Goal: Information Seeking & Learning: Check status

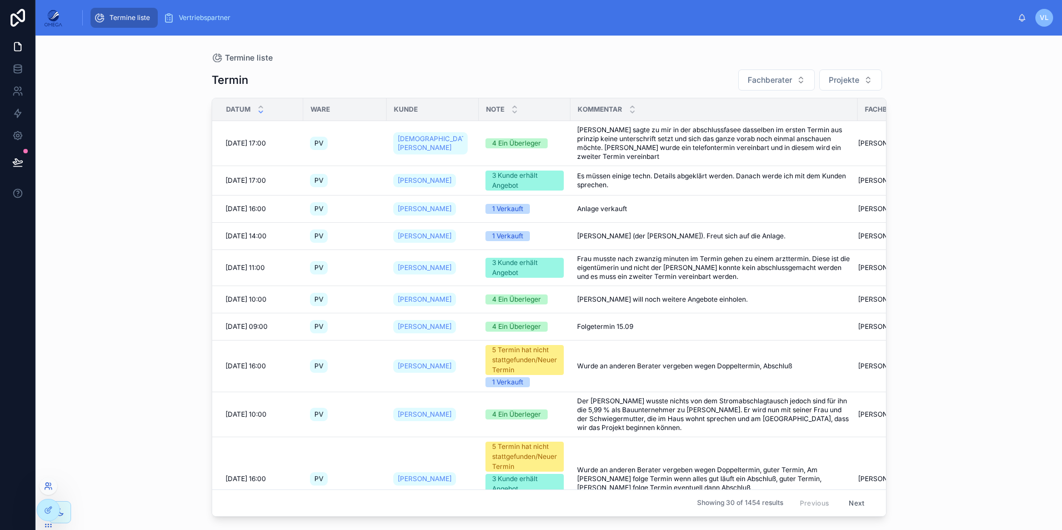
click at [48, 483] on icon at bounding box center [48, 485] width 9 height 9
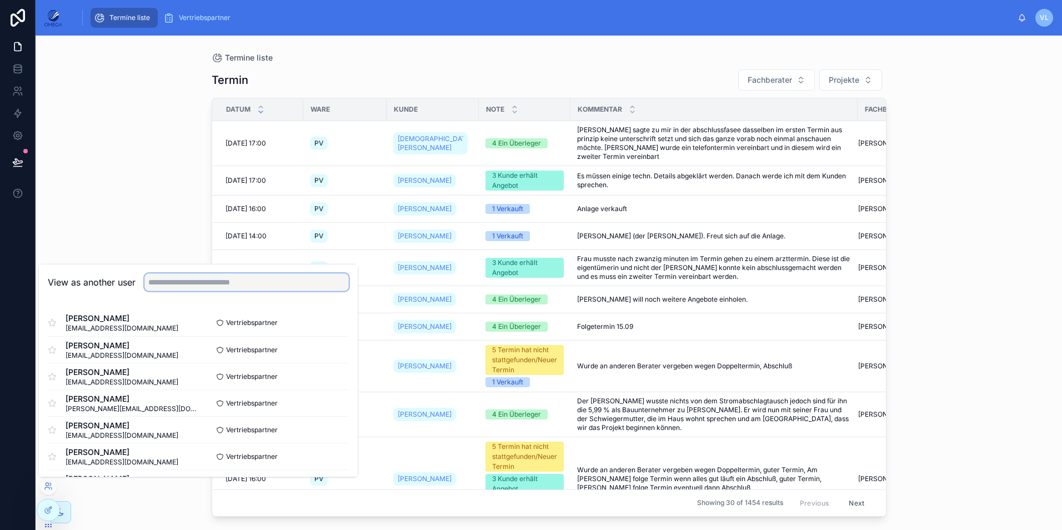
click at [209, 284] on input "text" at bounding box center [246, 282] width 204 height 18
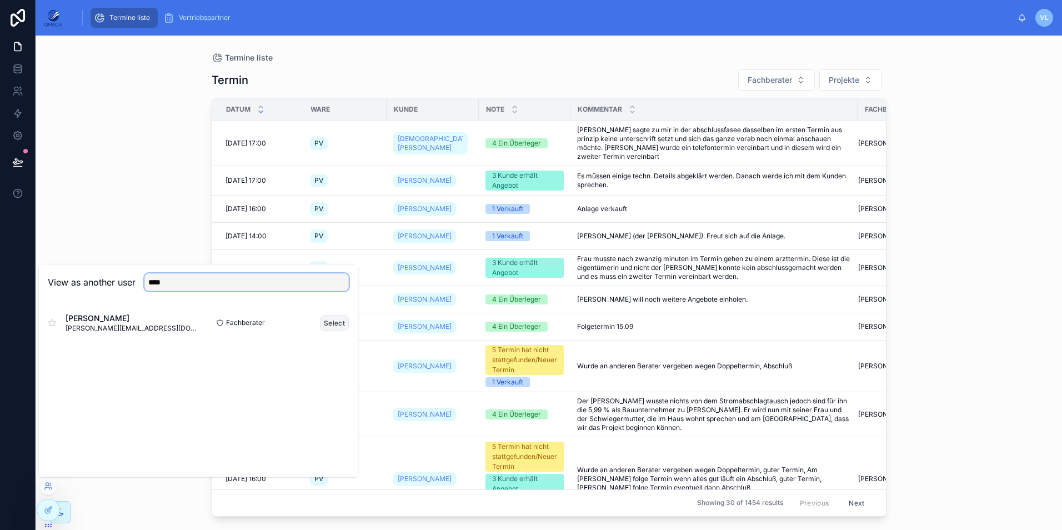
type input "****"
click at [336, 319] on button "Select" at bounding box center [334, 323] width 29 height 16
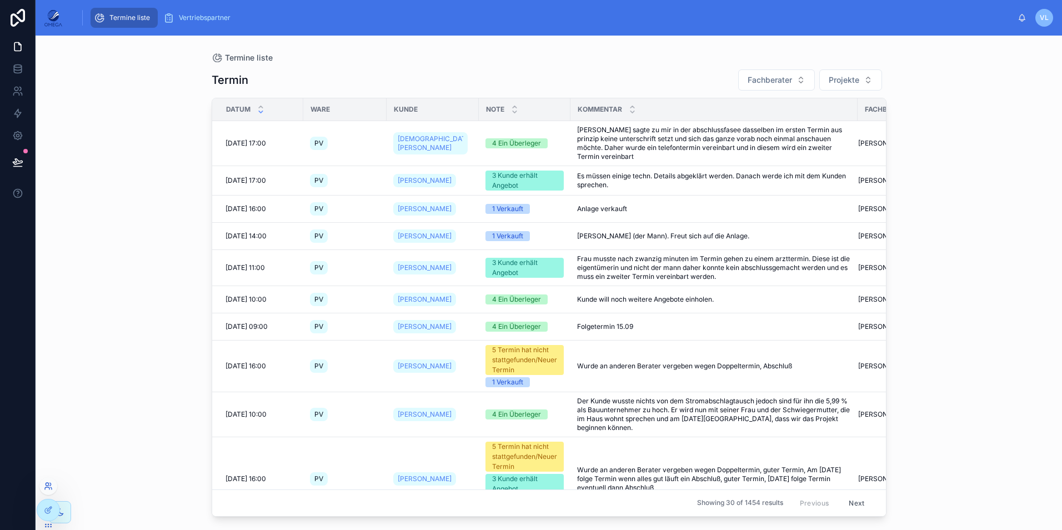
click at [48, 489] on icon at bounding box center [48, 485] width 9 height 9
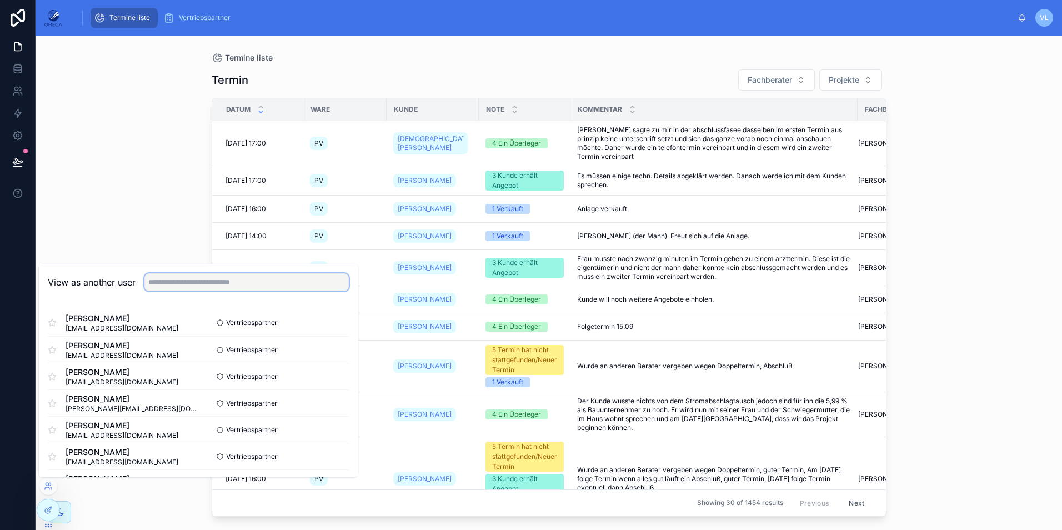
click at [218, 283] on input "text" at bounding box center [246, 282] width 204 height 18
type input "***"
click at [115, 300] on div "View as another user ***" at bounding box center [198, 282] width 319 height 36
click at [333, 426] on button "Select" at bounding box center [334, 429] width 29 height 16
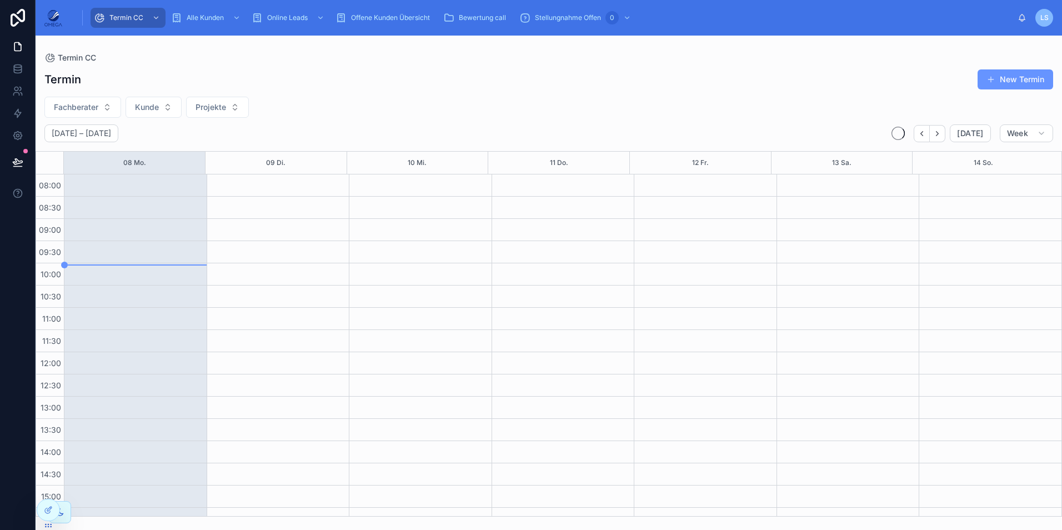
scroll to position [236, 0]
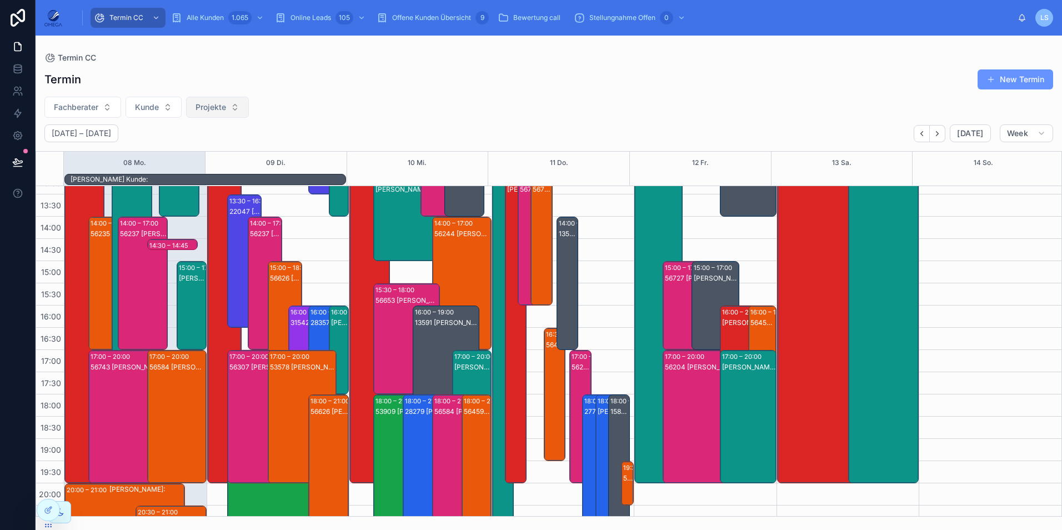
click at [199, 110] on span "Projekte" at bounding box center [210, 107] width 31 height 11
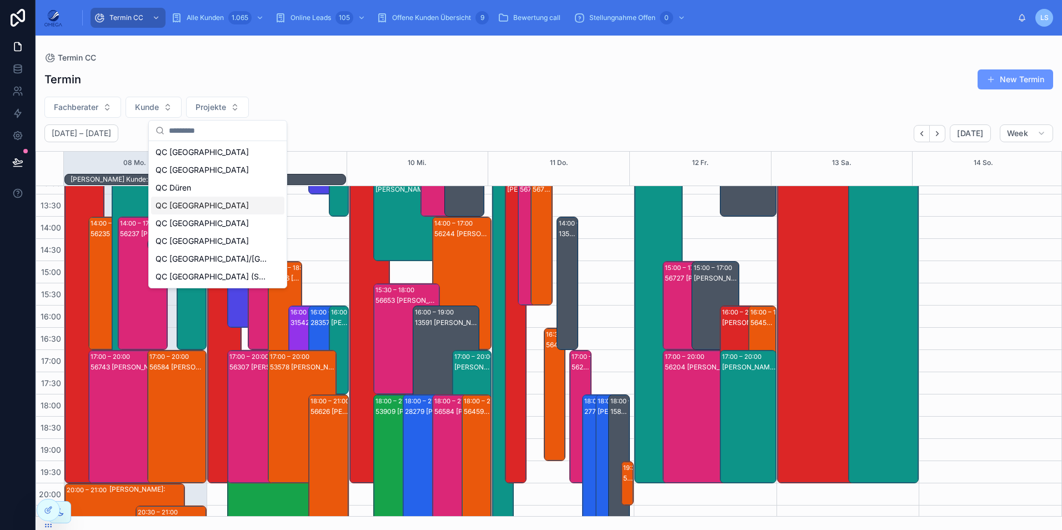
click at [210, 205] on div "QC Hannover" at bounding box center [217, 206] width 133 height 18
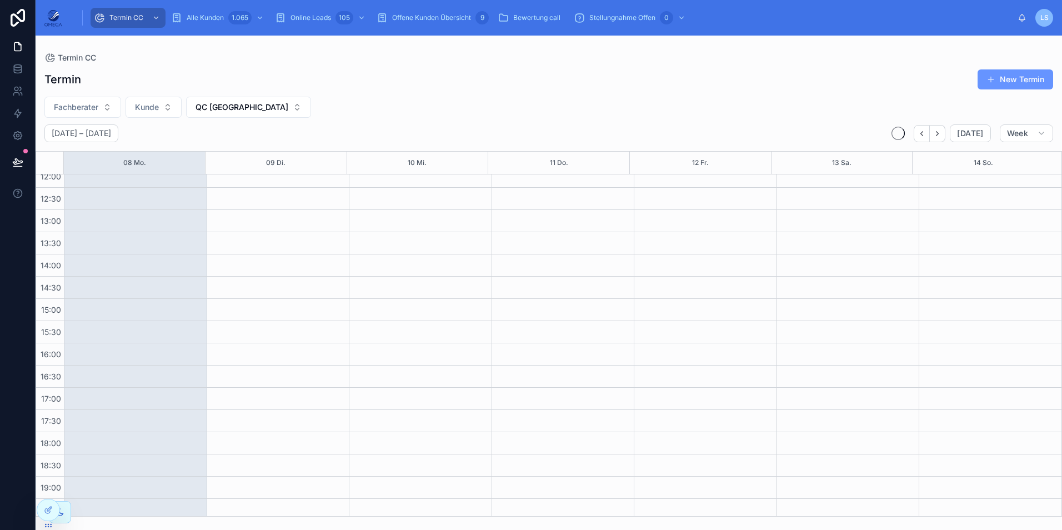
scroll to position [236, 0]
click at [218, 111] on span "QC Hannover" at bounding box center [241, 107] width 93 height 11
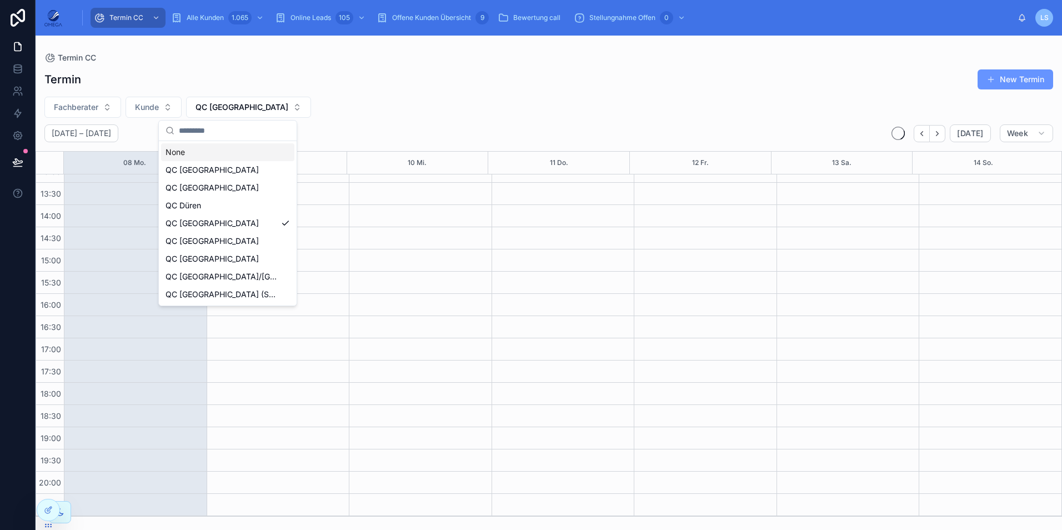
click at [219, 150] on div "None" at bounding box center [227, 152] width 133 height 18
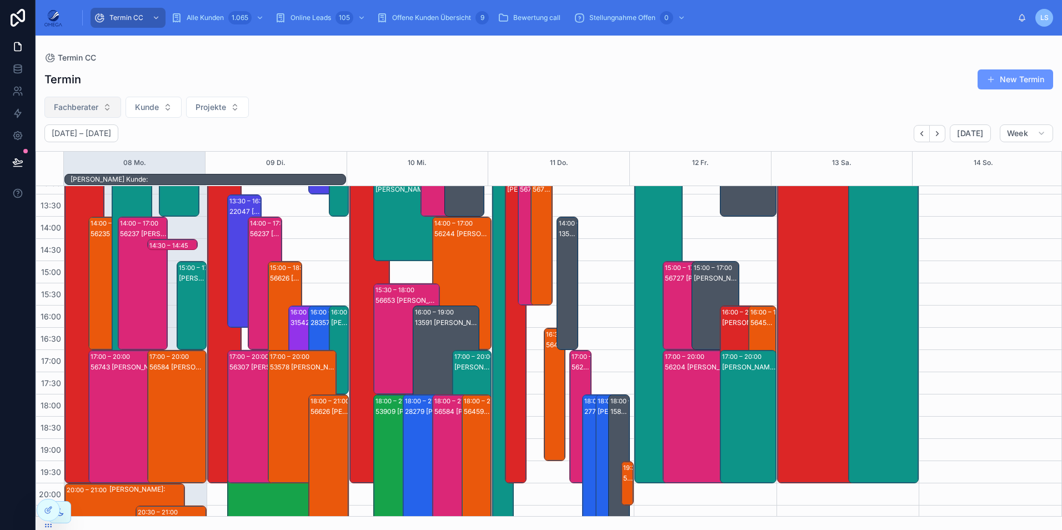
click at [92, 108] on span "Fachberater" at bounding box center [76, 107] width 44 height 11
type input "****"
click at [84, 154] on span "[PERSON_NAME]" at bounding box center [53, 152] width 64 height 11
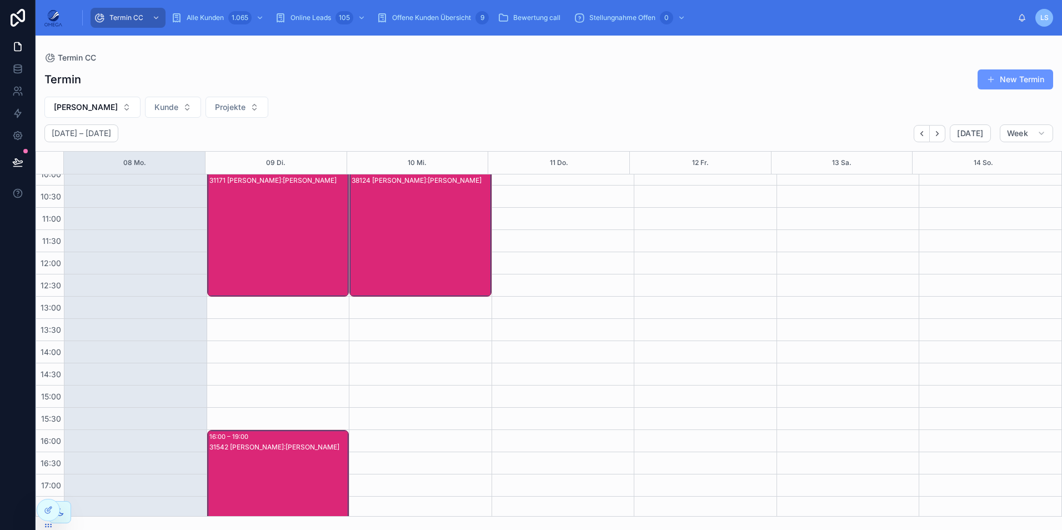
scroll to position [69, 0]
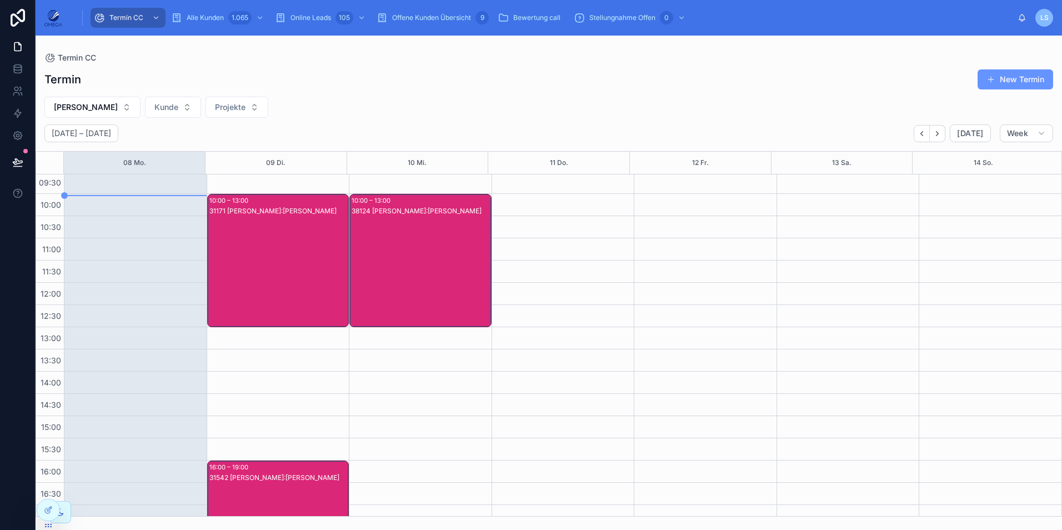
click at [297, 249] on div "31171 Dimitri Schulte - van Eeuwen Kunde:Dietmar Galow" at bounding box center [278, 271] width 139 height 131
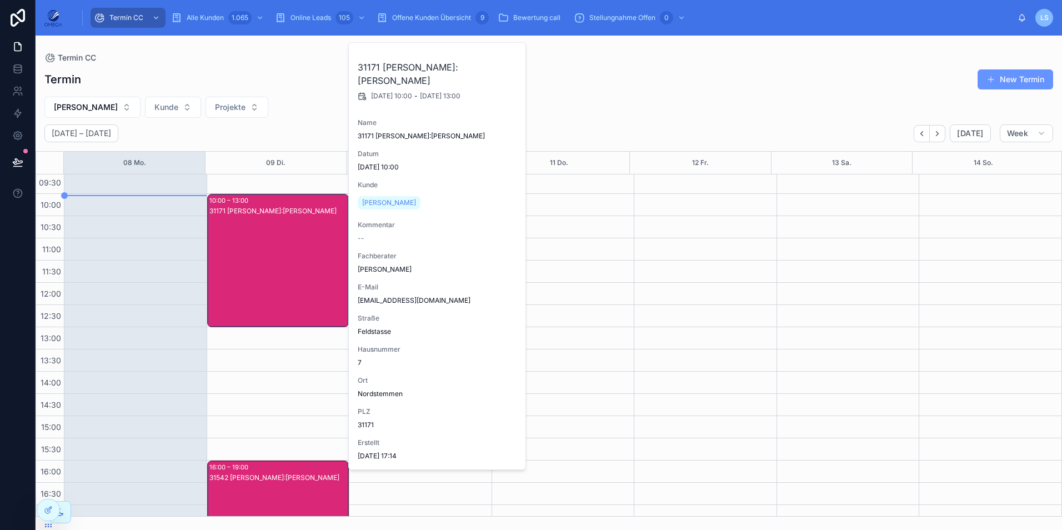
click at [295, 249] on div "31171 Dimitri Schulte - van Eeuwen Kunde:Dietmar Galow" at bounding box center [278, 271] width 139 height 131
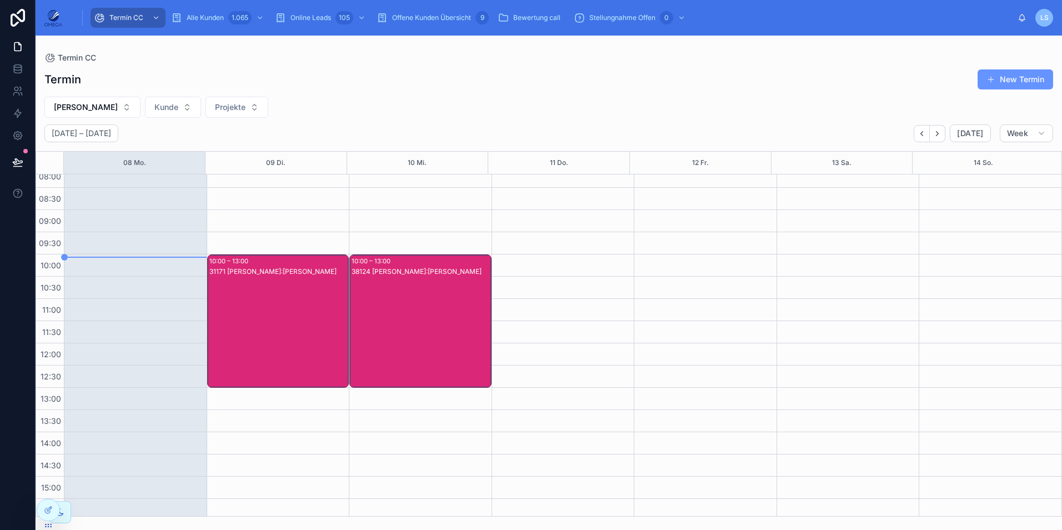
scroll to position [0, 0]
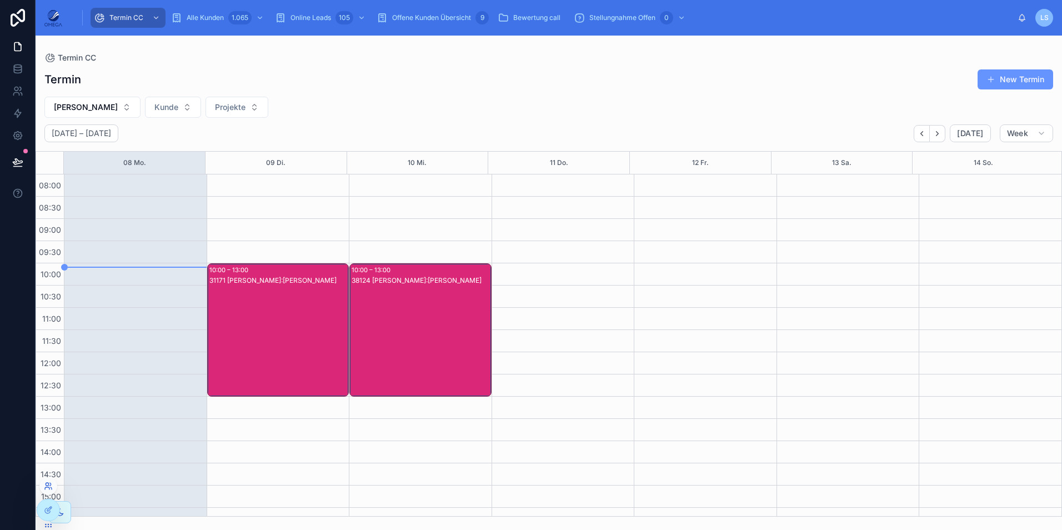
click at [47, 486] on icon at bounding box center [48, 485] width 9 height 9
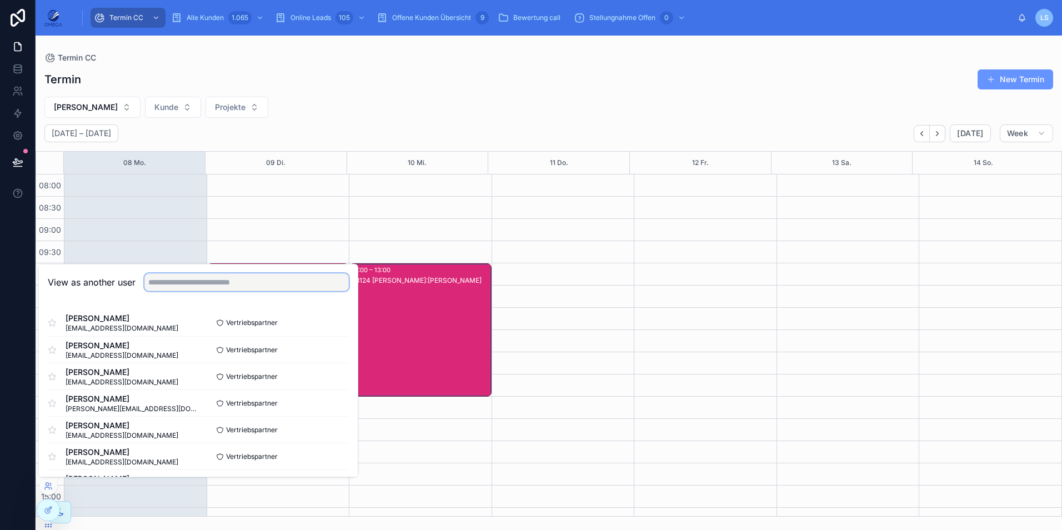
click at [212, 285] on input "text" at bounding box center [246, 282] width 204 height 18
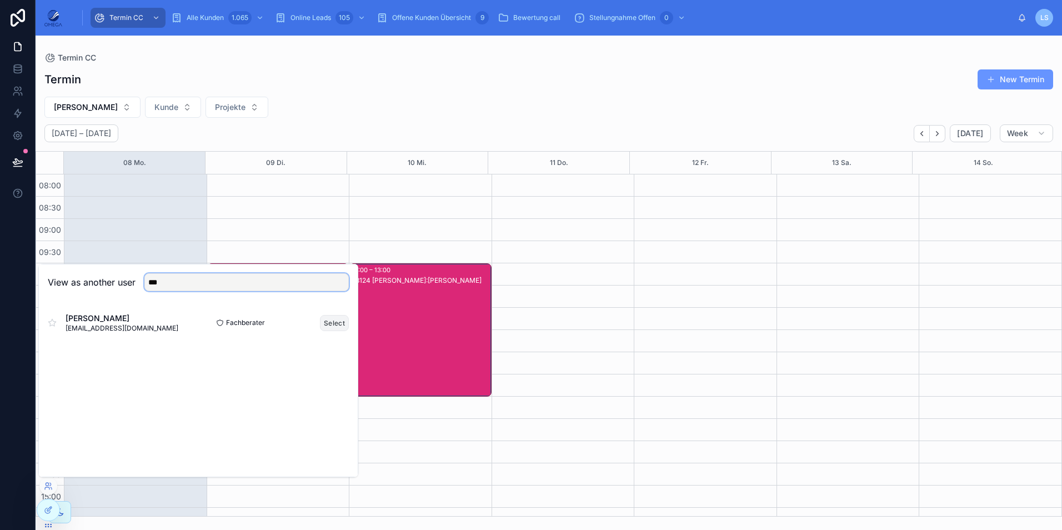
type input "***"
click at [326, 324] on button "Select" at bounding box center [334, 323] width 29 height 16
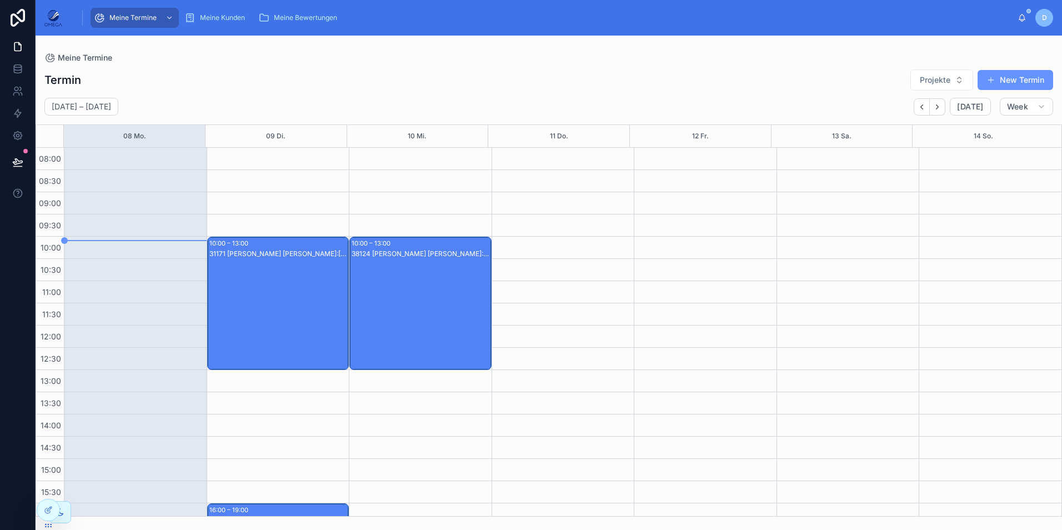
click at [304, 292] on div "31171 Dimitri Schulte - van Eeuwen Kunde:Dietmar Galow" at bounding box center [278, 314] width 139 height 131
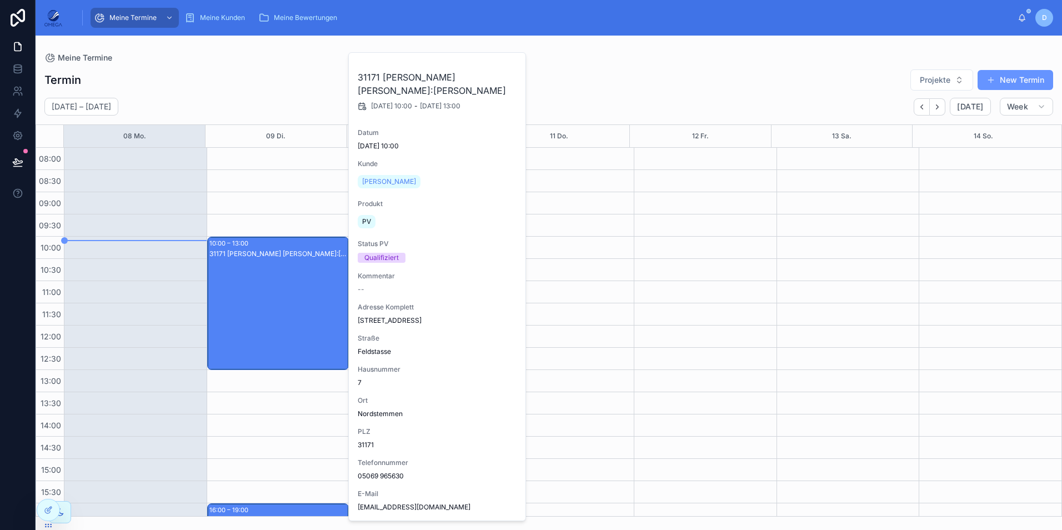
click at [278, 88] on div "Termin Projekte New Termin" at bounding box center [548, 80] width 1008 height 22
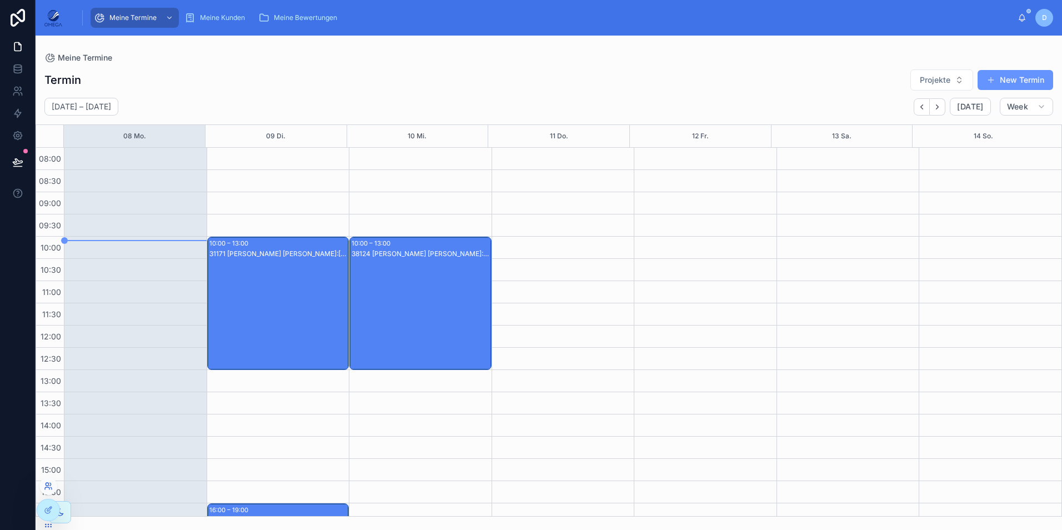
click at [50, 488] on icon at bounding box center [48, 485] width 9 height 9
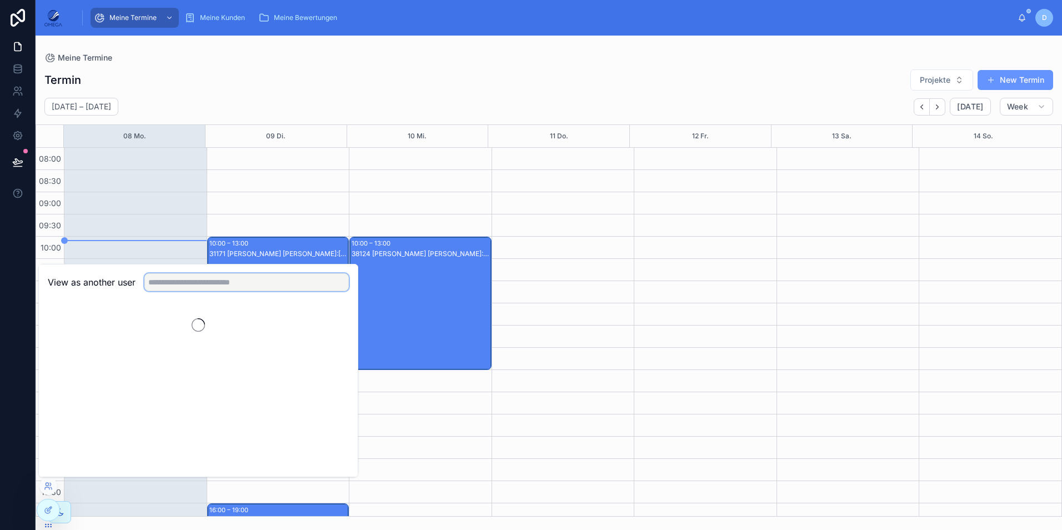
click at [199, 287] on input "text" at bounding box center [246, 282] width 204 height 18
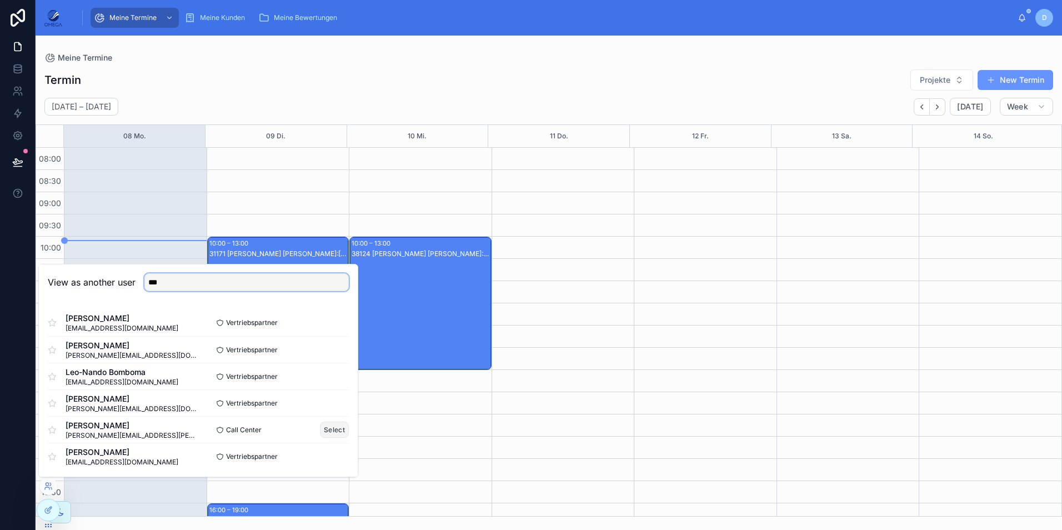
type input "***"
click at [325, 427] on button "Select" at bounding box center [334, 429] width 29 height 16
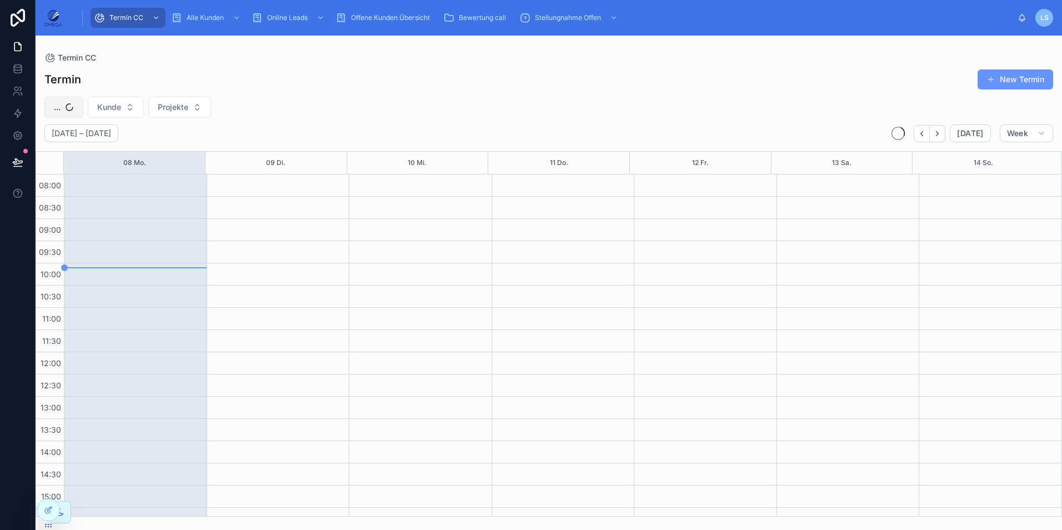
scroll to position [236, 0]
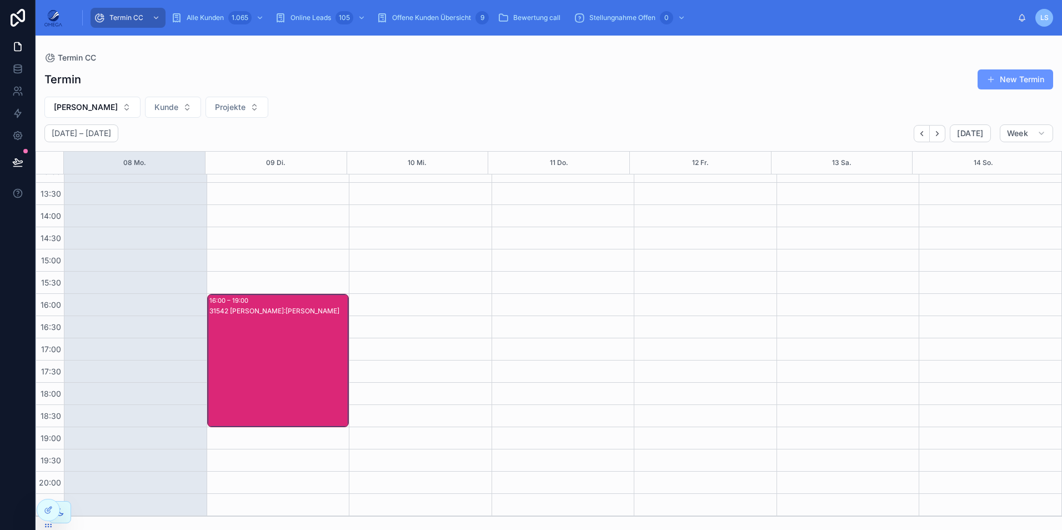
click at [285, 340] on div "31542 [PERSON_NAME]:[PERSON_NAME]" at bounding box center [278, 371] width 139 height 131
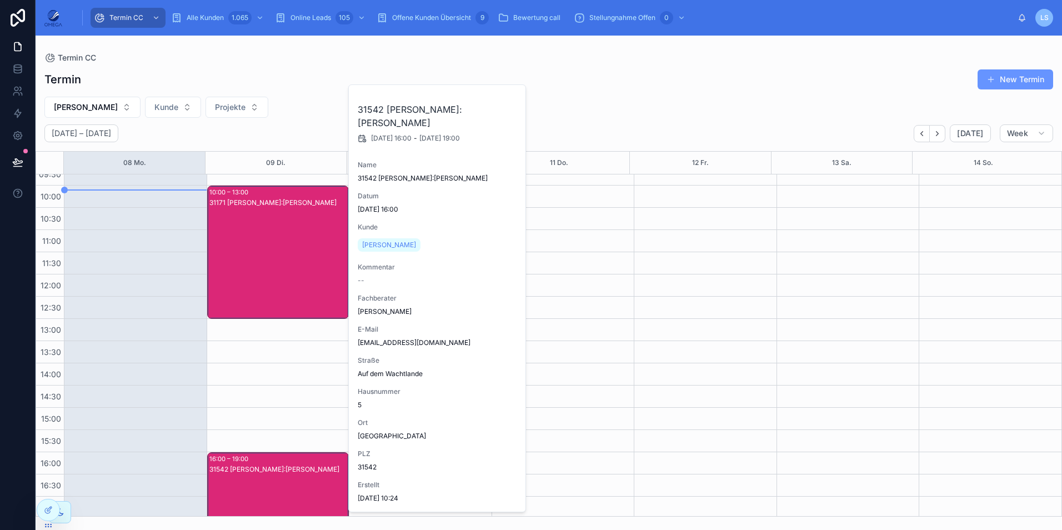
scroll to position [14, 0]
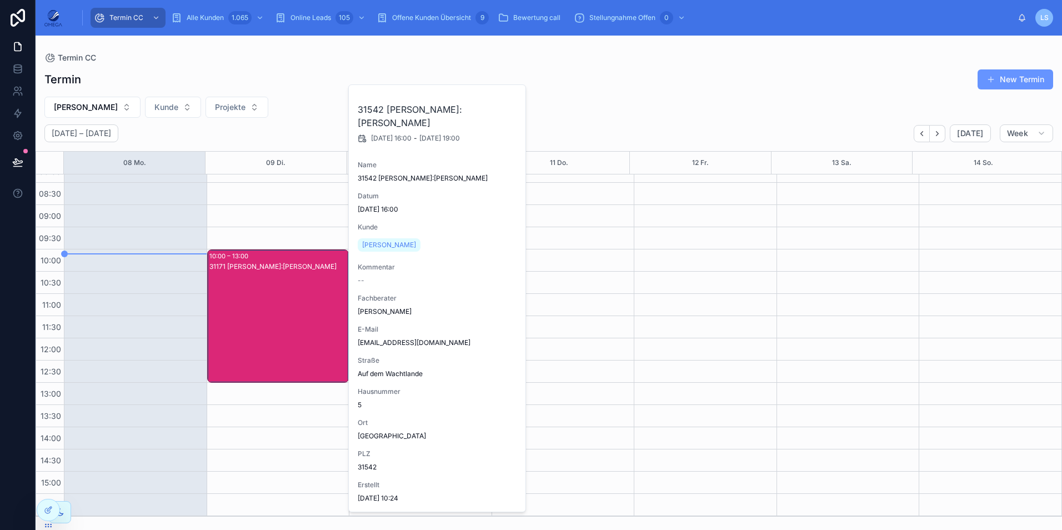
click at [289, 301] on div "31171 [PERSON_NAME]:[PERSON_NAME]" at bounding box center [278, 327] width 139 height 131
click at [491, 100] on span "Termin verlegen" at bounding box center [490, 98] width 52 height 9
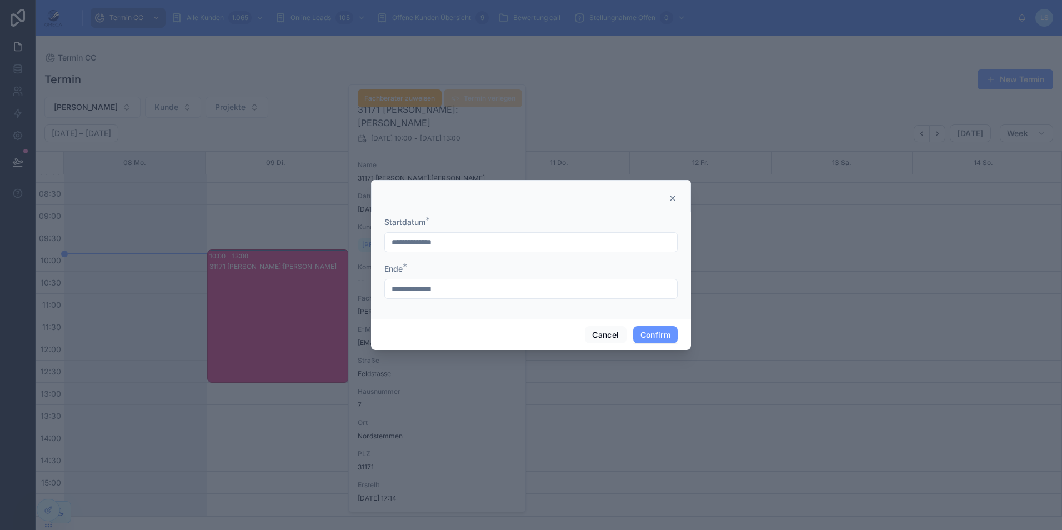
click at [465, 247] on input "**********" at bounding box center [531, 242] width 292 height 16
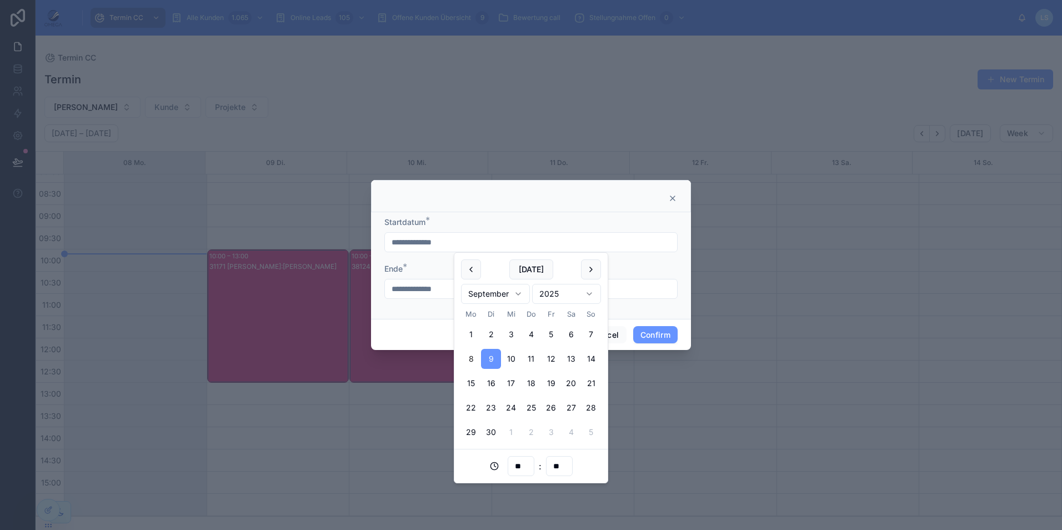
click at [560, 463] on input "**" at bounding box center [559, 466] width 26 height 16
type input "**"
type input "**********"
type input "**"
type input "**********"
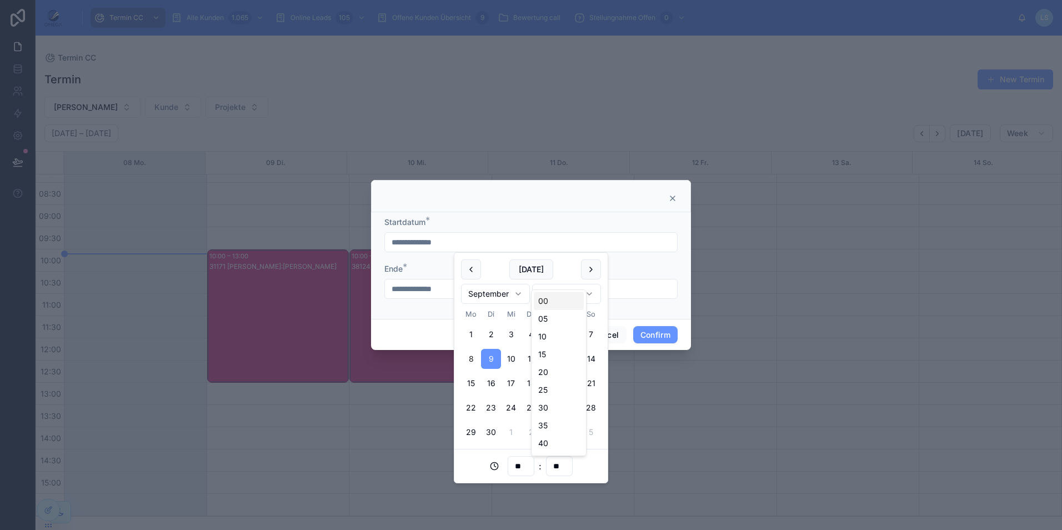
type input "**"
type input "**********"
type input "**"
click at [661, 303] on form "**********" at bounding box center [530, 263] width 293 height 93
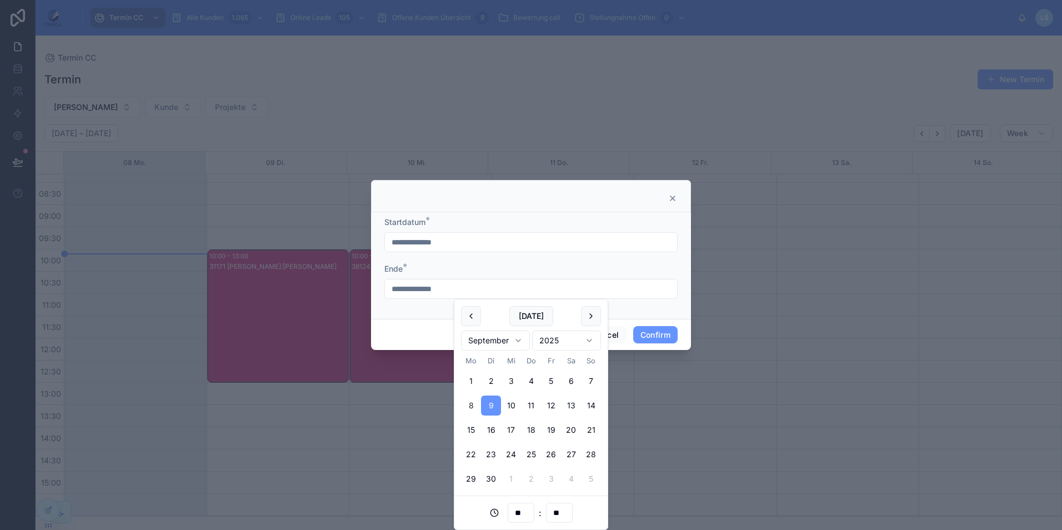
click at [482, 290] on input "**********" at bounding box center [531, 289] width 292 height 16
click at [565, 512] on input "**" at bounding box center [559, 513] width 26 height 16
type input "**********"
type input "**"
type input "**********"
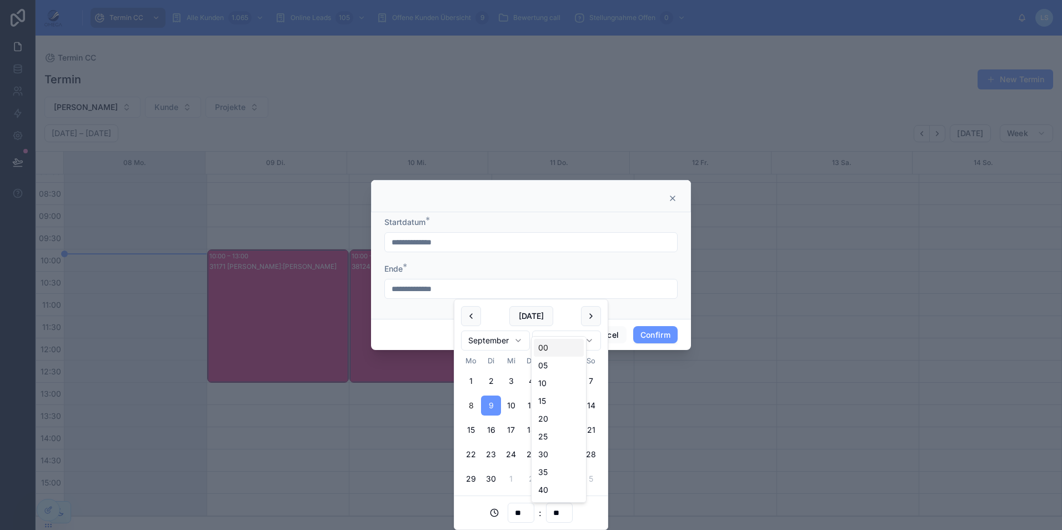
type input "**"
type input "**********"
type input "**"
type input "**********"
type input "**"
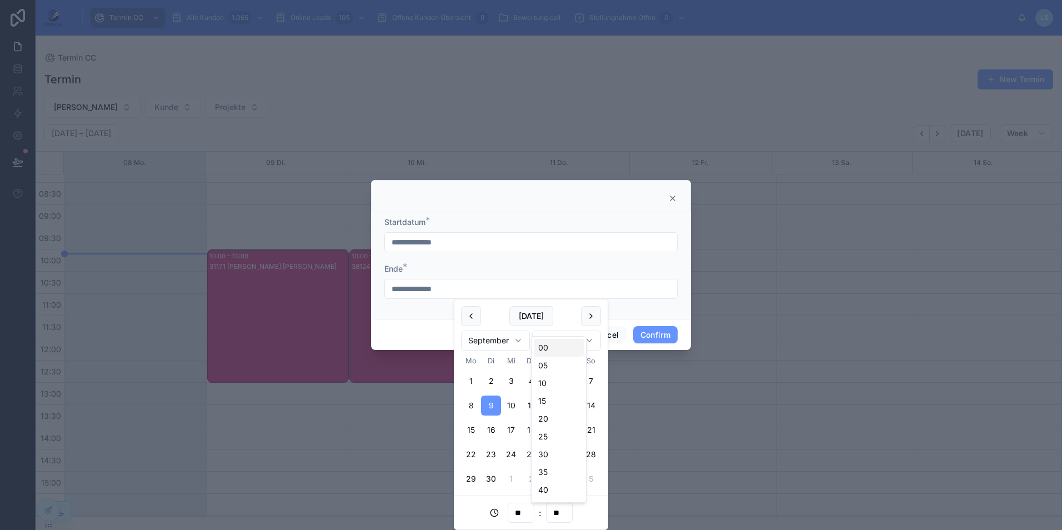
click at [680, 306] on div "**********" at bounding box center [531, 265] width 320 height 107
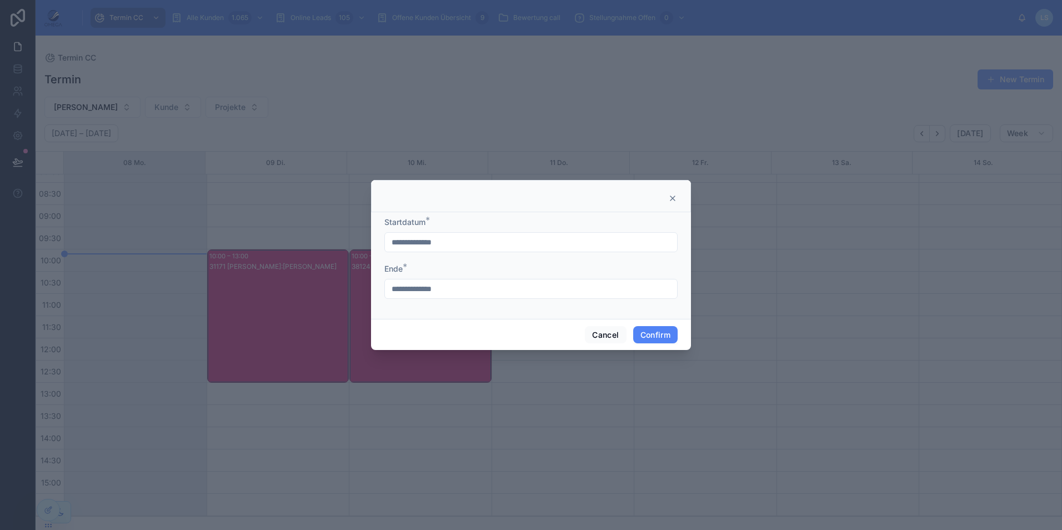
click at [661, 337] on button "Confirm" at bounding box center [655, 335] width 44 height 18
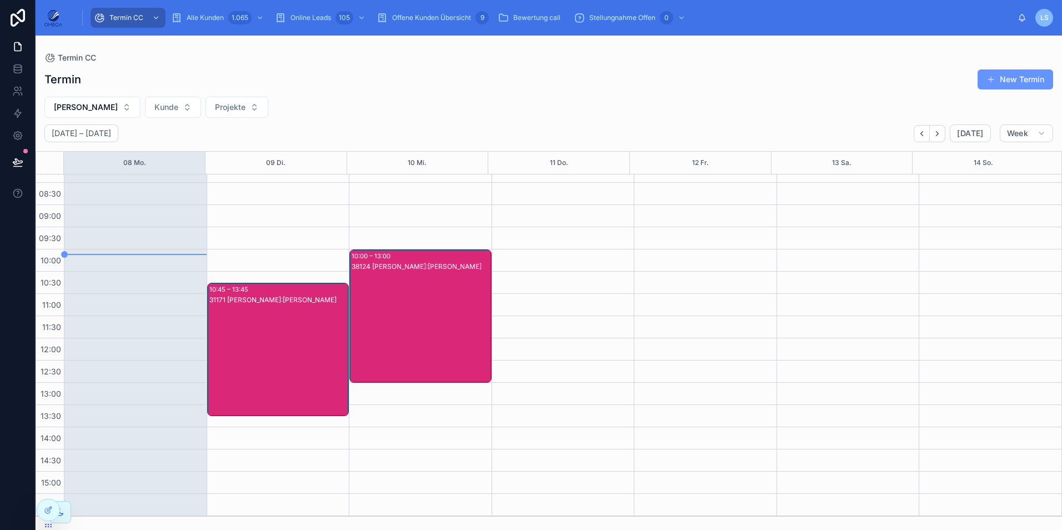
click at [394, 314] on div "38124 Dimitri Schulte - van Eeuwen Kunde:Jürgen Höppner" at bounding box center [420, 327] width 139 height 131
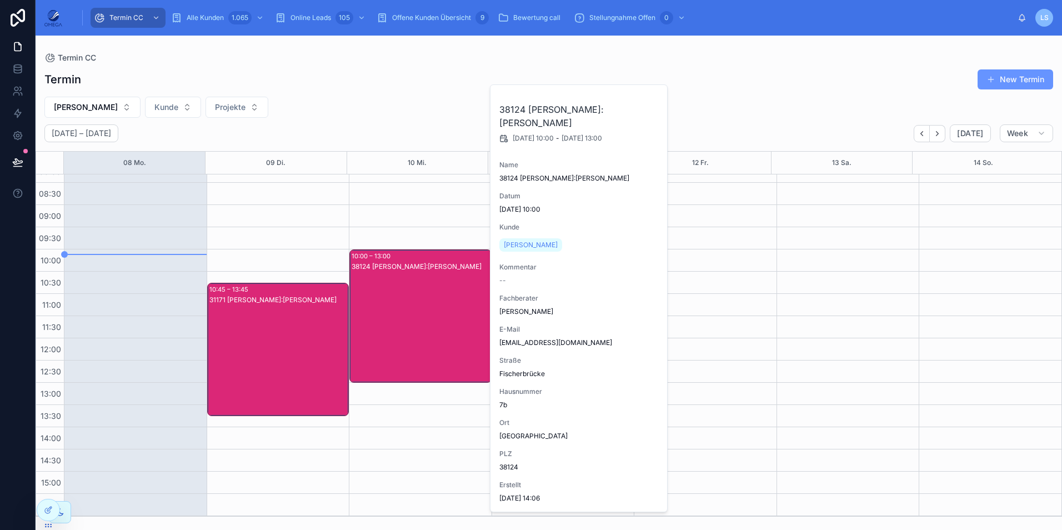
click at [394, 314] on div "38124 Dimitri Schulte - van Eeuwen Kunde:Jürgen Höppner" at bounding box center [420, 327] width 139 height 131
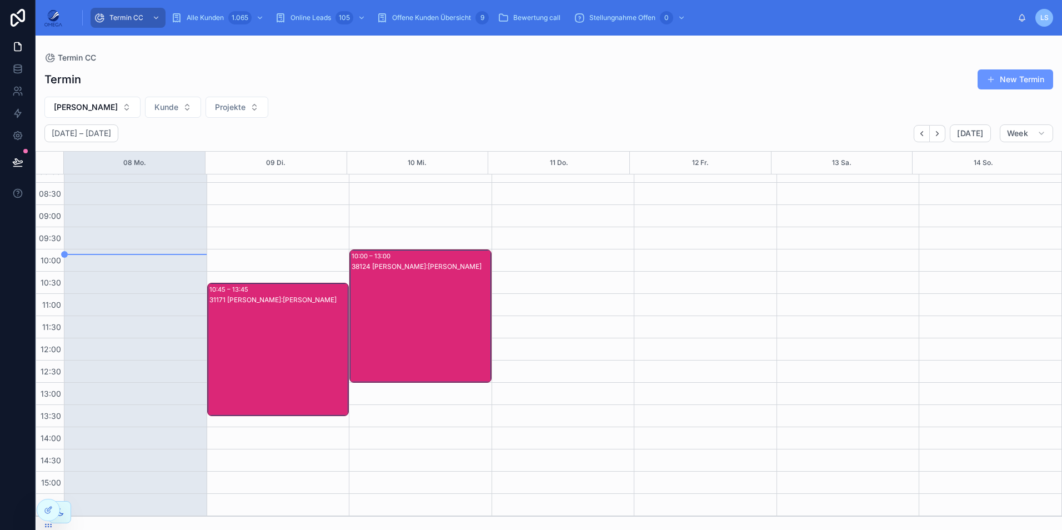
click at [427, 301] on div "38124 Dimitri Schulte - van Eeuwen Kunde:Jürgen Höppner" at bounding box center [420, 327] width 139 height 131
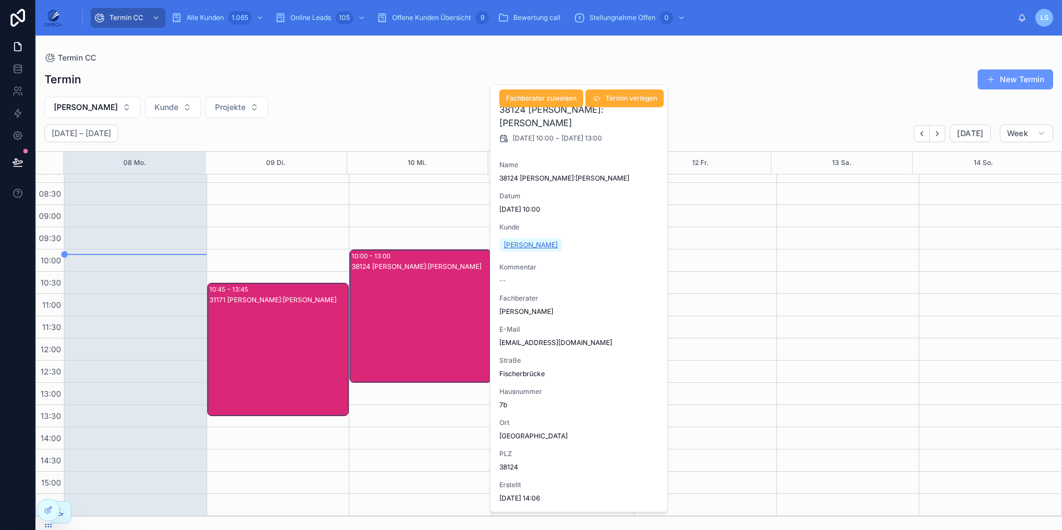
click at [536, 249] on span "Jürgen Höppner" at bounding box center [531, 244] width 54 height 9
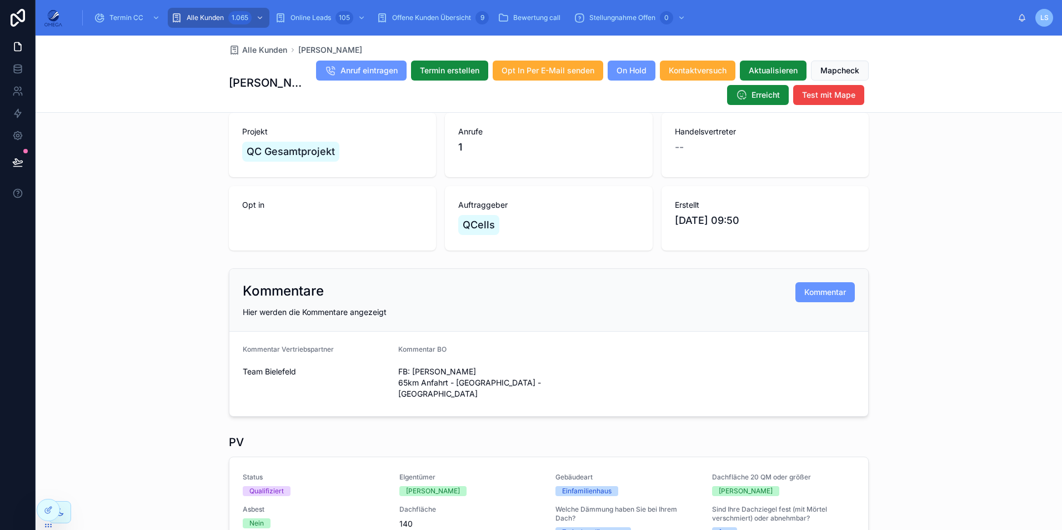
scroll to position [56, 0]
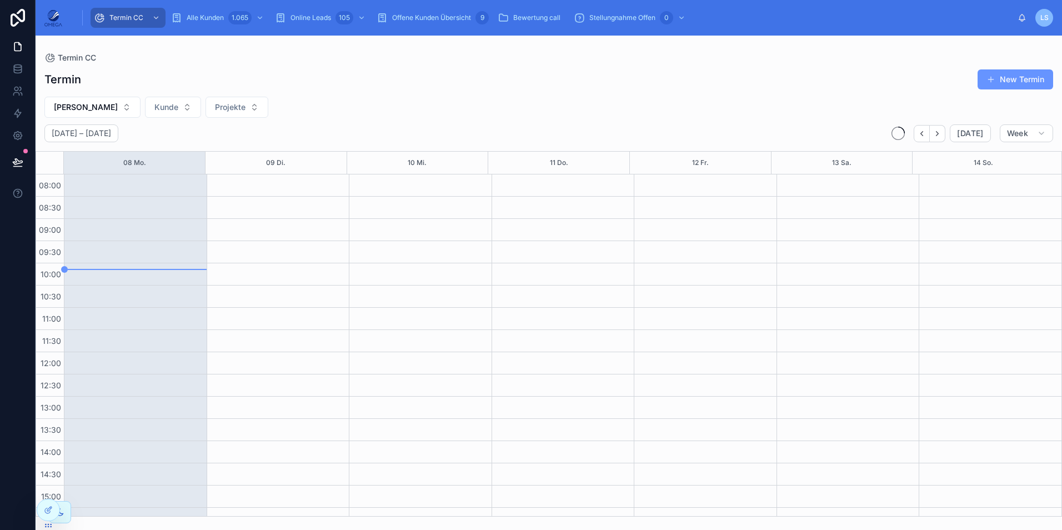
scroll to position [236, 0]
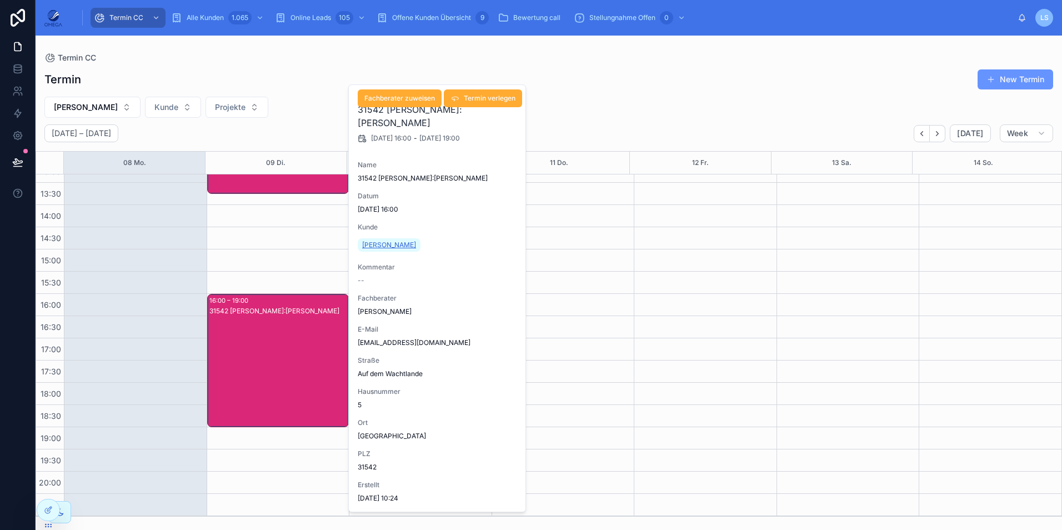
click at [389, 249] on span "Shilan Jaafar" at bounding box center [389, 244] width 54 height 9
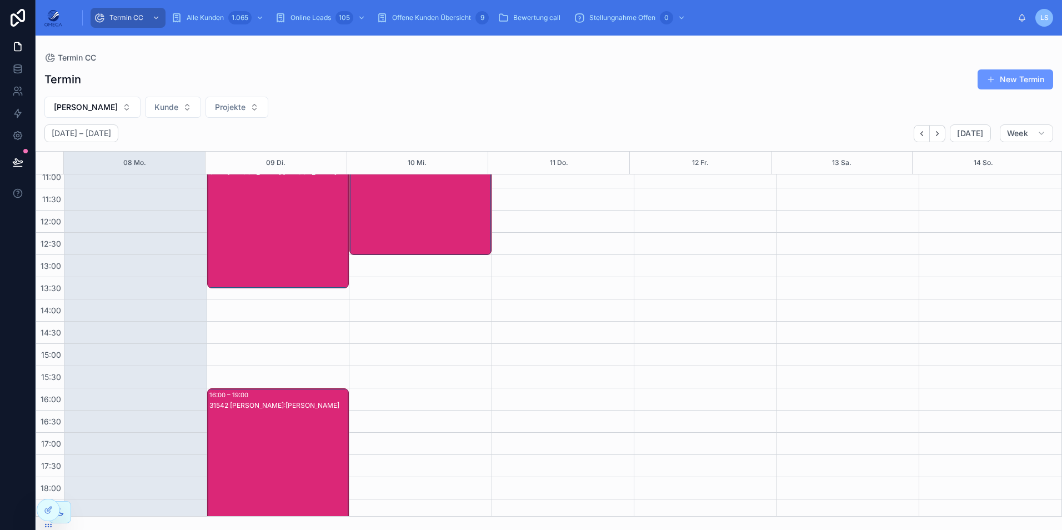
scroll to position [125, 0]
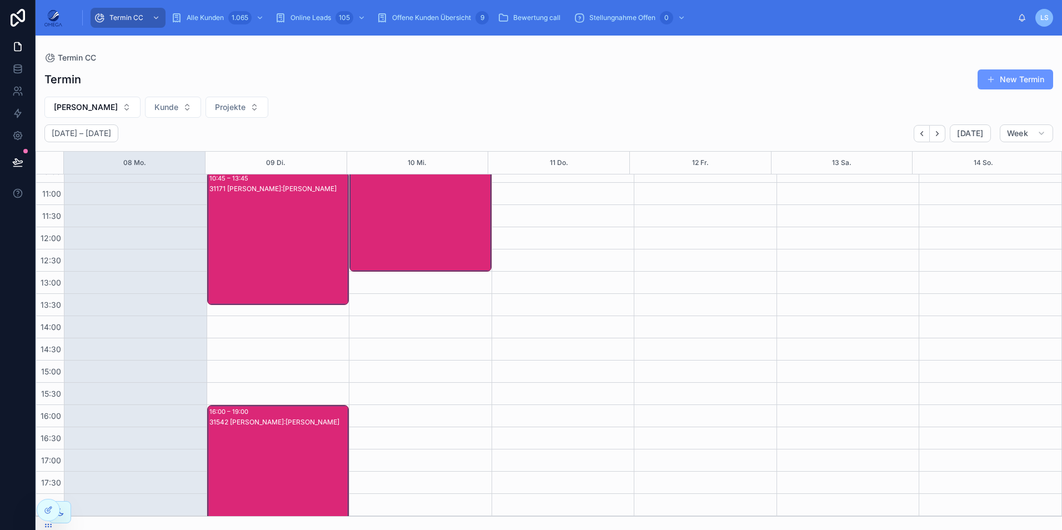
click at [293, 263] on div "31171 Dimitri Schulte - van Eeuwen Kunde:Dietmar Galow" at bounding box center [278, 249] width 139 height 131
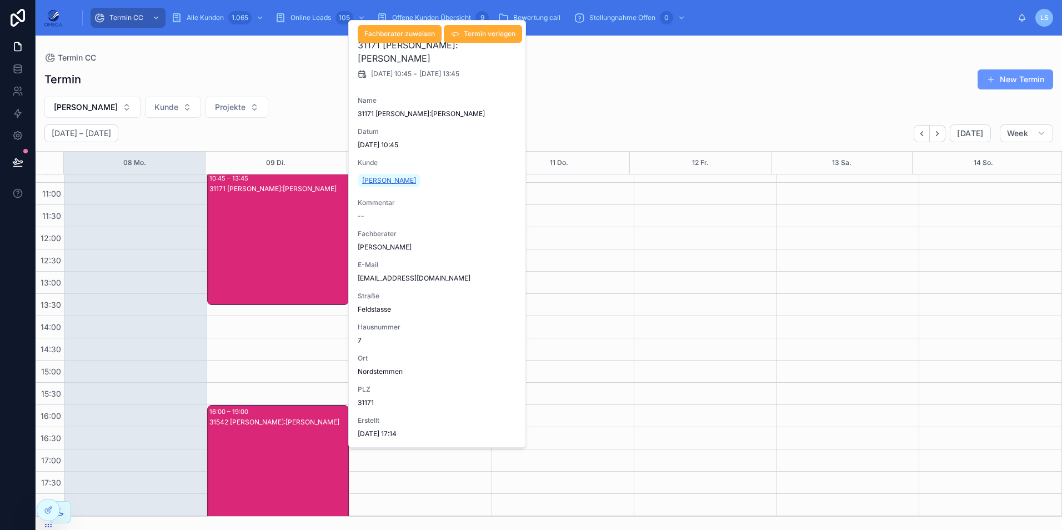
click at [386, 185] on span "Dietmar Galow" at bounding box center [389, 180] width 54 height 9
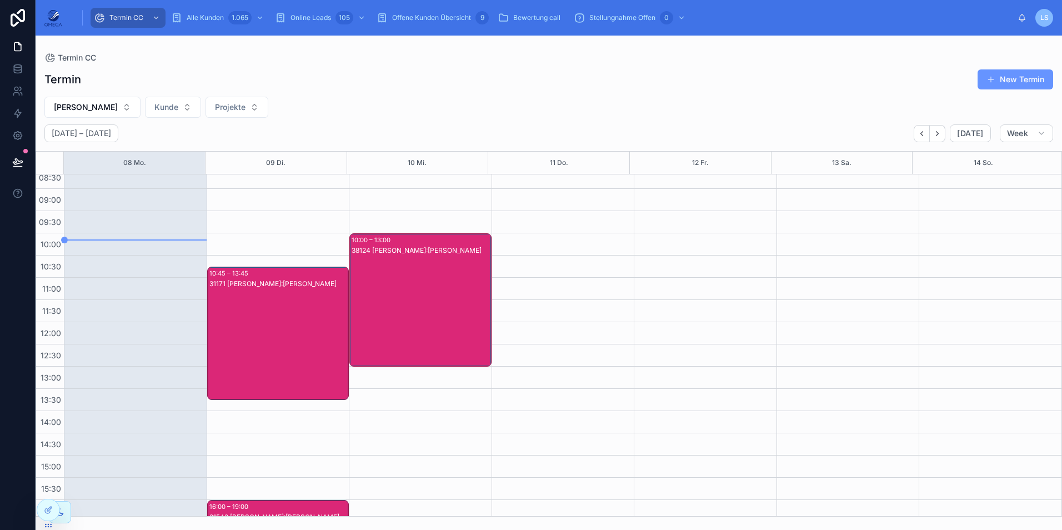
scroll to position [56, 0]
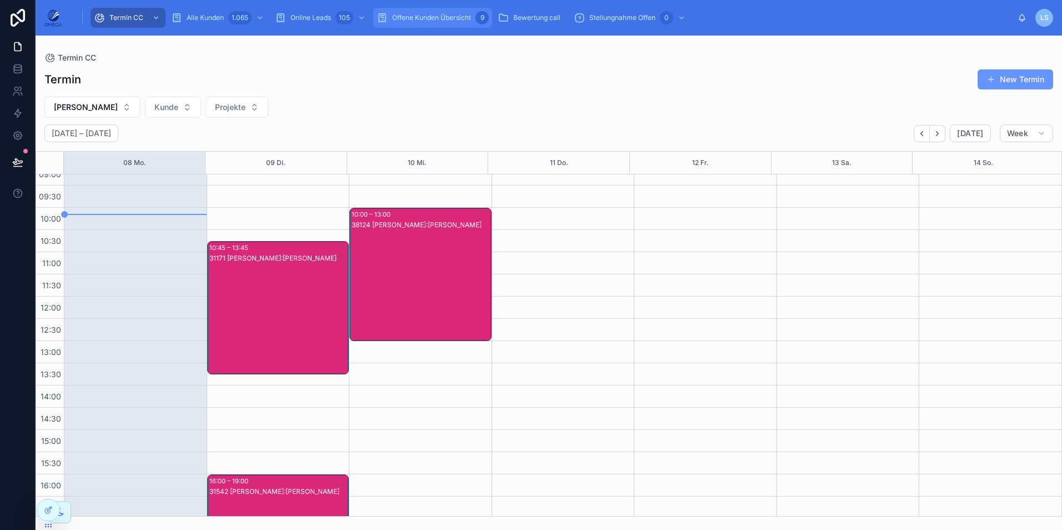
click at [434, 22] on span "Offene Kunden Übersicht" at bounding box center [431, 17] width 79 height 9
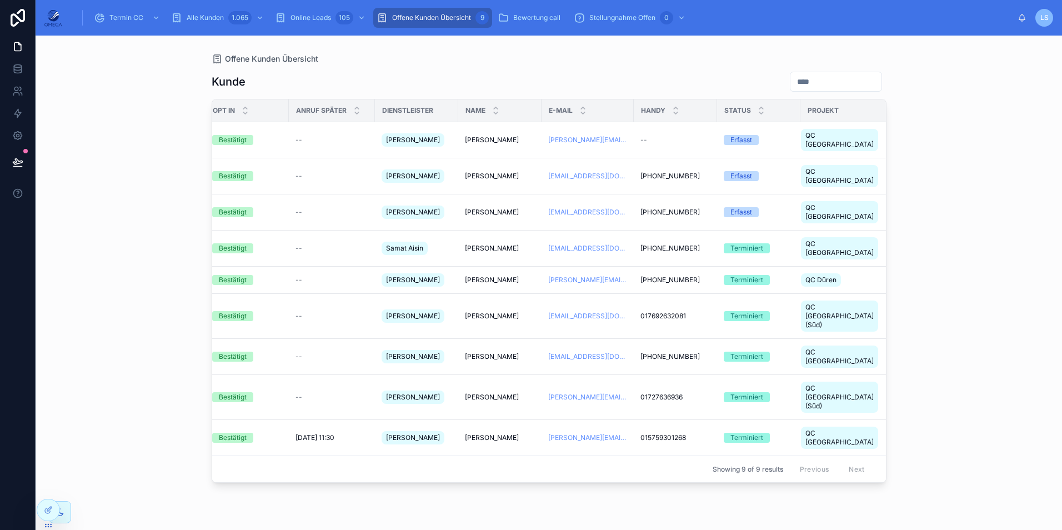
scroll to position [0, 180]
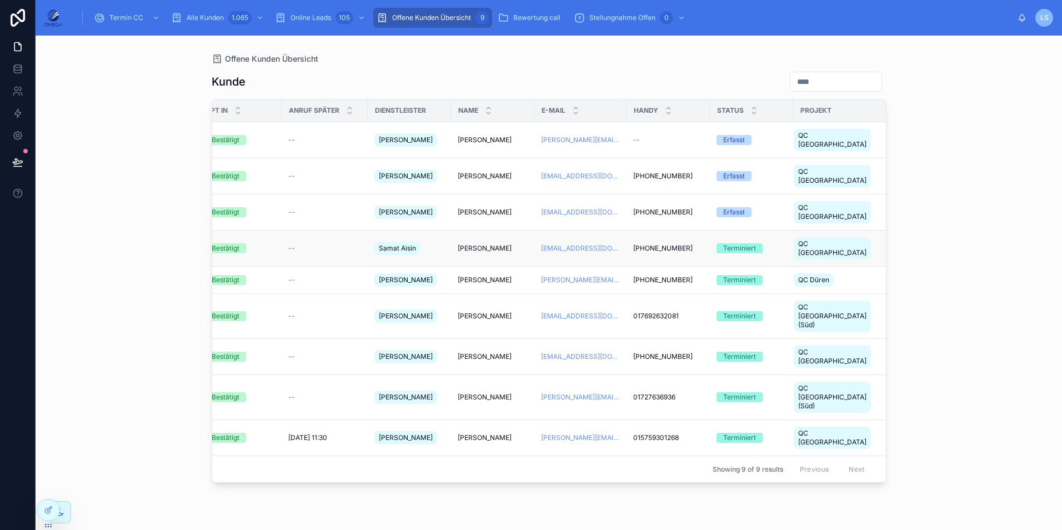
click at [478, 244] on span "[PERSON_NAME]" at bounding box center [485, 248] width 54 height 9
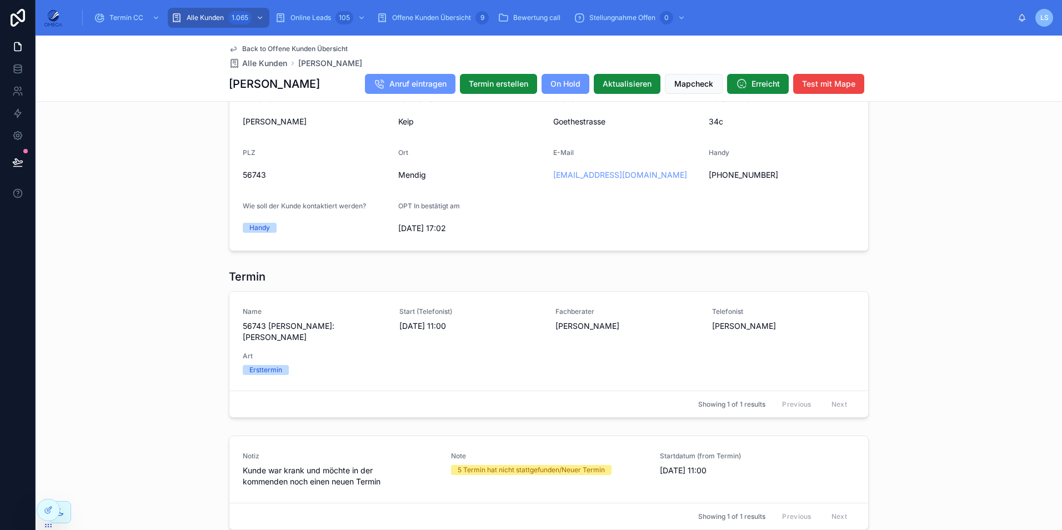
scroll to position [1001, 0]
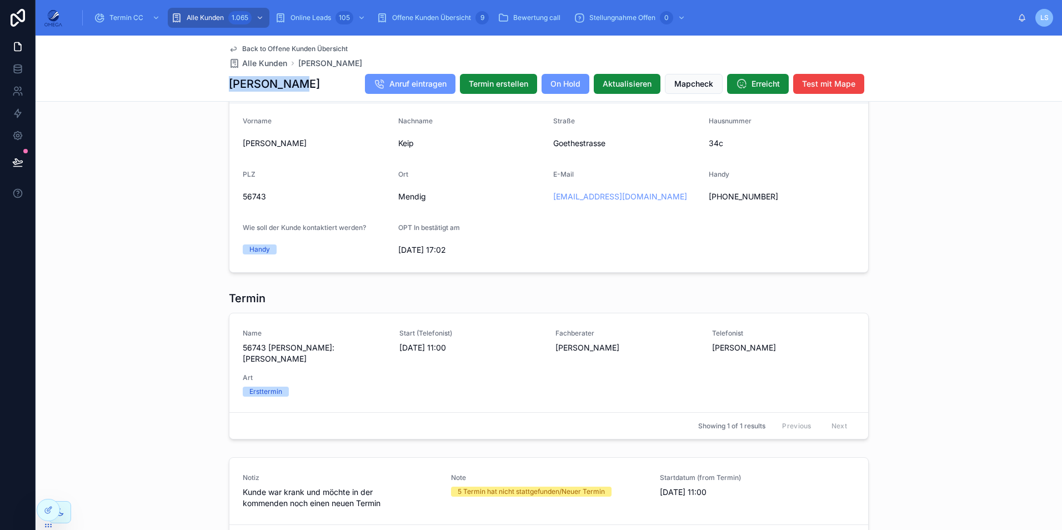
drag, startPoint x: 286, startPoint y: 86, endPoint x: 202, endPoint y: 86, distance: 84.4
click at [202, 86] on div "Back to Offene Kunden Übersicht Alle Kunden Alfred Keip Alfred Keip Anruf eintr…" at bounding box center [549, 69] width 1026 height 66
copy h1 "[PERSON_NAME]"
click at [989, 393] on div "Termin Name 56743 Julius Gorka Kunde:Alfred Keip Start (Telefonist) 04.09.2025 …" at bounding box center [549, 365] width 1026 height 158
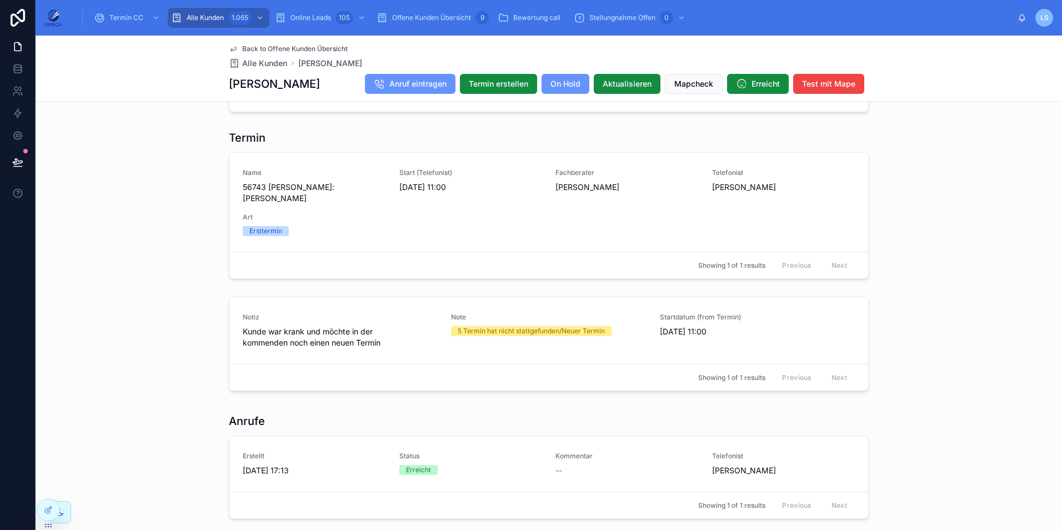
scroll to position [1167, 0]
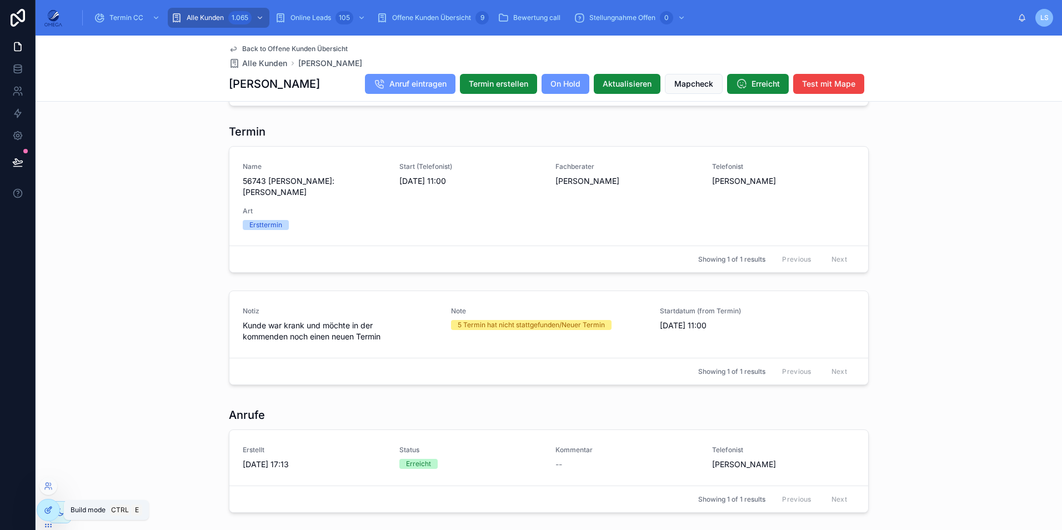
click at [46, 510] on icon at bounding box center [48, 509] width 9 height 9
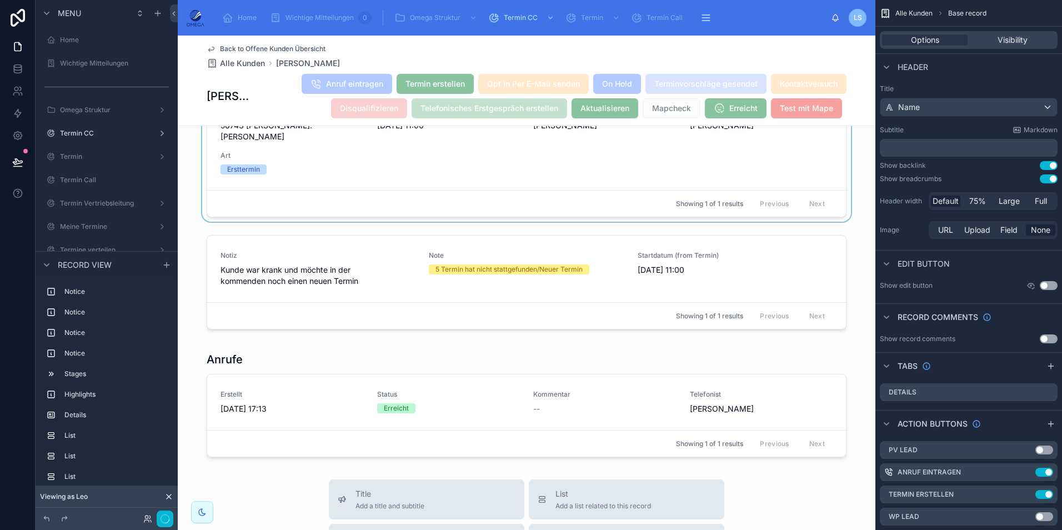
scroll to position [1536, 0]
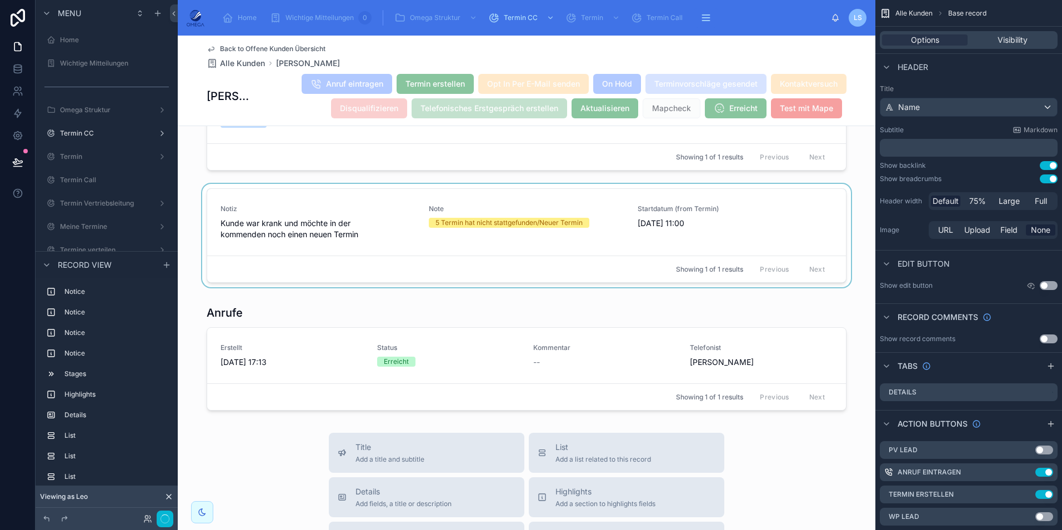
click at [524, 224] on div at bounding box center [526, 238] width 697 height 108
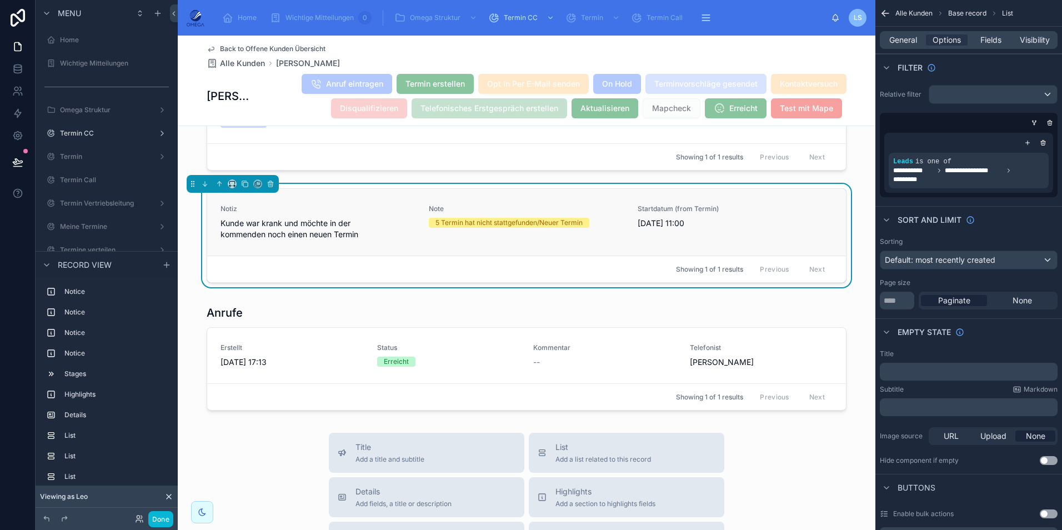
click at [731, 230] on div "Startdatum (from Termin) 4.9.2025 11:00" at bounding box center [734, 222] width 195 height 36
click at [983, 42] on span "Fields" at bounding box center [990, 39] width 21 height 11
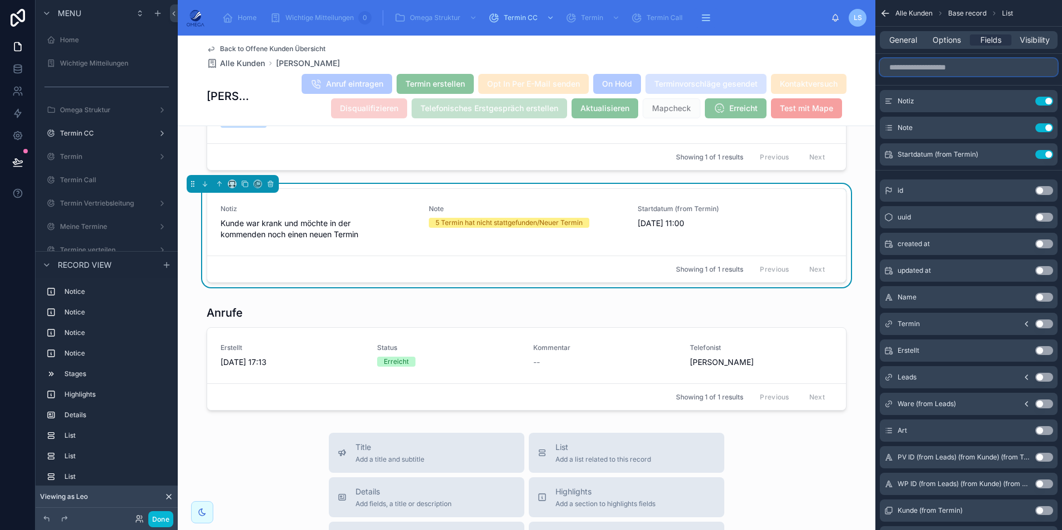
click at [943, 68] on input "scrollable content" at bounding box center [968, 67] width 178 height 18
click at [1044, 349] on button "Use setting" at bounding box center [1044, 350] width 18 height 9
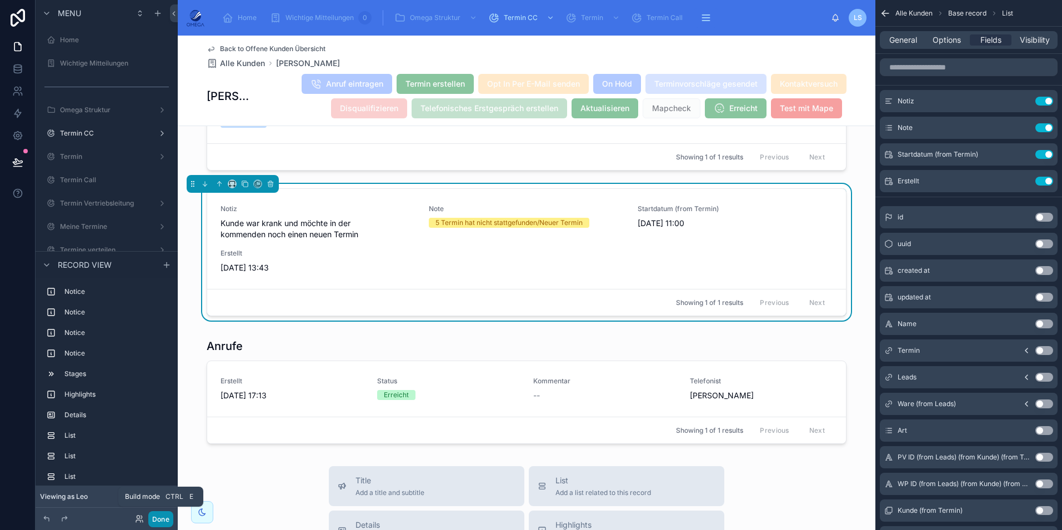
click at [160, 519] on button "Done" at bounding box center [160, 519] width 25 height 16
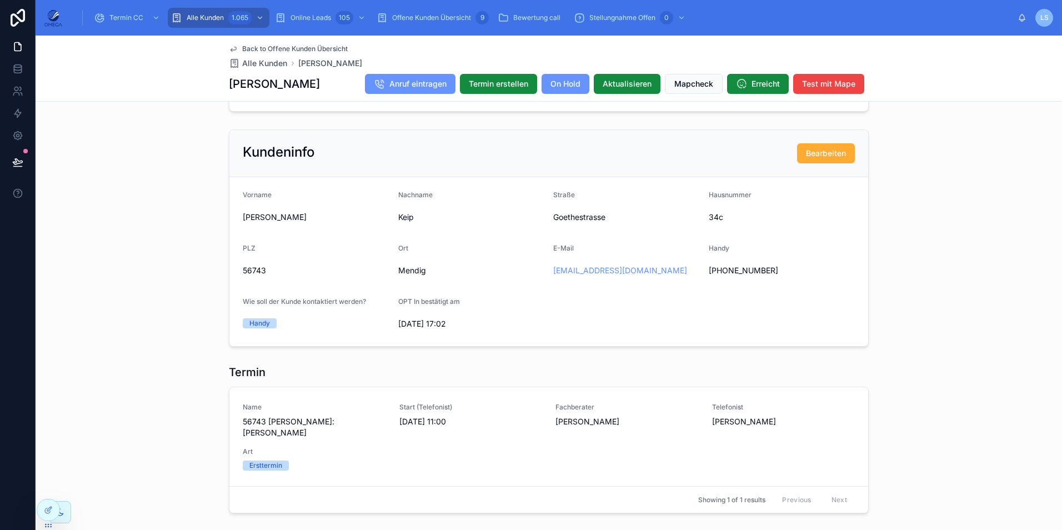
scroll to position [867, 0]
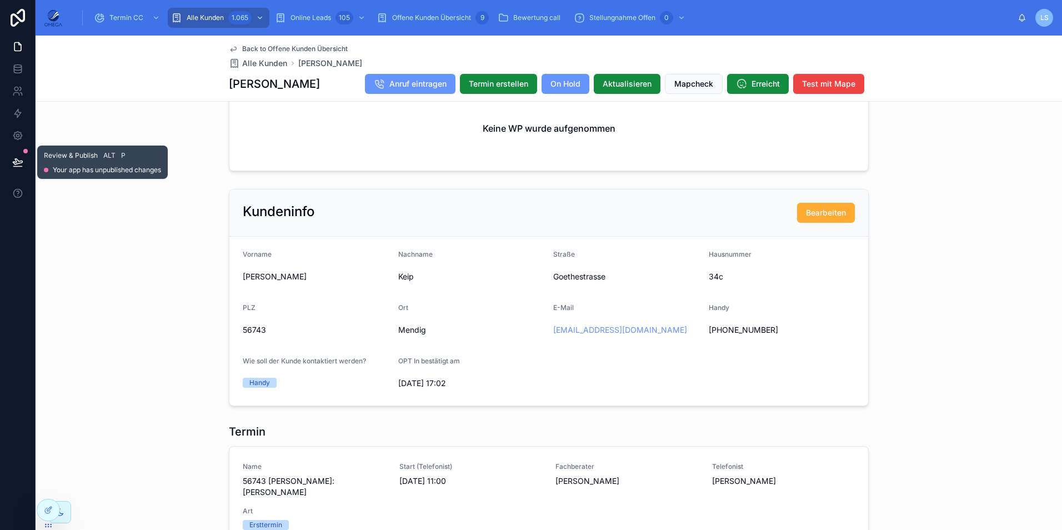
click at [28, 159] on button at bounding box center [18, 162] width 24 height 31
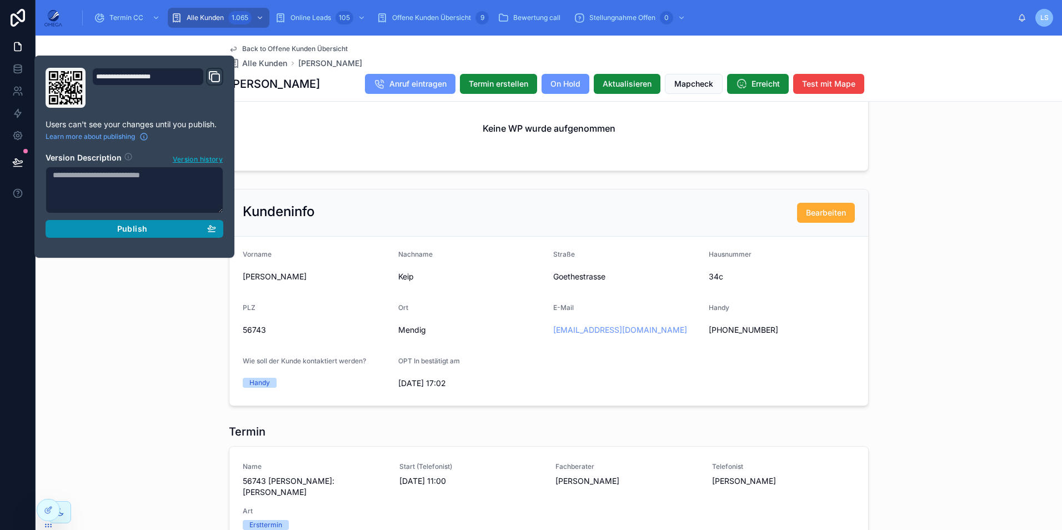
click at [145, 227] on span "Publish" at bounding box center [132, 229] width 30 height 10
click at [963, 185] on div "Potenzieller Fachberater: Andreas Klee Qualifiziert 3 Terminiert 4 Termin abges…" at bounding box center [549, 49] width 1026 height 1602
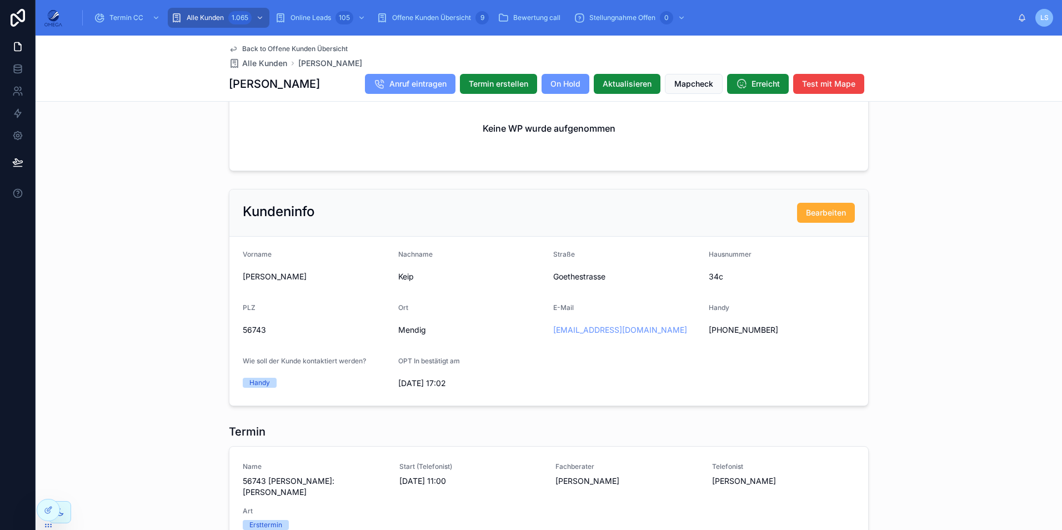
click at [323, 47] on span "Back to Offene Kunden Übersicht" at bounding box center [294, 48] width 105 height 9
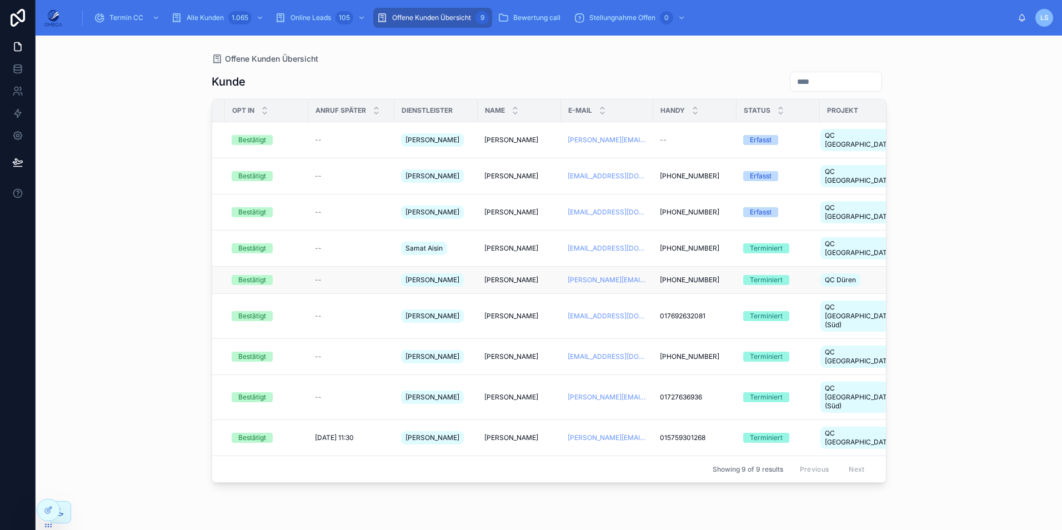
scroll to position [0, 180]
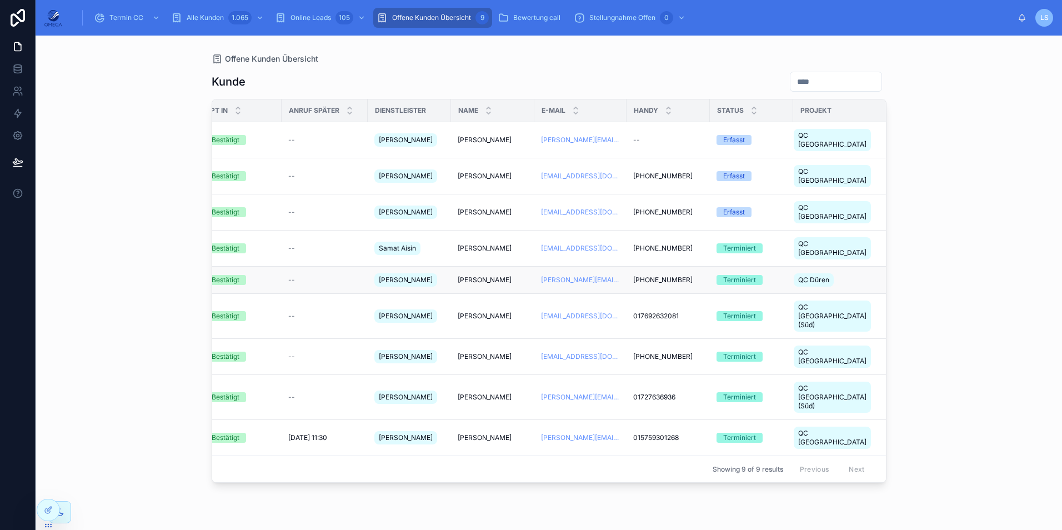
click at [480, 275] on span "Mathias Brasche" at bounding box center [485, 279] width 54 height 9
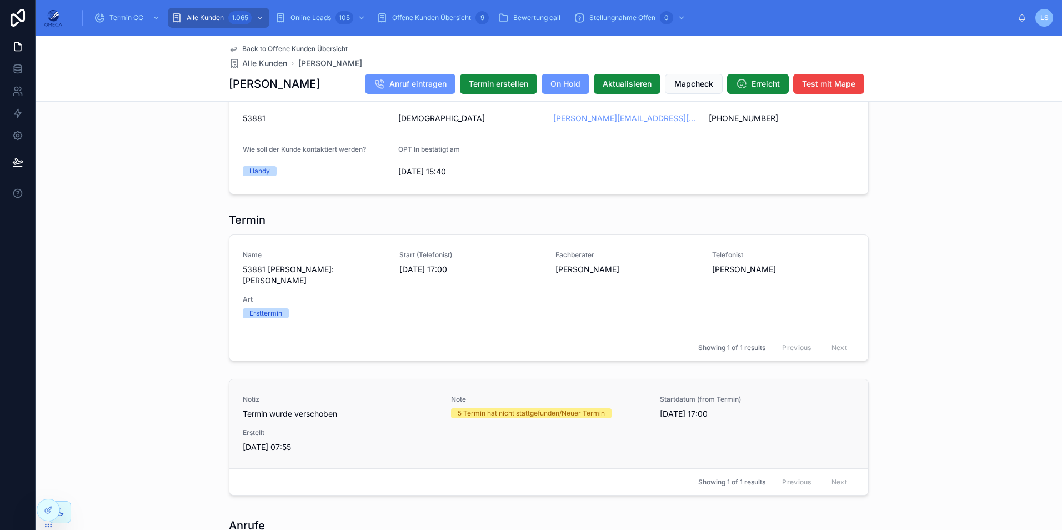
scroll to position [1100, 0]
drag, startPoint x: 318, startPoint y: 85, endPoint x: 228, endPoint y: 79, distance: 90.7
click at [229, 79] on div "Mathias Brasche Anruf eintragen Termin erstellen On Hold Aktualisieren Mapcheck…" at bounding box center [549, 83] width 640 height 21
copy h1 "Mathias Brasche"
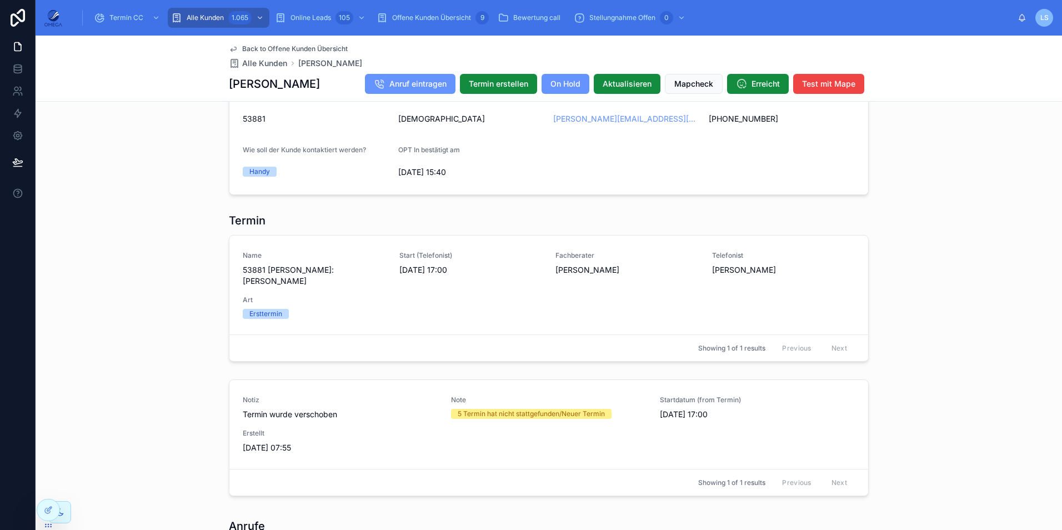
drag, startPoint x: 321, startPoint y: 87, endPoint x: 223, endPoint y: 87, distance: 97.7
click at [223, 87] on div "Back to Offene Kunden Übersicht Alle Kunden Mathias Brasche Mathias Brasche Anr…" at bounding box center [549, 69] width 1026 height 66
copy h1 "Mathias Brasche"
click at [940, 304] on div "Termin Name 53881 Christoph Held Kunde:Mathias Brasche Start (Telefonist) 27.08…" at bounding box center [549, 287] width 1026 height 158
click at [311, 47] on span "Back to Offene Kunden Übersicht" at bounding box center [294, 48] width 105 height 9
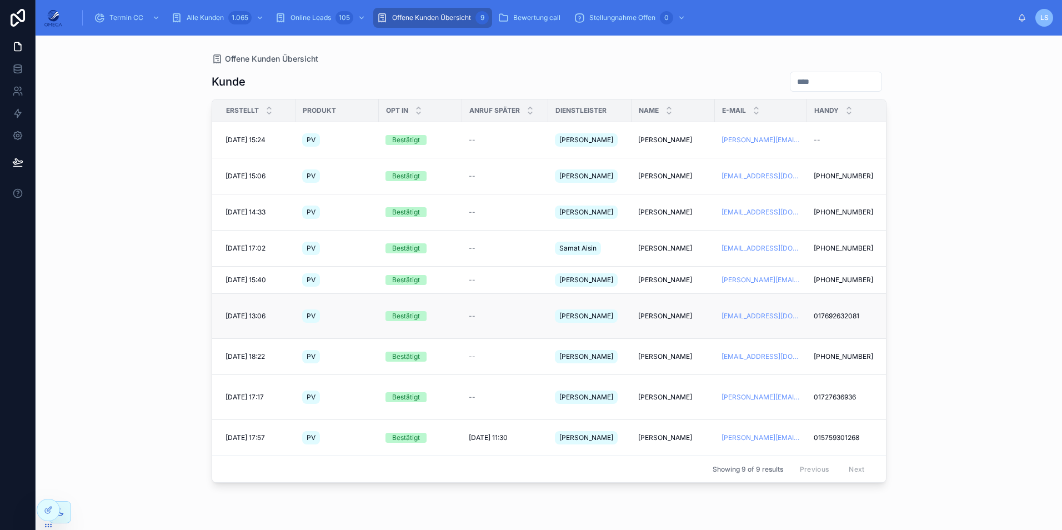
click at [649, 311] on span "Michael Süß" at bounding box center [665, 315] width 54 height 9
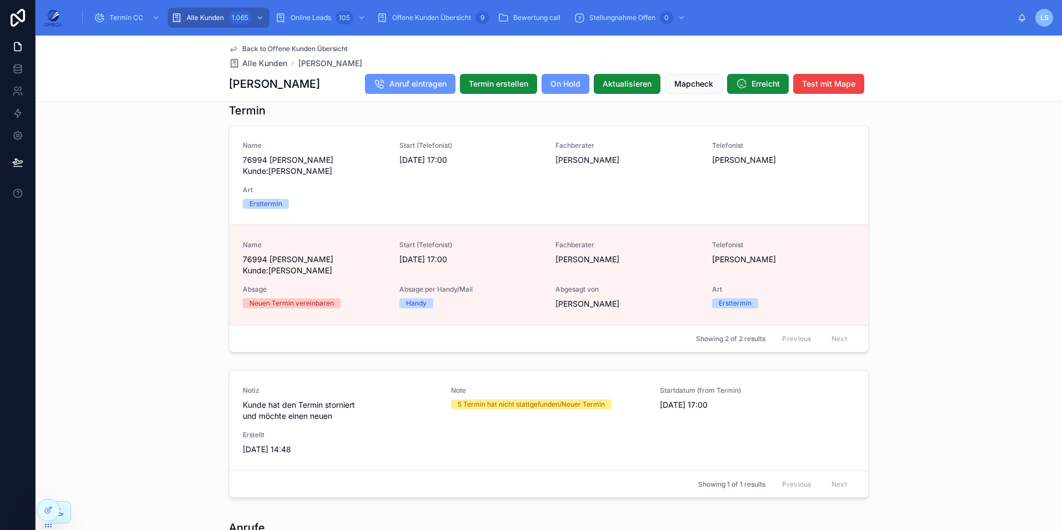
scroll to position [944, 0]
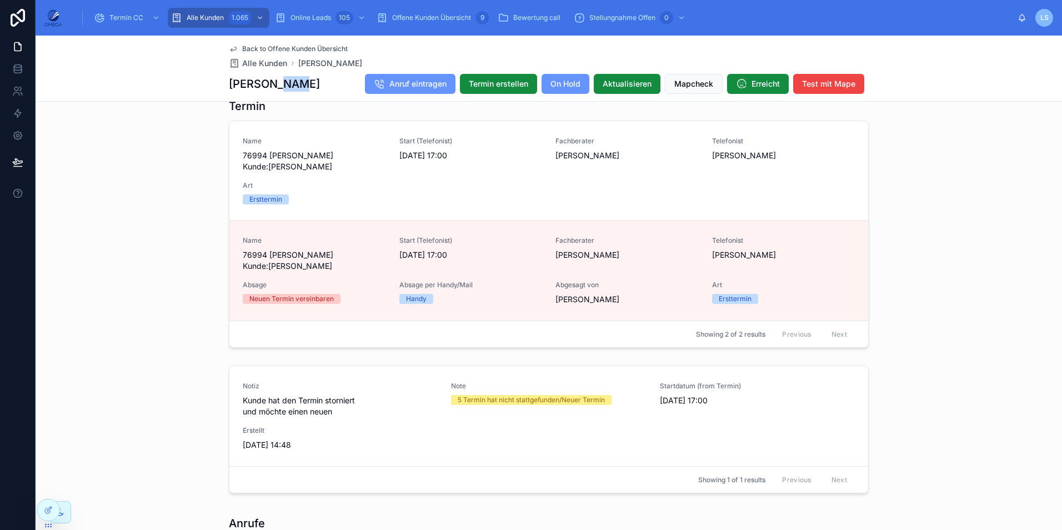
drag, startPoint x: 293, startPoint y: 84, endPoint x: 272, endPoint y: 83, distance: 21.1
click at [272, 83] on div "Michael Süß Anruf eintragen Termin erstellen On Hold Aktualisieren Mapcheck Err…" at bounding box center [549, 83] width 640 height 21
copy h1 "Süß"
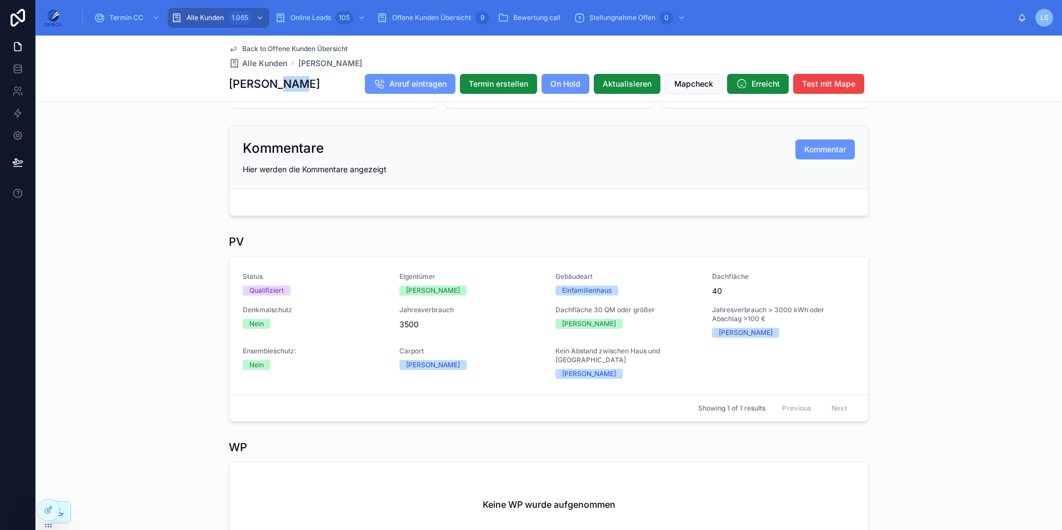
scroll to position [0, 0]
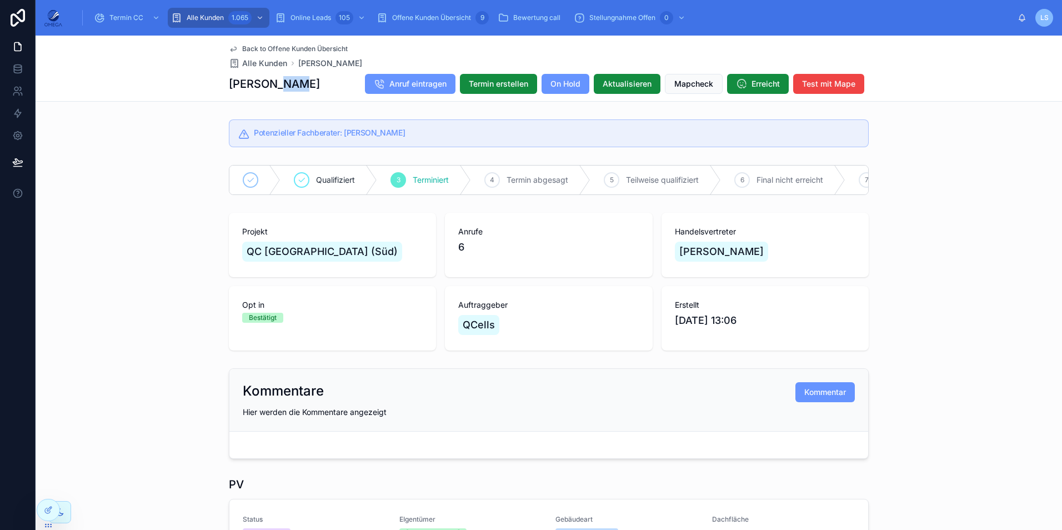
click at [299, 50] on span "Back to Offene Kunden Übersicht" at bounding box center [294, 48] width 105 height 9
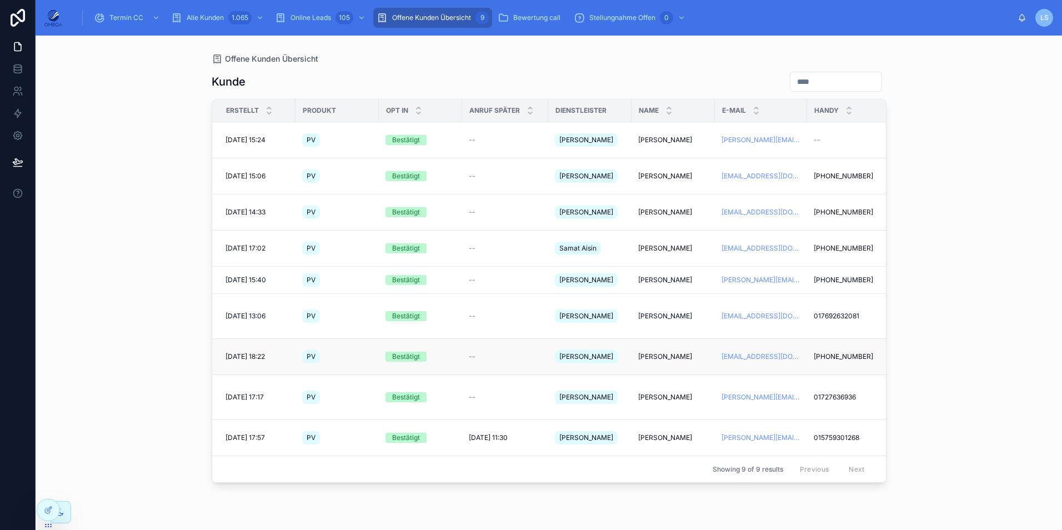
click at [667, 352] on span "Daniel Blankenagel" at bounding box center [665, 356] width 54 height 9
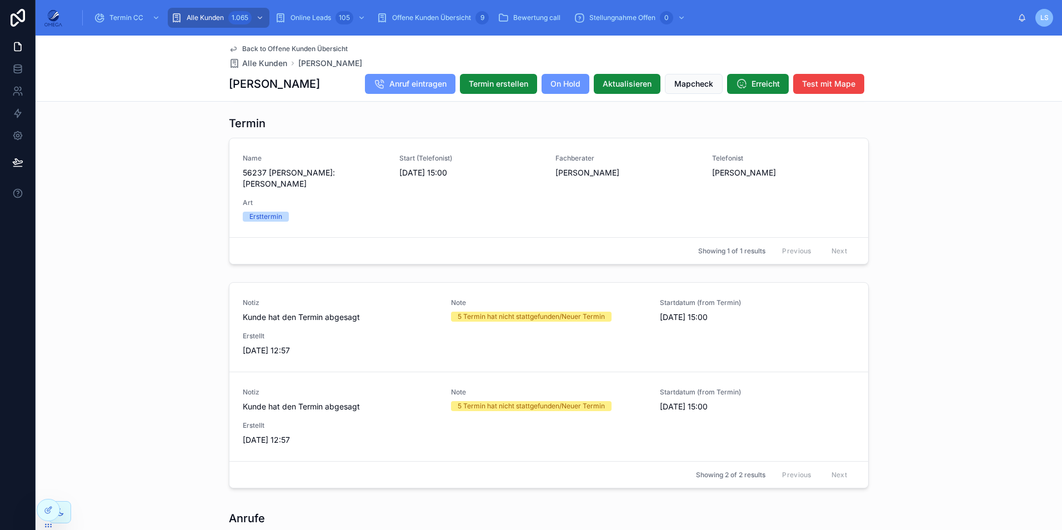
scroll to position [1055, 0]
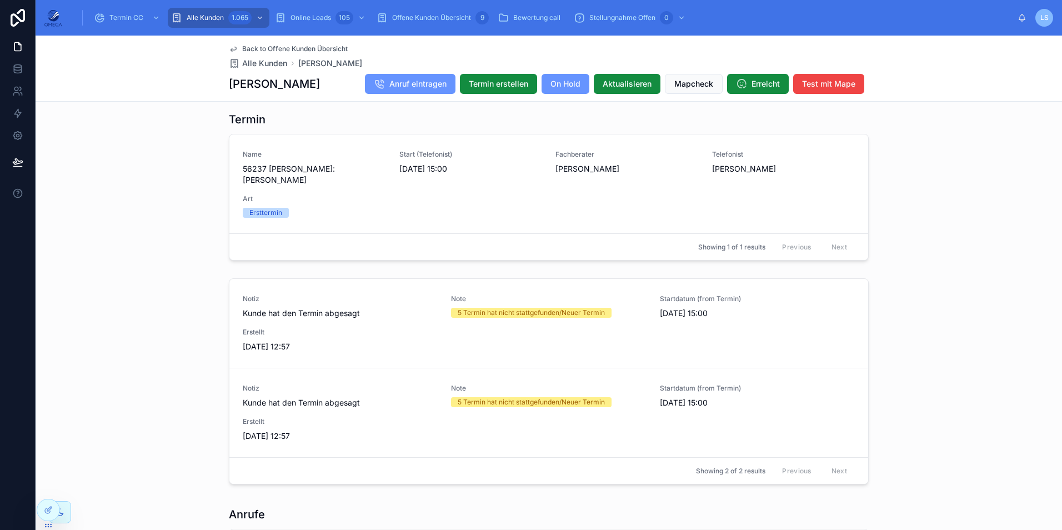
drag, startPoint x: 328, startPoint y: 88, endPoint x: 224, endPoint y: 83, distance: 103.4
click at [229, 83] on div "Daniel Blankenagel Anruf eintragen Termin erstellen On Hold Aktualisieren Mapch…" at bounding box center [549, 83] width 640 height 21
copy h1 "Daniel Blankenagel"
click at [335, 82] on div "Daniel Blankenagel Anruf eintragen Termin erstellen On Hold Aktualisieren Mapch…" at bounding box center [549, 83] width 640 height 21
click at [296, 46] on span "Back to Offene Kunden Übersicht" at bounding box center [294, 48] width 105 height 9
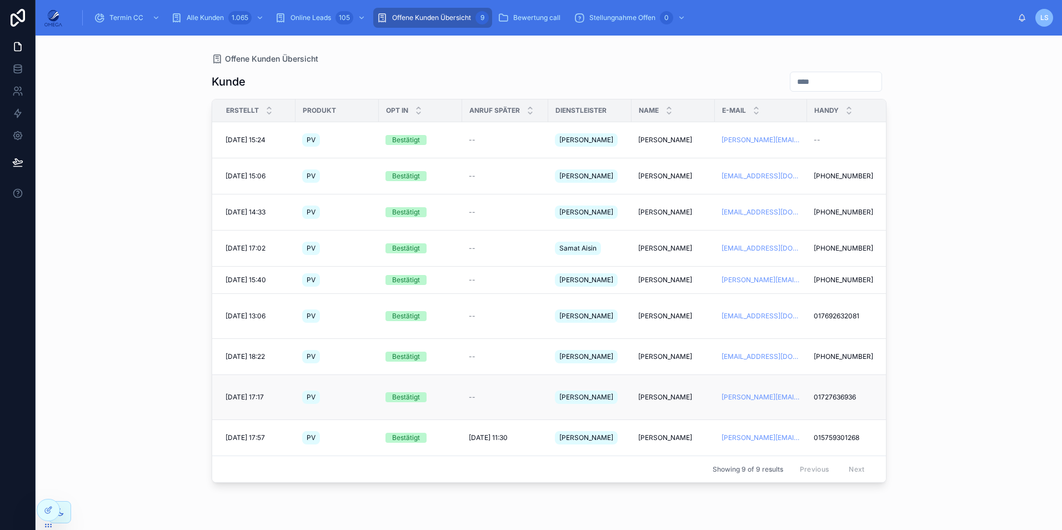
click at [660, 393] on span "Peter Peels" at bounding box center [665, 397] width 54 height 9
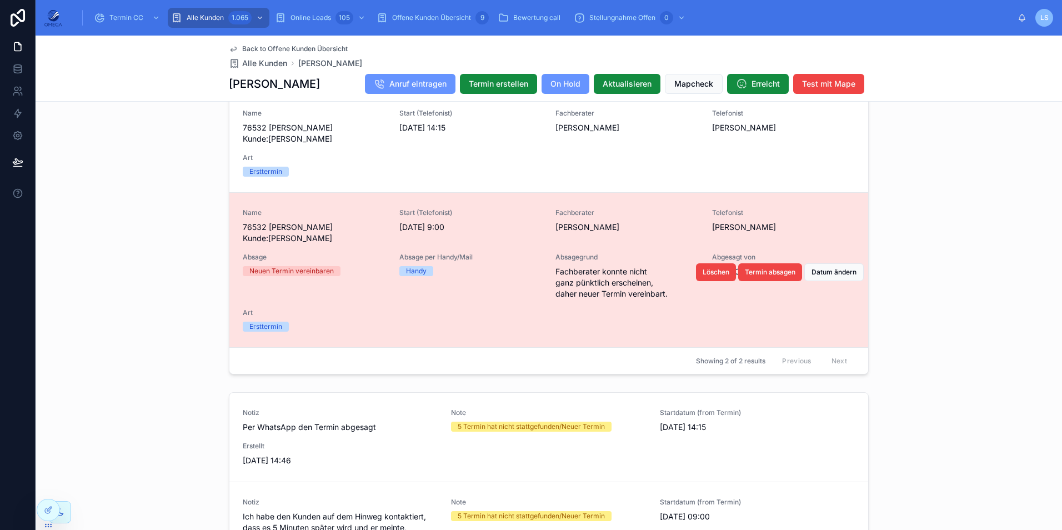
scroll to position [944, 0]
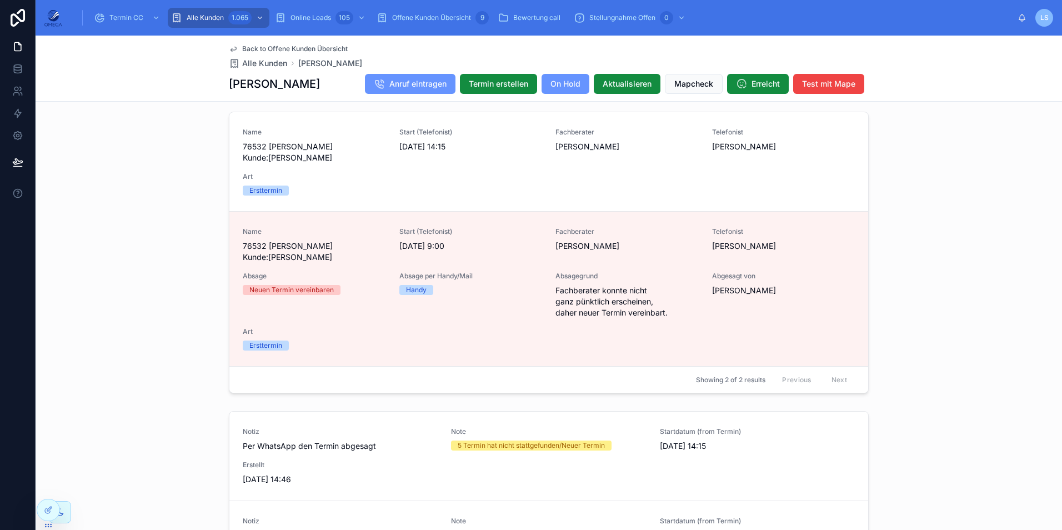
click at [287, 50] on span "Back to Offene Kunden Übersicht" at bounding box center [294, 48] width 105 height 9
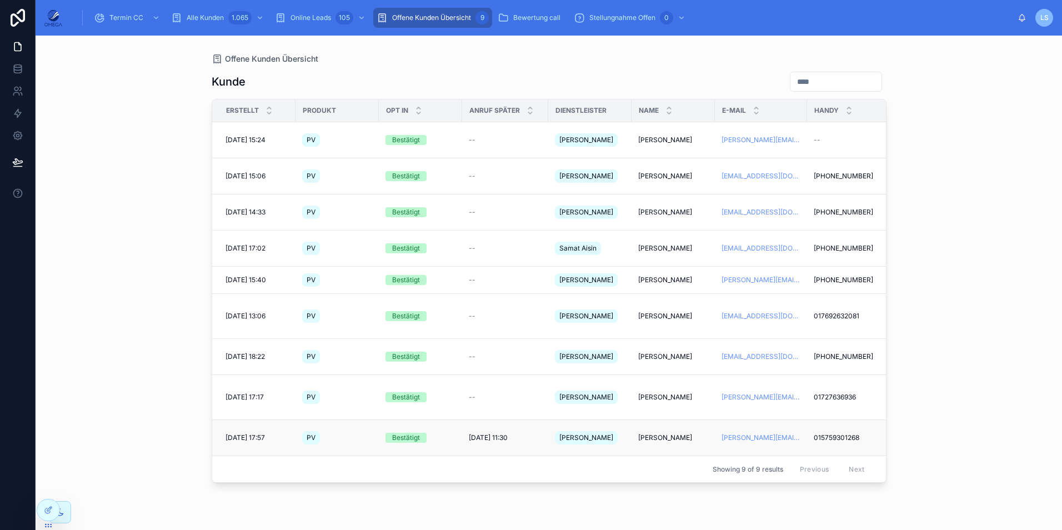
click at [664, 433] on span "Ralf Wilbertz" at bounding box center [665, 437] width 54 height 9
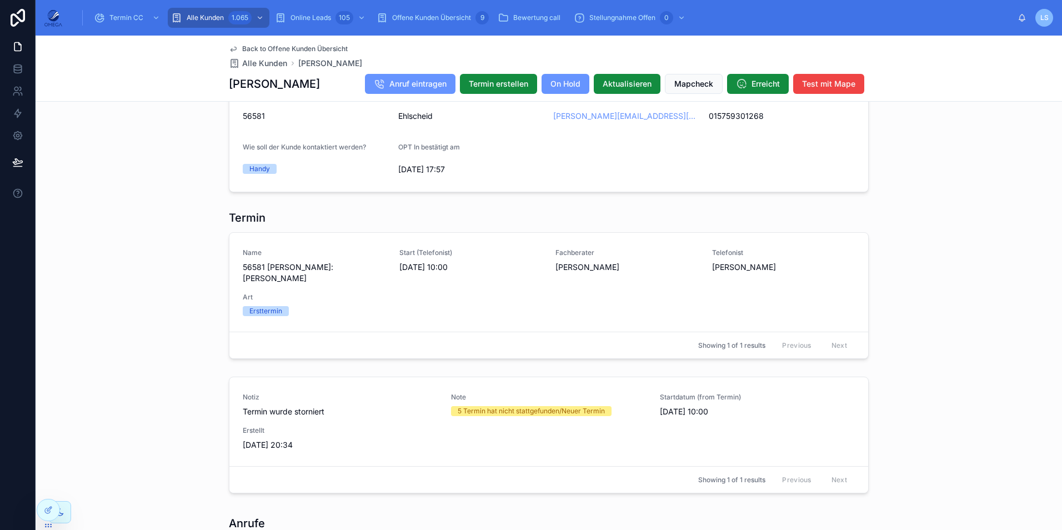
scroll to position [944, 0]
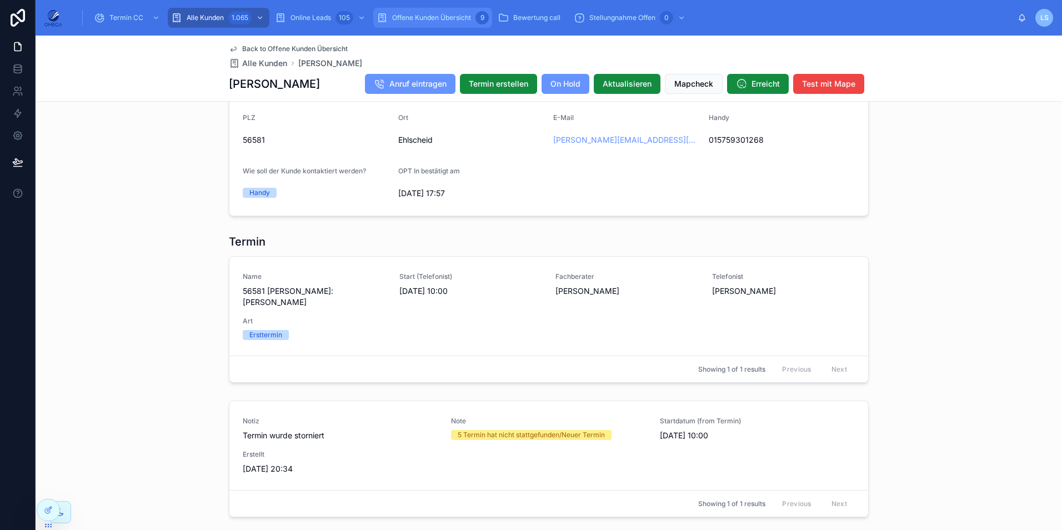
click at [429, 17] on span "Offene Kunden Übersicht" at bounding box center [431, 17] width 79 height 9
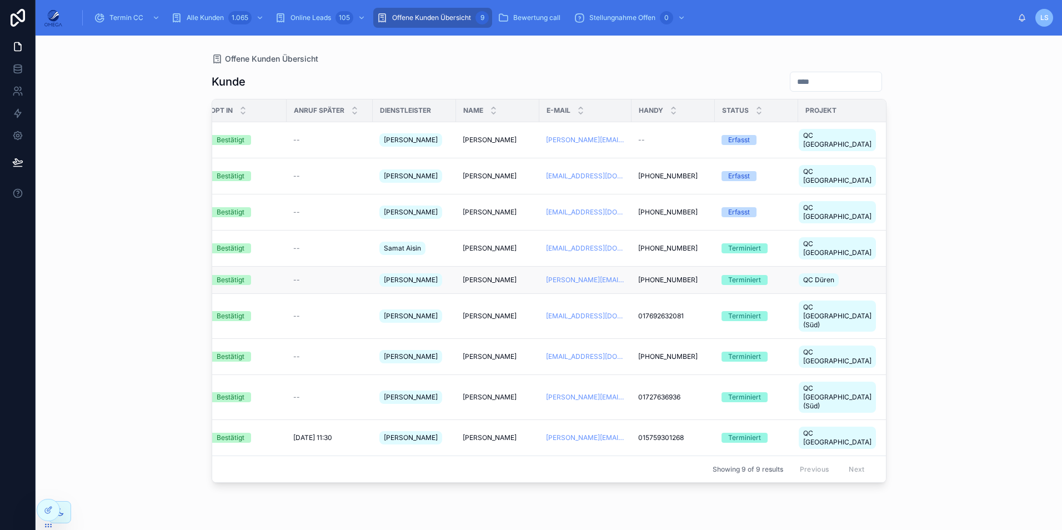
scroll to position [0, 175]
click at [499, 275] on span "Mathias Brasche" at bounding box center [490, 279] width 54 height 9
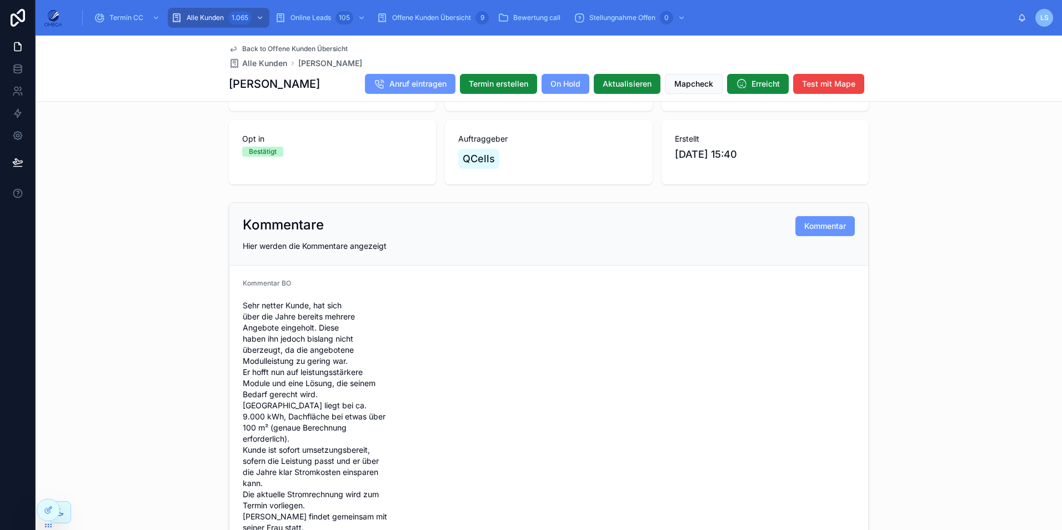
scroll to position [165, 0]
click at [279, 47] on span "Back to Offene Kunden Übersicht" at bounding box center [294, 48] width 105 height 9
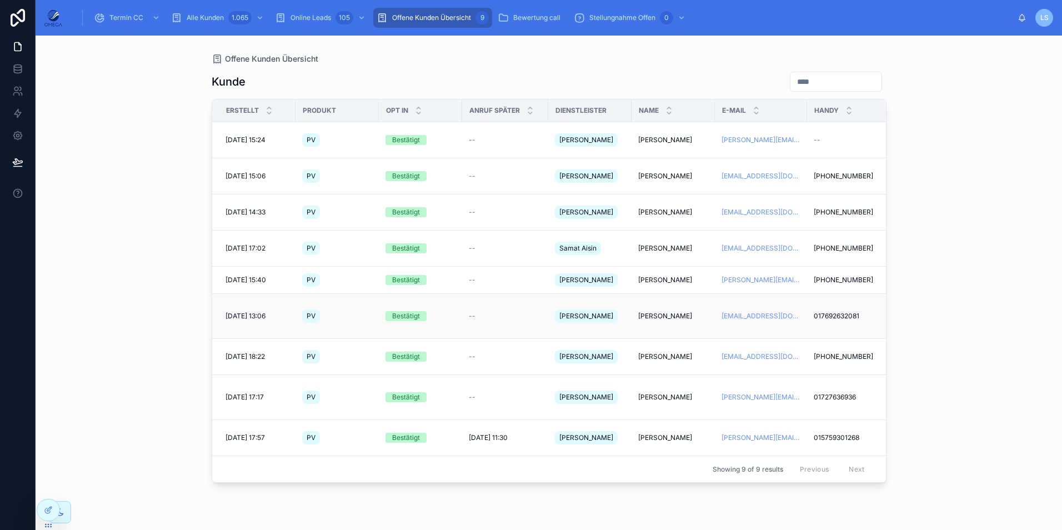
click at [658, 311] on span "Michael Süß" at bounding box center [665, 315] width 54 height 9
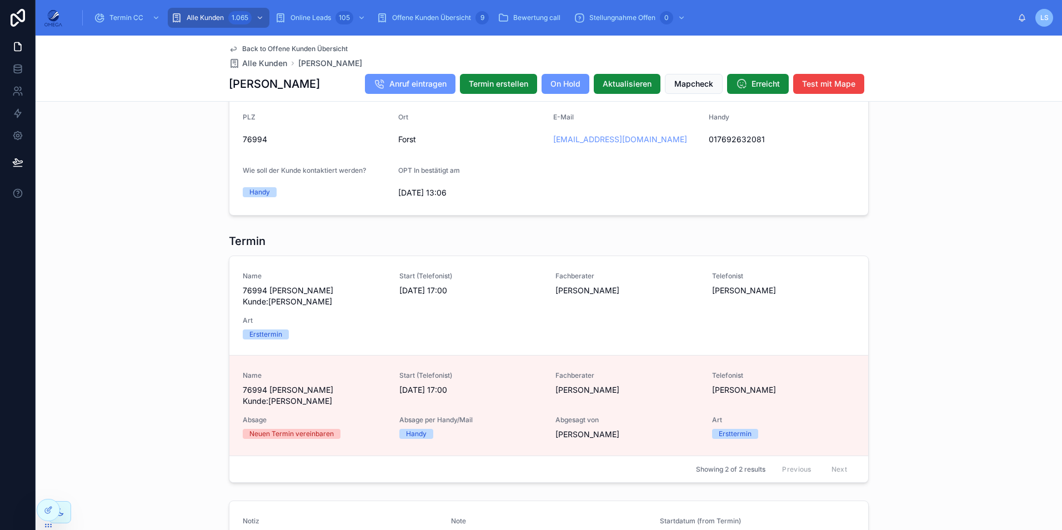
scroll to position [807, 0]
click at [296, 44] on span "Back to Offene Kunden Übersicht" at bounding box center [294, 48] width 105 height 9
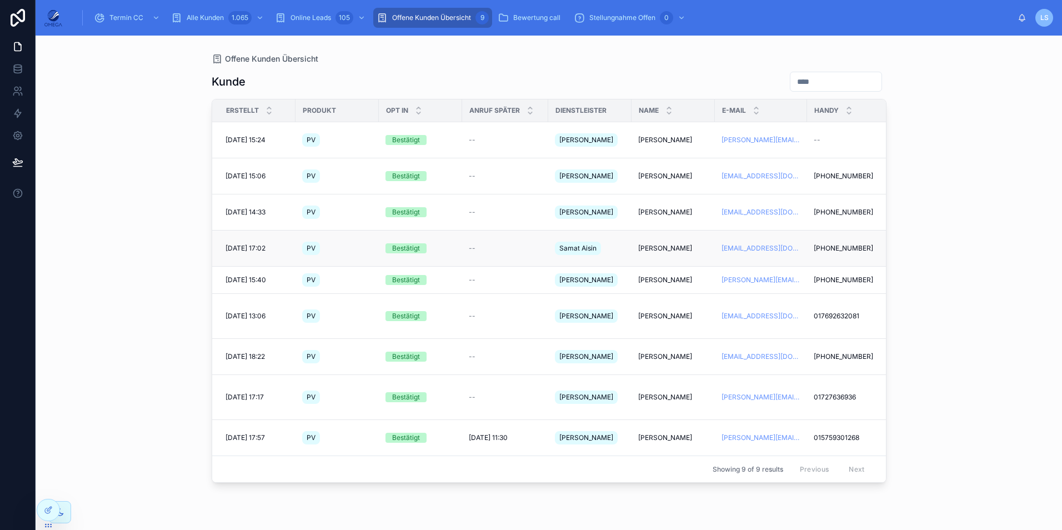
click at [652, 244] on span "Alfred Keip" at bounding box center [665, 248] width 54 height 9
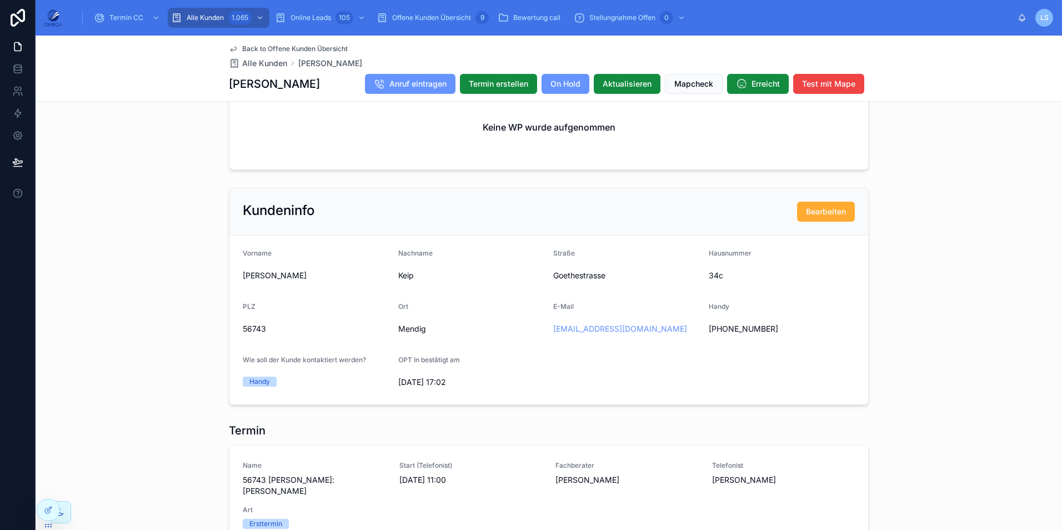
scroll to position [868, 0]
click at [290, 47] on span "Back to Offene Kunden Übersicht" at bounding box center [294, 48] width 105 height 9
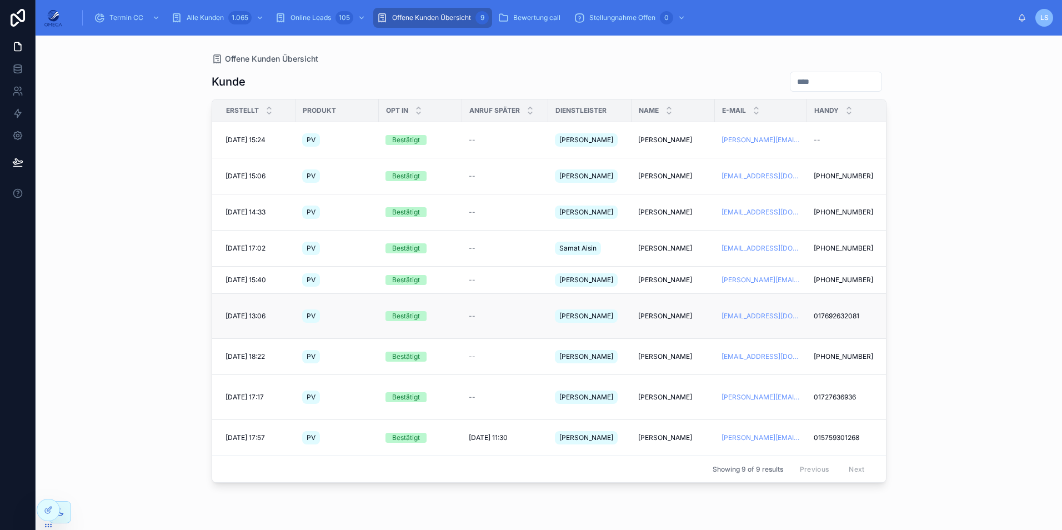
click at [661, 311] on span "Michael Süß" at bounding box center [665, 315] width 54 height 9
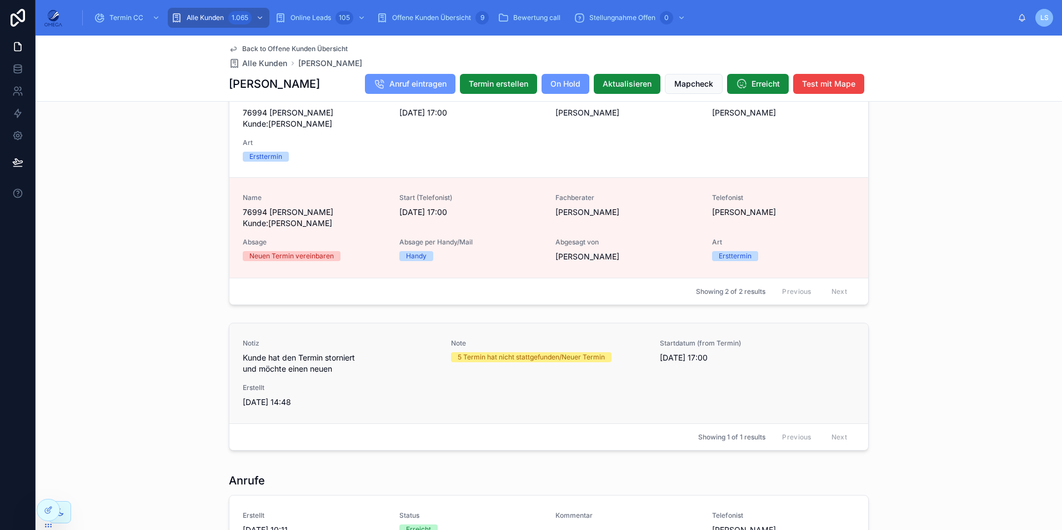
scroll to position [979, 0]
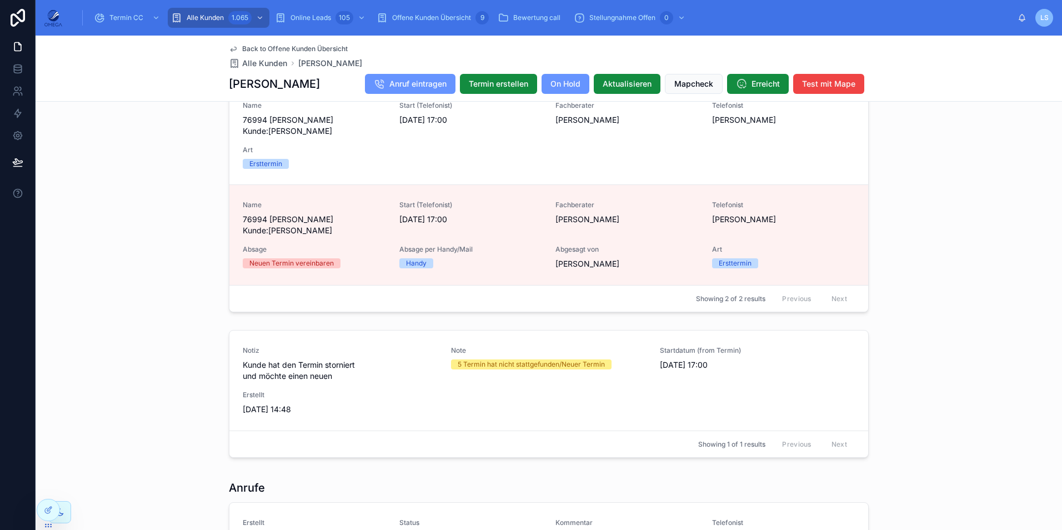
click at [281, 45] on span "Back to Offene Kunden Übersicht" at bounding box center [294, 48] width 105 height 9
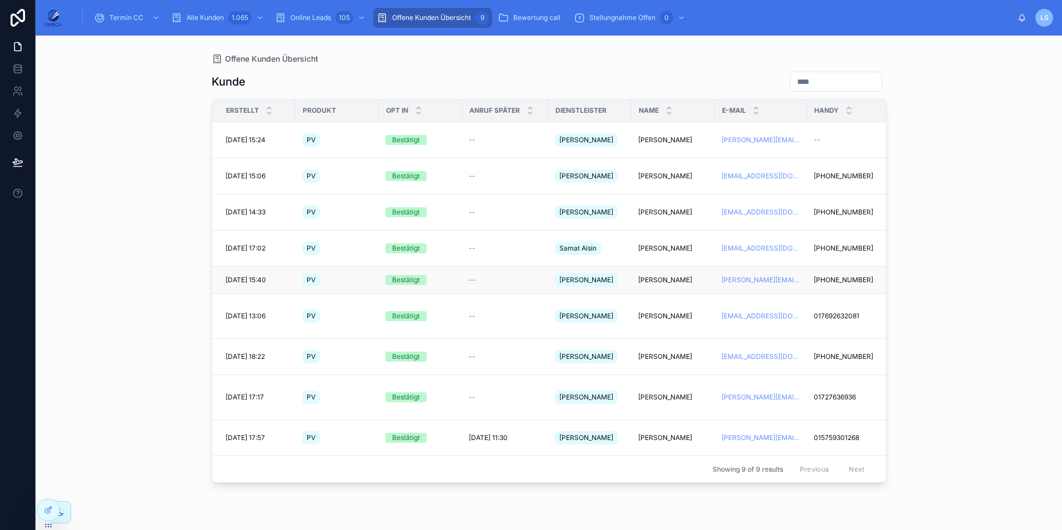
click at [666, 275] on span "Mathias Brasche" at bounding box center [665, 279] width 54 height 9
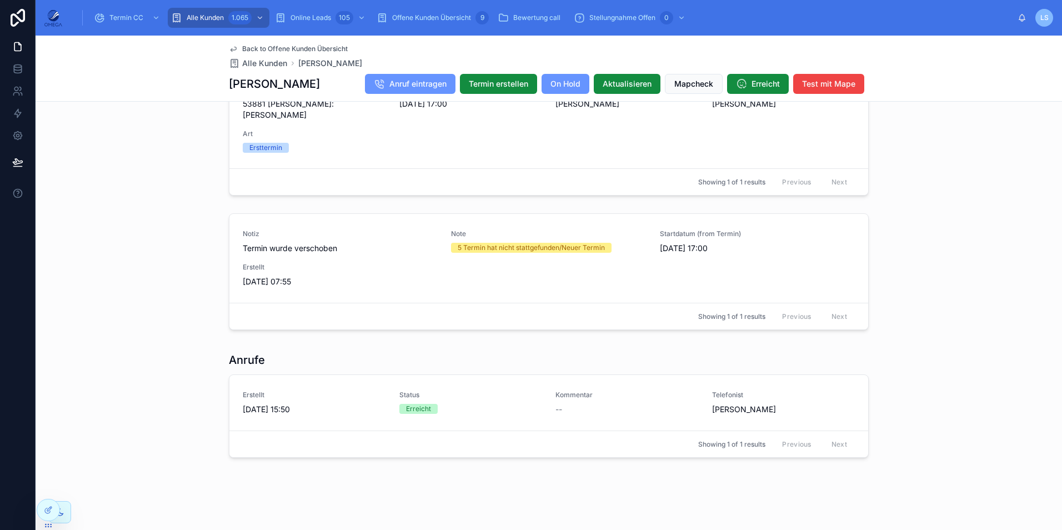
scroll to position [1267, 0]
click at [302, 47] on span "Back to Offene Kunden Übersicht" at bounding box center [294, 48] width 105 height 9
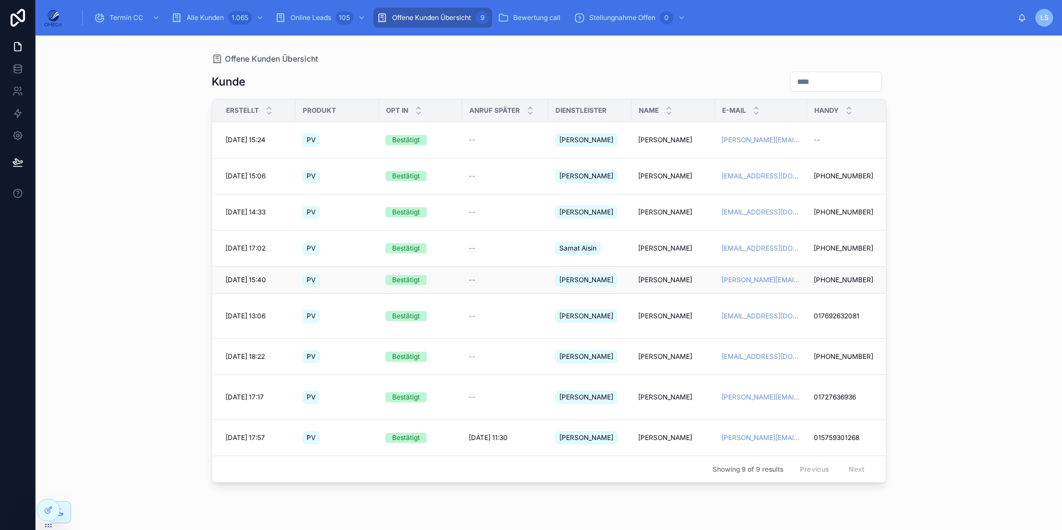
click at [675, 275] on span "Mathias Brasche" at bounding box center [665, 279] width 54 height 9
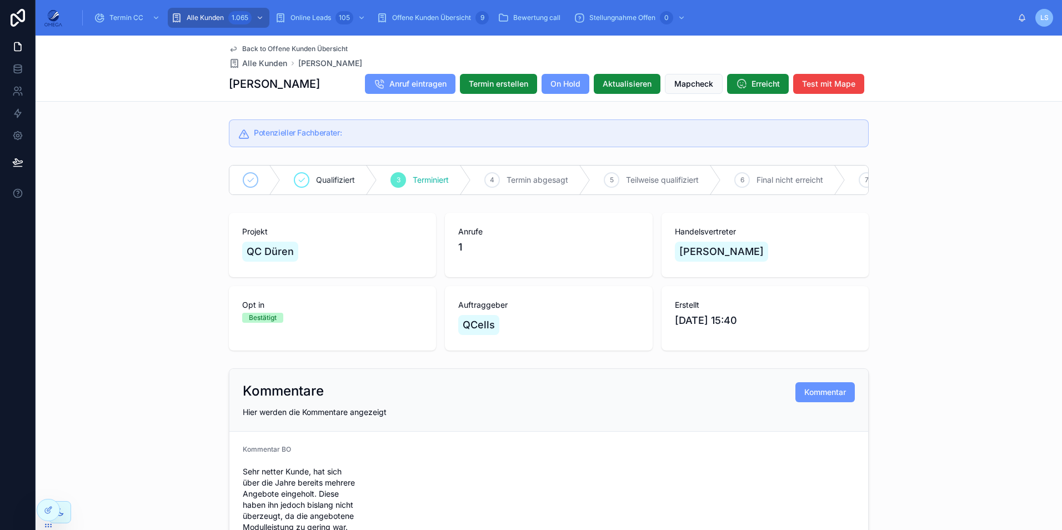
click at [330, 48] on span "Back to Offene Kunden Übersicht" at bounding box center [294, 48] width 105 height 9
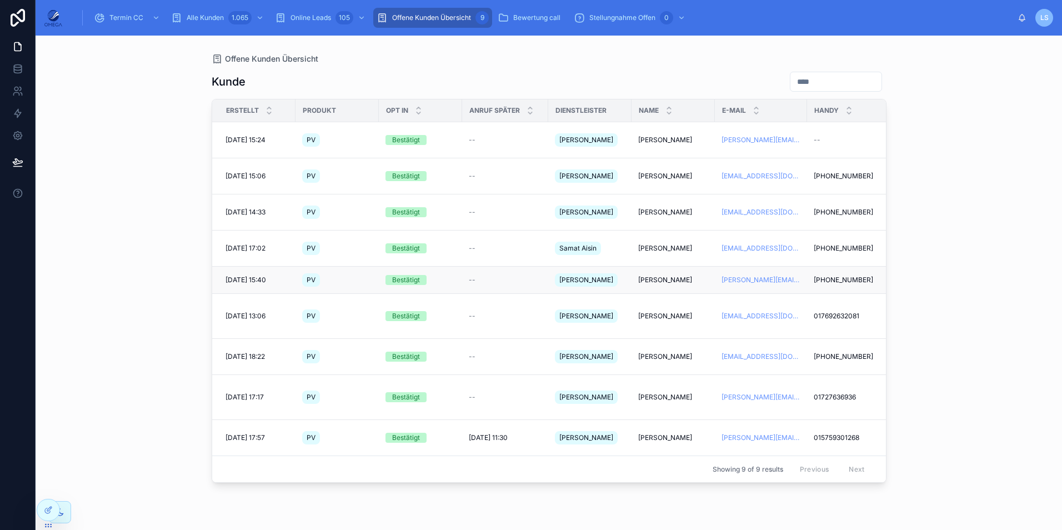
click at [640, 275] on span "Mathias Brasche" at bounding box center [665, 279] width 54 height 9
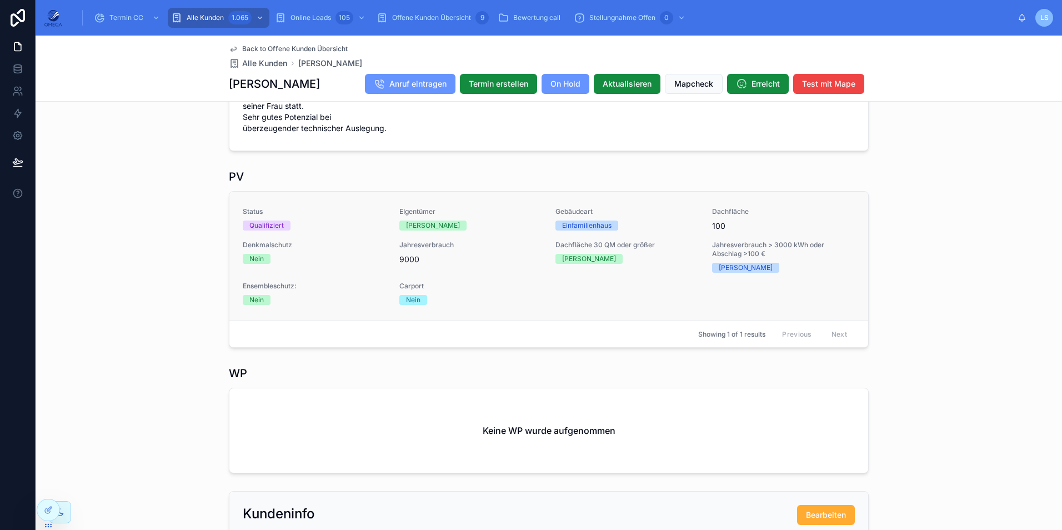
scroll to position [579, 0]
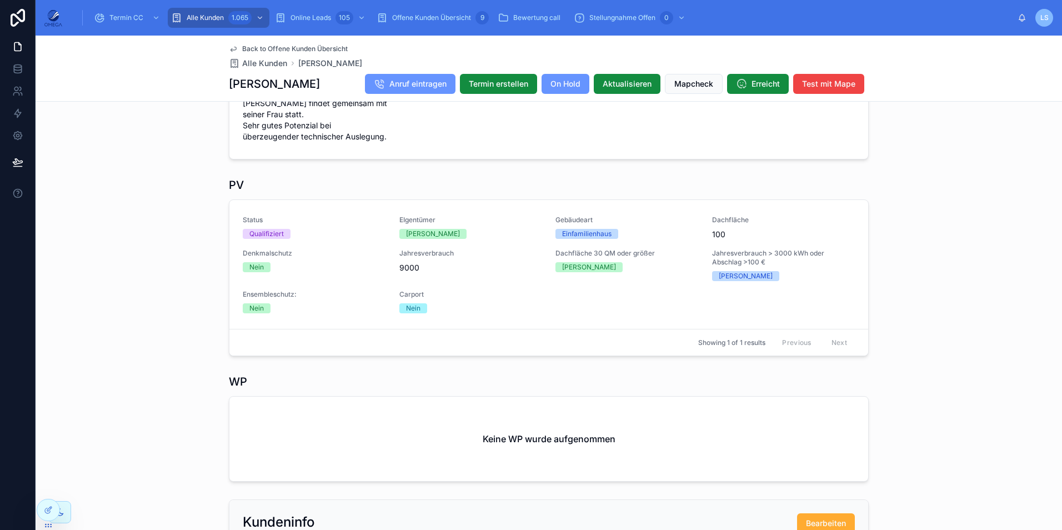
click at [299, 47] on span "Back to Offene Kunden Übersicht" at bounding box center [294, 48] width 105 height 9
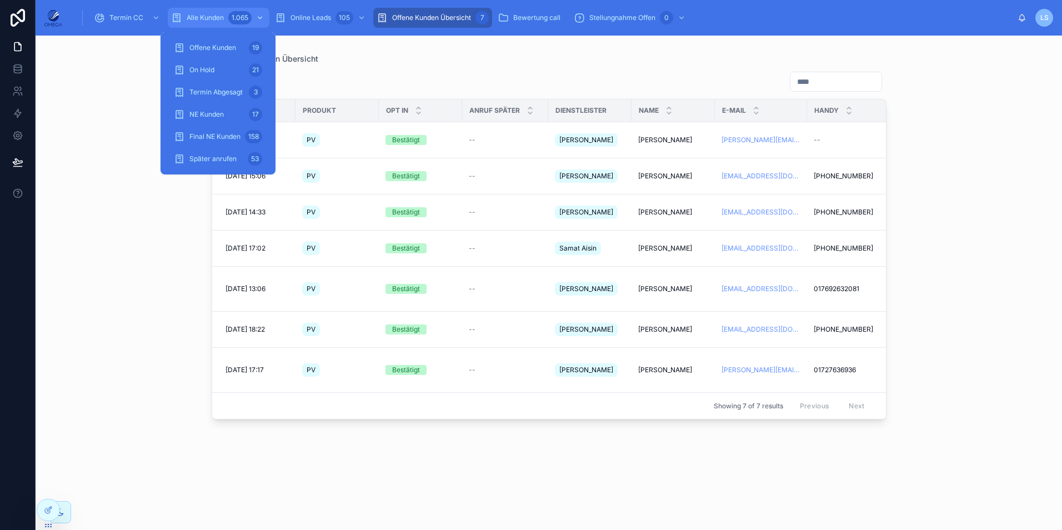
click at [209, 12] on div "Alle Kunden 1.065" at bounding box center [218, 18] width 95 height 18
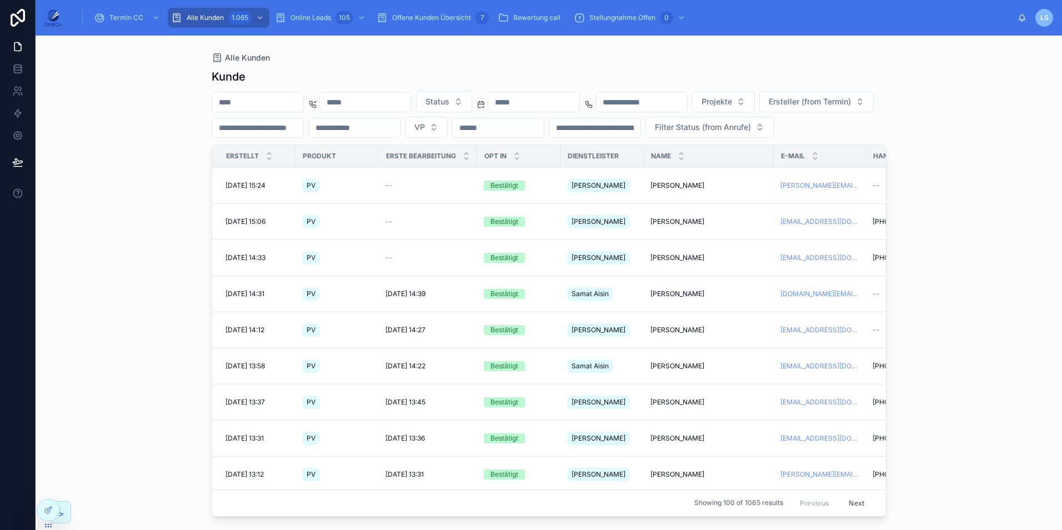
click at [558, 82] on div "Kunde" at bounding box center [549, 77] width 675 height 16
click at [472, 97] on button "Status" at bounding box center [444, 101] width 56 height 21
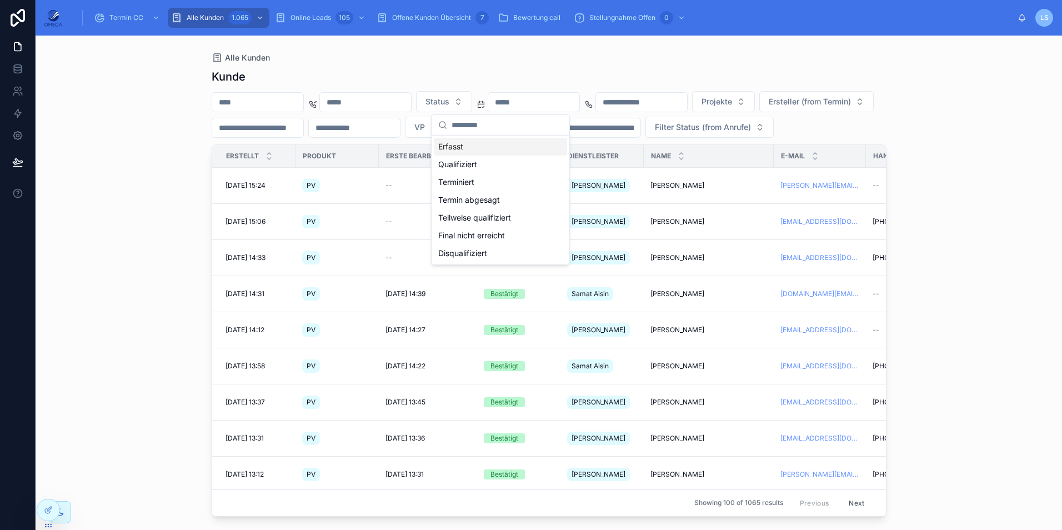
click at [406, 65] on div "Kunde Status Projekte Ersteller (from Termin) VP Filter Status (from Anrufe) Er…" at bounding box center [549, 289] width 675 height 454
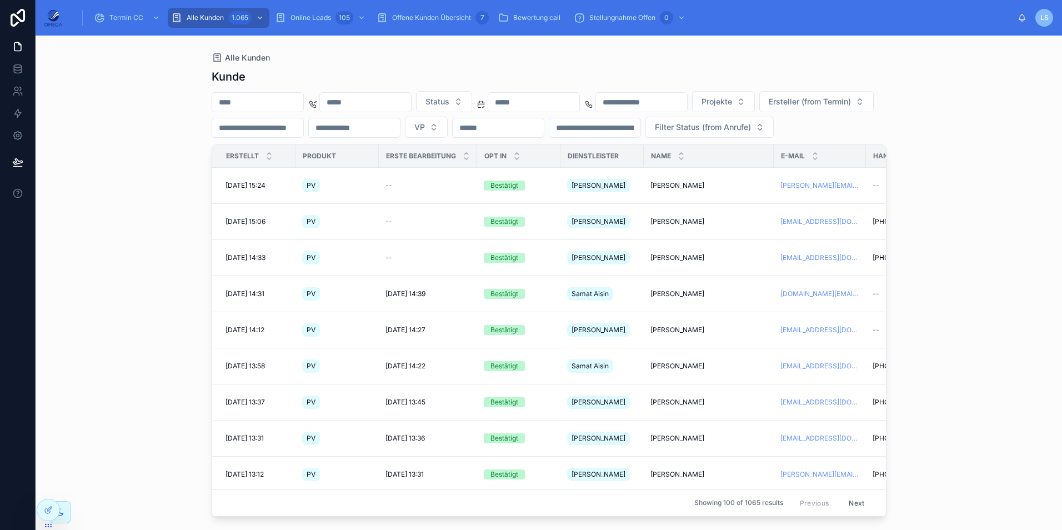
click at [579, 100] on input "text" at bounding box center [533, 102] width 91 height 16
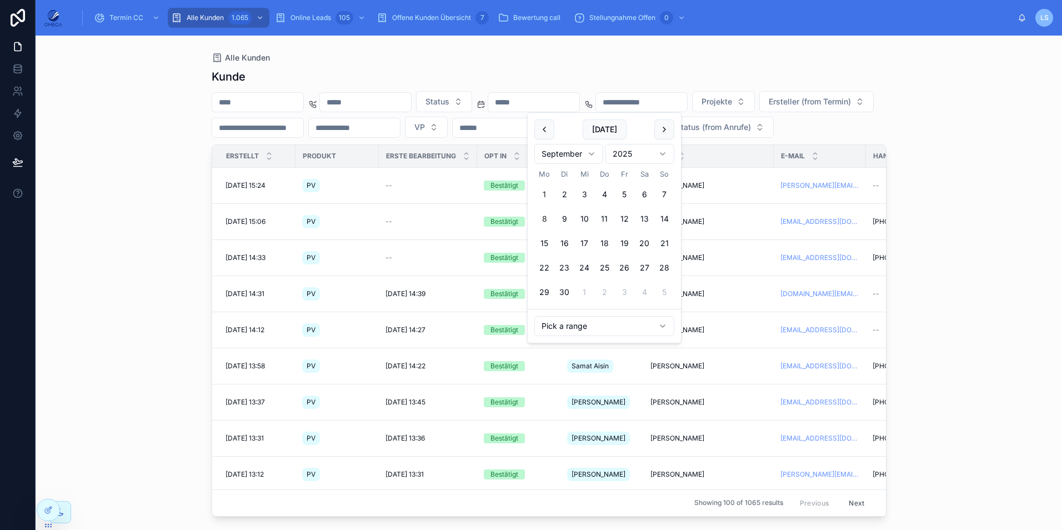
click at [542, 195] on button "1" at bounding box center [544, 194] width 20 height 20
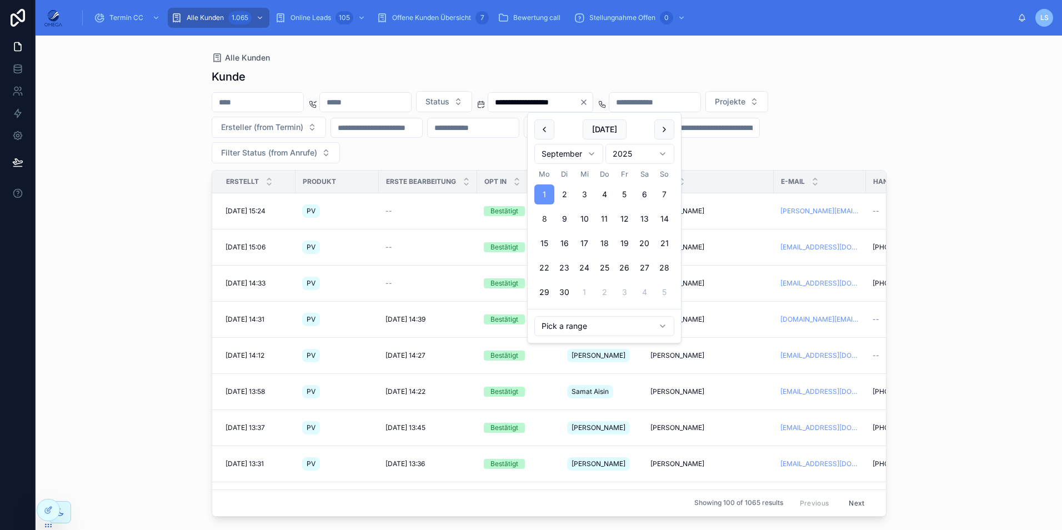
click at [663, 195] on button "7" at bounding box center [664, 194] width 20 height 20
type input "**********"
click at [972, 153] on div "**********" at bounding box center [549, 283] width 1026 height 494
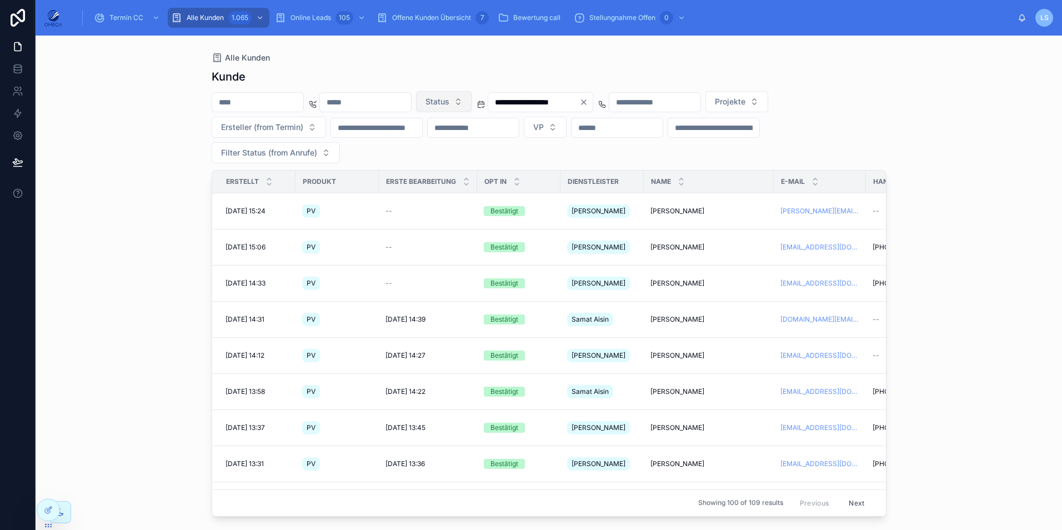
click at [449, 98] on span "Status" at bounding box center [437, 101] width 24 height 11
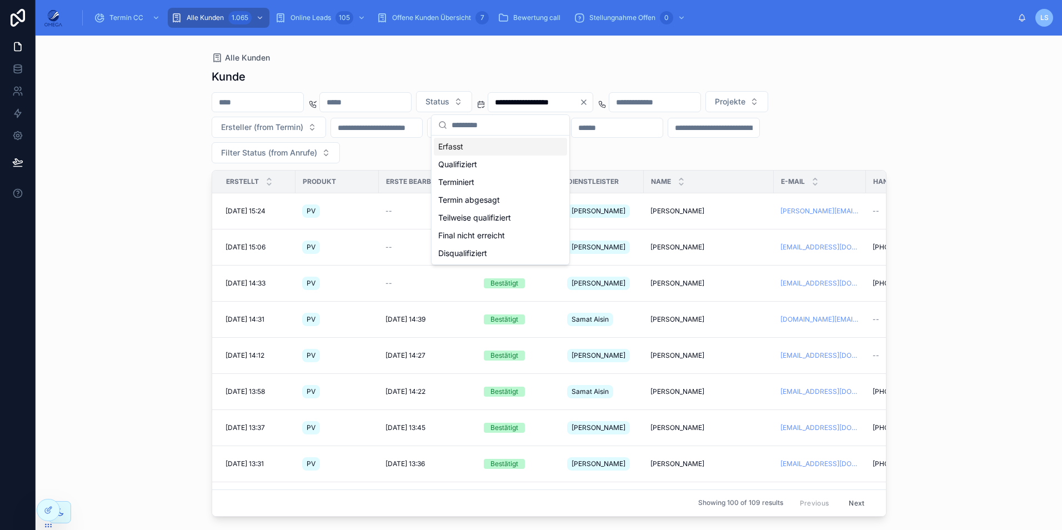
click at [465, 151] on div "Erfasst" at bounding box center [500, 147] width 133 height 18
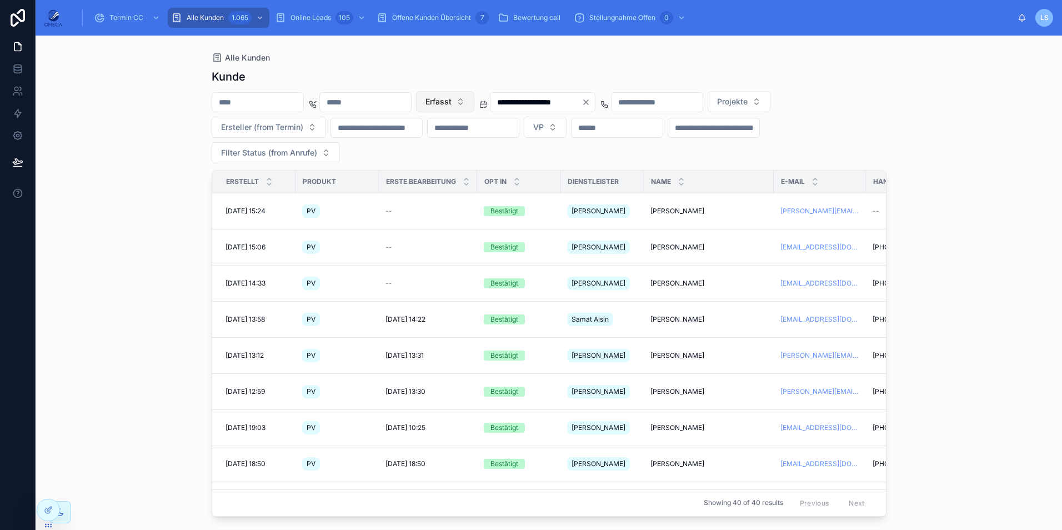
click at [474, 108] on button "Erfasst" at bounding box center [445, 101] width 58 height 21
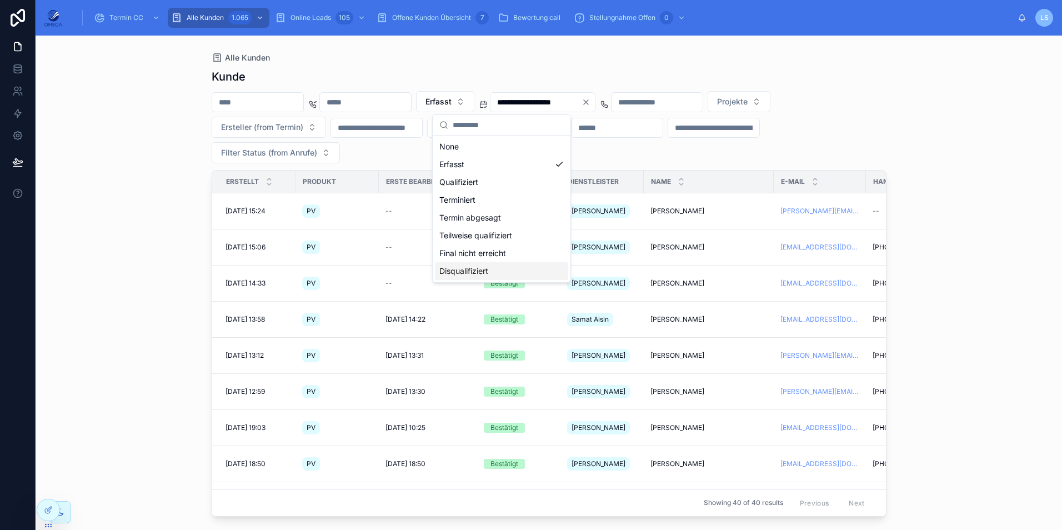
click at [491, 267] on div "Disqualifiziert" at bounding box center [501, 271] width 133 height 18
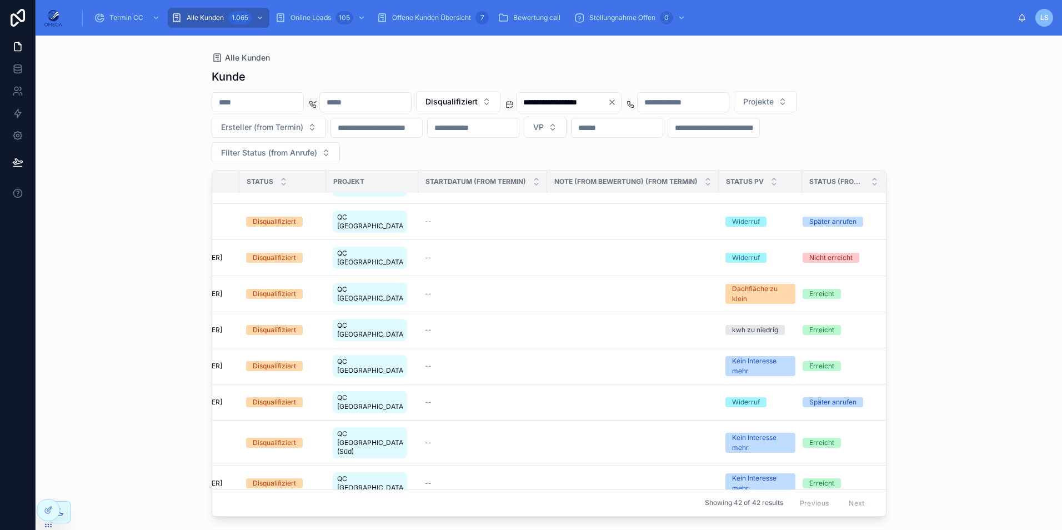
scroll to position [0, 701]
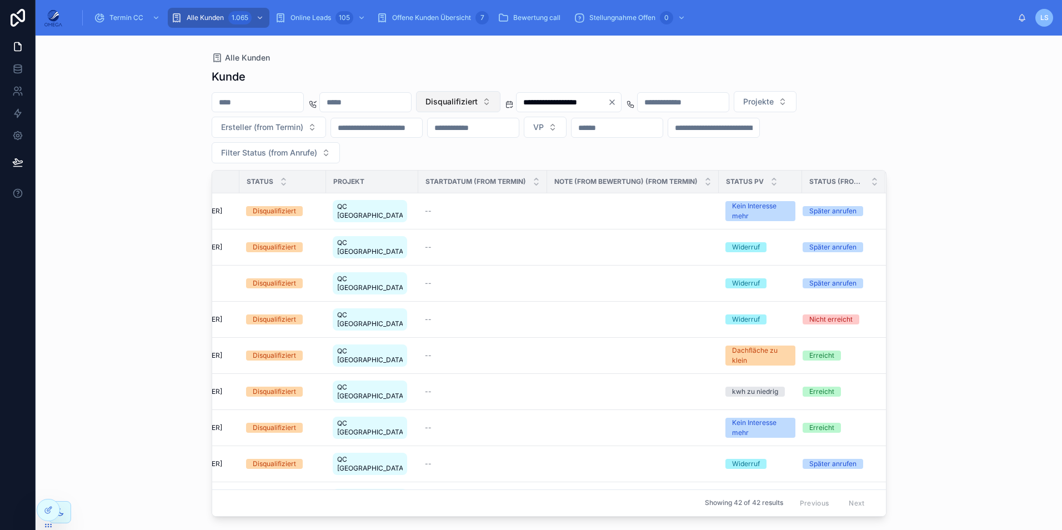
click at [477, 107] on span "Disqualifiziert" at bounding box center [451, 101] width 52 height 11
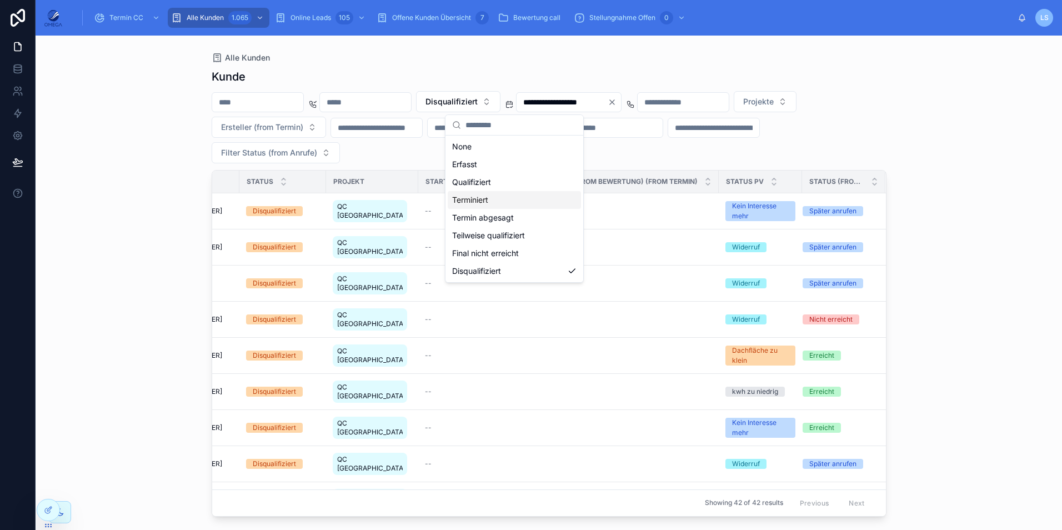
click at [499, 200] on div "Terminiert" at bounding box center [514, 200] width 133 height 18
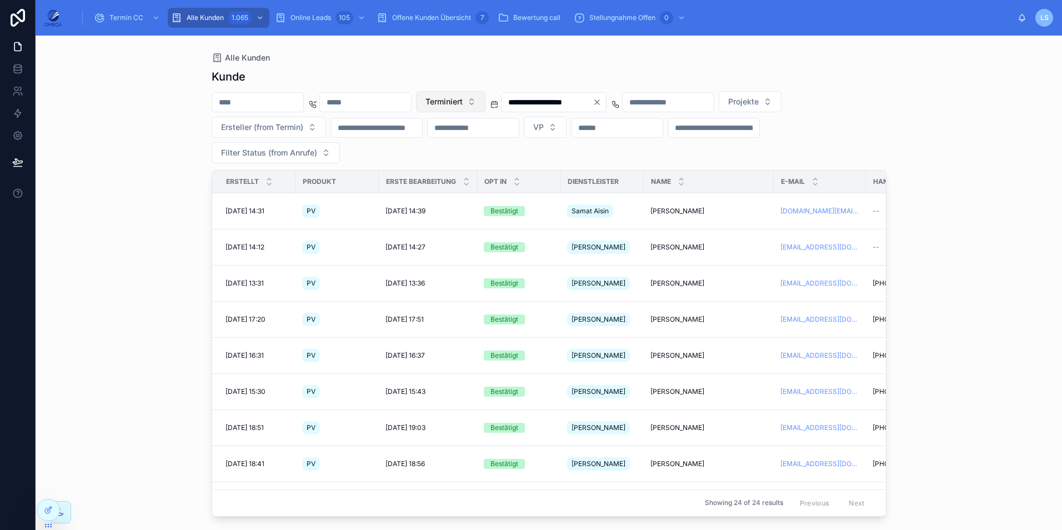
click at [485, 95] on button "Terminiert" at bounding box center [450, 101] width 69 height 21
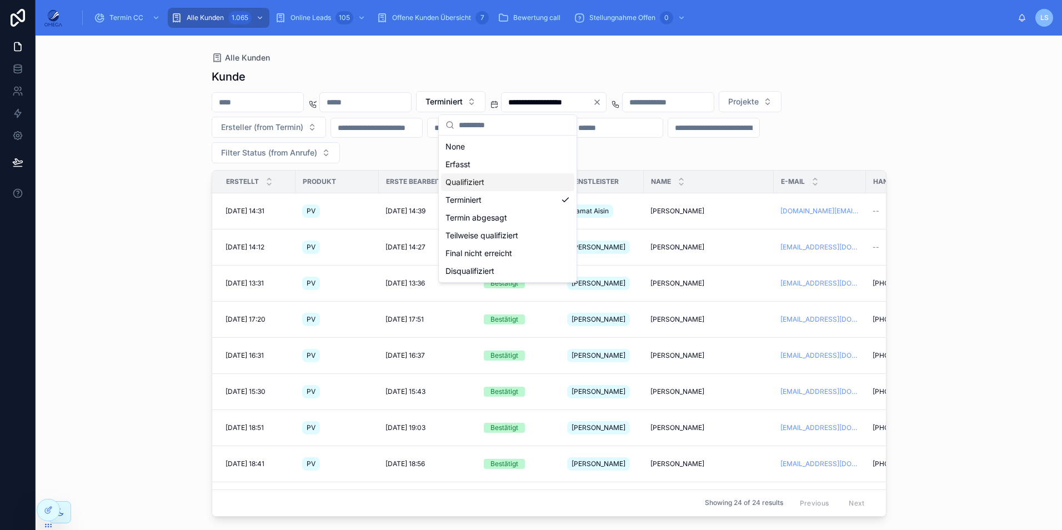
click at [486, 187] on div "Qualifiziert" at bounding box center [507, 182] width 133 height 18
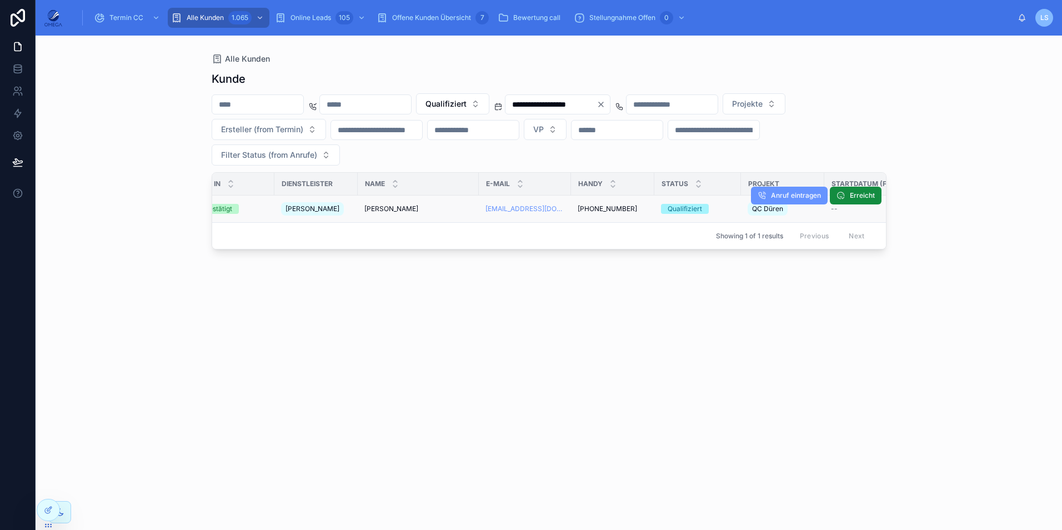
scroll to position [0, 304]
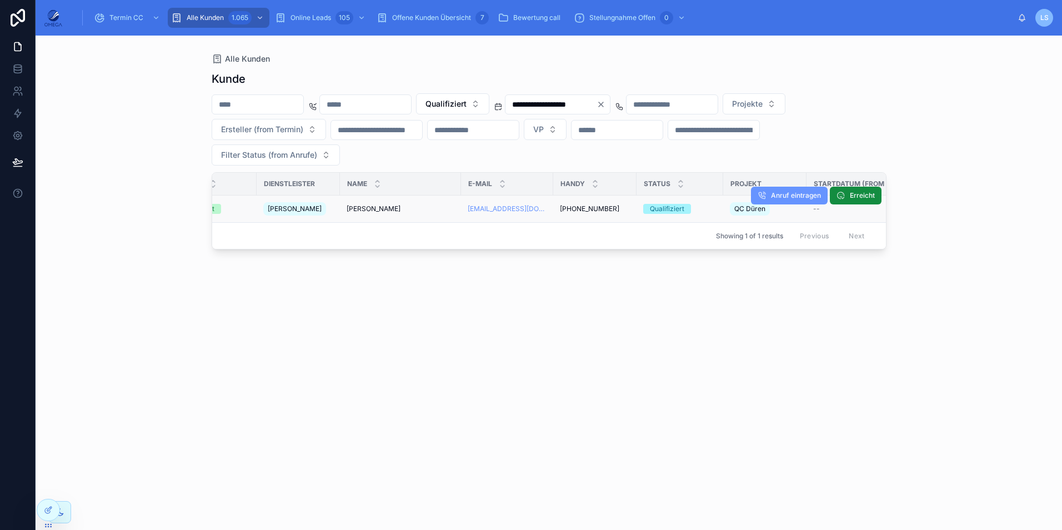
click at [577, 205] on span "+491723174378" at bounding box center [589, 208] width 59 height 9
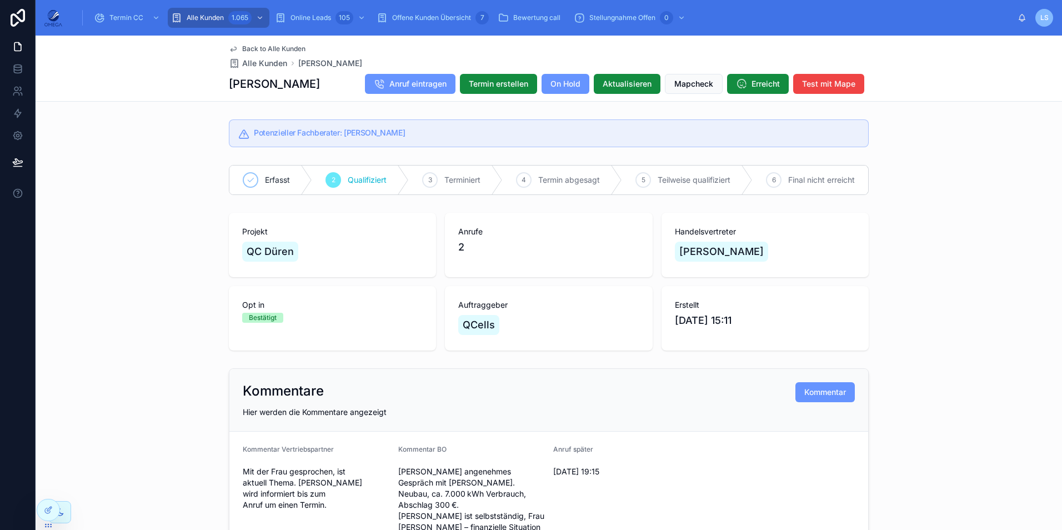
click at [273, 47] on span "Back to Alle Kunden" at bounding box center [273, 48] width 63 height 9
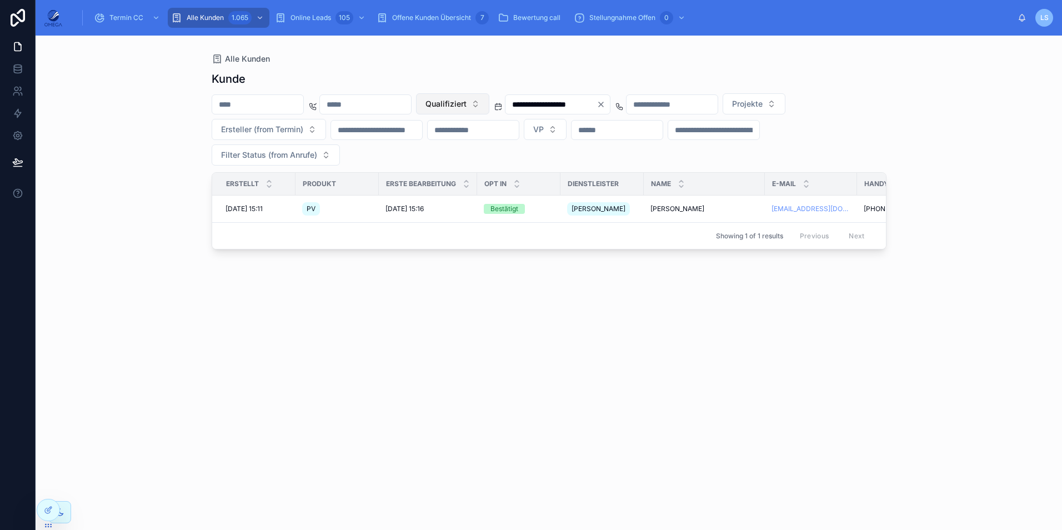
click at [466, 108] on span "Qualifiziert" at bounding box center [445, 103] width 41 height 11
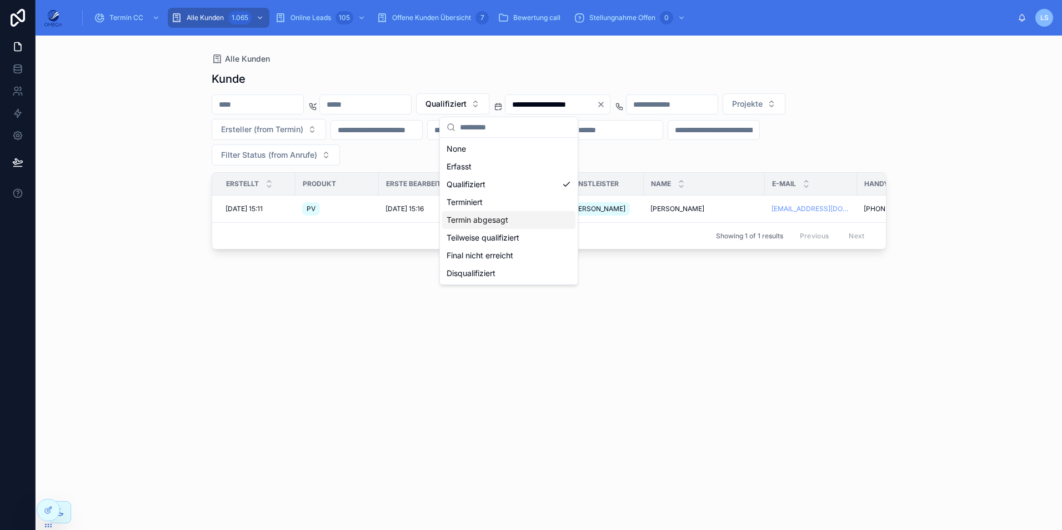
click at [515, 215] on div "Termin abgesagt" at bounding box center [508, 220] width 133 height 18
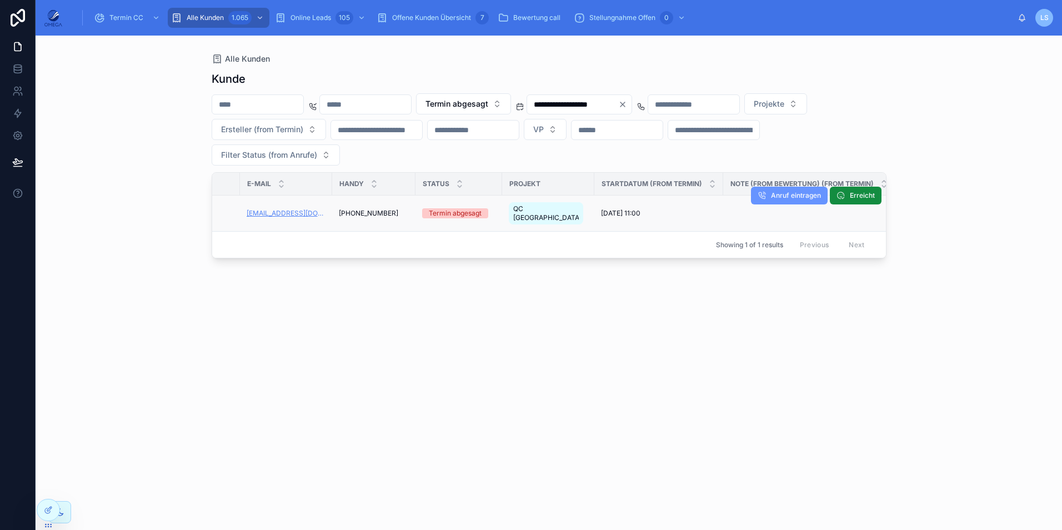
scroll to position [0, 461]
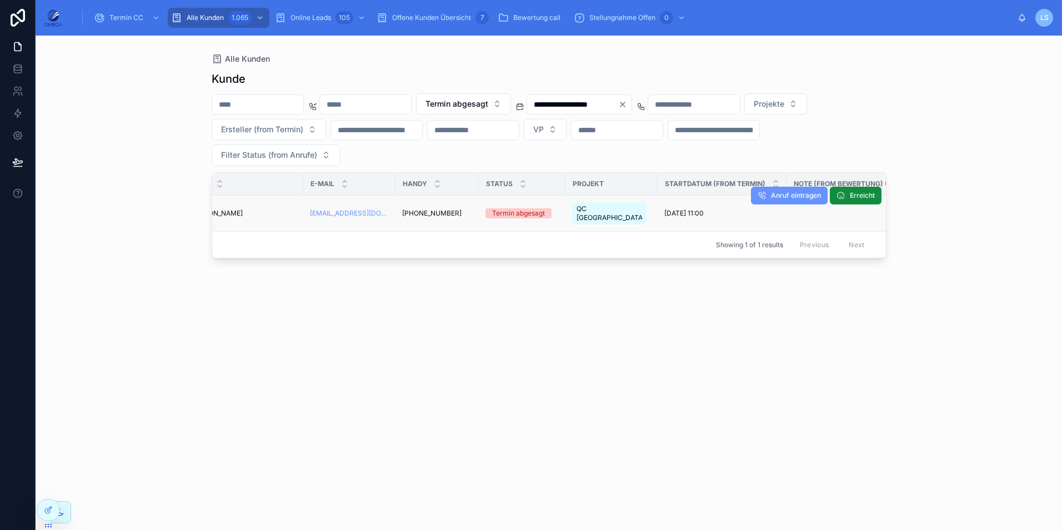
click at [435, 209] on span "+491715043192" at bounding box center [431, 213] width 59 height 9
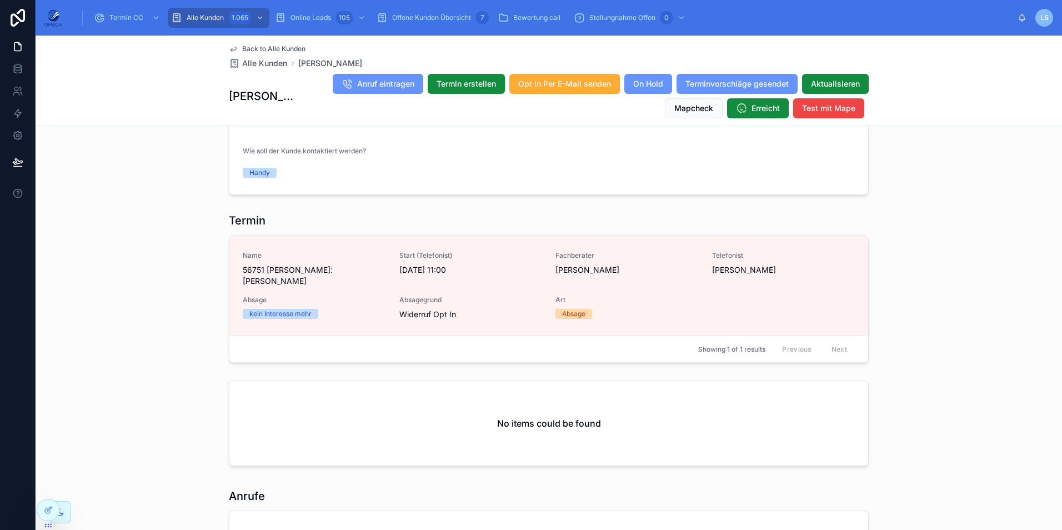
scroll to position [1110, 0]
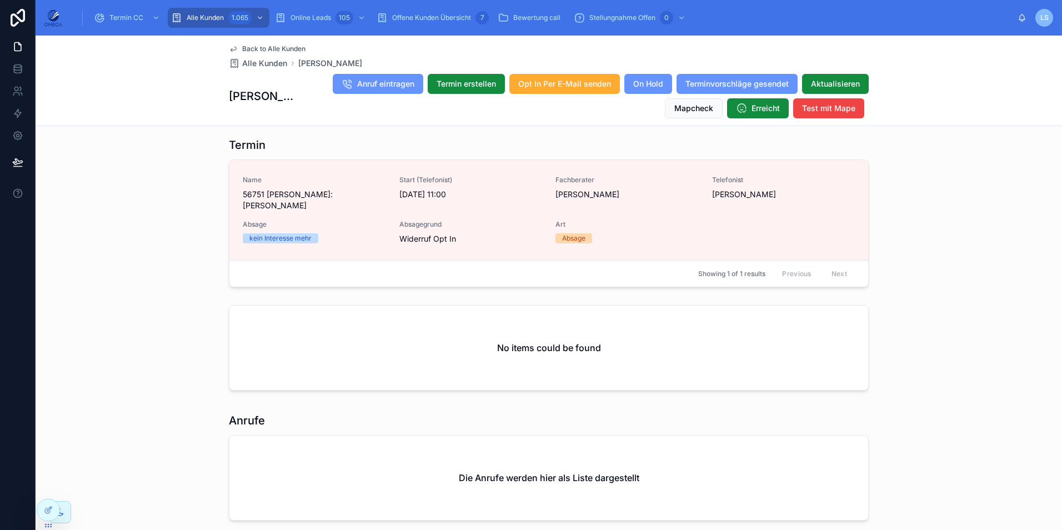
click at [289, 47] on span "Back to Alle Kunden" at bounding box center [273, 48] width 63 height 9
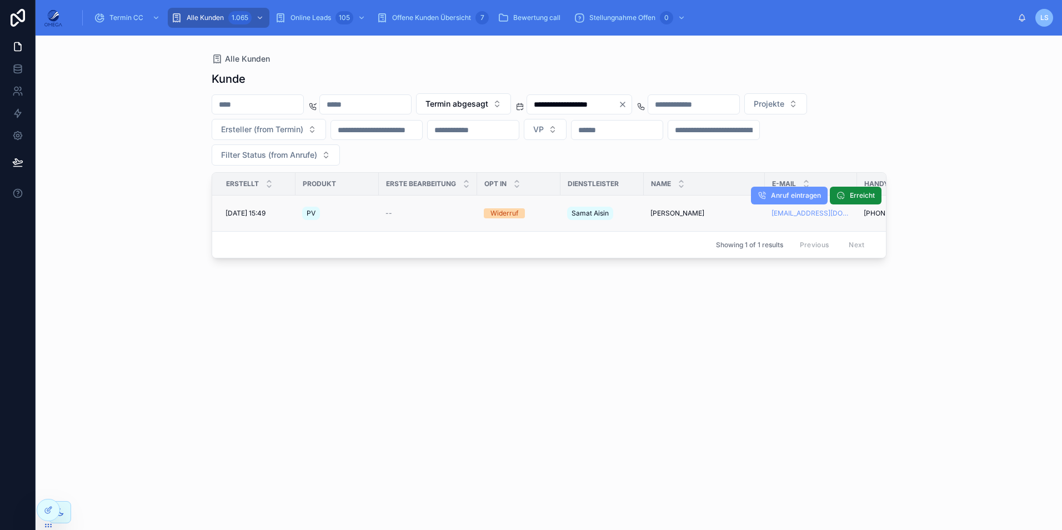
click at [682, 209] on span "Winfred Sesterhenn" at bounding box center [677, 213] width 54 height 9
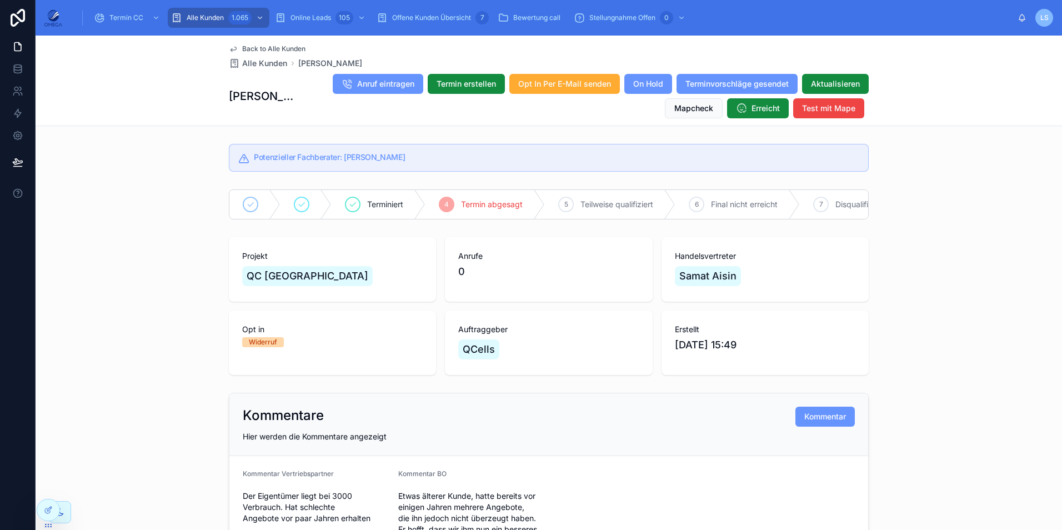
click at [256, 48] on span "Back to Alle Kunden" at bounding box center [273, 48] width 63 height 9
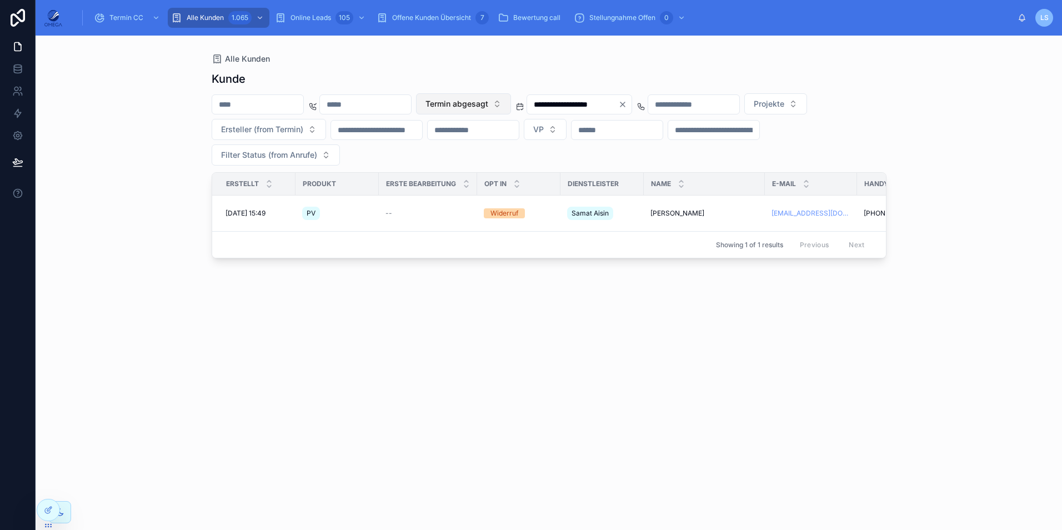
click at [488, 98] on span "Termin abgesagt" at bounding box center [456, 103] width 63 height 11
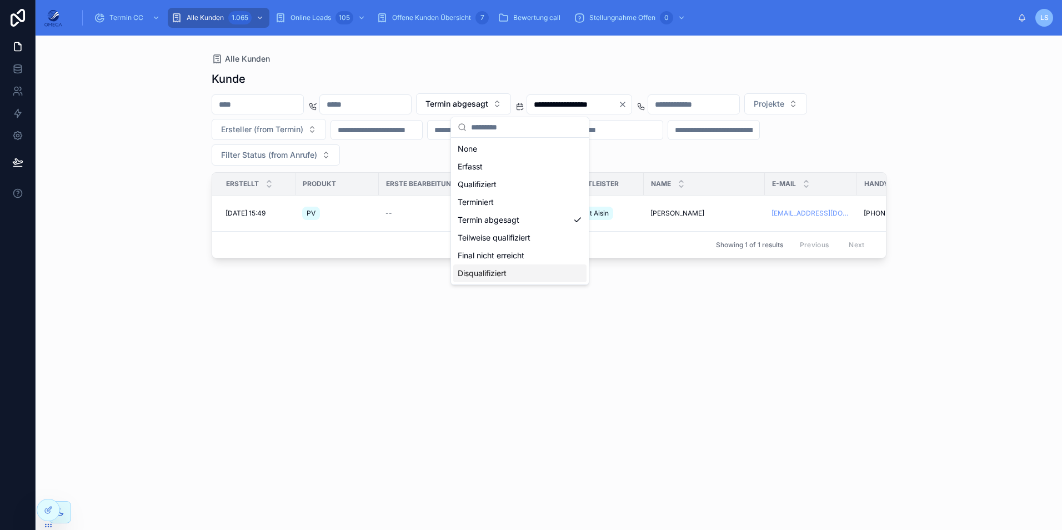
click at [499, 270] on div "Disqualifiziert" at bounding box center [519, 273] width 133 height 18
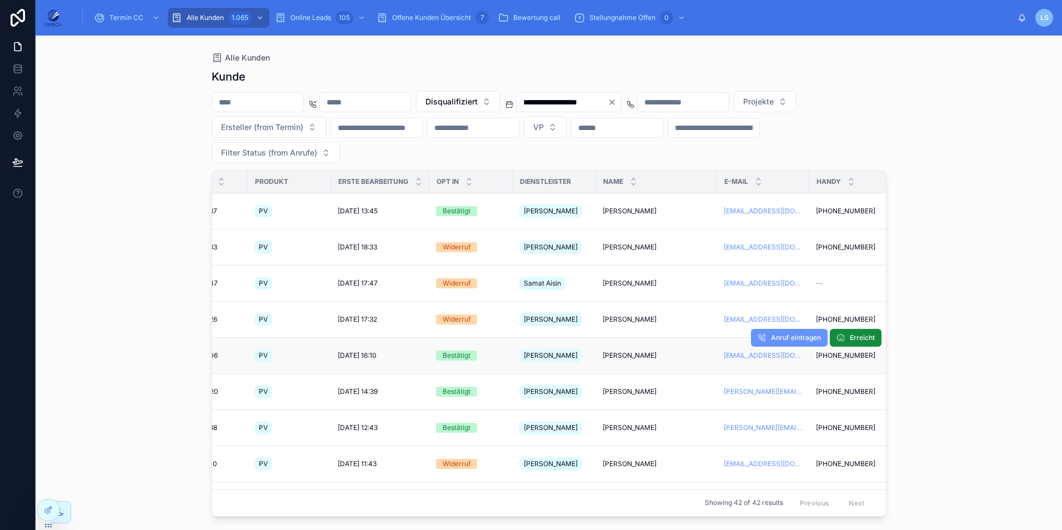
scroll to position [0, 47]
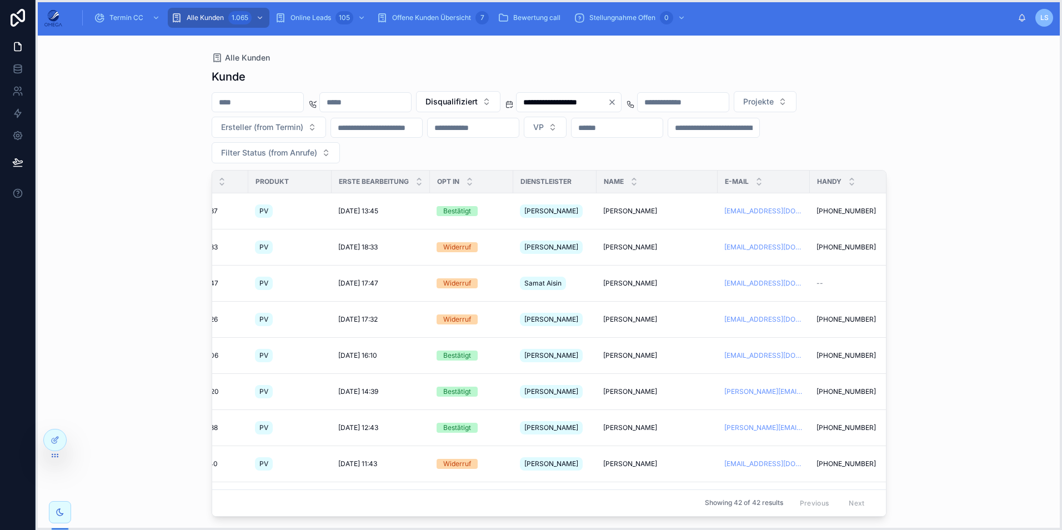
drag, startPoint x: 47, startPoint y: 524, endPoint x: 55, endPoint y: 446, distance: 77.6
click at [54, 451] on icon at bounding box center [55, 455] width 9 height 9
drag, startPoint x: 53, startPoint y: 522, endPoint x: 64, endPoint y: 401, distance: 121.5
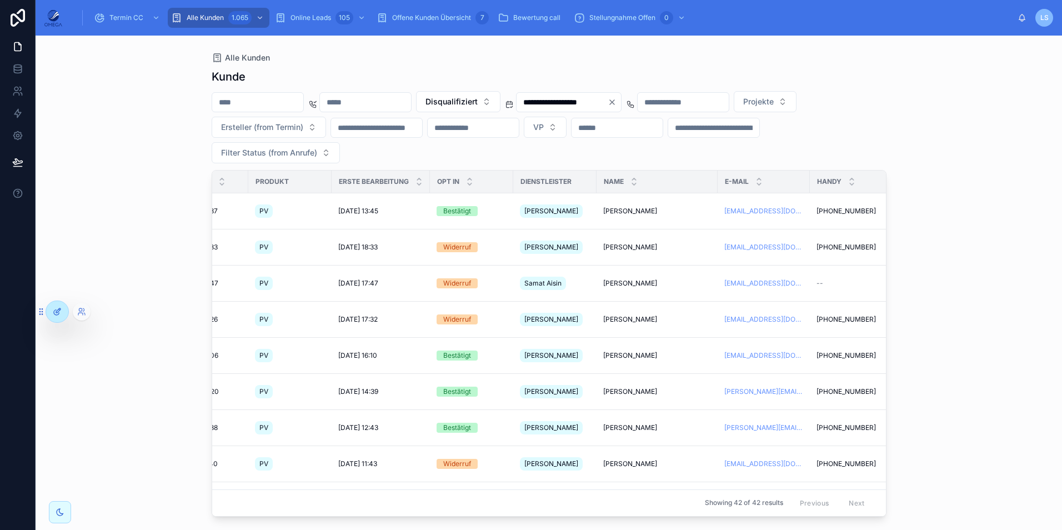
click at [55, 309] on icon at bounding box center [57, 311] width 9 height 9
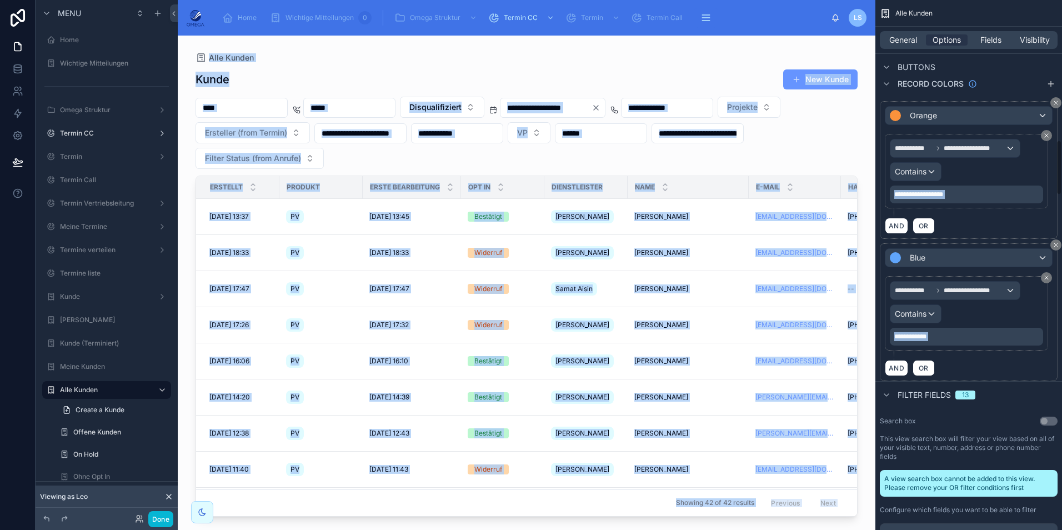
scroll to position [1388, 0]
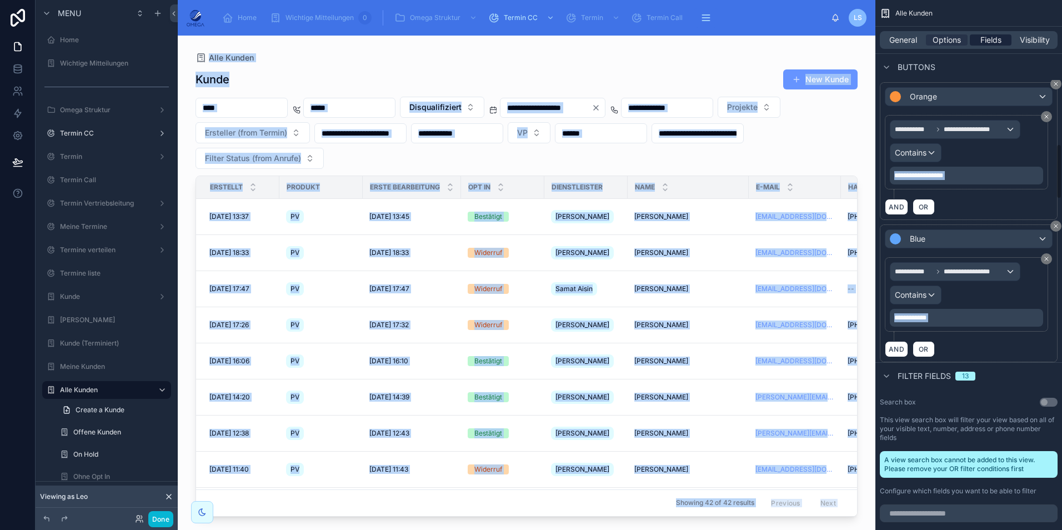
click at [994, 38] on span "Fields" at bounding box center [990, 39] width 21 height 11
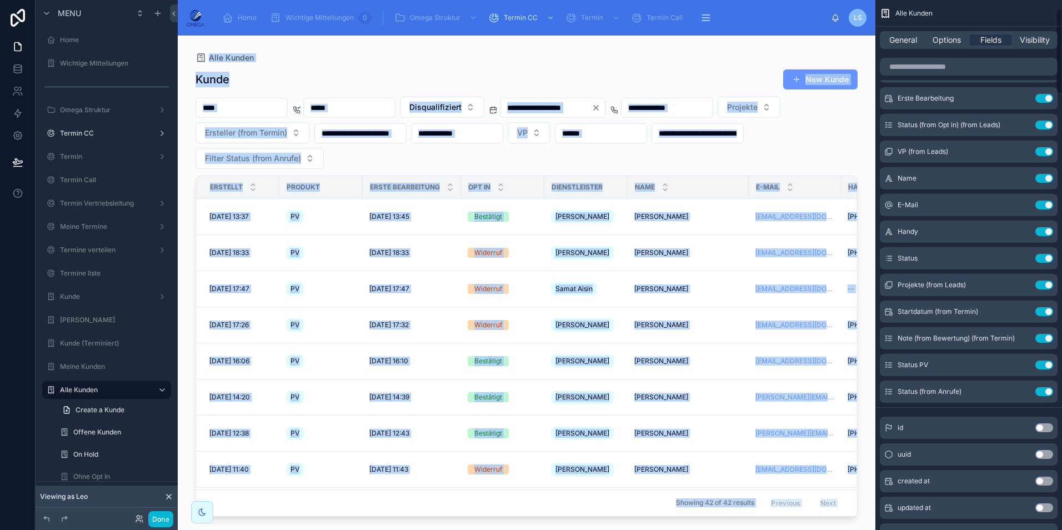
scroll to position [0, 0]
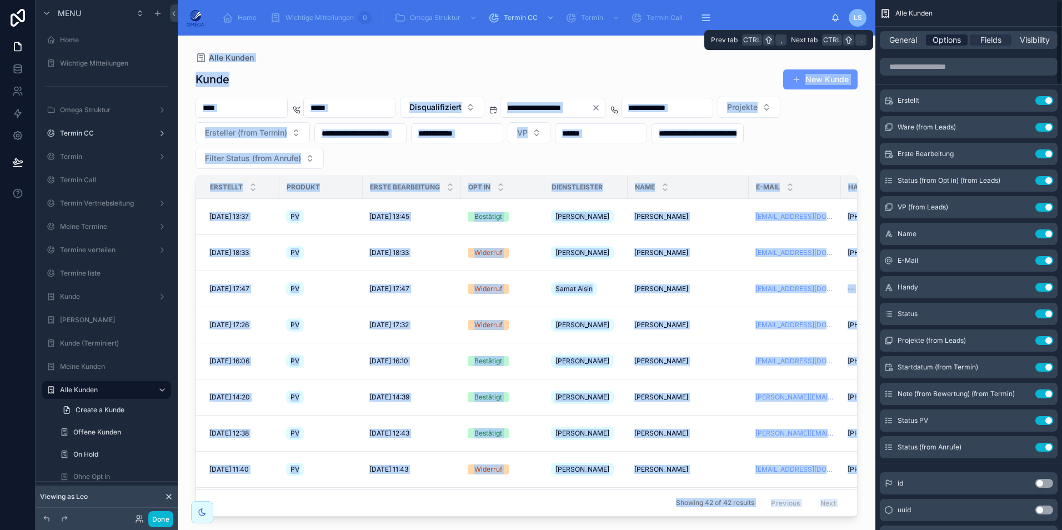
click at [945, 37] on span "Options" at bounding box center [946, 39] width 28 height 11
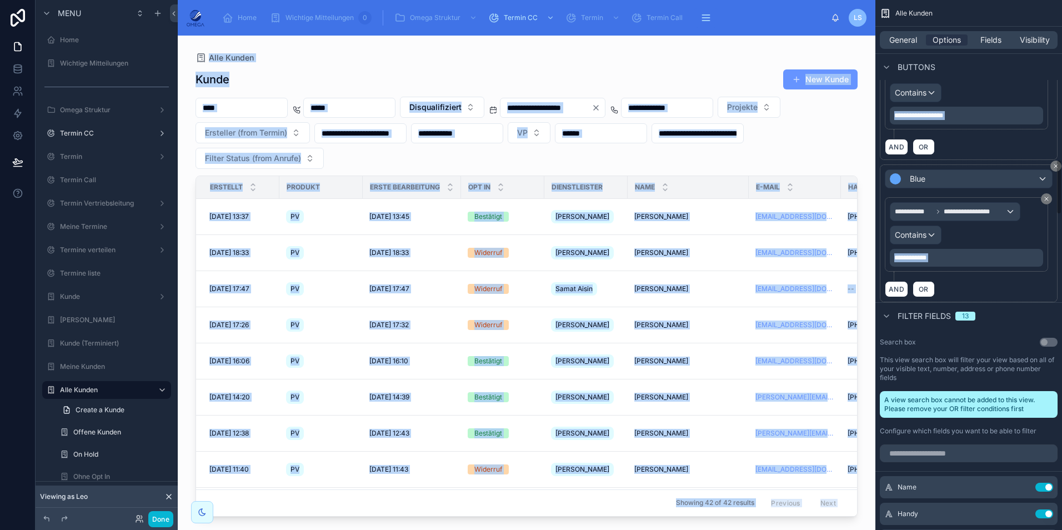
scroll to position [1666, 0]
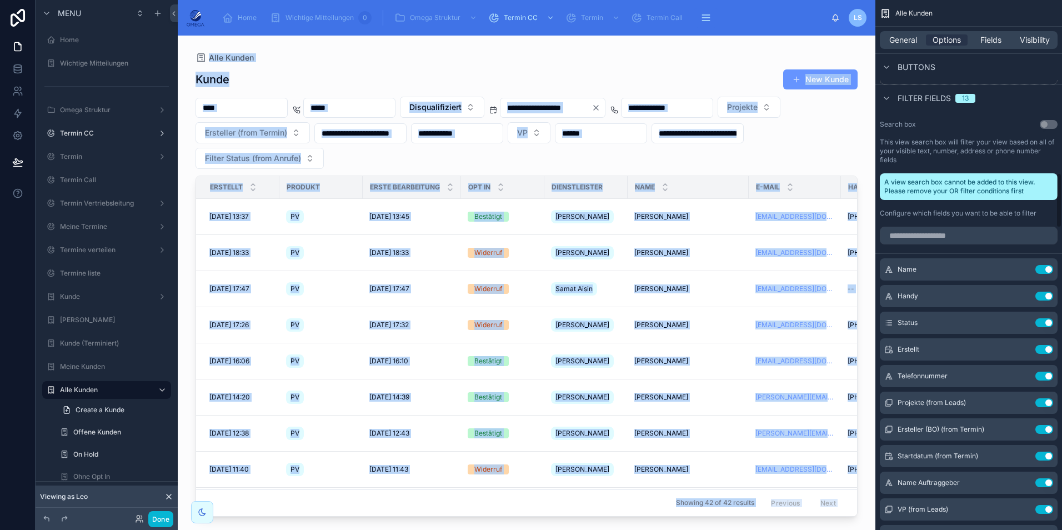
click at [942, 228] on input "scrollable content" at bounding box center [968, 236] width 178 height 18
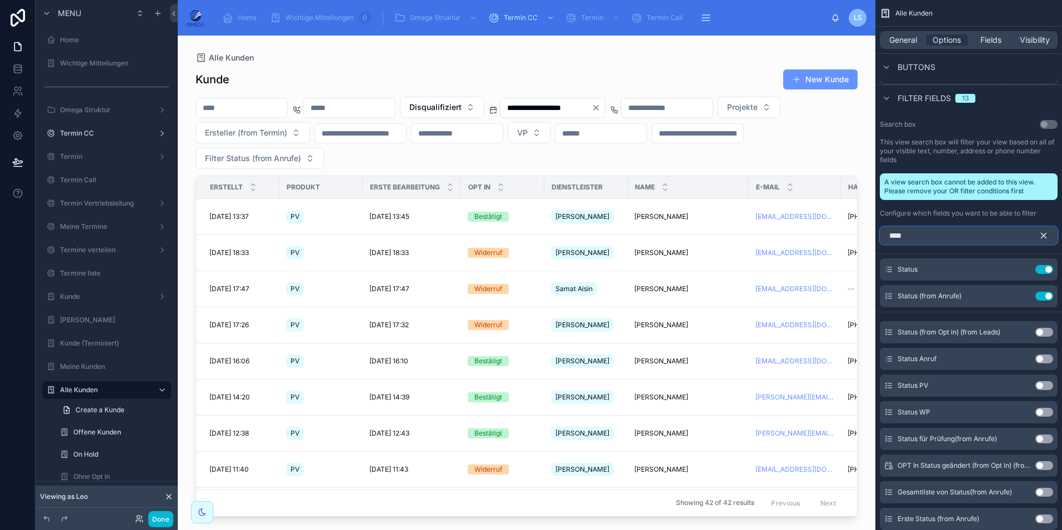
type input "****"
click at [1043, 328] on button "Use setting" at bounding box center [1044, 332] width 18 height 9
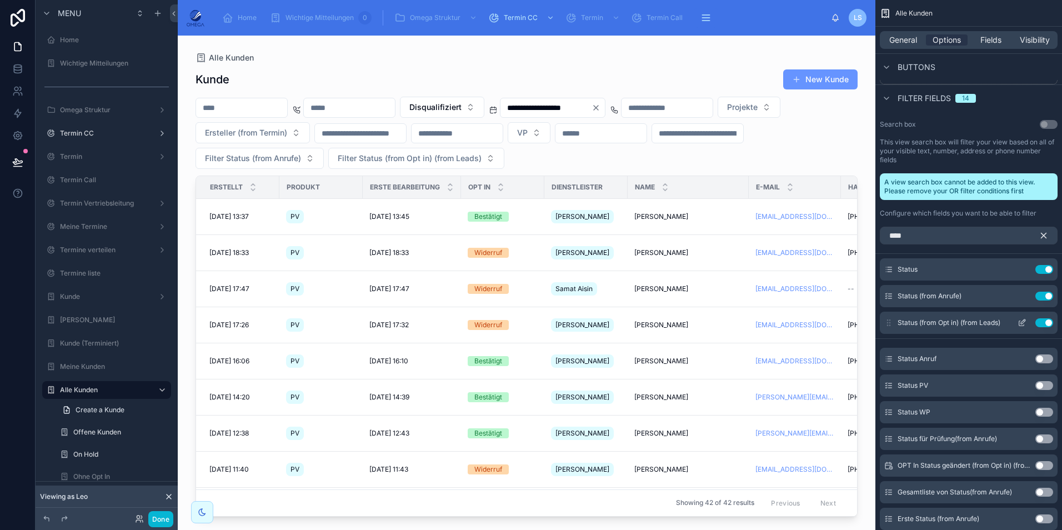
click at [1022, 318] on icon "scrollable content" at bounding box center [1021, 322] width 9 height 9
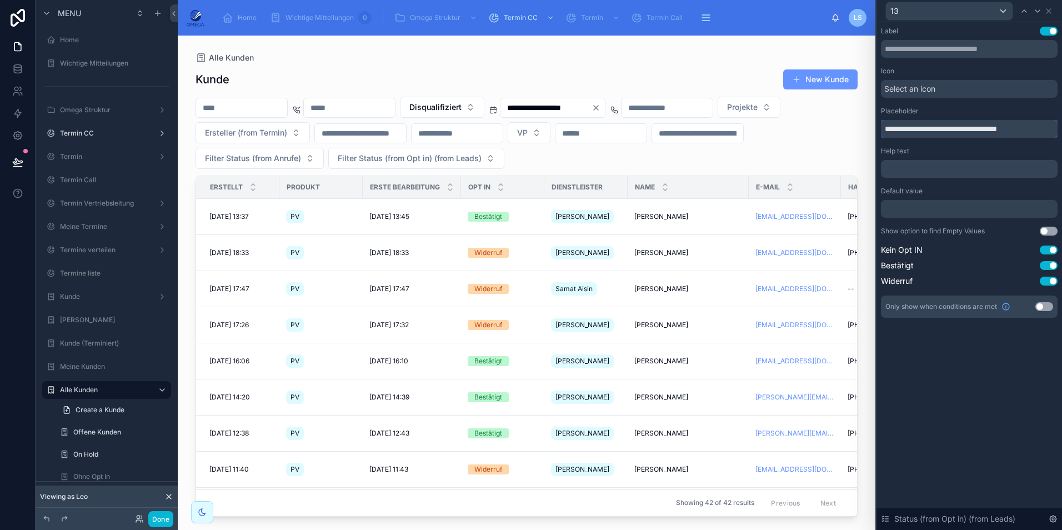
drag, startPoint x: 1034, startPoint y: 130, endPoint x: 976, endPoint y: 133, distance: 57.8
click at [976, 132] on input "**********" at bounding box center [969, 129] width 177 height 18
drag, startPoint x: 936, startPoint y: 129, endPoint x: 884, endPoint y: 128, distance: 52.2
click at [884, 128] on input "**********" at bounding box center [969, 129] width 177 height 18
type input "******"
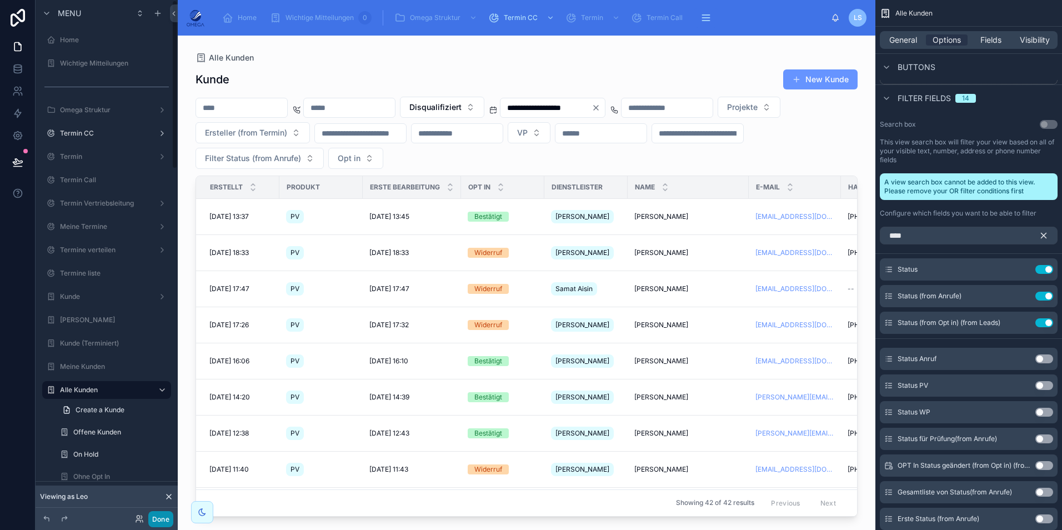
click at [155, 518] on button "Done" at bounding box center [160, 519] width 25 height 16
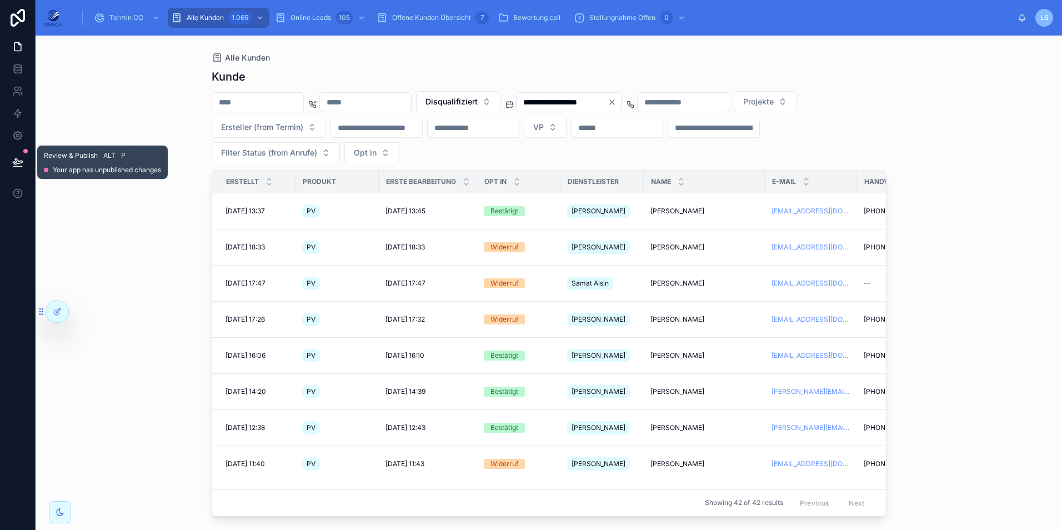
click at [23, 160] on button at bounding box center [18, 162] width 24 height 31
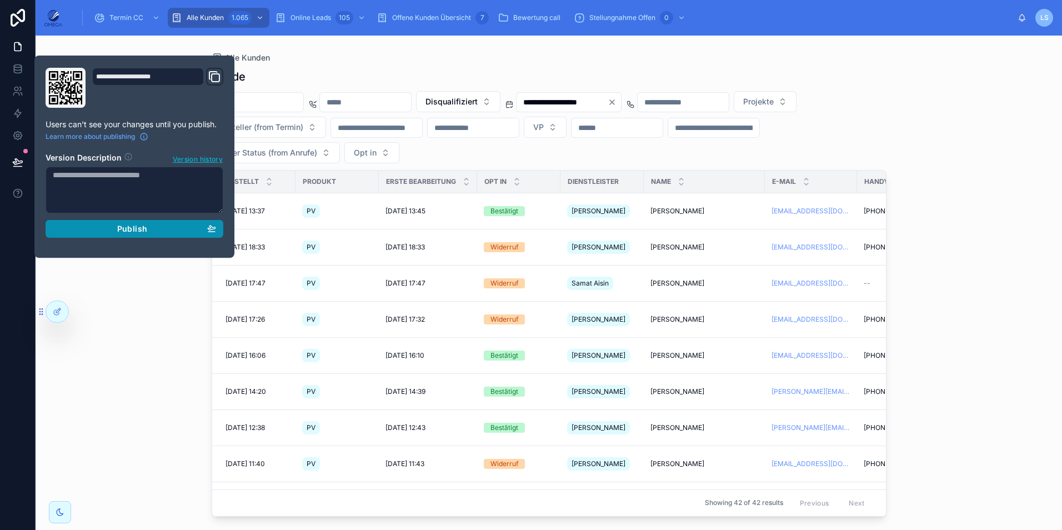
click at [142, 229] on span "Publish" at bounding box center [132, 229] width 30 height 10
click at [560, 155] on div "**********" at bounding box center [549, 127] width 675 height 72
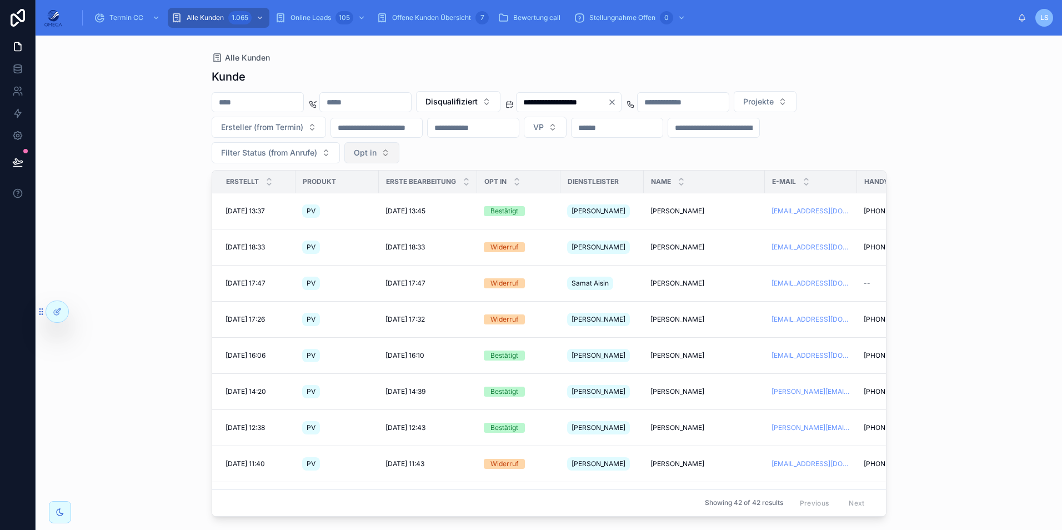
click at [376, 155] on span "Opt in" at bounding box center [365, 152] width 23 height 11
click at [376, 158] on span "Opt in" at bounding box center [365, 152] width 23 height 11
click at [482, 213] on div "Bestätigt" at bounding box center [496, 216] width 133 height 18
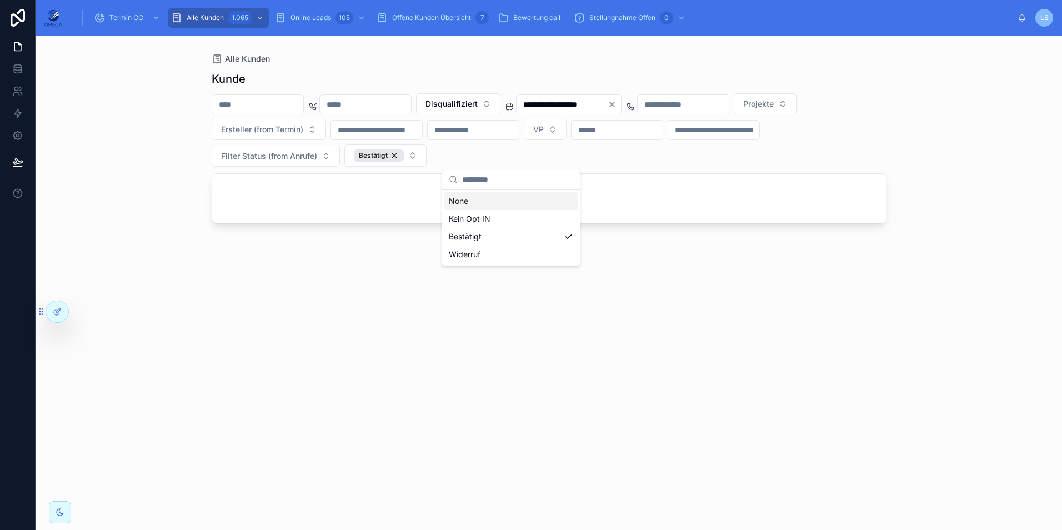
click at [648, 159] on div "**********" at bounding box center [549, 129] width 675 height 73
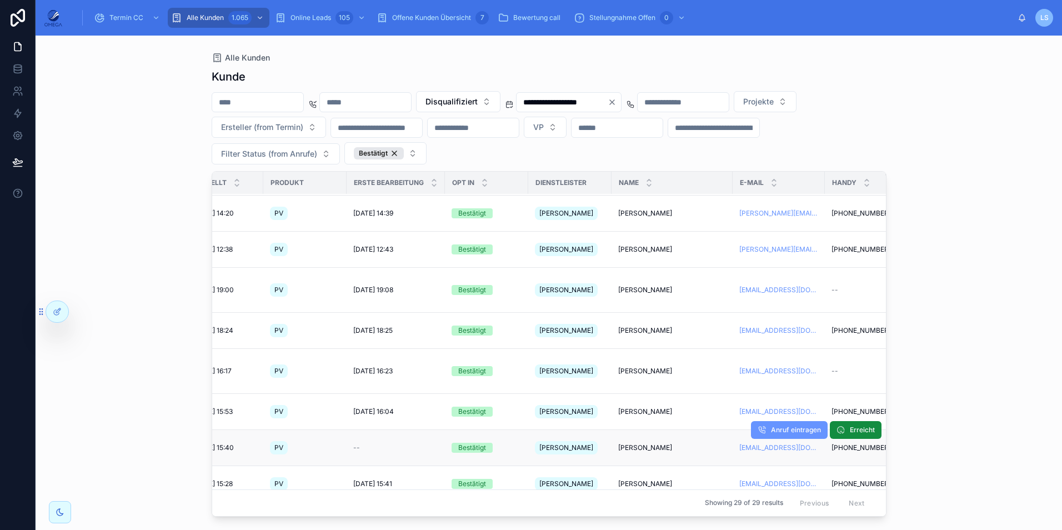
scroll to position [71, 31]
click at [646, 443] on span "Gunnar Webersen" at bounding box center [647, 447] width 54 height 9
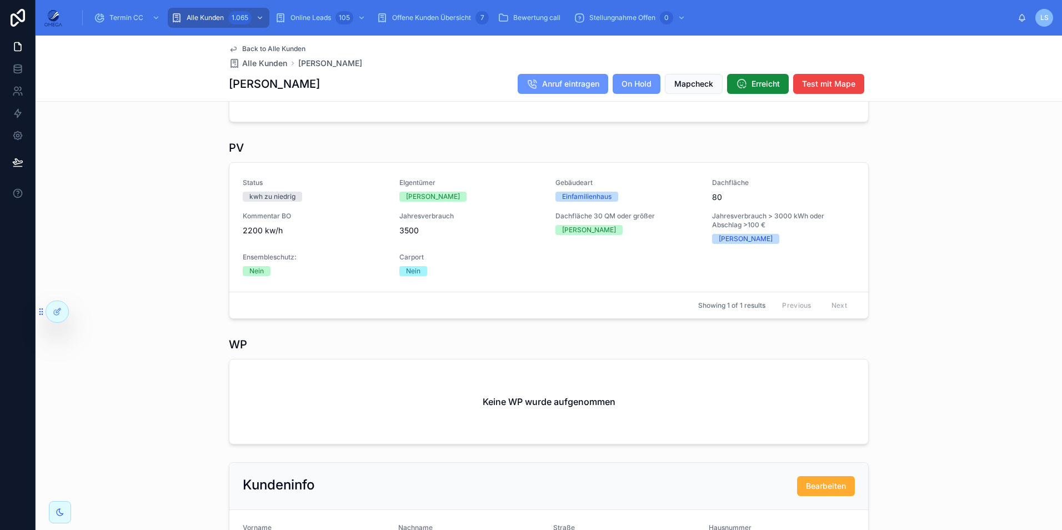
scroll to position [328, 0]
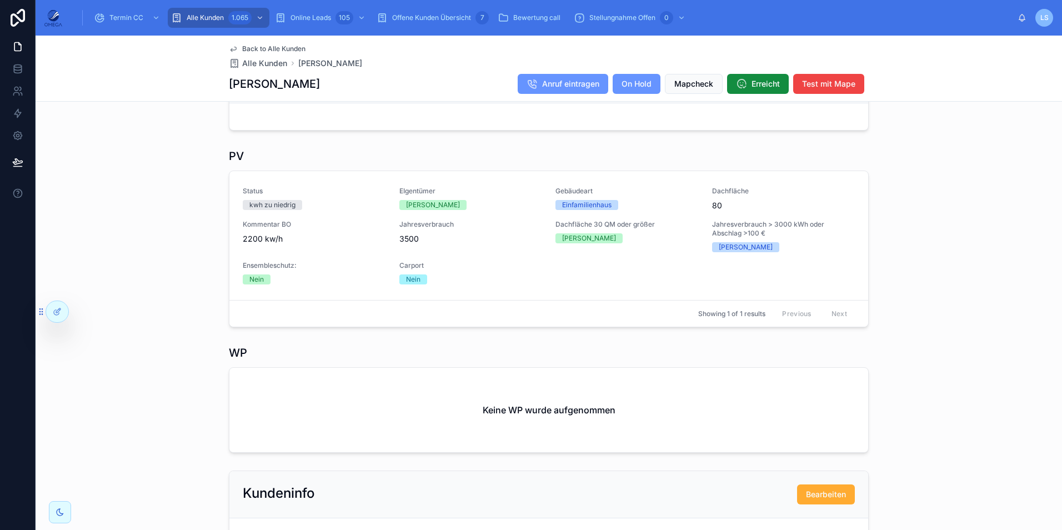
click at [285, 48] on span "Back to Alle Kunden" at bounding box center [273, 48] width 63 height 9
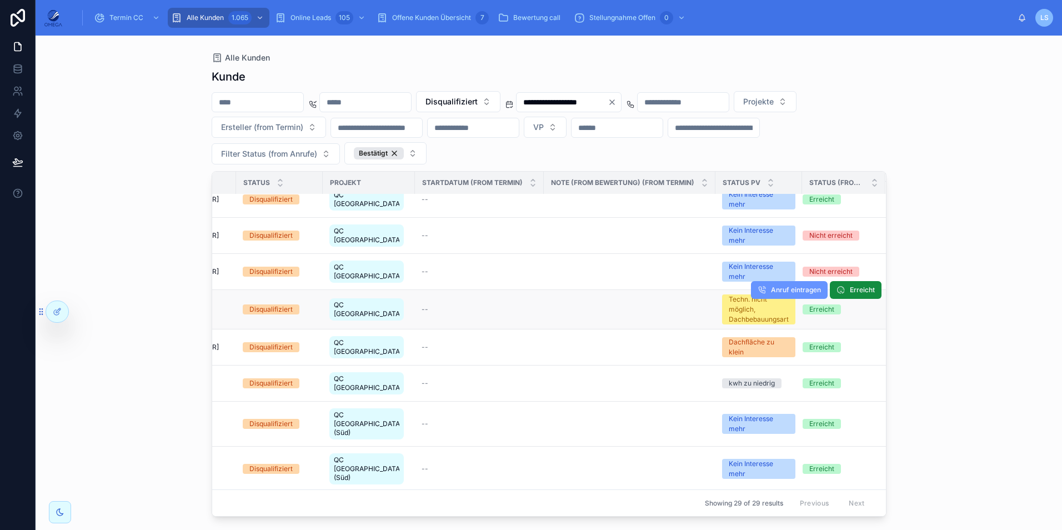
scroll to position [607, 704]
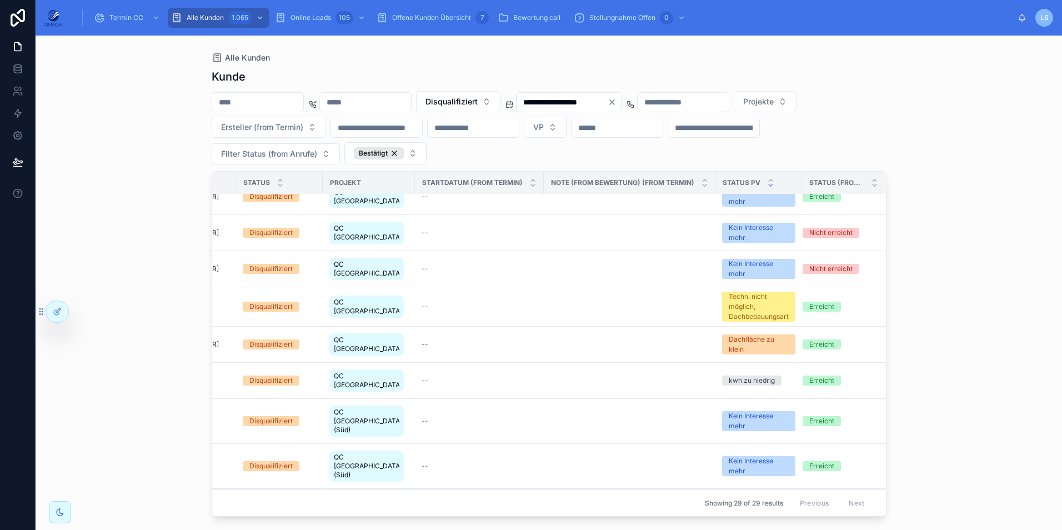
click at [767, 188] on icon at bounding box center [770, 185] width 7 height 7
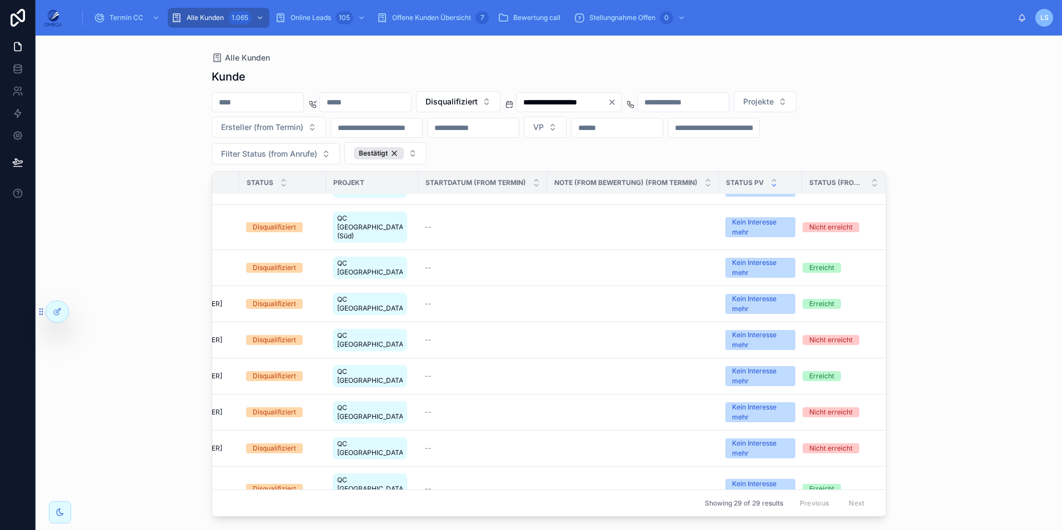
scroll to position [607, 701]
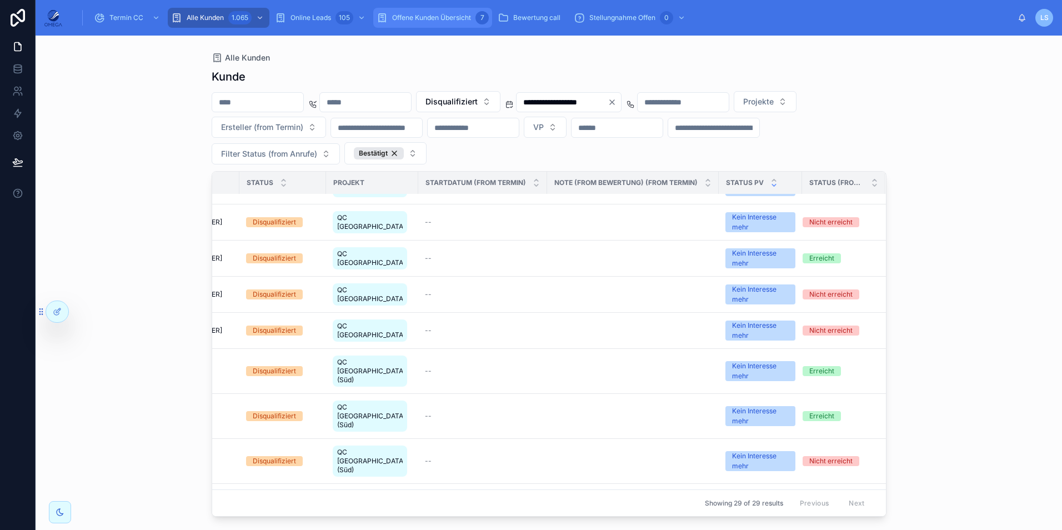
click at [426, 27] on link "Offene Kunden Übersicht 7" at bounding box center [432, 18] width 119 height 20
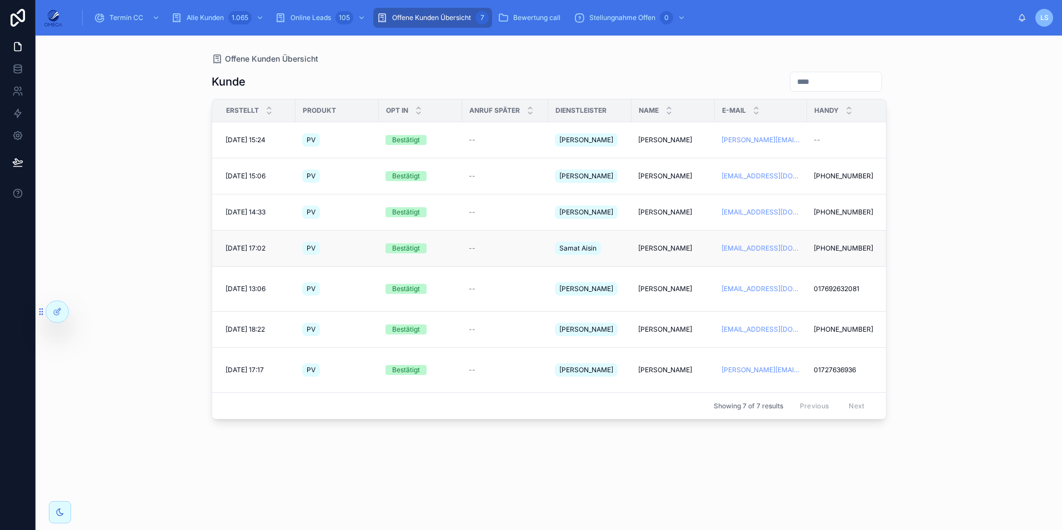
click at [648, 244] on span "Alfred Keip" at bounding box center [665, 248] width 54 height 9
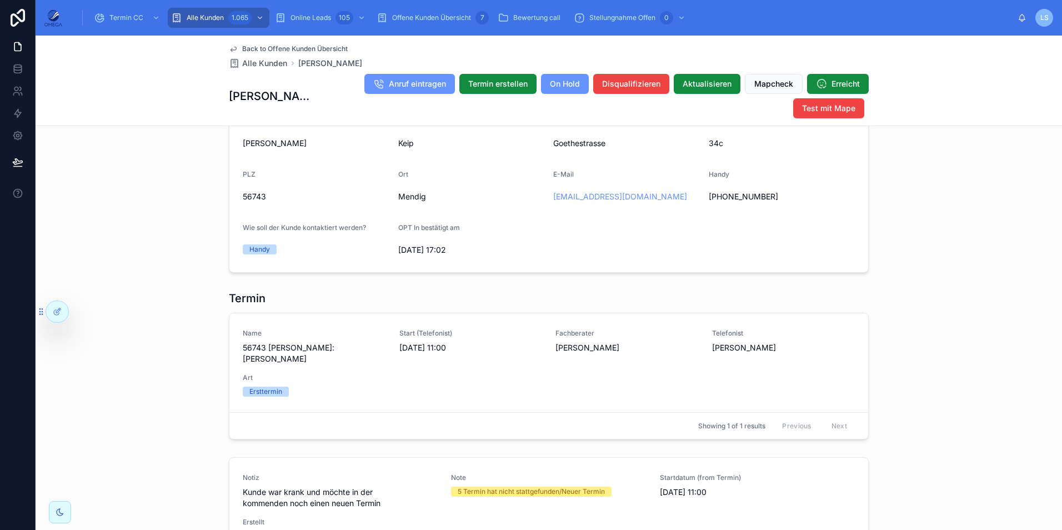
scroll to position [1340, 0]
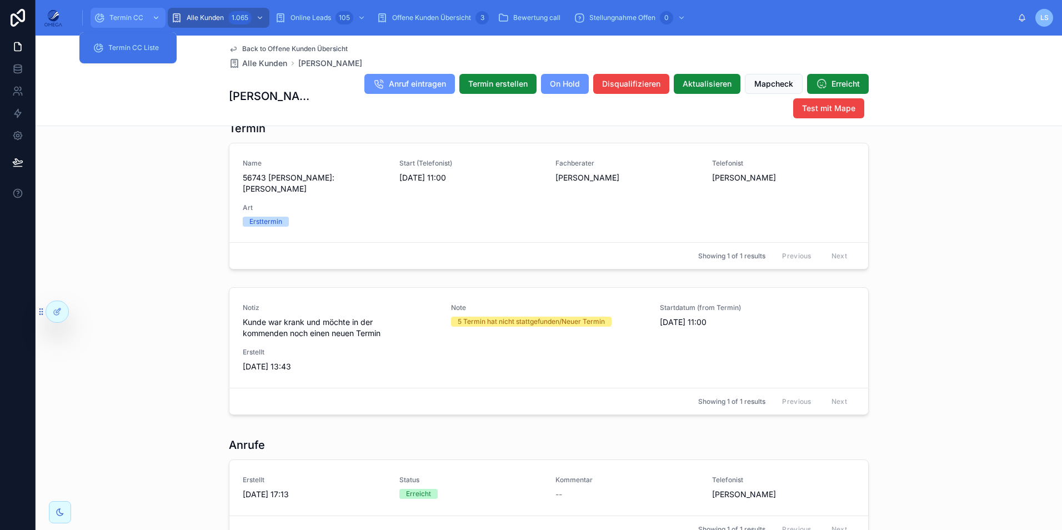
click at [136, 14] on span "Termin CC" at bounding box center [126, 17] width 34 height 9
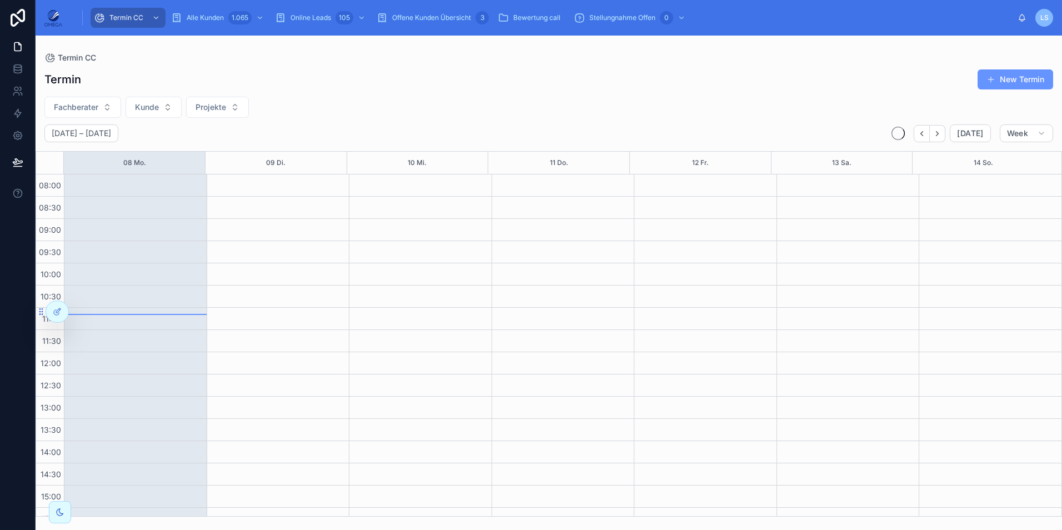
scroll to position [236, 0]
click at [99, 102] on button "Fachberater" at bounding box center [82, 107] width 77 height 21
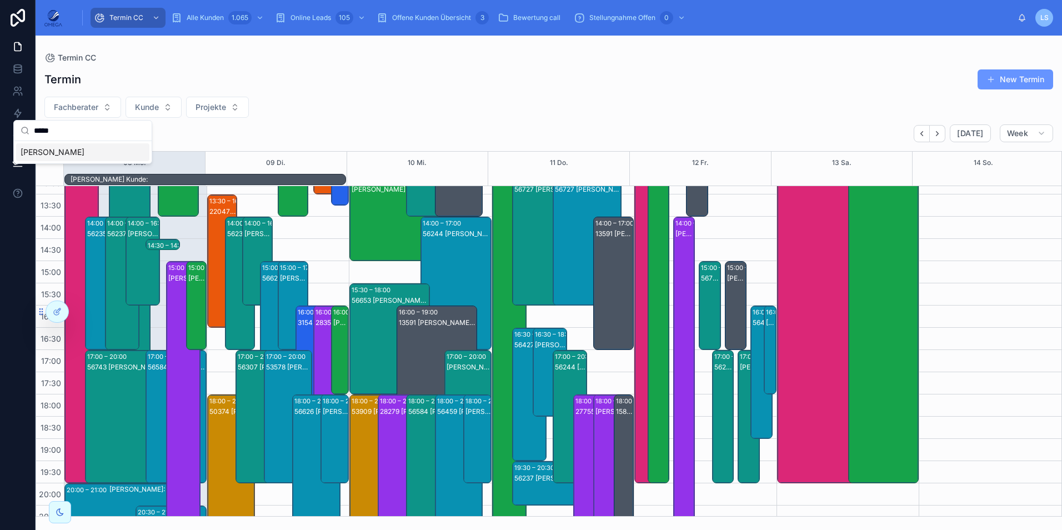
type input "*****"
click at [72, 154] on div "Mario Ciuces" at bounding box center [82, 152] width 133 height 18
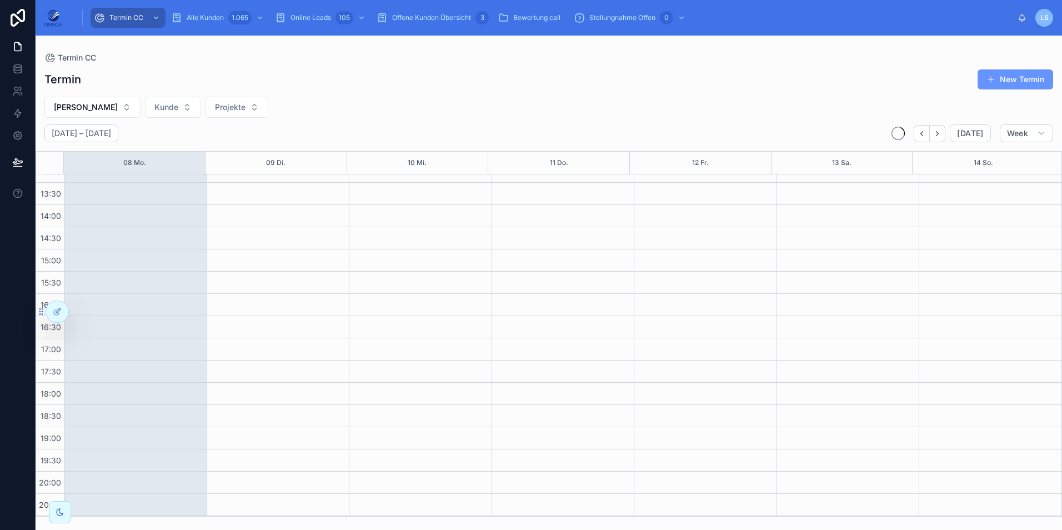
click at [384, 114] on div "Mario Ciuces Kunde Projekte" at bounding box center [549, 107] width 1026 height 21
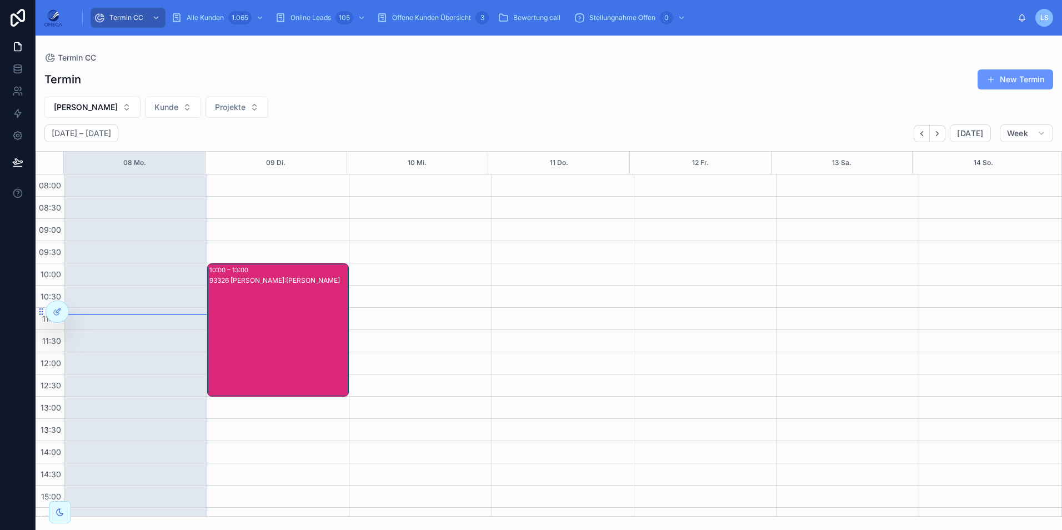
click at [261, 311] on div "93326 [PERSON_NAME]:[PERSON_NAME]" at bounding box center [278, 340] width 139 height 131
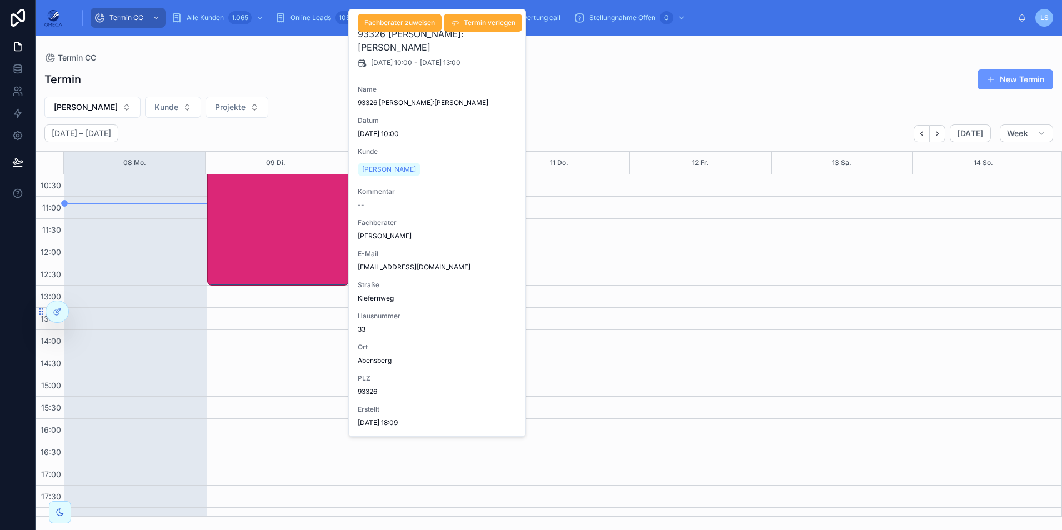
scroll to position [56, 0]
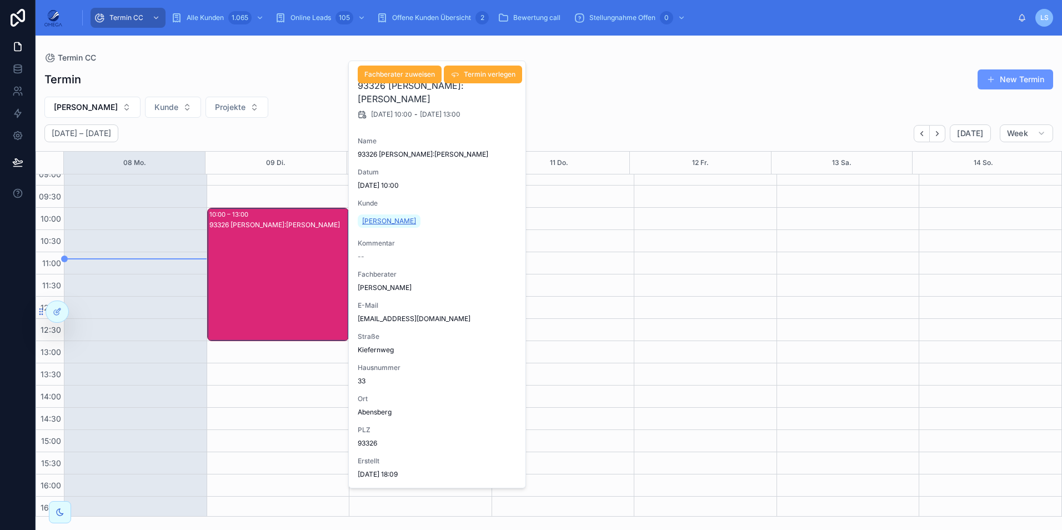
click at [388, 222] on span "Marco Krebs" at bounding box center [389, 221] width 54 height 9
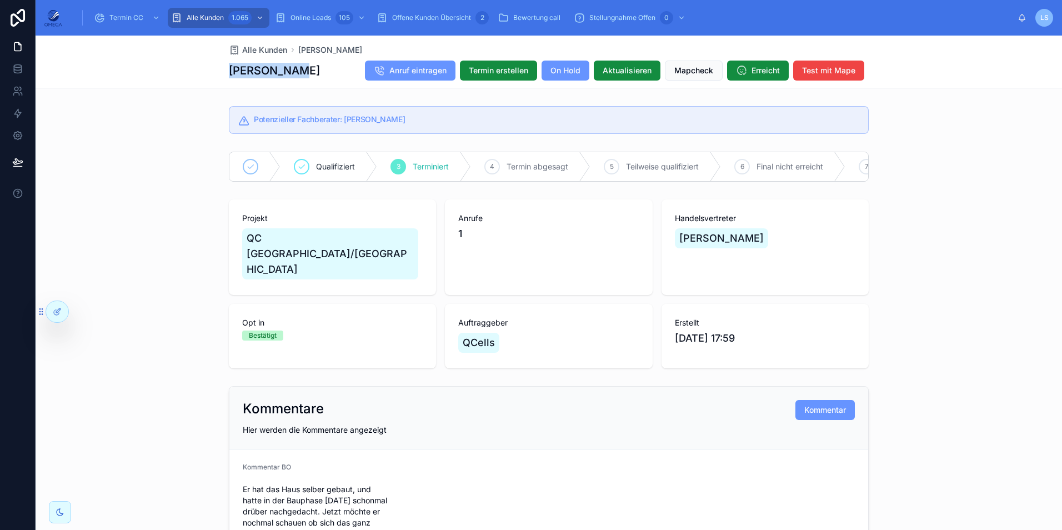
drag, startPoint x: 303, startPoint y: 67, endPoint x: 220, endPoint y: 70, distance: 82.8
click at [220, 70] on div "Alle Kunden Marco Krebs Marco Krebs Anruf eintragen Termin erstellen On Hold Ak…" at bounding box center [549, 62] width 1026 height 53
copy h1 "Marco Krebs"
drag, startPoint x: 173, startPoint y: 78, endPoint x: 189, endPoint y: 87, distance: 17.6
click at [173, 78] on div "Alle Kunden Marco Krebs Marco Krebs Anruf eintragen Termin erstellen On Hold Ak…" at bounding box center [549, 62] width 1026 height 53
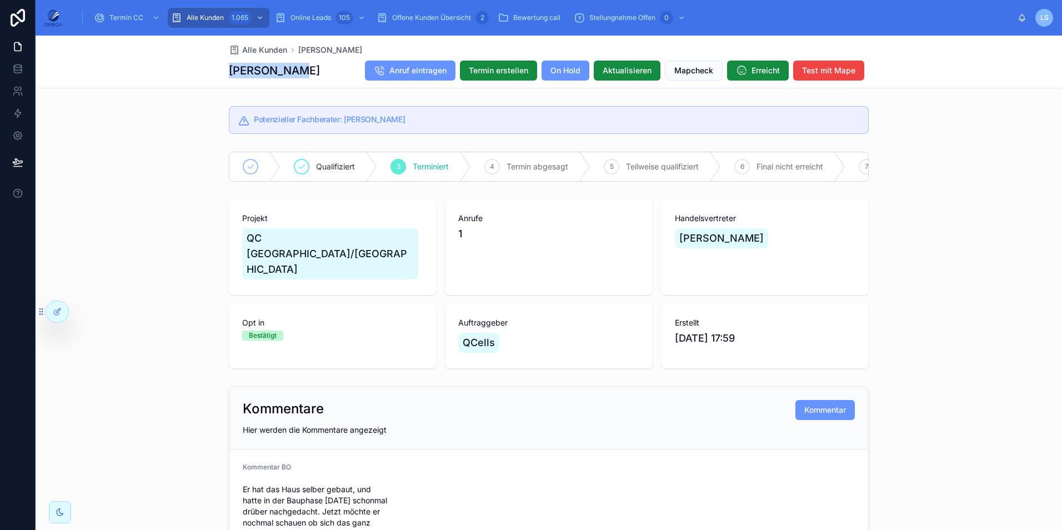
drag, startPoint x: 291, startPoint y: 70, endPoint x: 223, endPoint y: 72, distance: 67.8
click at [223, 72] on div "Alle Kunden Marco Krebs Marco Krebs Anruf eintragen Termin erstellen On Hold Ak…" at bounding box center [549, 62] width 1026 height 53
copy h1 "Marco Krebs"
click at [303, 72] on div "Marco Krebs Anruf eintragen Termin erstellen On Hold Aktualisieren Mapcheck Err…" at bounding box center [549, 70] width 640 height 21
click at [431, 12] on div "Offene Kunden Übersicht 2" at bounding box center [432, 18] width 112 height 18
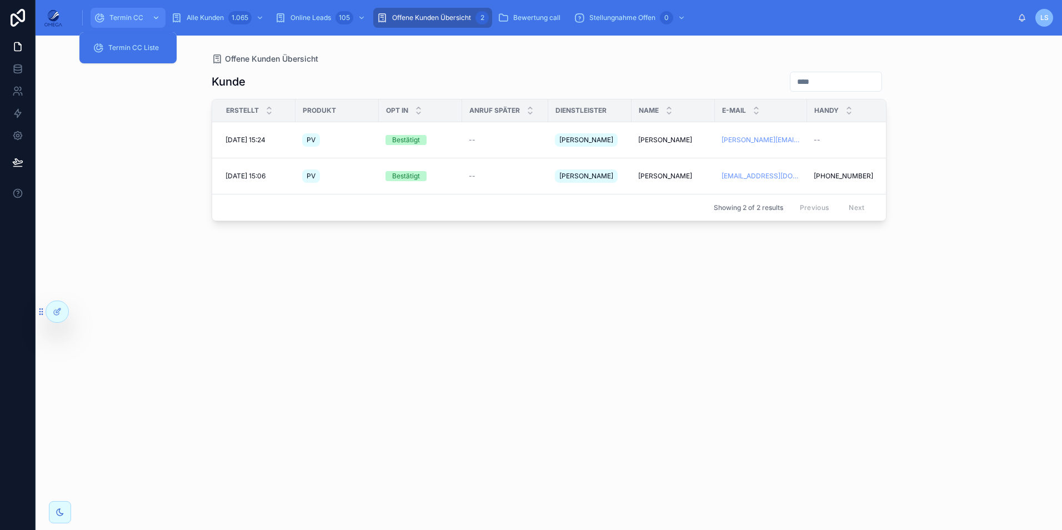
click at [130, 13] on span "Termin CC" at bounding box center [126, 17] width 34 height 9
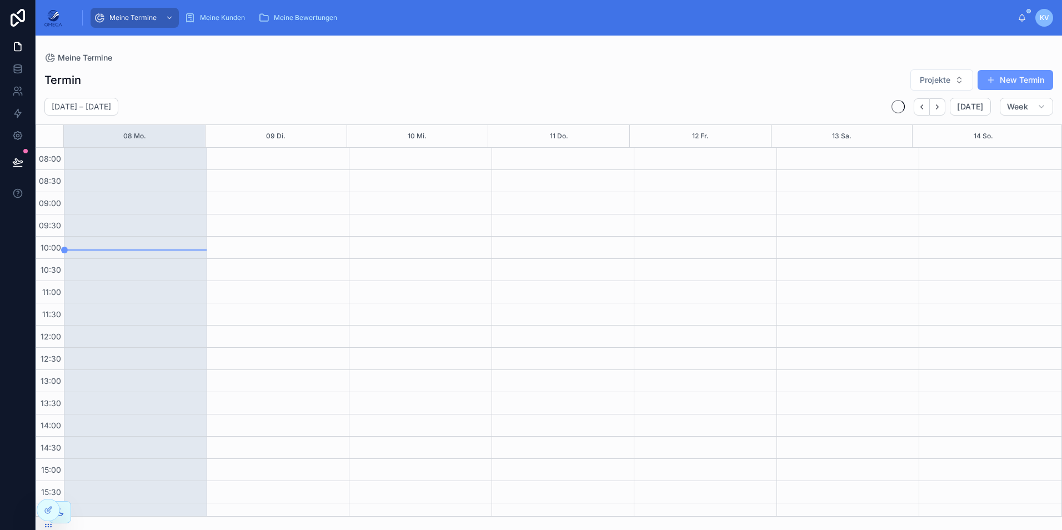
scroll to position [209, 0]
click at [922, 107] on icon "Back" at bounding box center [921, 107] width 8 height 8
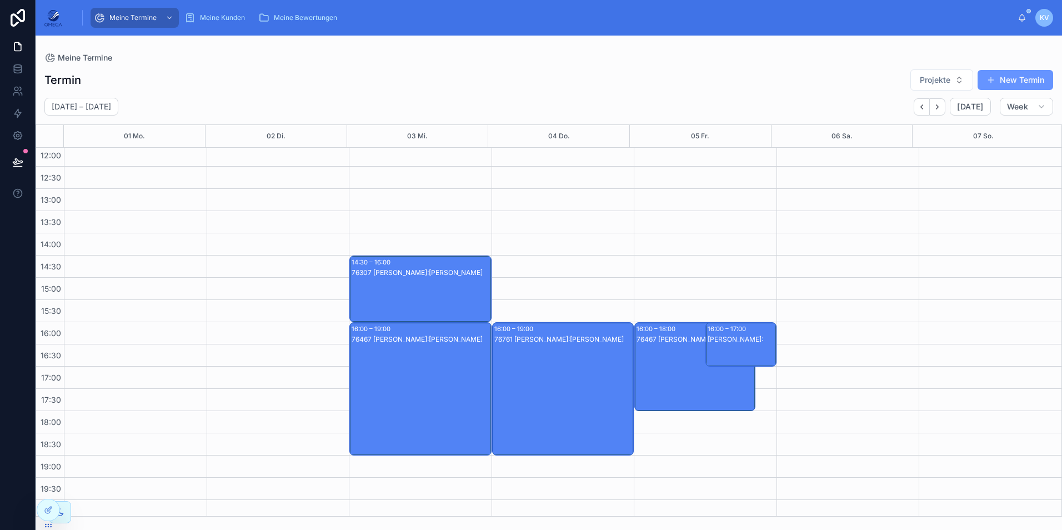
scroll to position [209, 0]
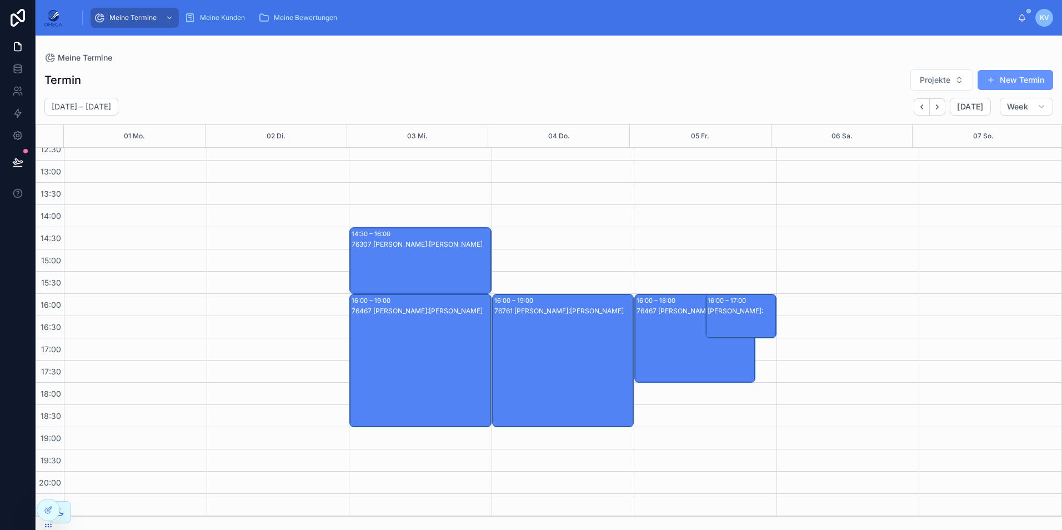
click at [429, 267] on div "76307 [PERSON_NAME]:[PERSON_NAME]" at bounding box center [420, 271] width 139 height 64
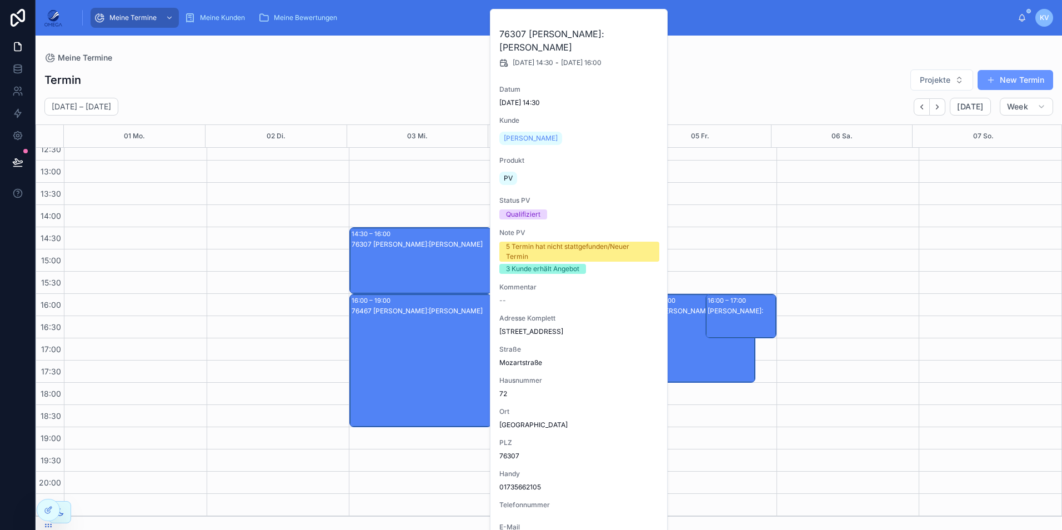
click at [429, 267] on div "76307 [PERSON_NAME]:[PERSON_NAME]" at bounding box center [420, 271] width 139 height 64
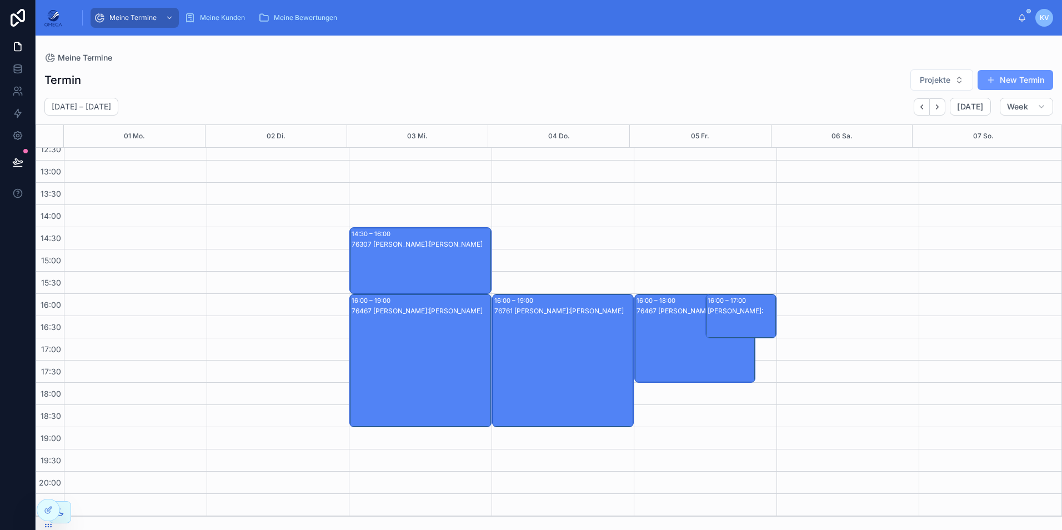
click at [408, 343] on div "76467 [PERSON_NAME]:[PERSON_NAME]" at bounding box center [420, 371] width 139 height 131
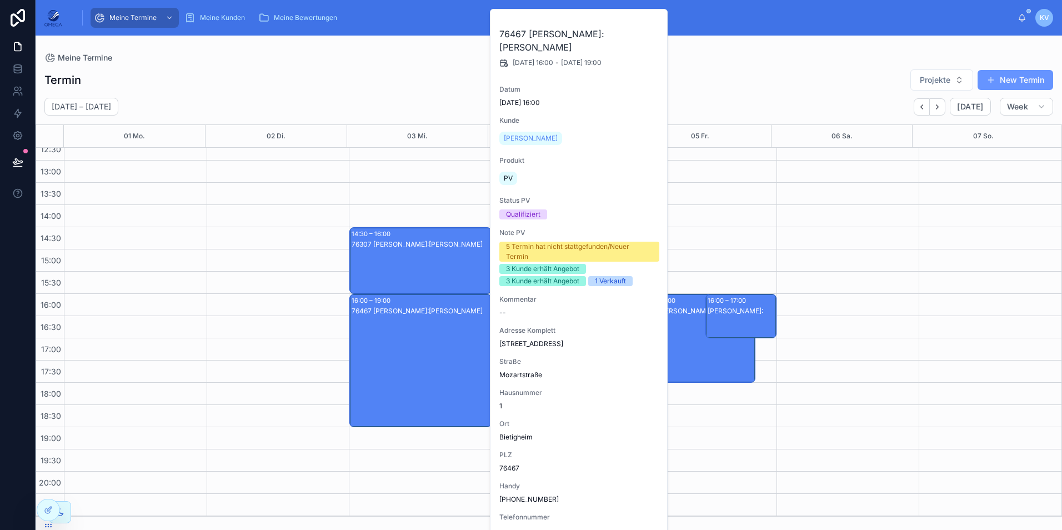
click at [408, 342] on div "76467 [PERSON_NAME]:[PERSON_NAME]" at bounding box center [420, 371] width 139 height 131
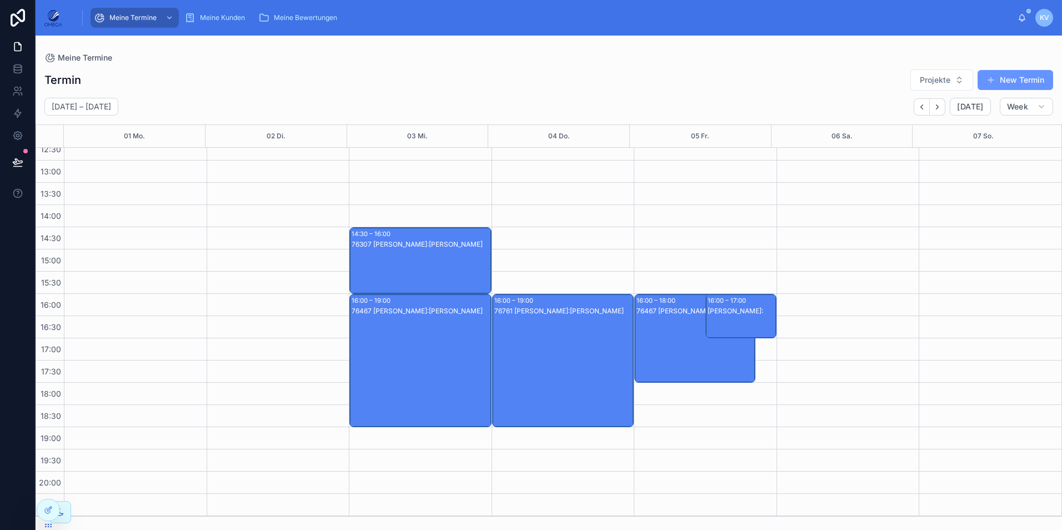
click at [555, 365] on div "76761 [PERSON_NAME]:[PERSON_NAME]" at bounding box center [563, 371] width 139 height 131
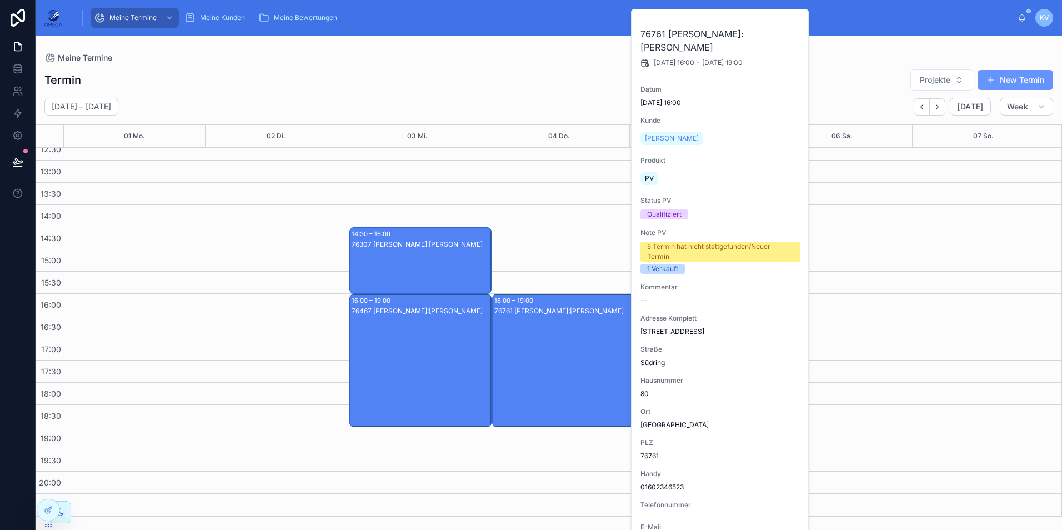
click at [329, 61] on div "Meine Termine" at bounding box center [548, 57] width 1008 height 9
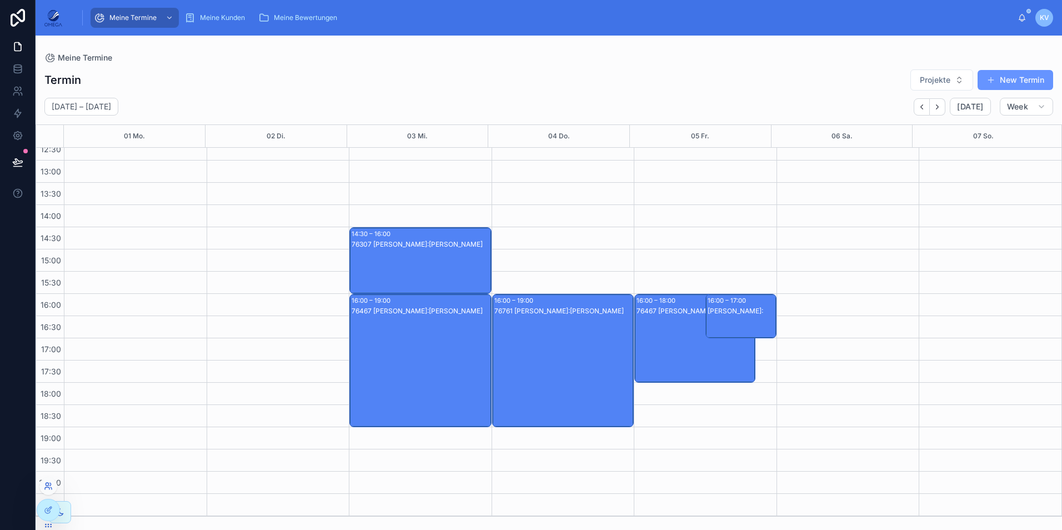
click at [47, 487] on icon at bounding box center [48, 485] width 9 height 9
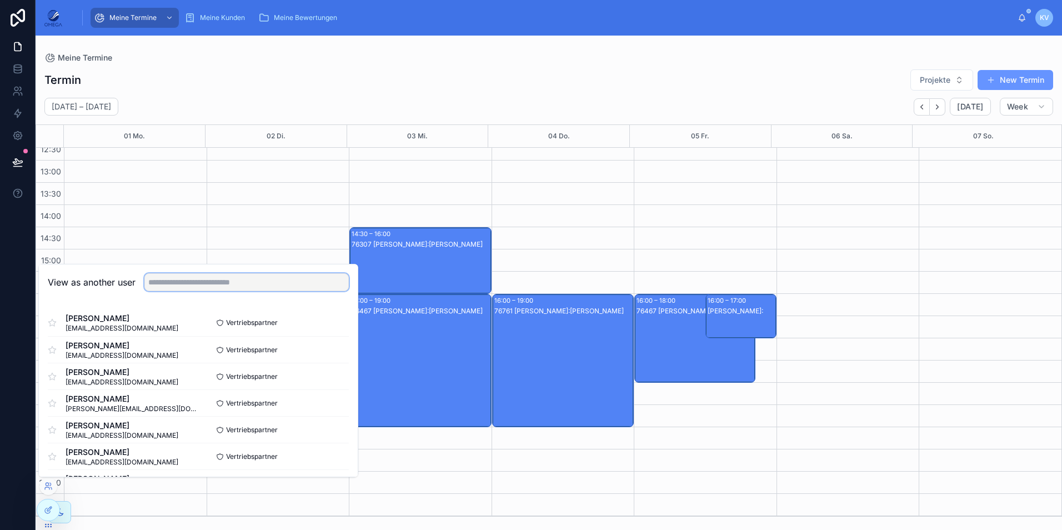
click at [179, 285] on input "text" at bounding box center [246, 282] width 204 height 18
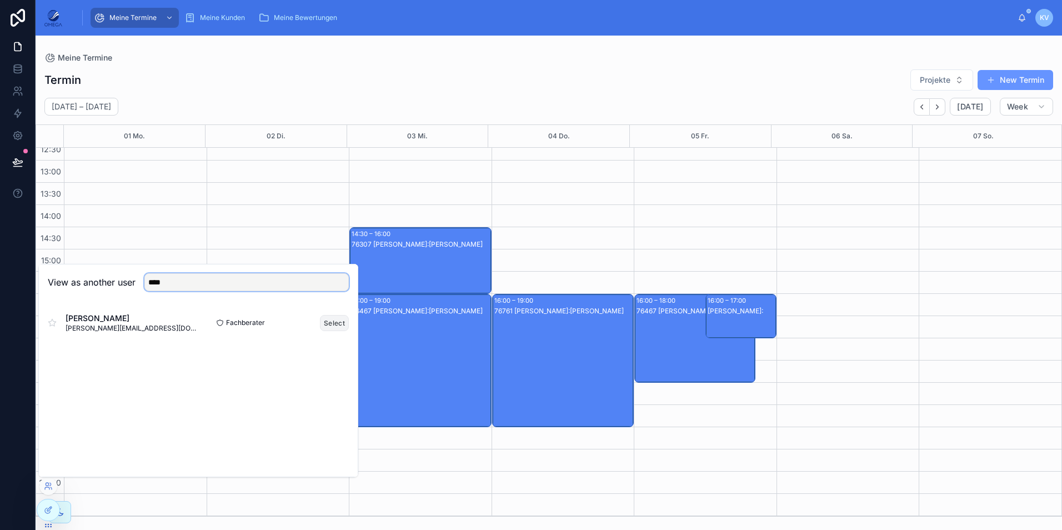
type input "****"
click at [345, 324] on button "Select" at bounding box center [334, 323] width 29 height 16
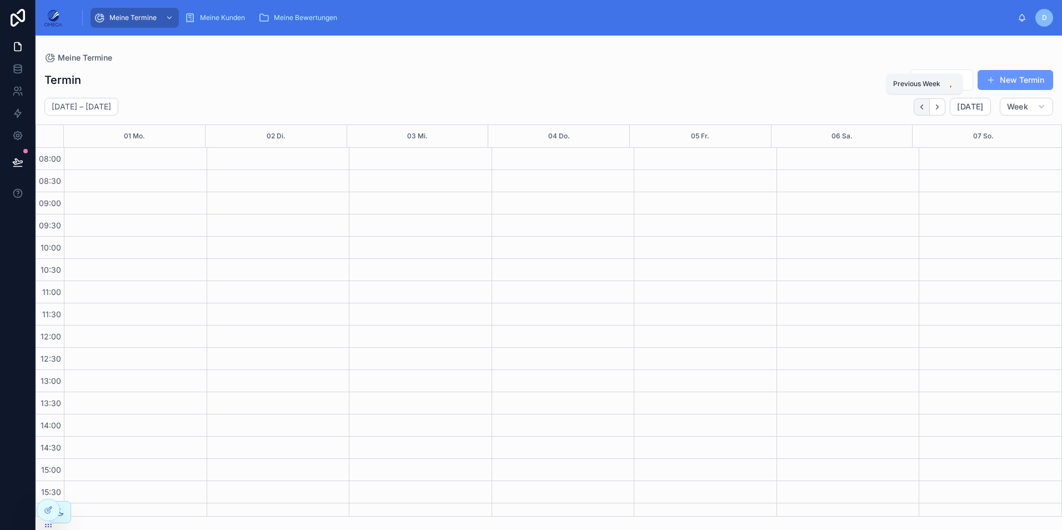
click at [929, 107] on button "Back" at bounding box center [921, 106] width 16 height 17
click at [941, 108] on icon "Next" at bounding box center [937, 107] width 8 height 8
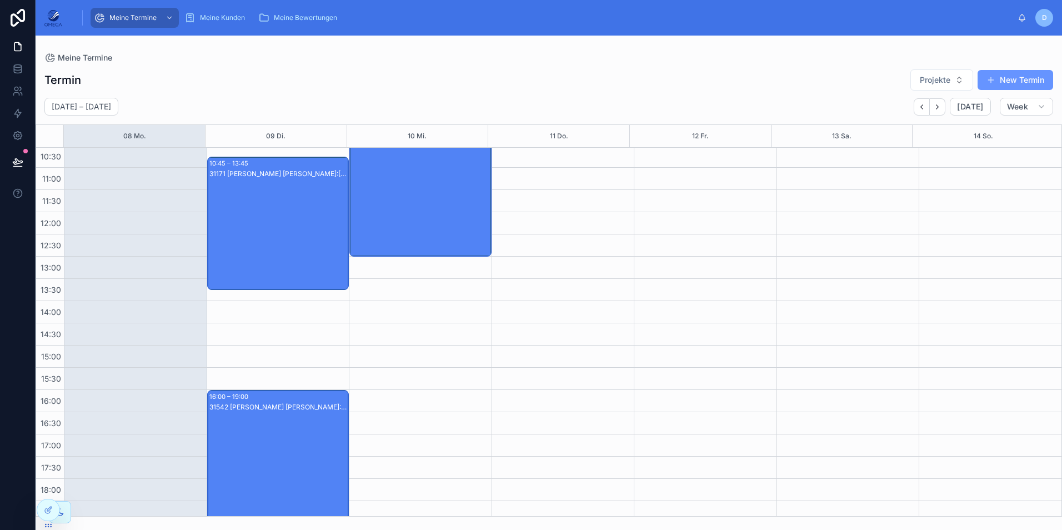
scroll to position [114, 0]
click at [48, 487] on icon at bounding box center [48, 485] width 9 height 9
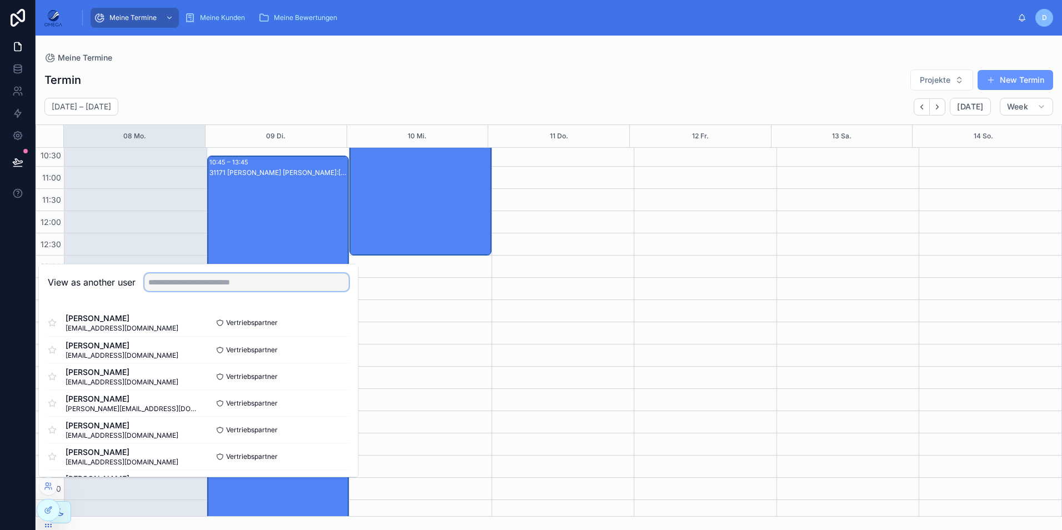
click at [217, 280] on input "text" at bounding box center [246, 282] width 204 height 18
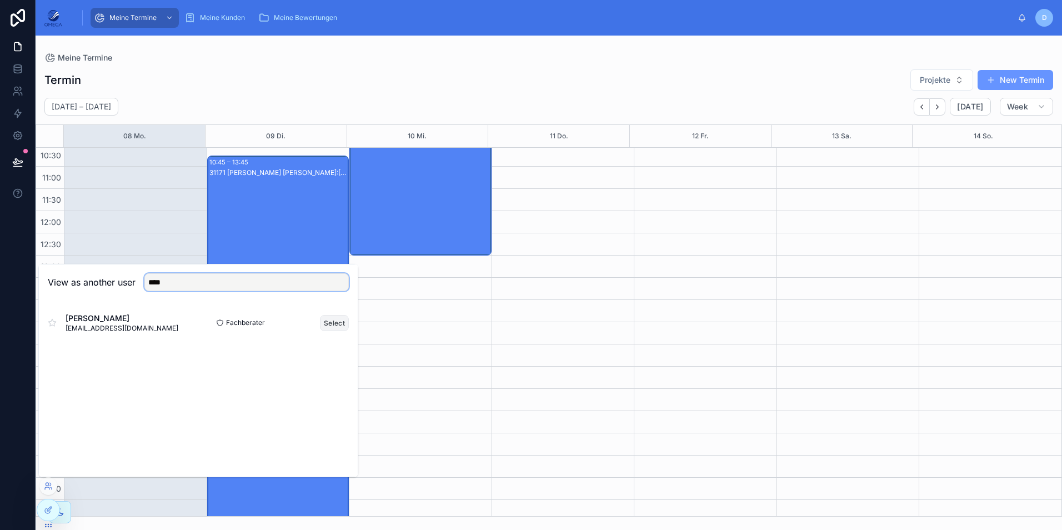
type input "****"
click at [331, 326] on button "Select" at bounding box center [334, 323] width 29 height 16
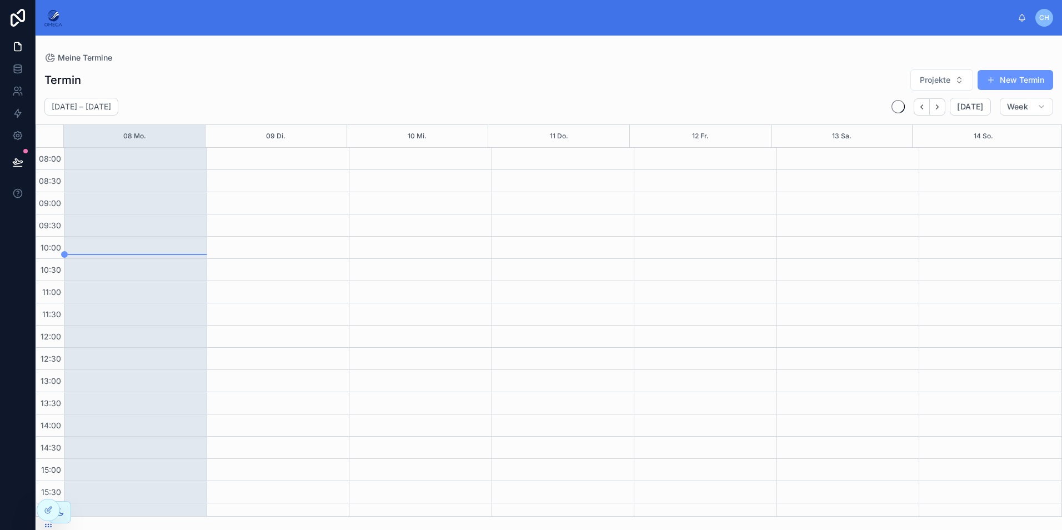
scroll to position [209, 0]
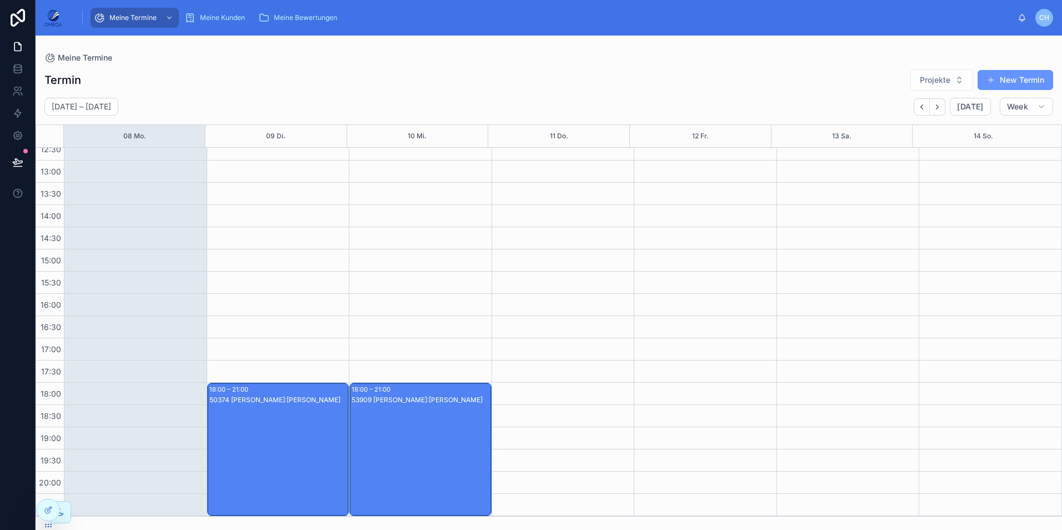
click at [423, 419] on div "53909 [PERSON_NAME]:[PERSON_NAME]" at bounding box center [420, 460] width 139 height 131
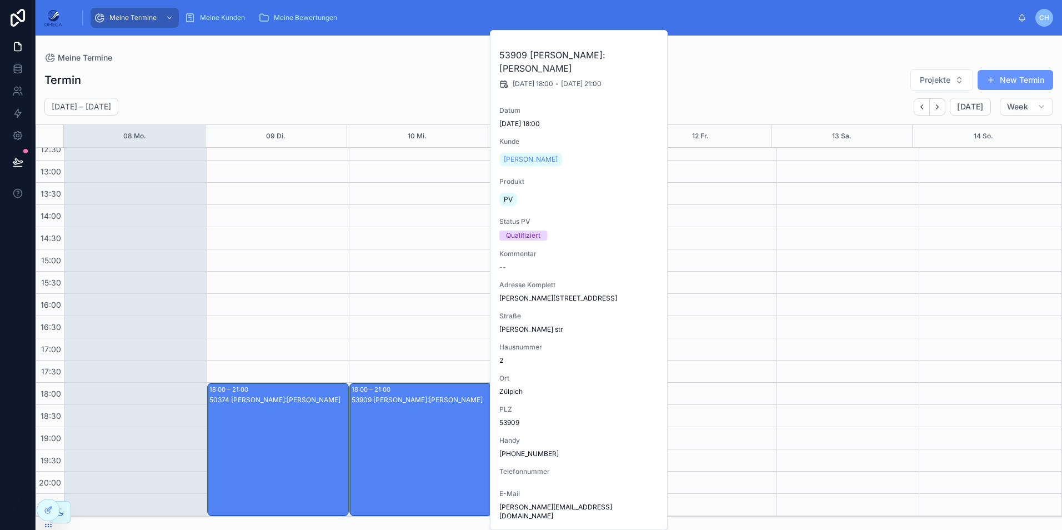
click at [423, 419] on div "53909 [PERSON_NAME]:[PERSON_NAME]" at bounding box center [420, 460] width 139 height 131
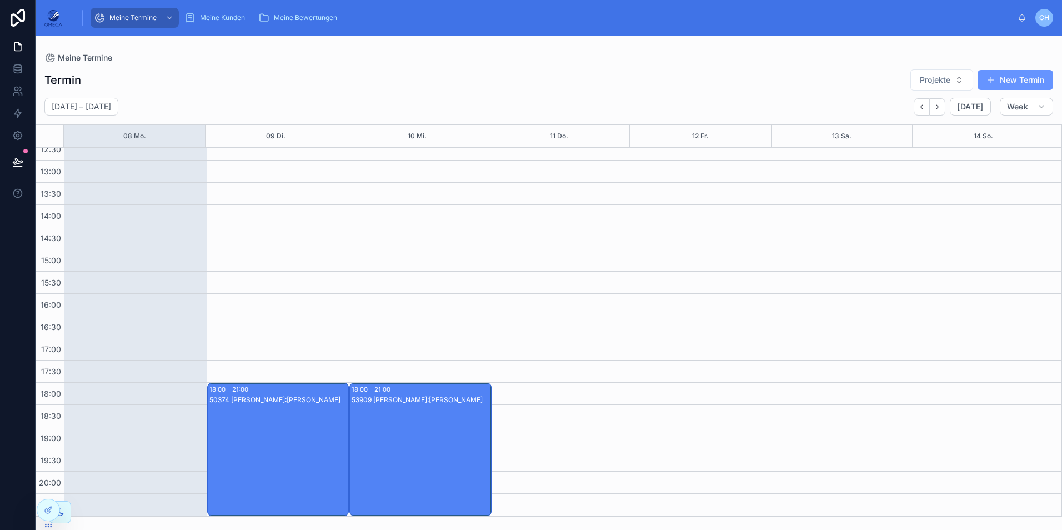
click at [288, 436] on div "50374 [PERSON_NAME]:[PERSON_NAME]" at bounding box center [278, 460] width 139 height 131
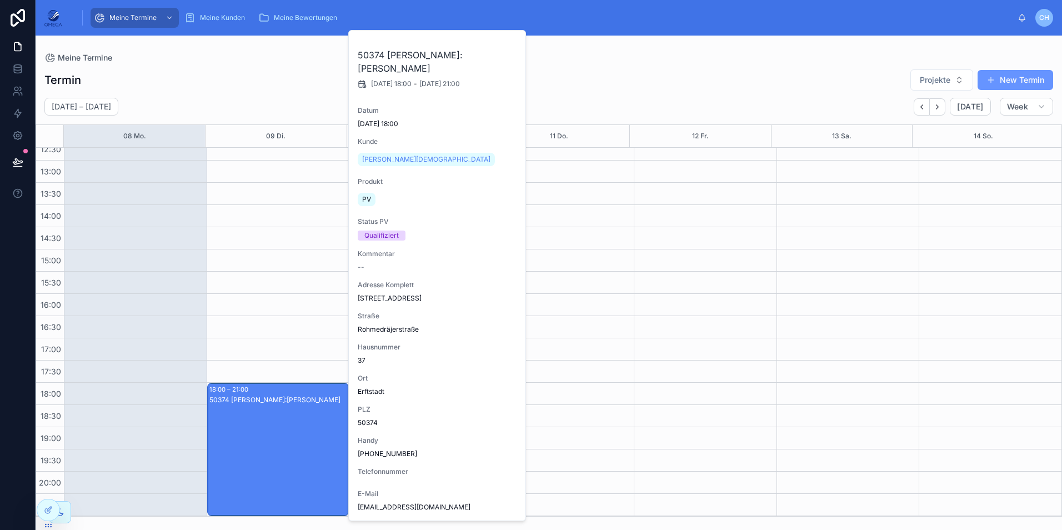
click at [288, 436] on div "50374 [PERSON_NAME]:[PERSON_NAME]" at bounding box center [278, 460] width 139 height 131
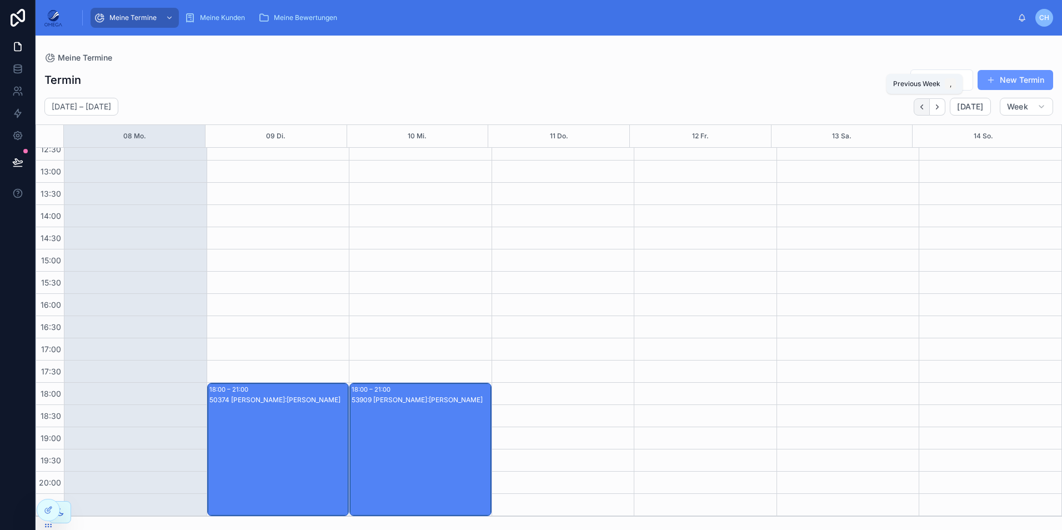
click at [922, 104] on icon "Back" at bounding box center [921, 107] width 8 height 8
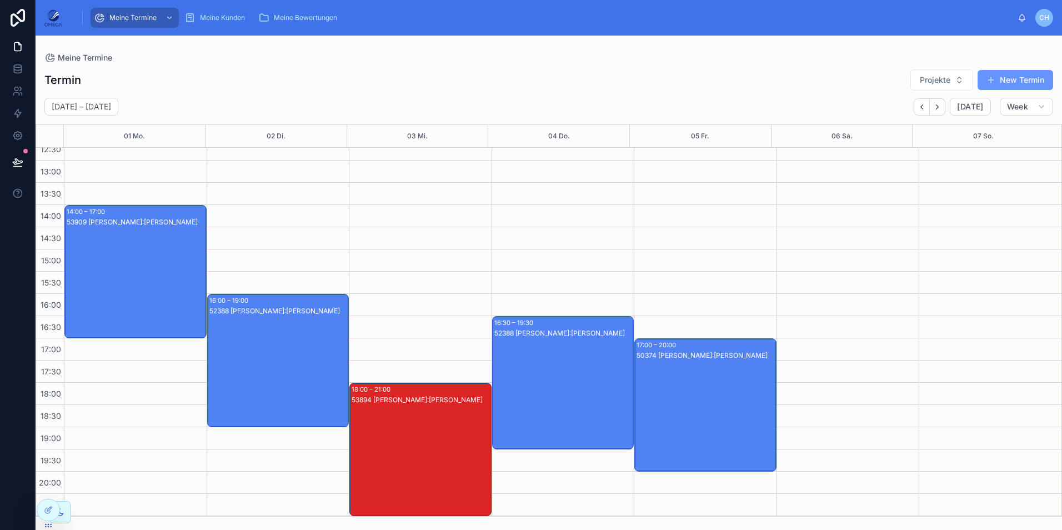
click at [554, 375] on div "52388 Christoph Held Kunde:Andreas Weidmann" at bounding box center [563, 393] width 139 height 131
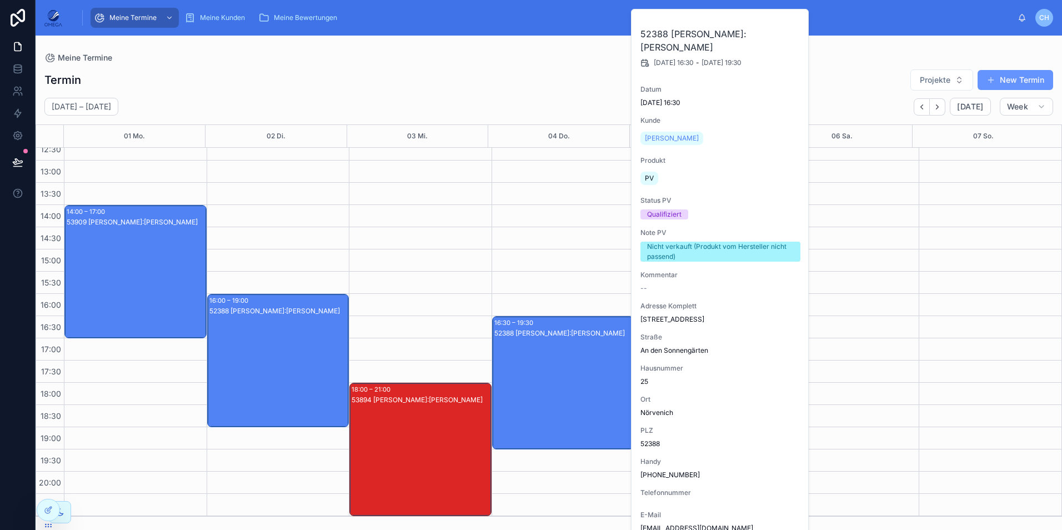
click at [554, 375] on div "52388 Christoph Held Kunde:Andreas Weidmann" at bounding box center [563, 393] width 139 height 131
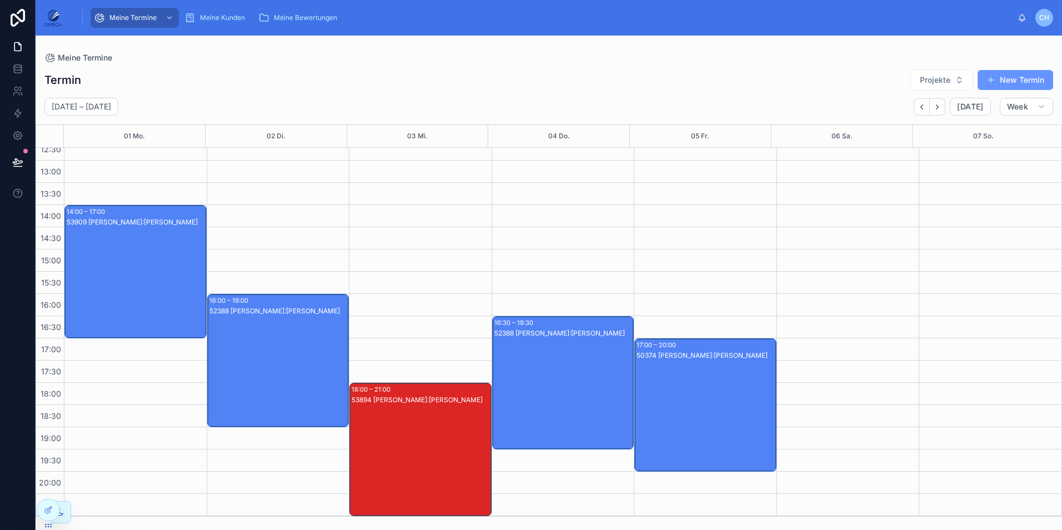
click at [653, 380] on div "50374 Christoph Held Kunde:Christoph Stockem" at bounding box center [705, 415] width 139 height 131
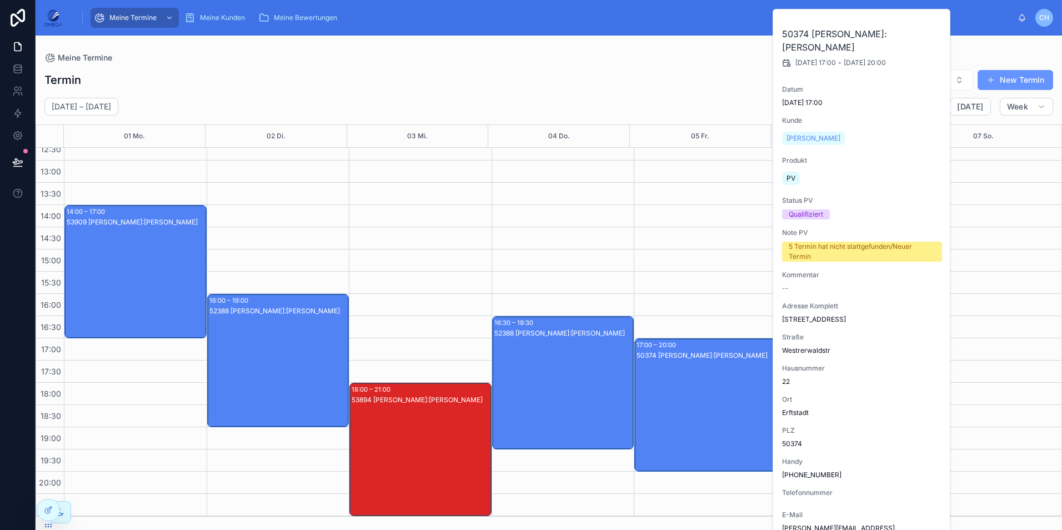
click at [653, 380] on div "50374 Christoph Held Kunde:Christoph Stockem" at bounding box center [705, 415] width 139 height 131
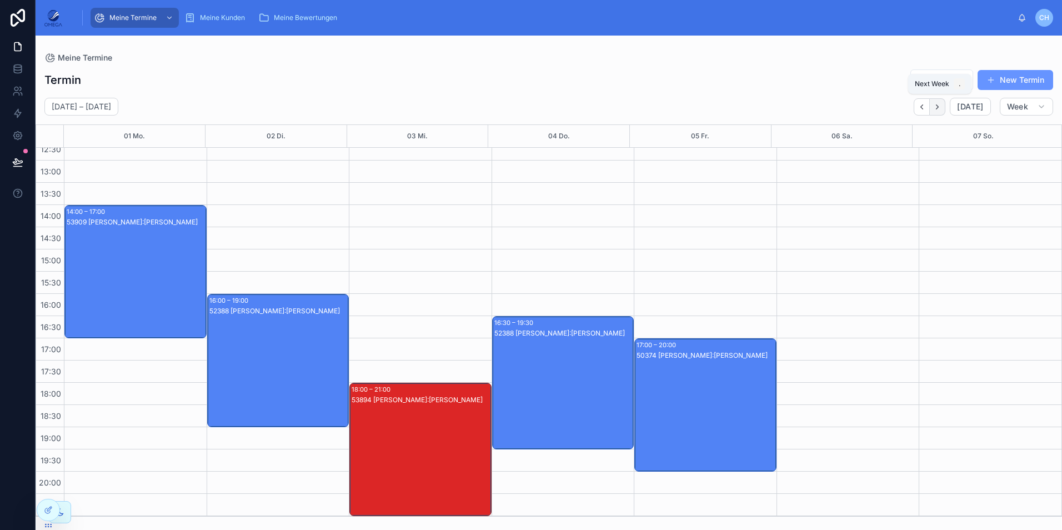
click at [937, 107] on icon "Next" at bounding box center [937, 107] width 8 height 8
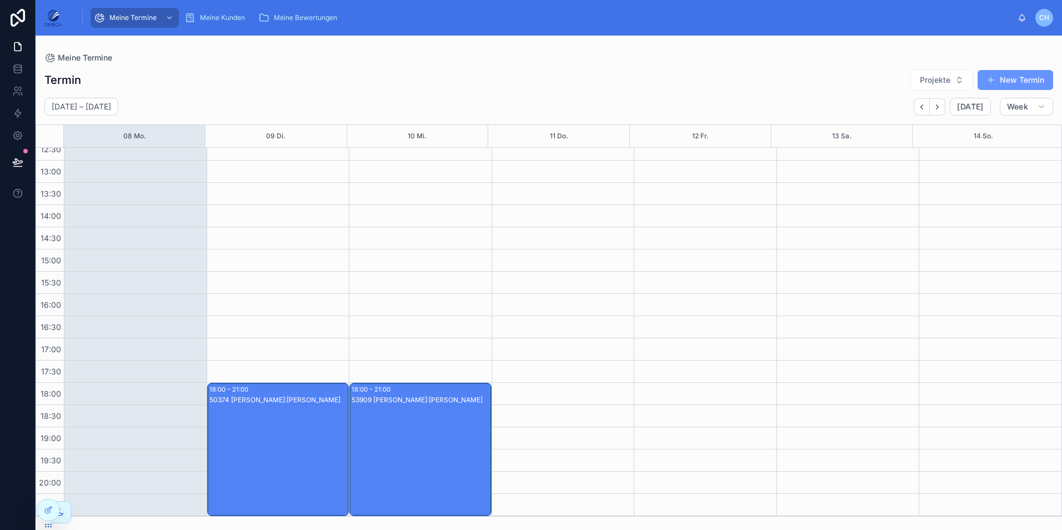
click at [230, 439] on div "50374 [PERSON_NAME]:[PERSON_NAME]" at bounding box center [278, 460] width 139 height 131
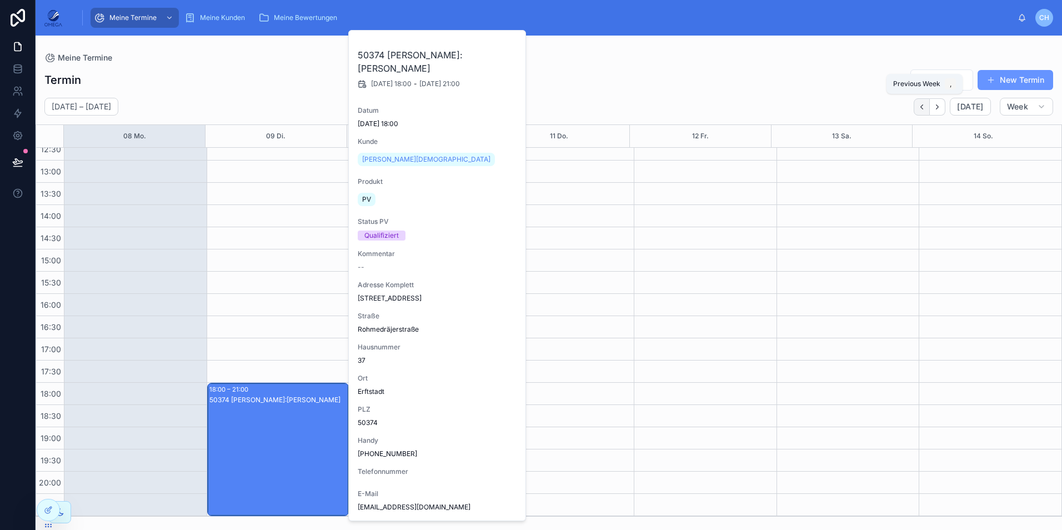
click at [926, 108] on icon "Back" at bounding box center [921, 107] width 8 height 8
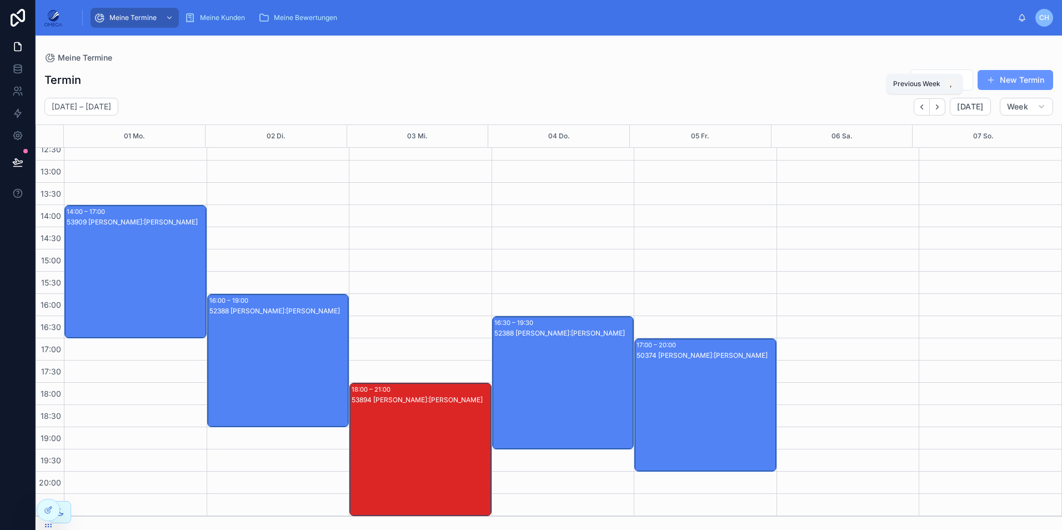
click at [926, 108] on icon "Back" at bounding box center [921, 107] width 8 height 8
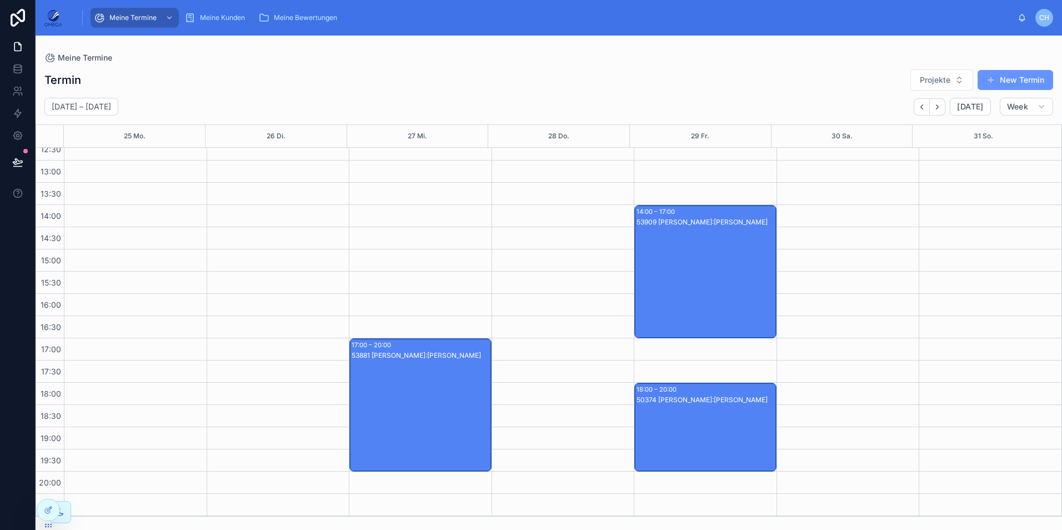
click at [434, 408] on div "53881 Christoph Held Kunde:Mathias Brasche" at bounding box center [420, 415] width 139 height 131
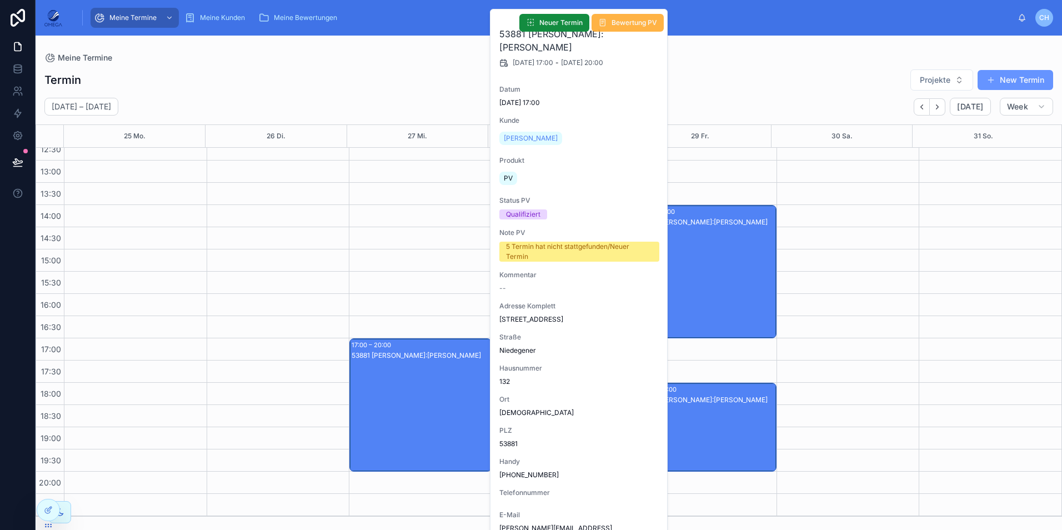
click at [620, 24] on span "Bewertung PV" at bounding box center [634, 22] width 46 height 9
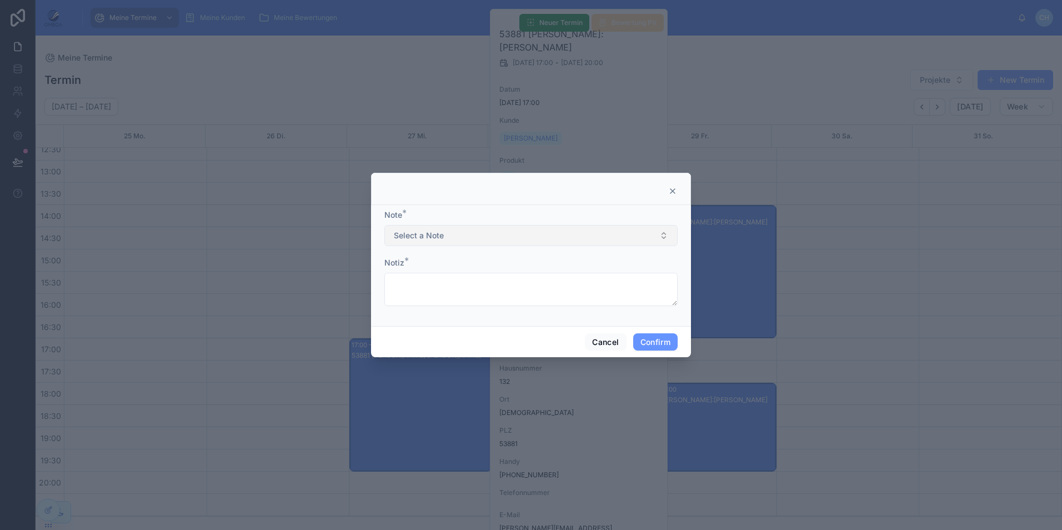
click at [458, 234] on button "Select a Note" at bounding box center [530, 235] width 293 height 21
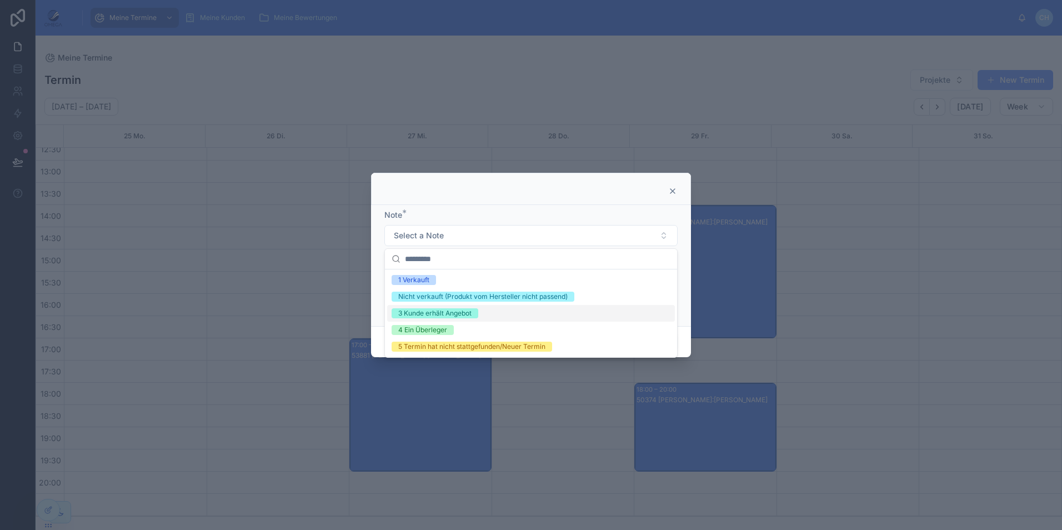
click at [458, 316] on div "3 Kunde erhält Angebot" at bounding box center [434, 313] width 73 height 10
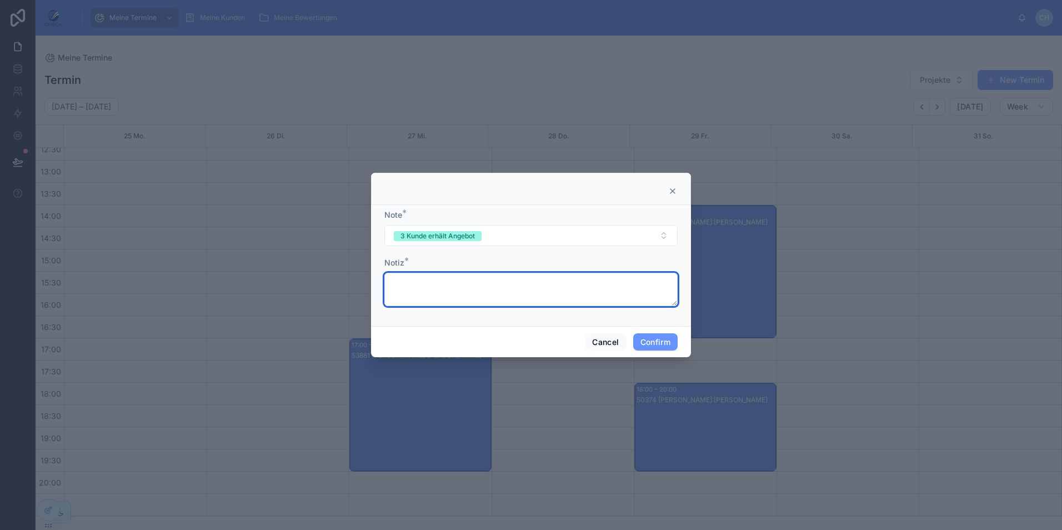
click at [438, 288] on textarea at bounding box center [530, 289] width 293 height 33
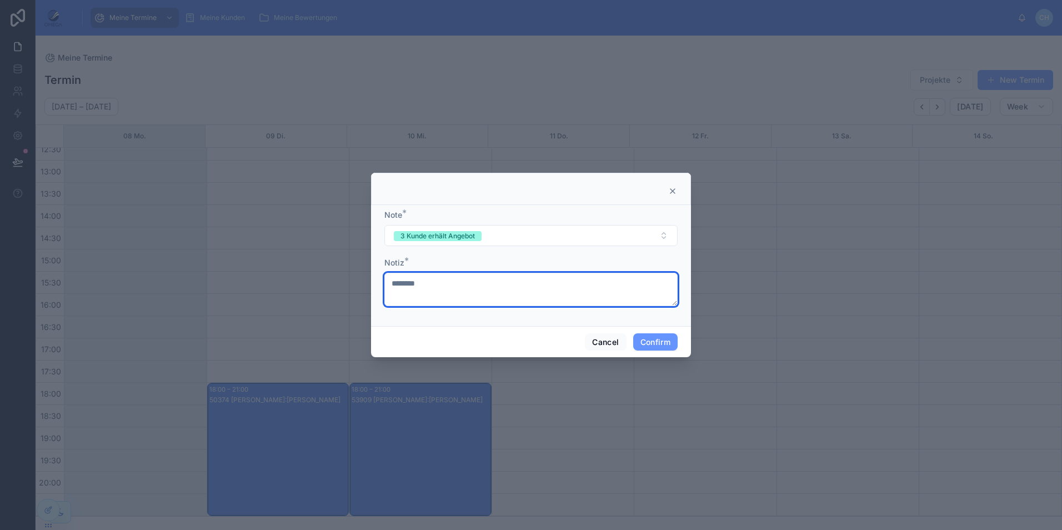
type textarea "*********"
select select "****"
select select "*"
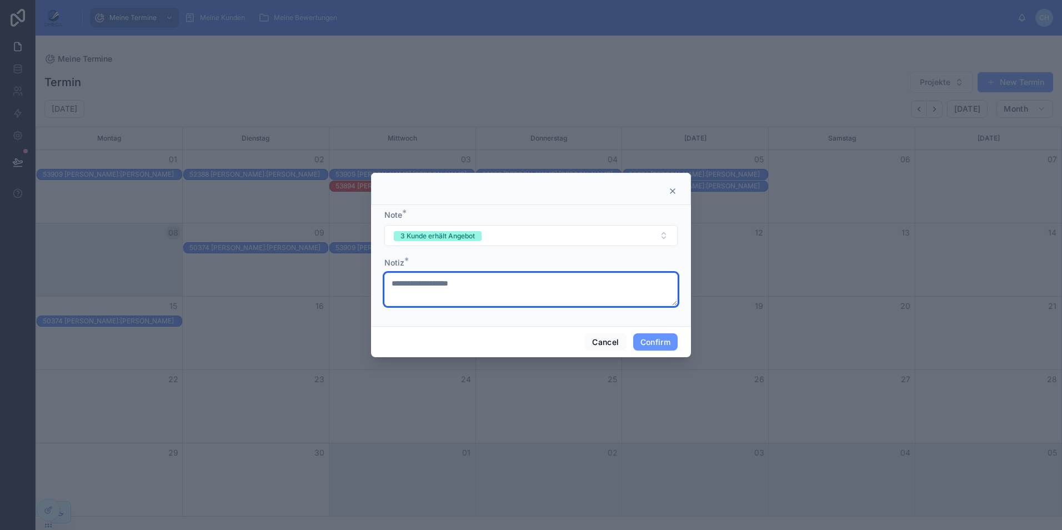
type textarea "**********"
select select "****"
select select "*"
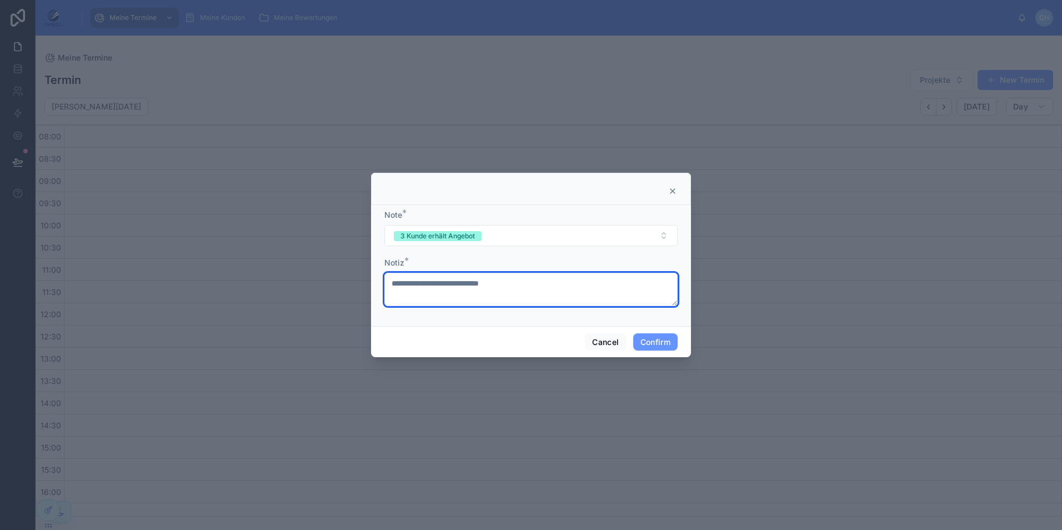
scroll to position [187, 0]
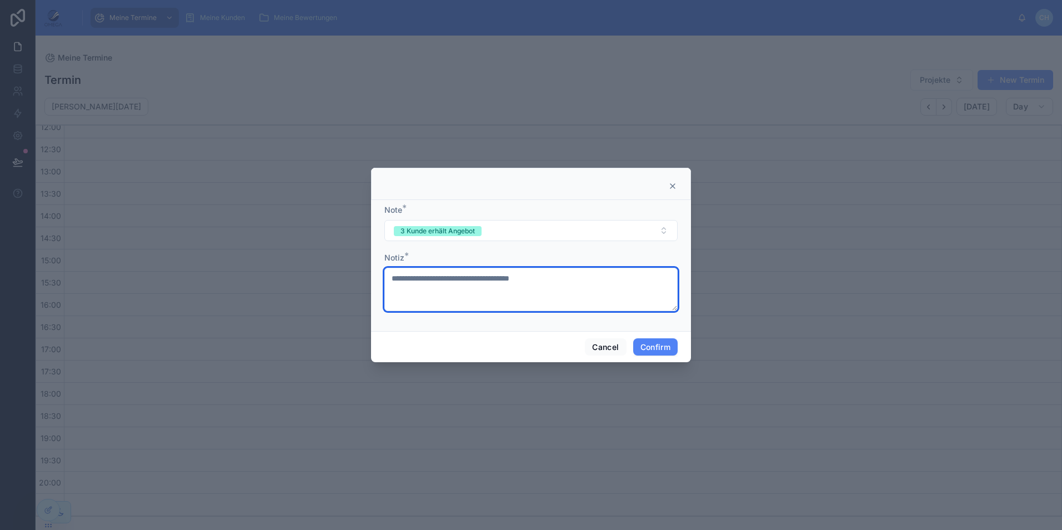
type textarea "**********"
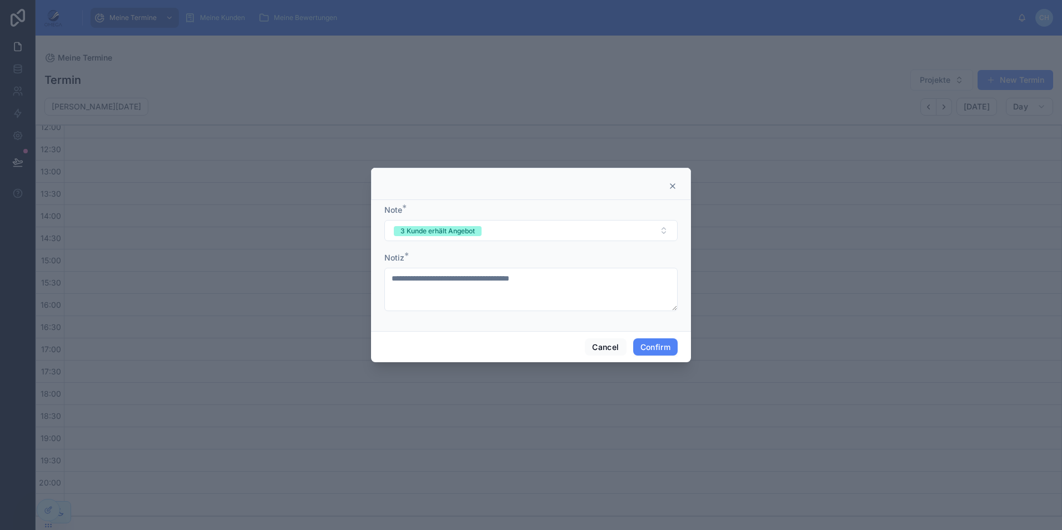
click at [656, 350] on button "Confirm" at bounding box center [655, 347] width 44 height 18
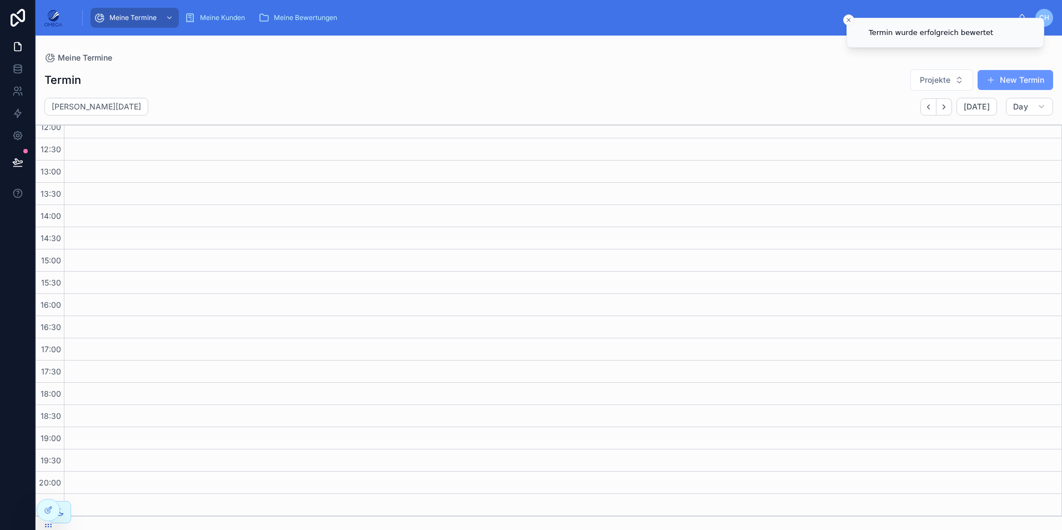
click at [485, 74] on div "Termin Projekte New Termin" at bounding box center [548, 80] width 1008 height 22
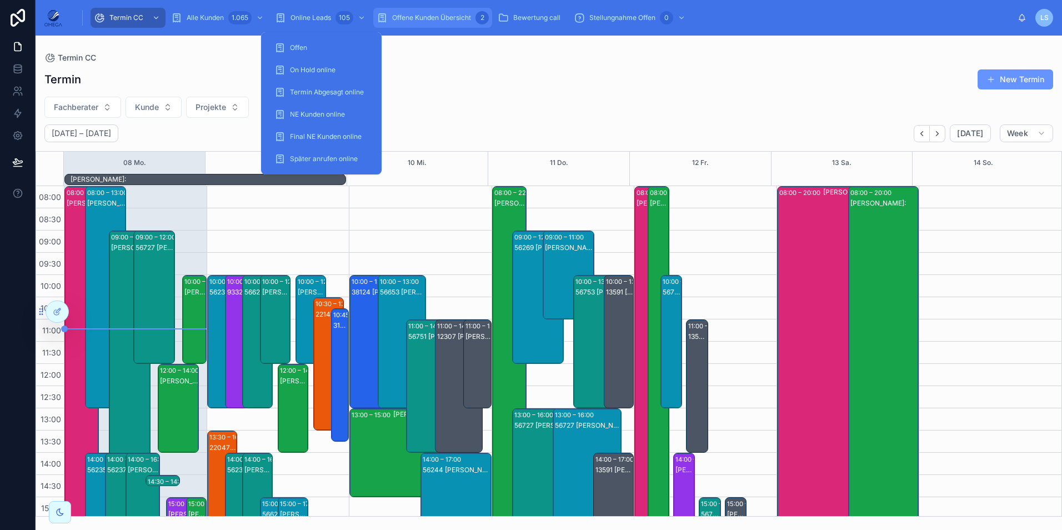
click at [464, 18] on span "Offene Kunden Übersicht" at bounding box center [431, 17] width 79 height 9
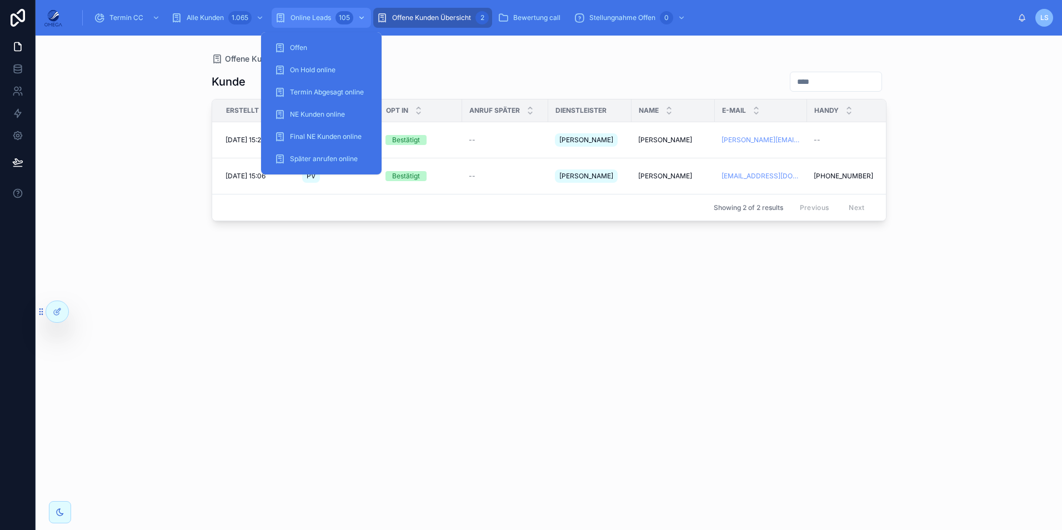
click at [323, 19] on span "Online Leads" at bounding box center [310, 17] width 41 height 9
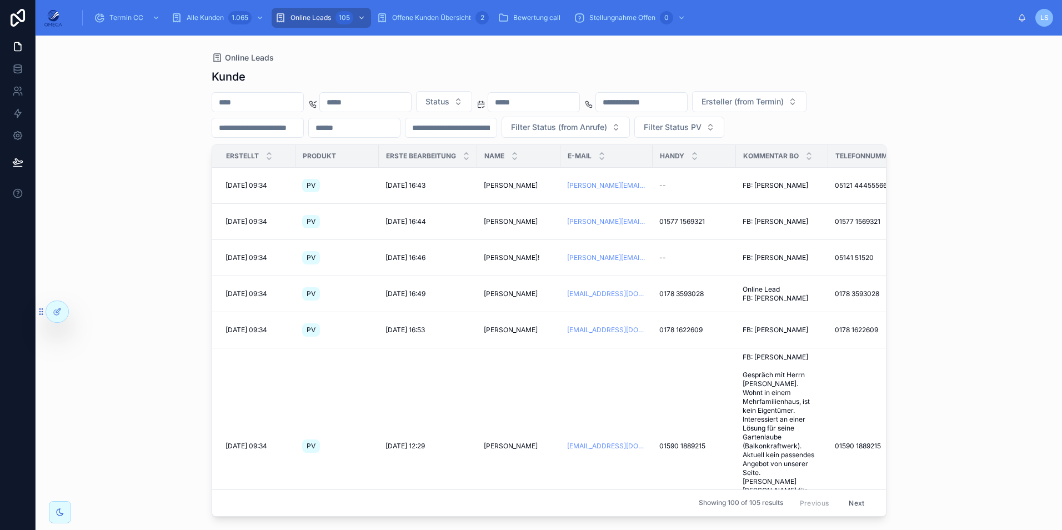
click at [279, 107] on input "text" at bounding box center [257, 102] width 91 height 16
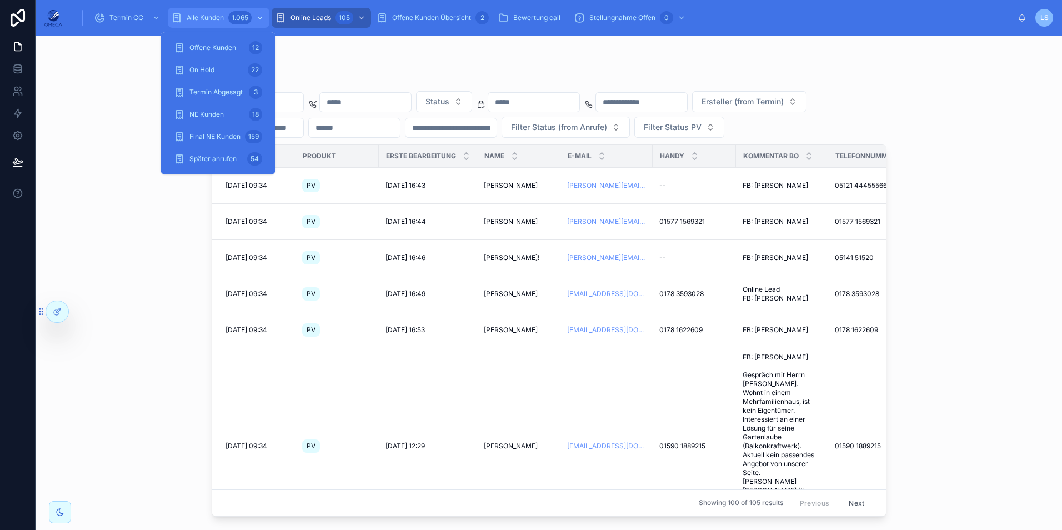
click at [188, 9] on div "Alle Kunden 1.065" at bounding box center [218, 18] width 95 height 18
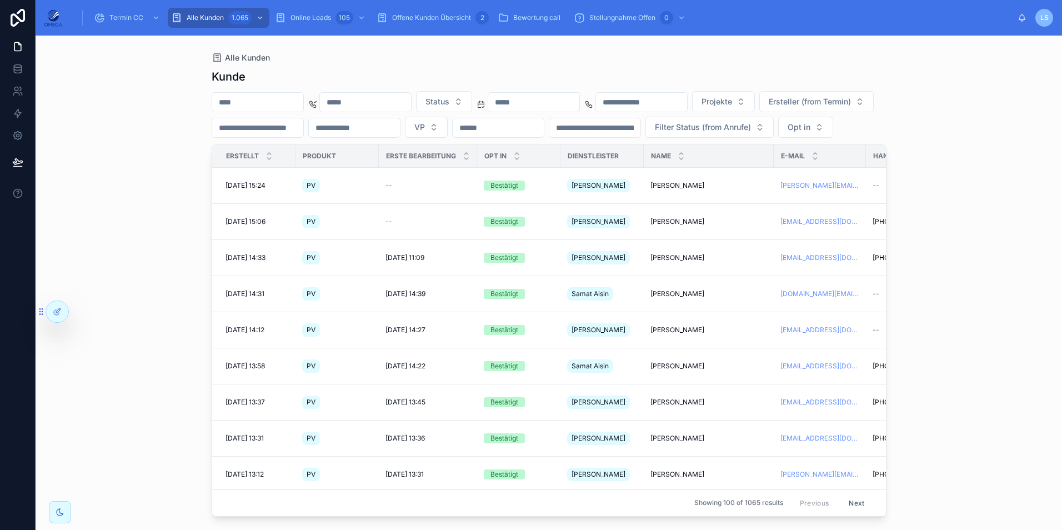
click at [284, 105] on input "text" at bounding box center [257, 102] width 91 height 16
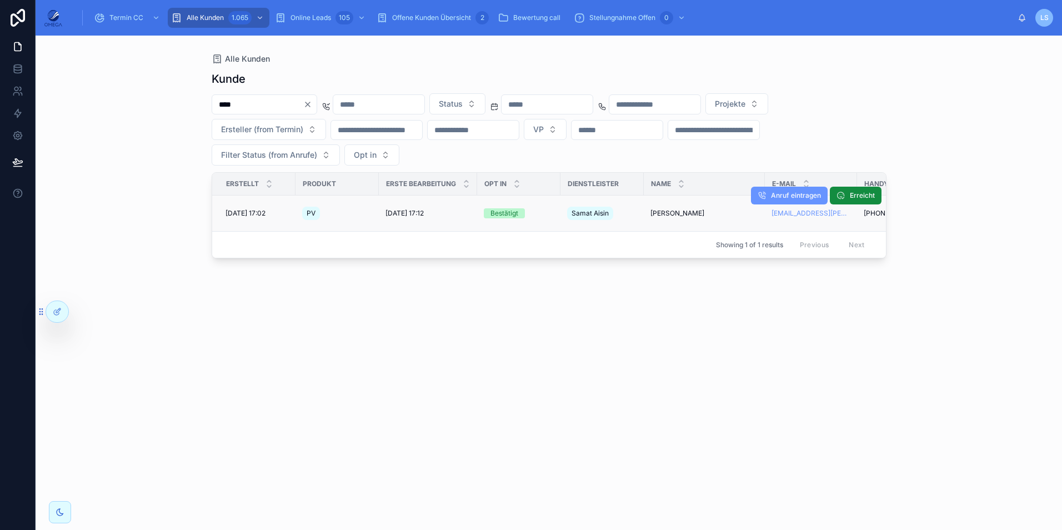
type input "****"
click at [672, 210] on span "Alfred Keip" at bounding box center [677, 213] width 54 height 9
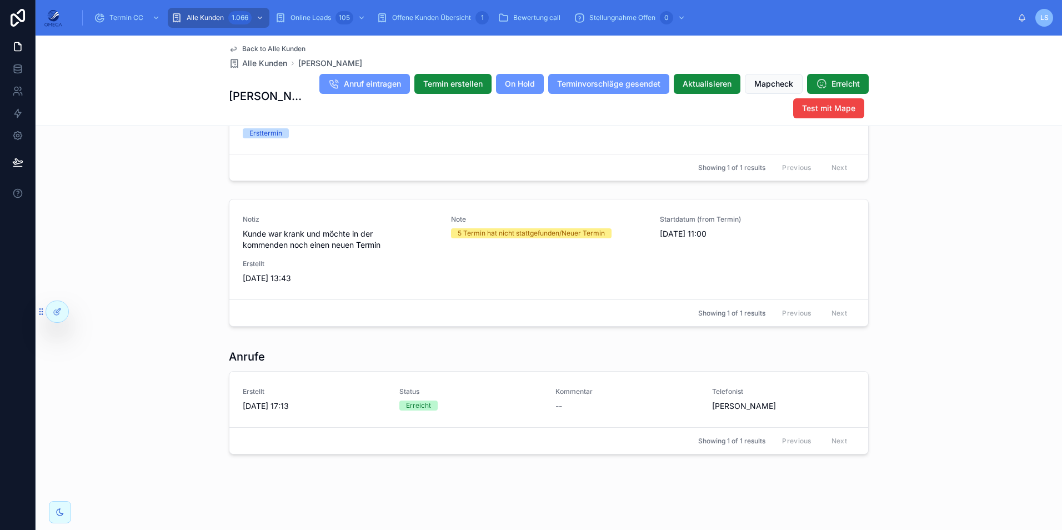
scroll to position [1360, 0]
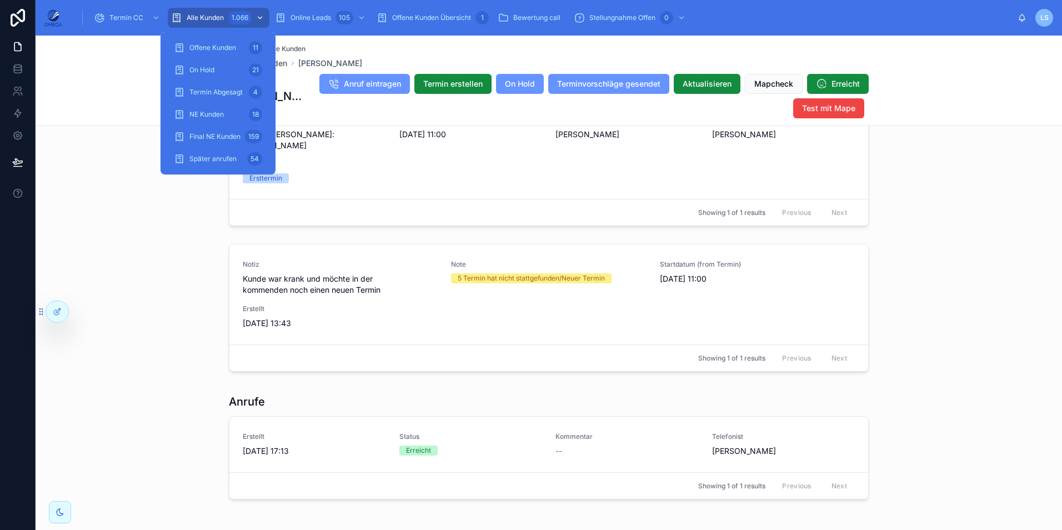
click at [233, 17] on div "1.066" at bounding box center [239, 17] width 23 height 13
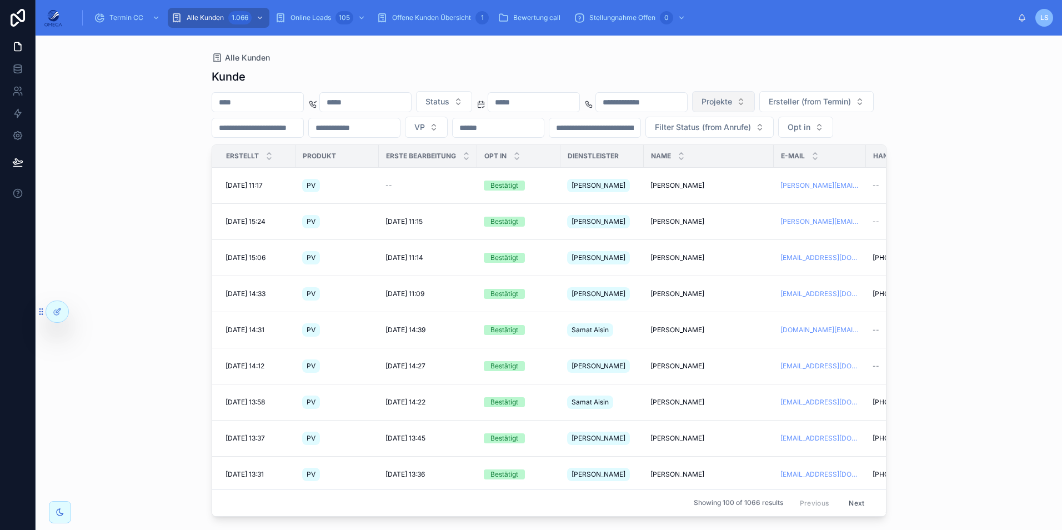
click at [755, 107] on button "Projekte" at bounding box center [723, 101] width 63 height 21
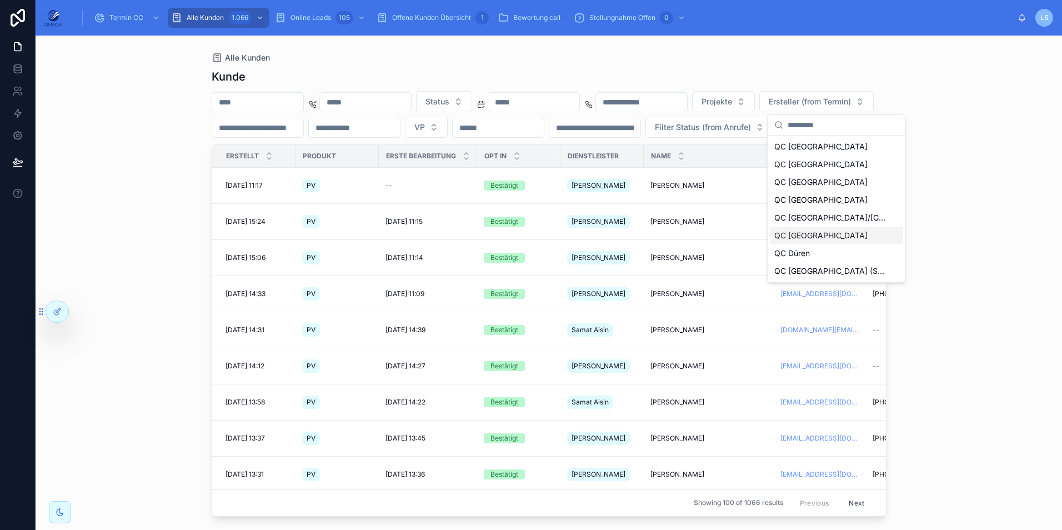
click at [822, 242] on div "QC Bremen" at bounding box center [836, 236] width 133 height 18
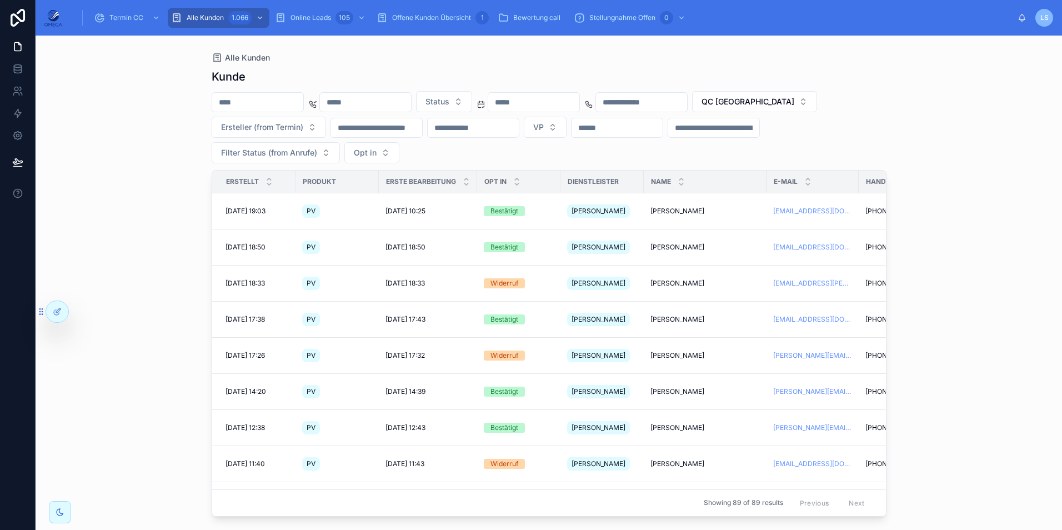
click at [741, 142] on div "Status QC Bremen Ersteller (from Termin) VP Filter Status (from Anrufe) Opt in" at bounding box center [549, 127] width 675 height 72
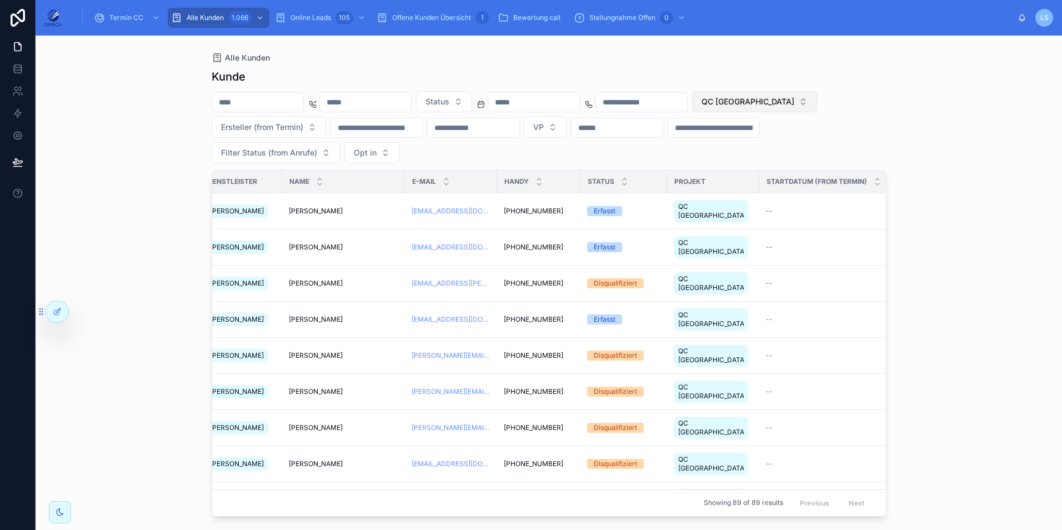
scroll to position [0, 359]
click at [794, 102] on span "QC Bremen" at bounding box center [747, 101] width 93 height 11
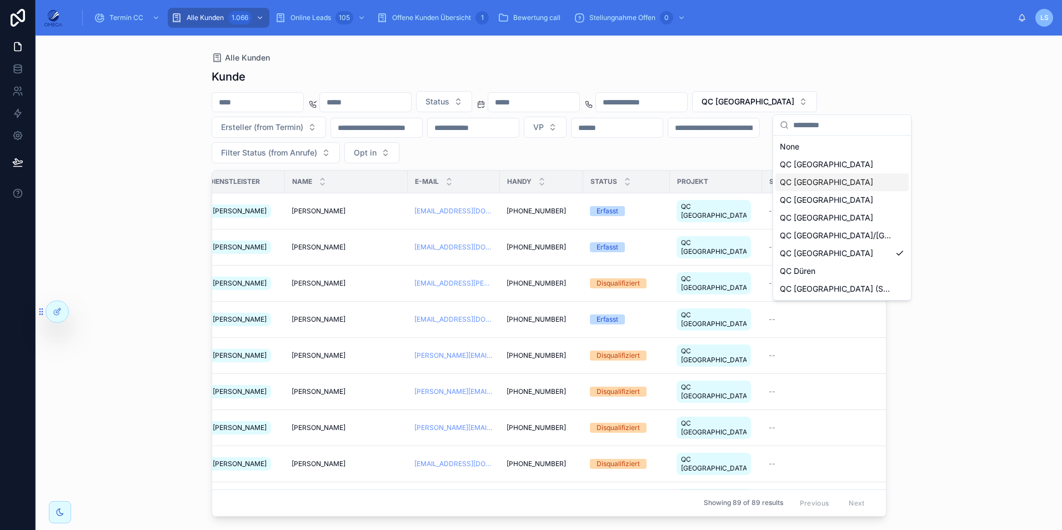
click at [832, 187] on div "QC Berlin" at bounding box center [841, 182] width 133 height 18
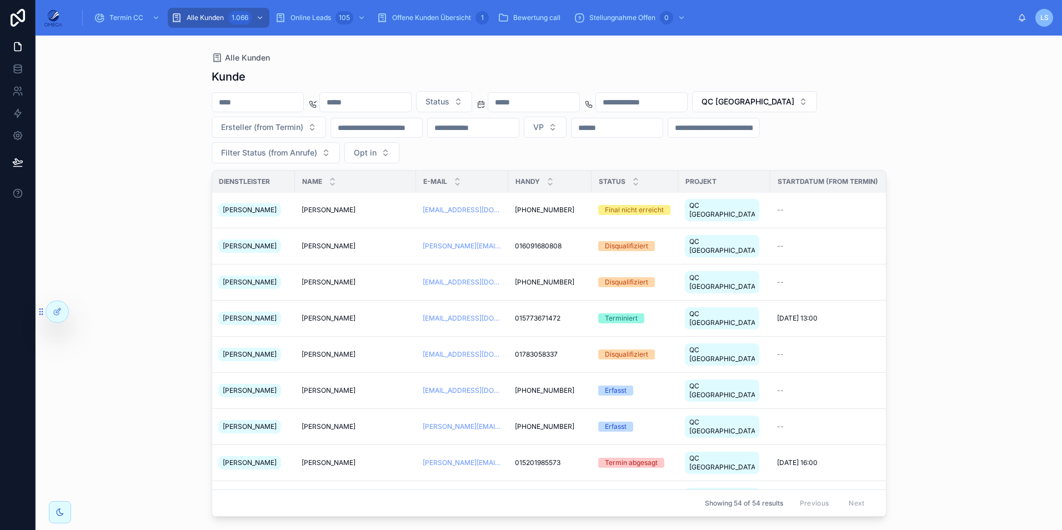
scroll to position [1252, 349]
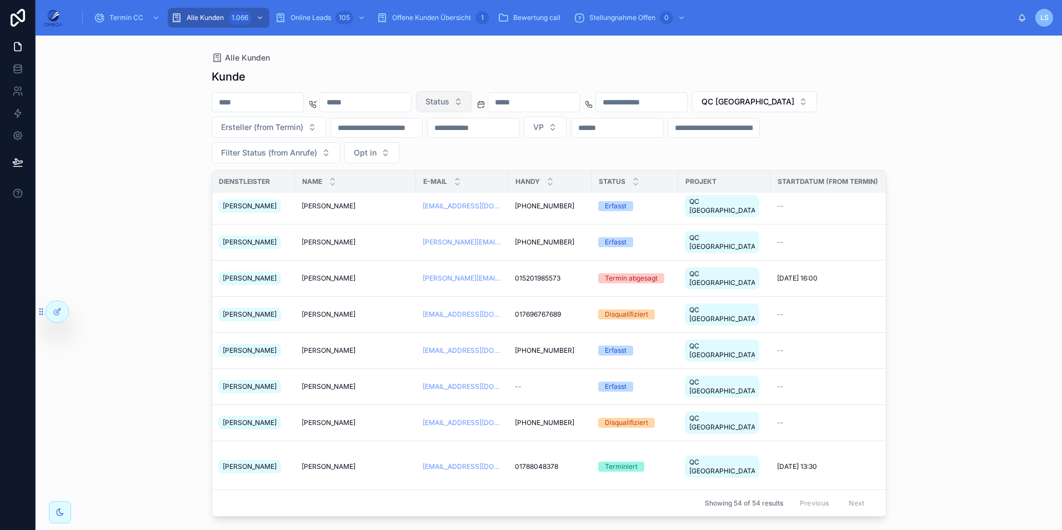
click at [472, 99] on button "Status" at bounding box center [444, 101] width 56 height 21
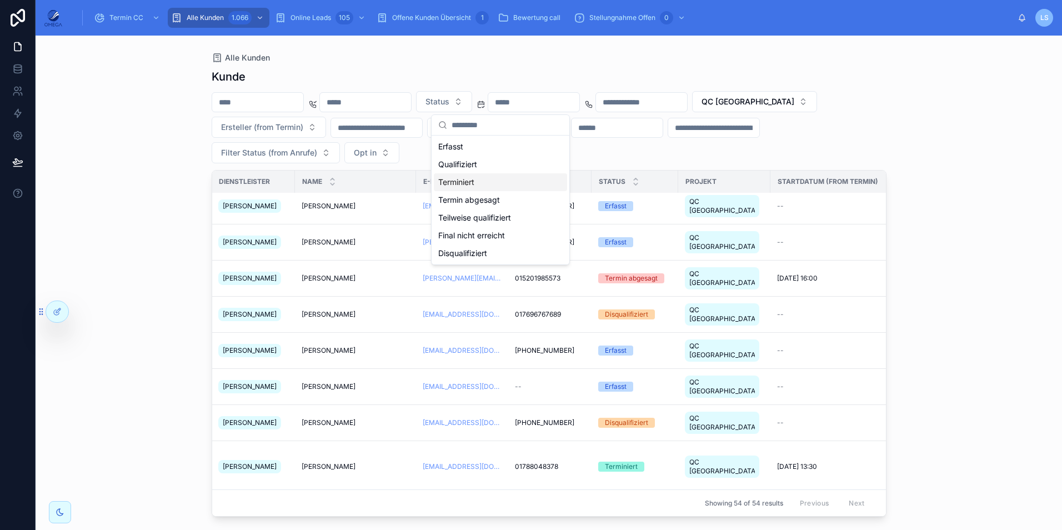
click at [471, 181] on div "Terminiert" at bounding box center [500, 182] width 133 height 18
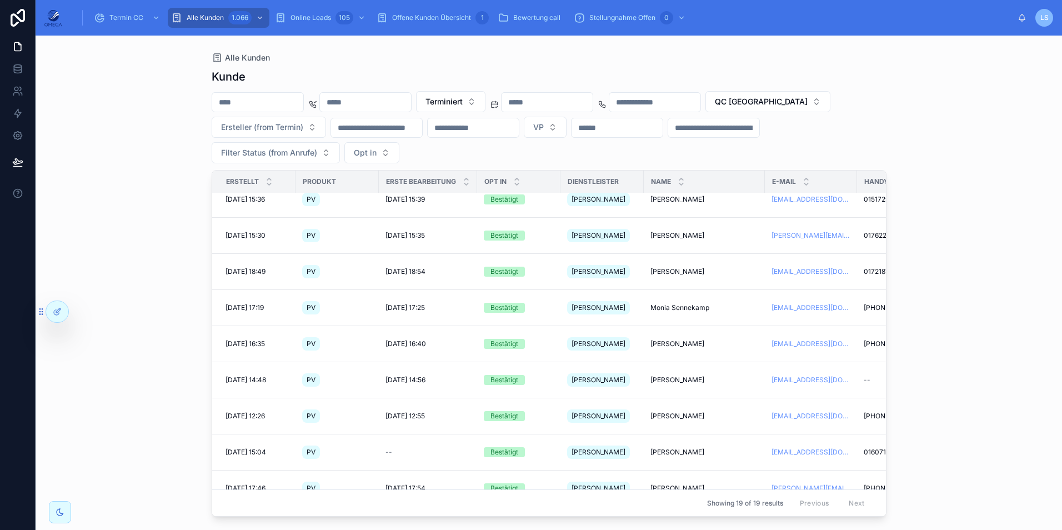
scroll to position [0, 4]
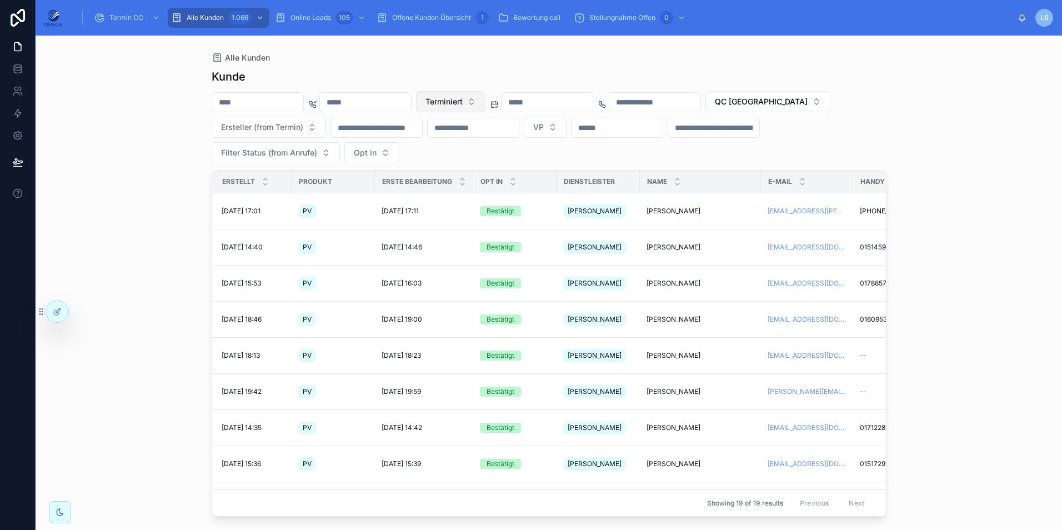
click at [485, 107] on button "Terminiert" at bounding box center [450, 101] width 69 height 21
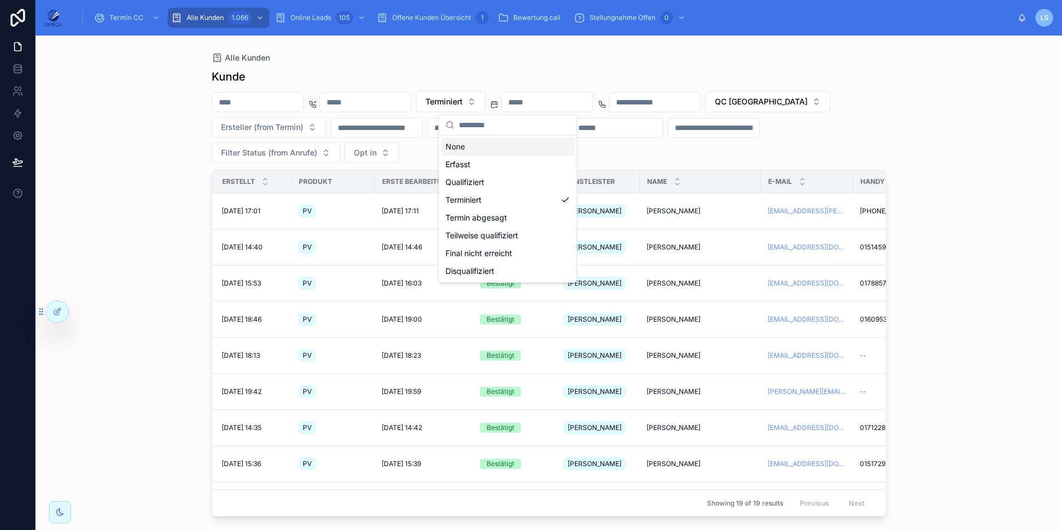
click at [482, 144] on div "None" at bounding box center [507, 147] width 133 height 18
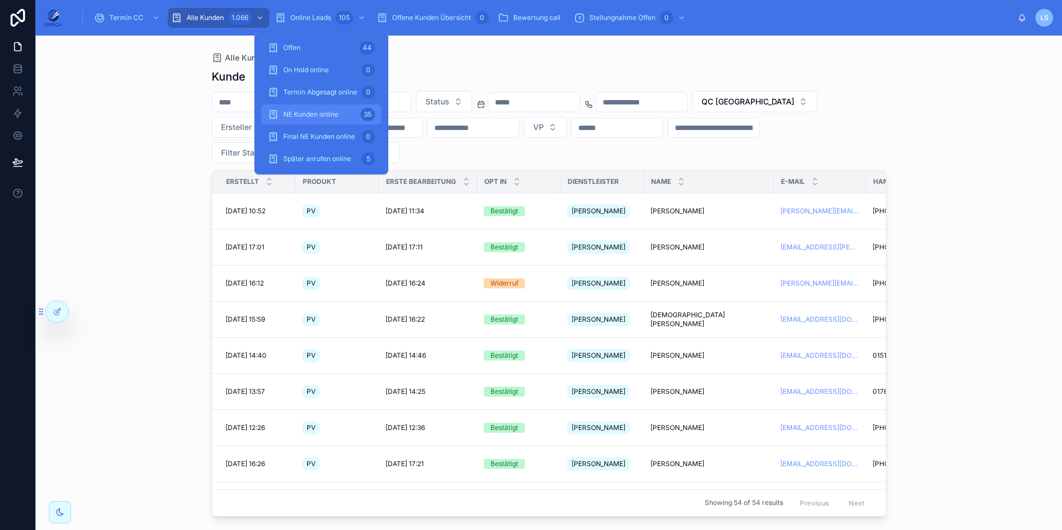
click at [334, 111] on span "NE Kunden online" at bounding box center [310, 114] width 55 height 9
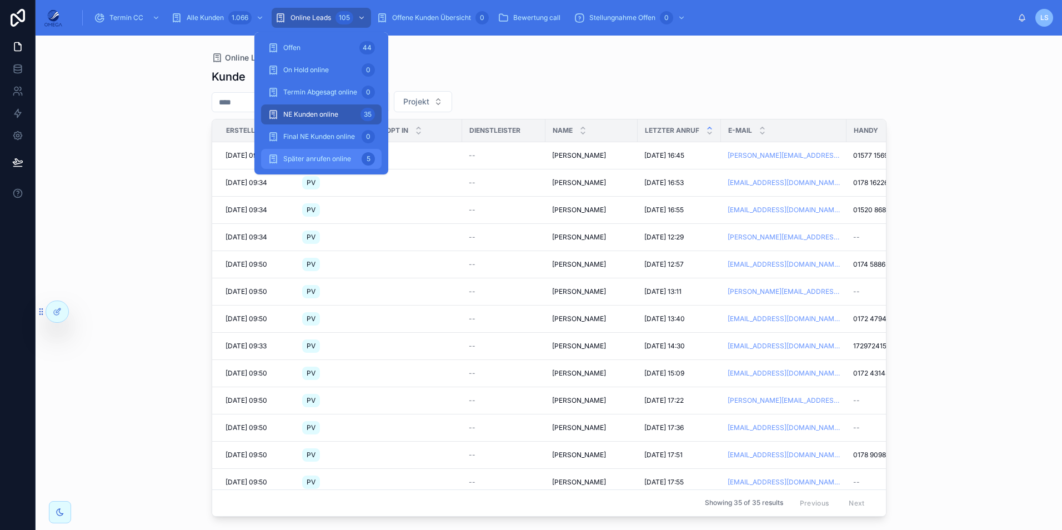
click at [344, 155] on span "Später anrufen online" at bounding box center [317, 158] width 68 height 9
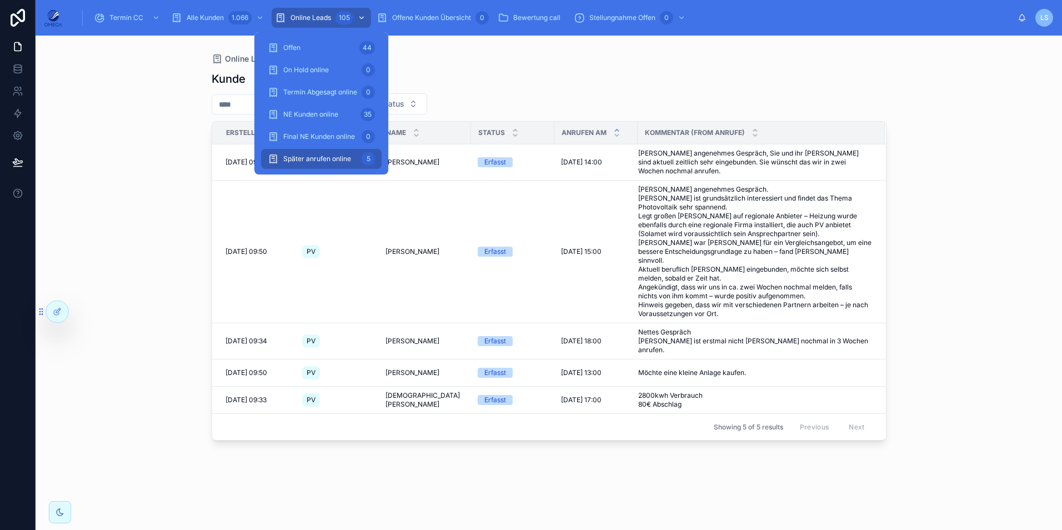
click at [331, 20] on span "Online Leads" at bounding box center [310, 17] width 41 height 9
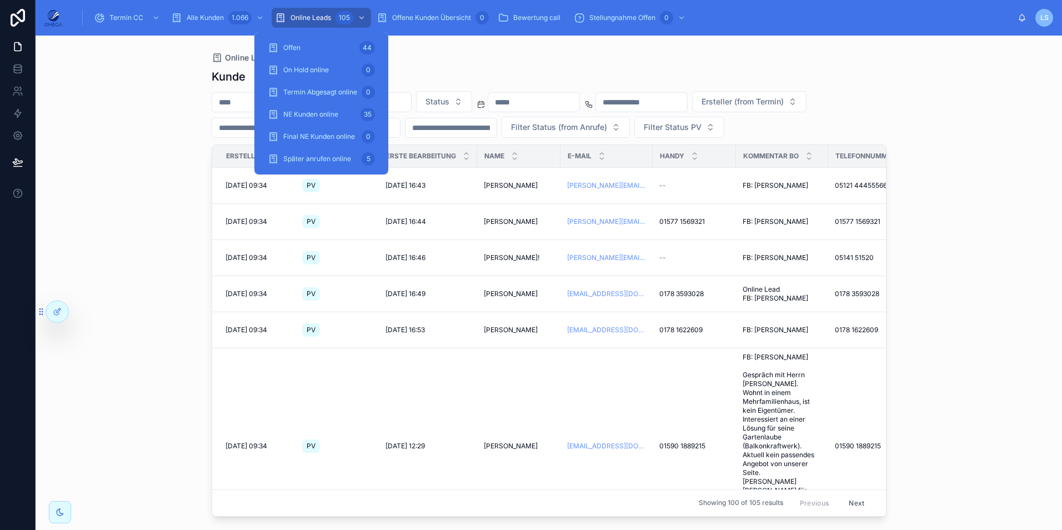
click at [550, 138] on div "Status Ersteller (from Termin) Filter Status (from Anrufe) Filter Status PV" at bounding box center [549, 114] width 675 height 47
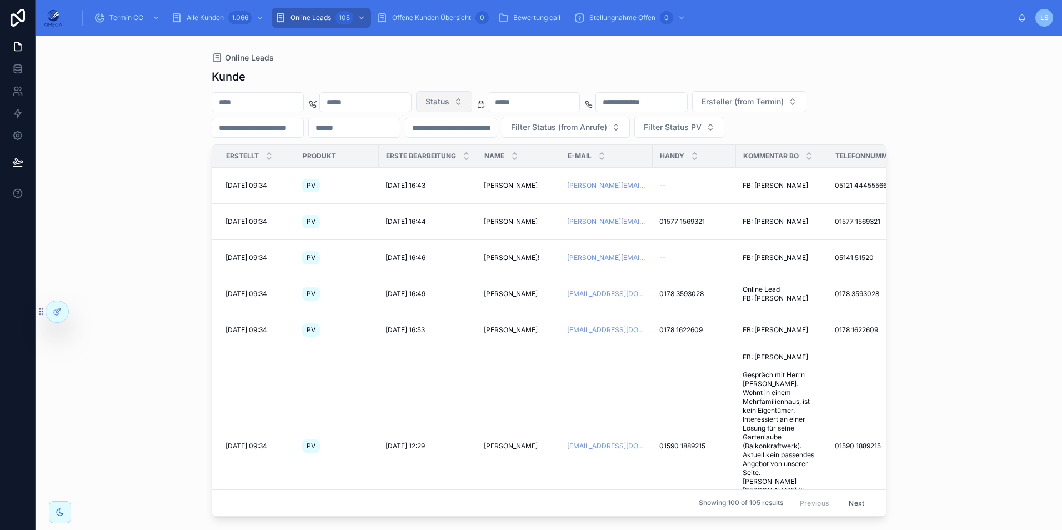
click at [449, 105] on span "Status" at bounding box center [437, 101] width 24 height 11
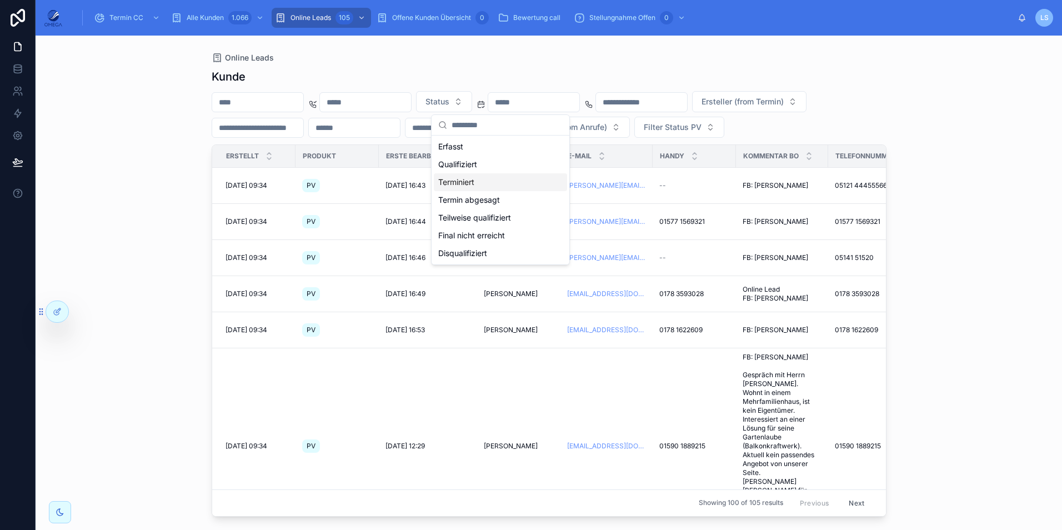
click at [482, 179] on div "Terminiert" at bounding box center [500, 182] width 133 height 18
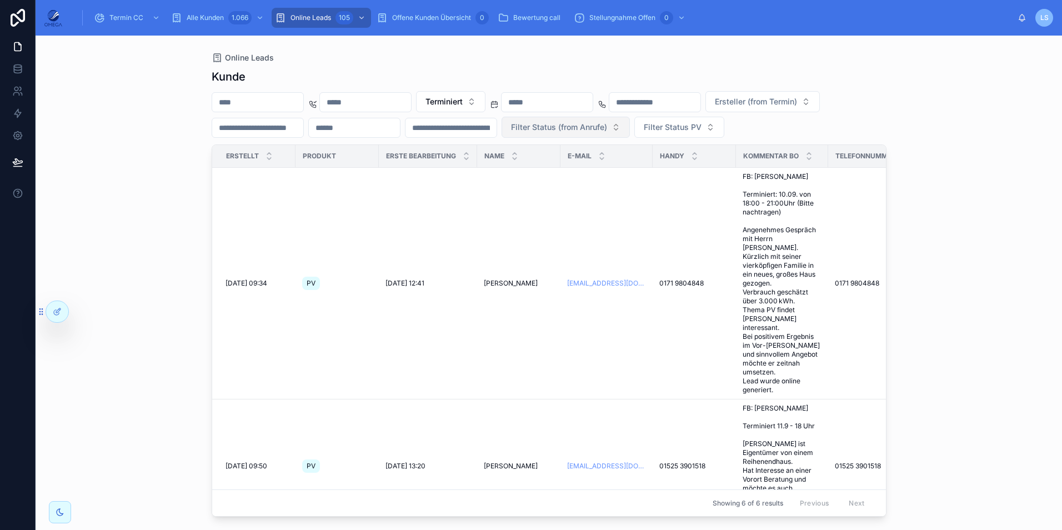
click at [607, 122] on span "Filter Status (from Anrufe)" at bounding box center [559, 127] width 96 height 11
click at [496, 130] on input "text" at bounding box center [450, 128] width 91 height 16
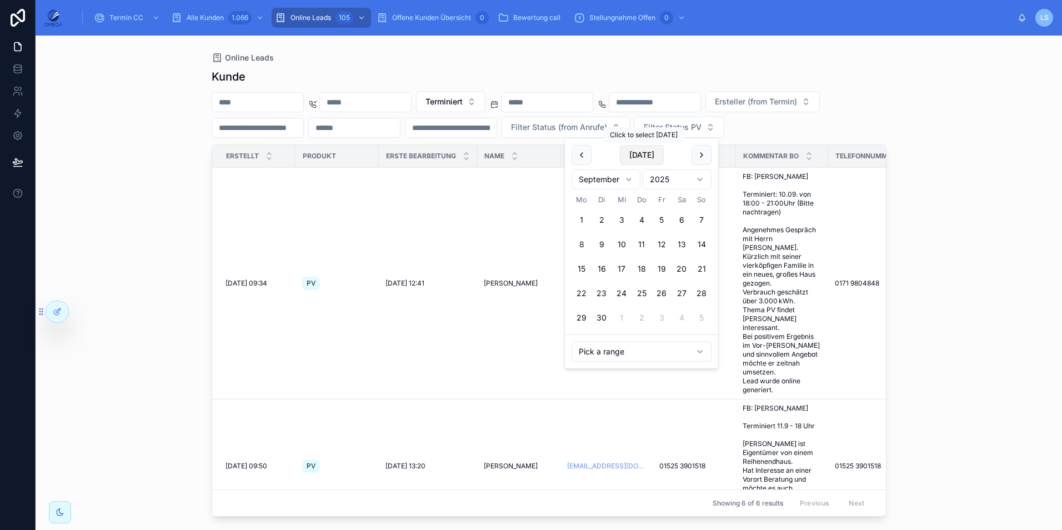
click at [639, 156] on button "[DATE]" at bounding box center [642, 155] width 44 height 20
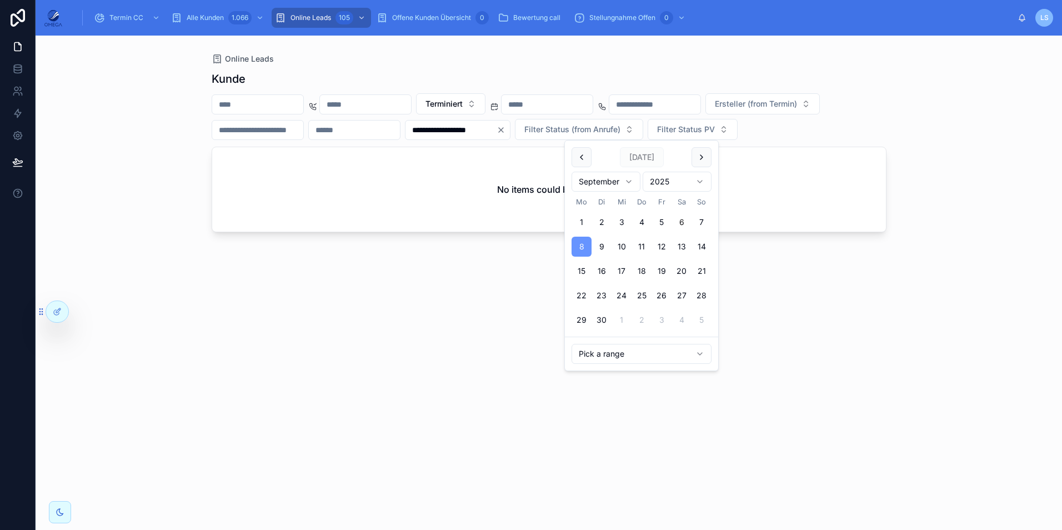
click at [678, 222] on button "6" at bounding box center [681, 222] width 20 height 20
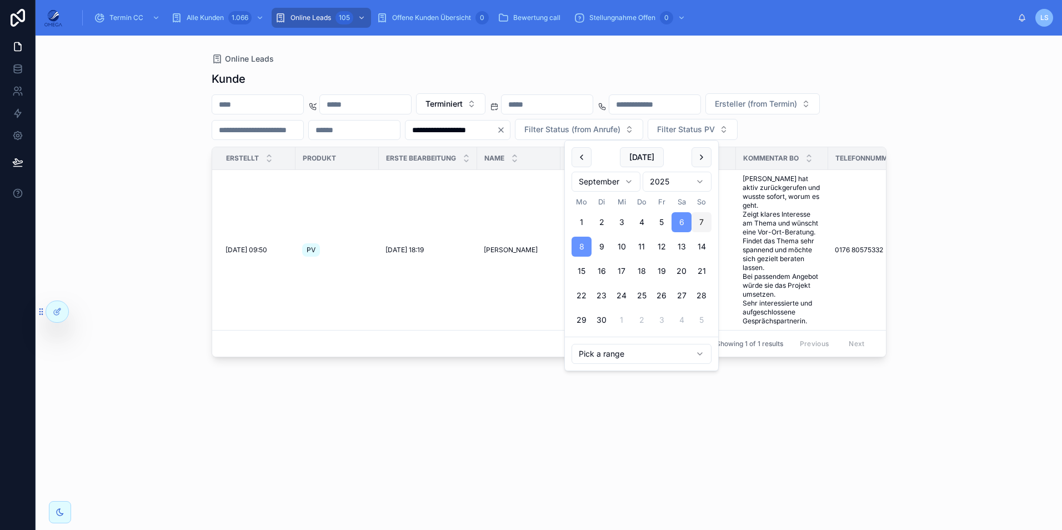
click at [585, 247] on button "8" at bounding box center [581, 247] width 20 height 20
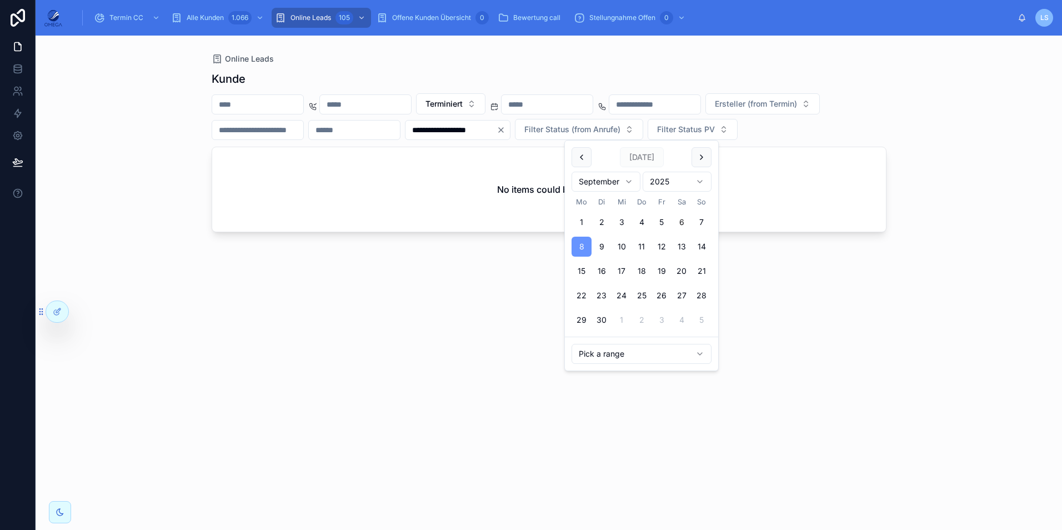
click at [685, 227] on button "6" at bounding box center [681, 222] width 20 height 20
click at [683, 222] on button "6" at bounding box center [681, 222] width 20 height 20
type input "**********"
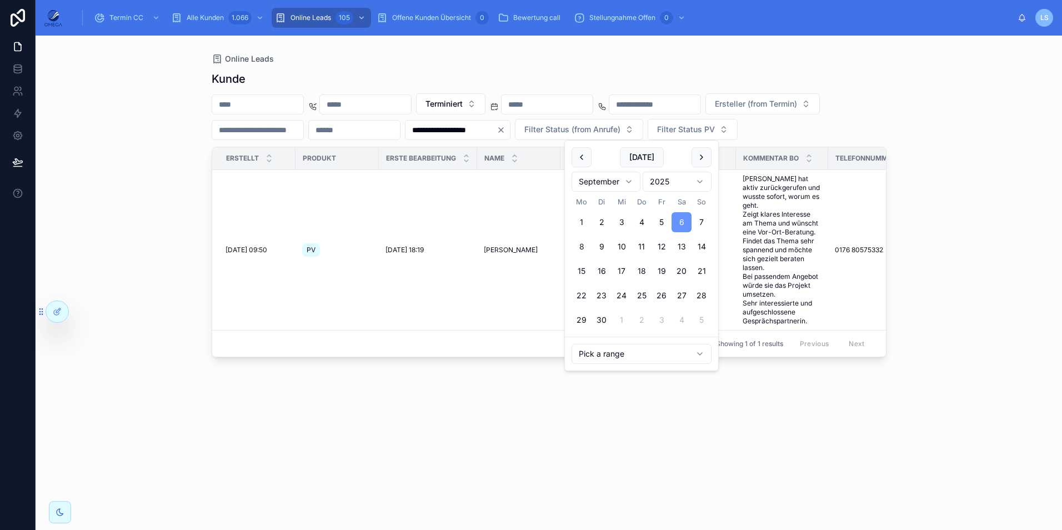
click at [986, 232] on div "**********" at bounding box center [549, 283] width 1026 height 494
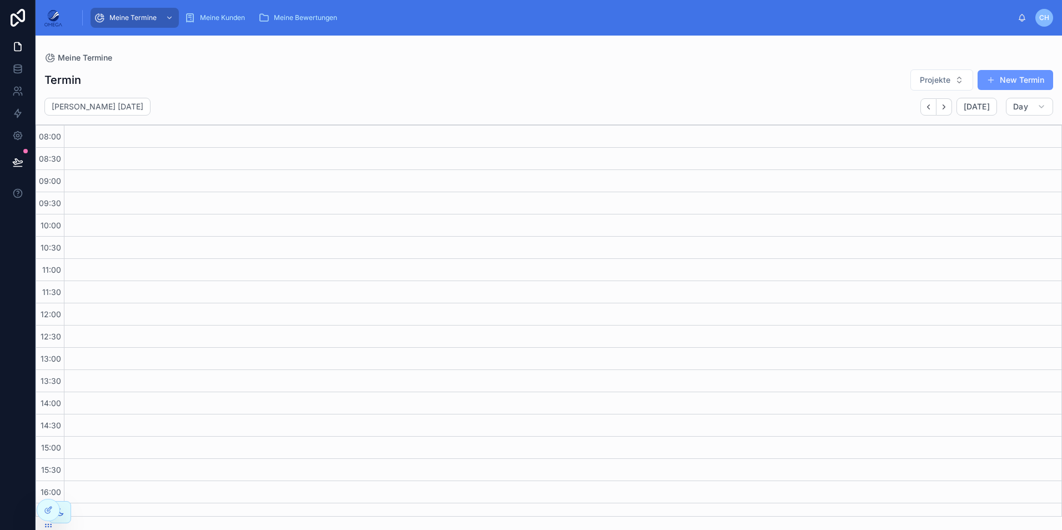
scroll to position [128, 0]
click at [50, 489] on icon at bounding box center [48, 485] width 9 height 9
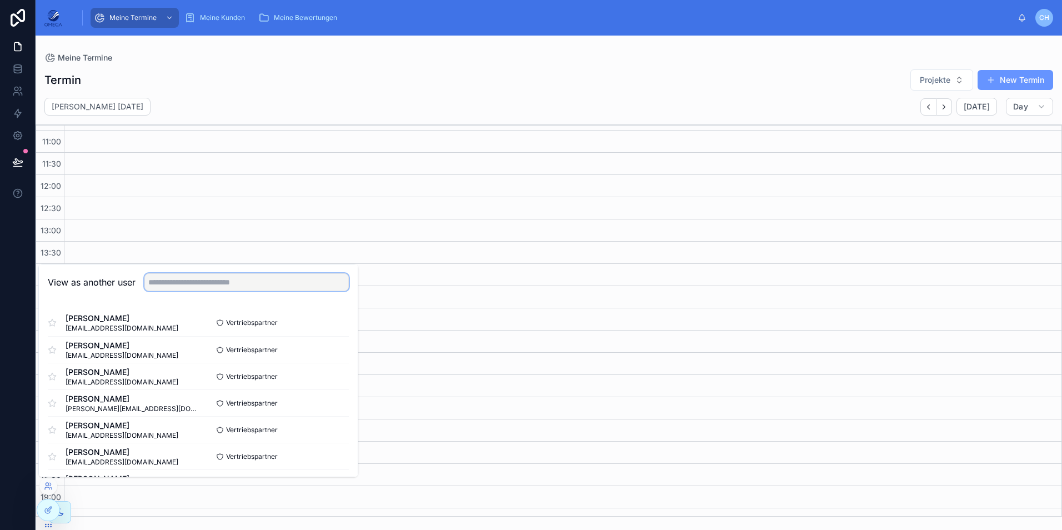
click at [221, 279] on input "text" at bounding box center [246, 282] width 204 height 18
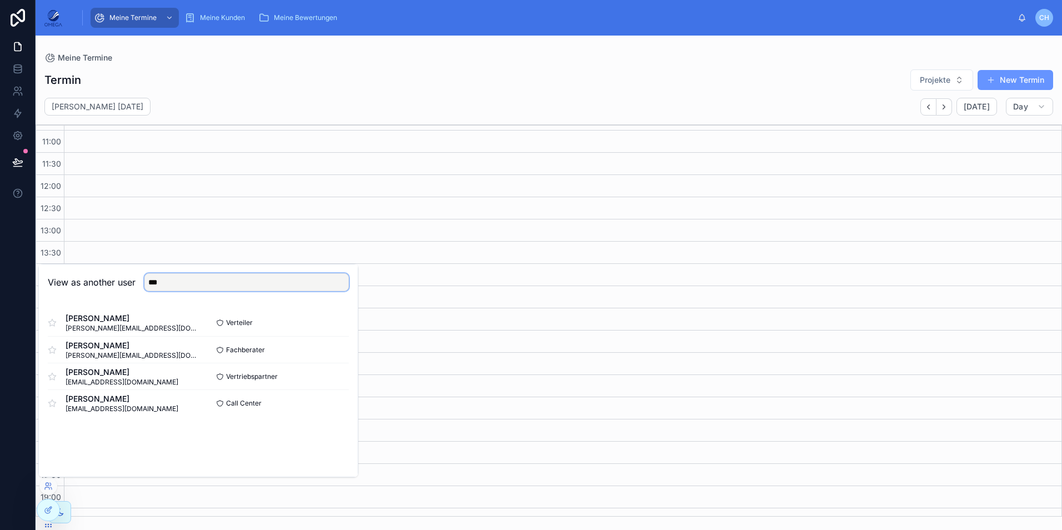
type input "***"
click at [249, 436] on div "View as another user *** [PERSON_NAME] [PERSON_NAME][EMAIL_ADDRESS][DOMAIN_NAME…" at bounding box center [198, 370] width 320 height 213
click at [330, 319] on button "Select" at bounding box center [334, 323] width 29 height 16
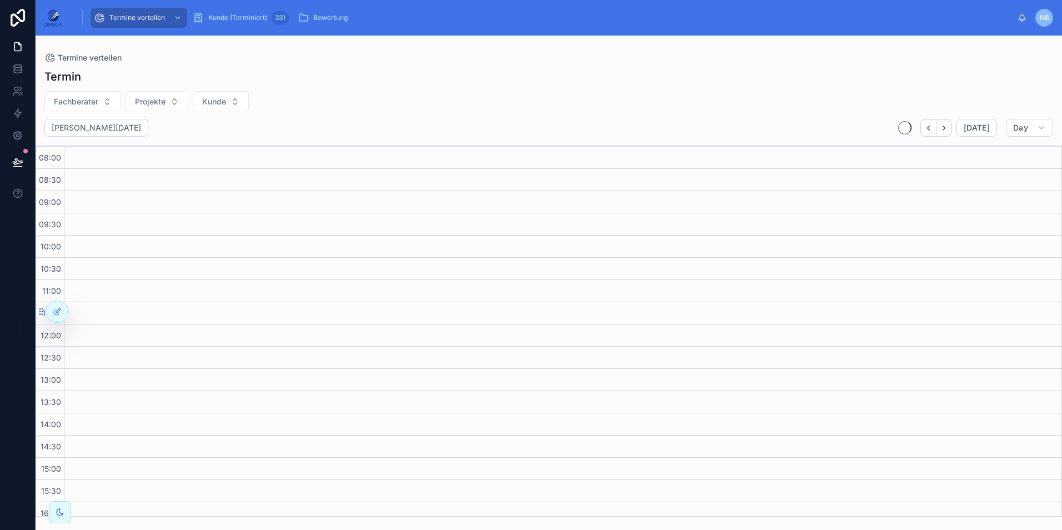
scroll to position [253, 0]
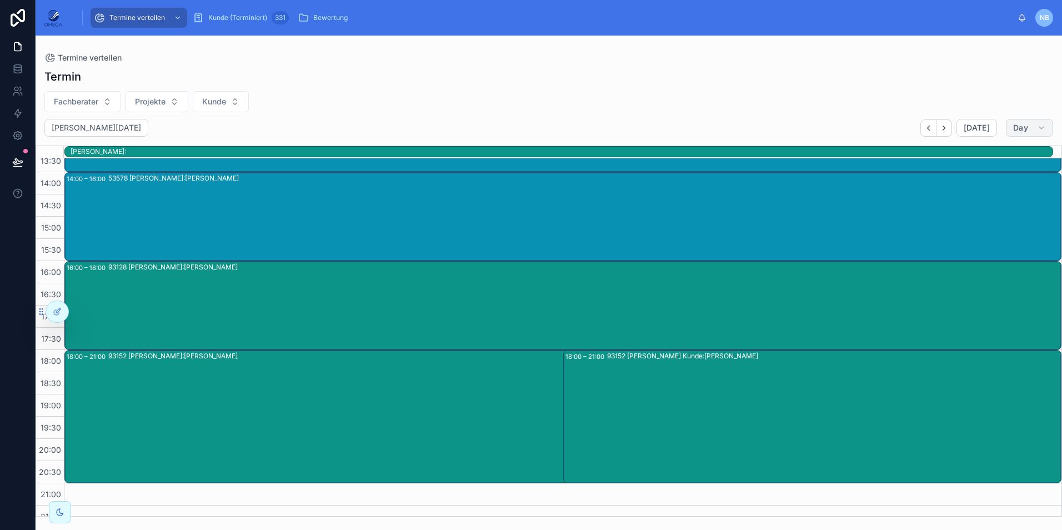
click at [1029, 123] on button "Day" at bounding box center [1029, 128] width 47 height 18
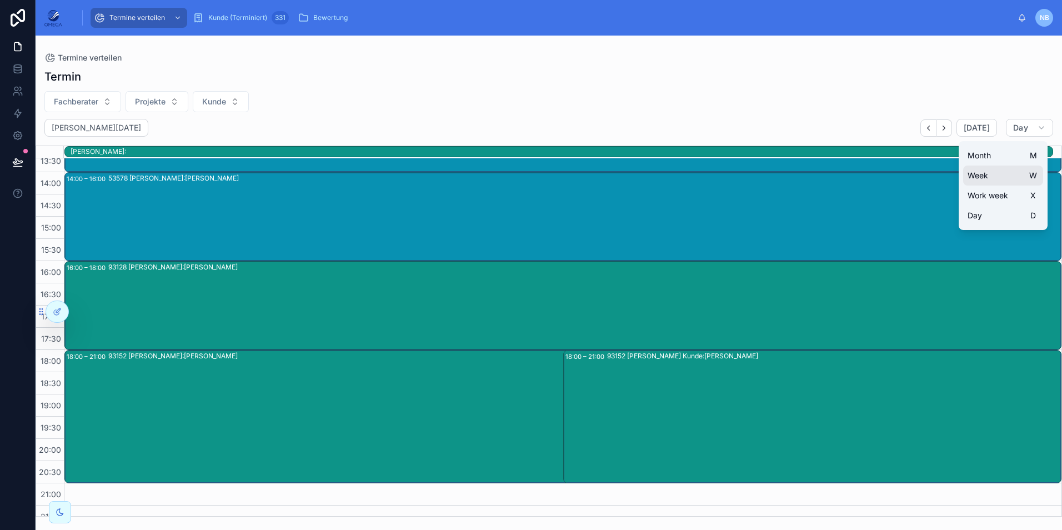
click at [990, 173] on button "Week W" at bounding box center [1003, 175] width 80 height 20
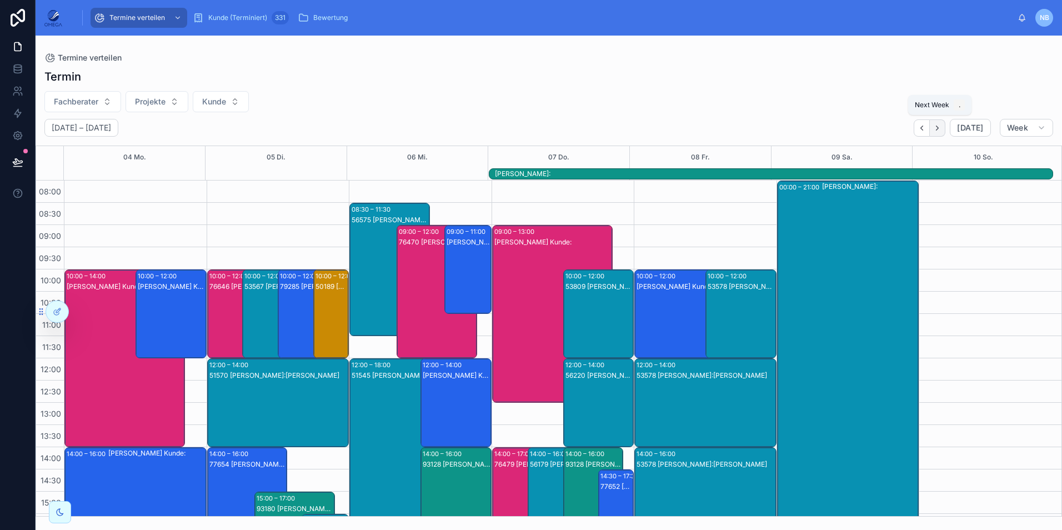
click at [941, 127] on icon "Next" at bounding box center [937, 128] width 8 height 8
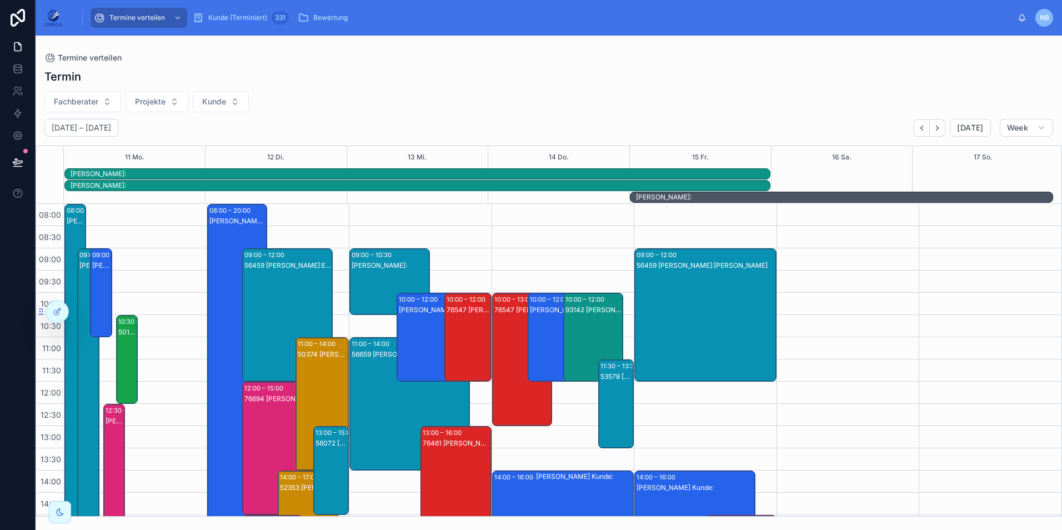
click at [941, 127] on icon "Next" at bounding box center [937, 128] width 8 height 8
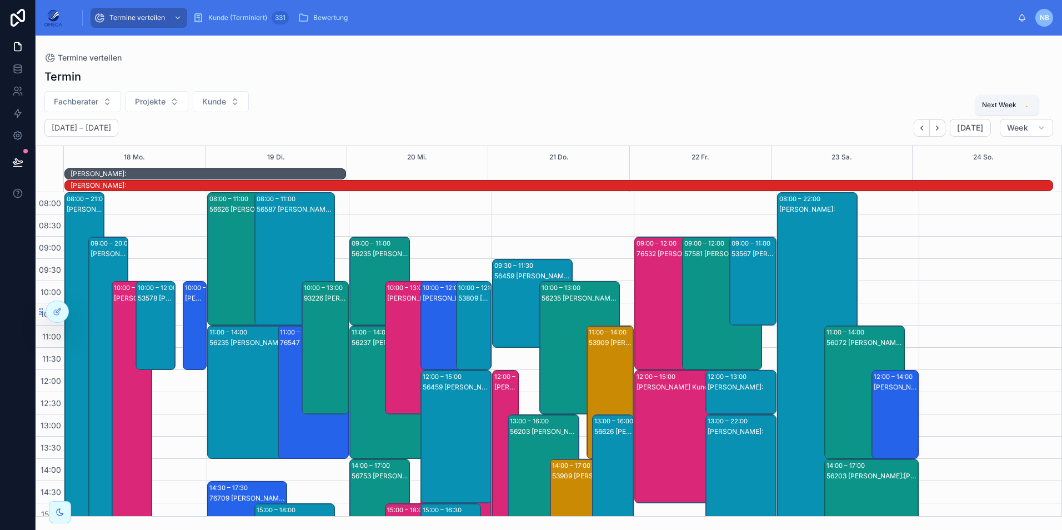
click at [941, 127] on icon "Next" at bounding box center [937, 128] width 8 height 8
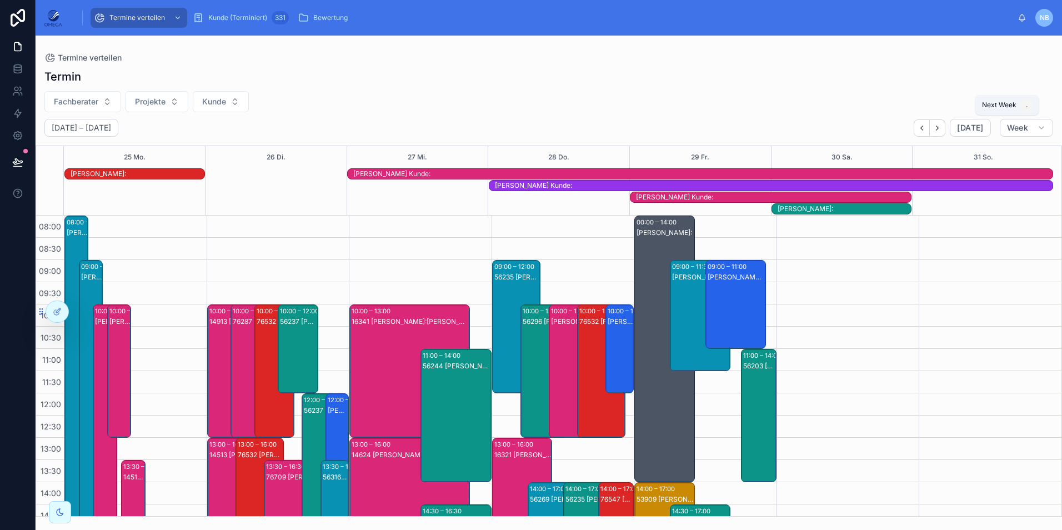
click at [941, 127] on icon "Next" at bounding box center [937, 128] width 8 height 8
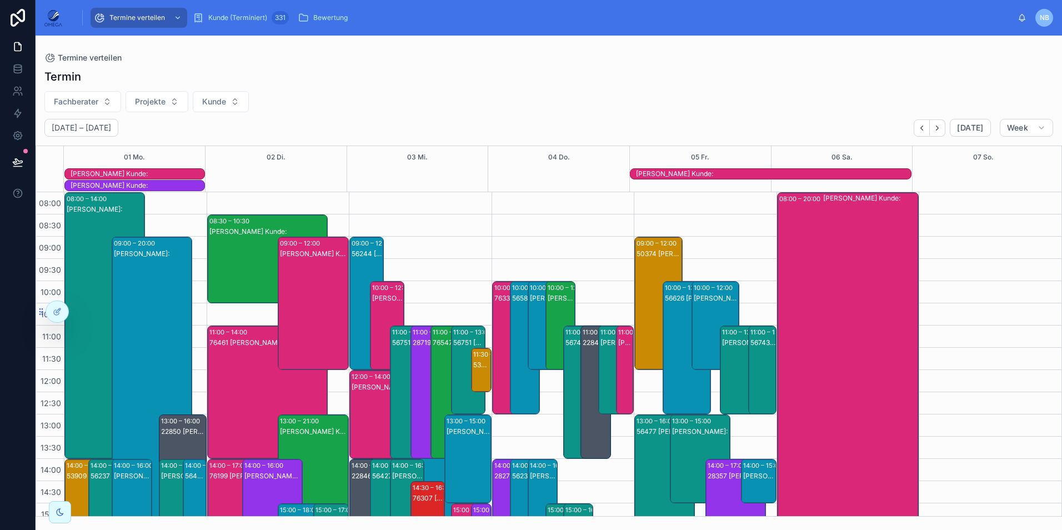
scroll to position [56, 0]
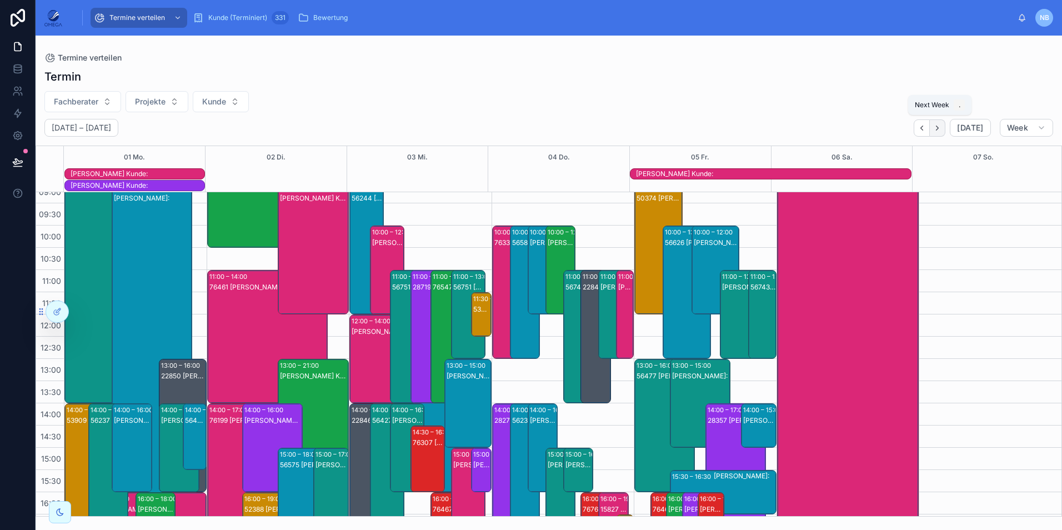
click at [936, 136] on button "Next" at bounding box center [937, 127] width 16 height 17
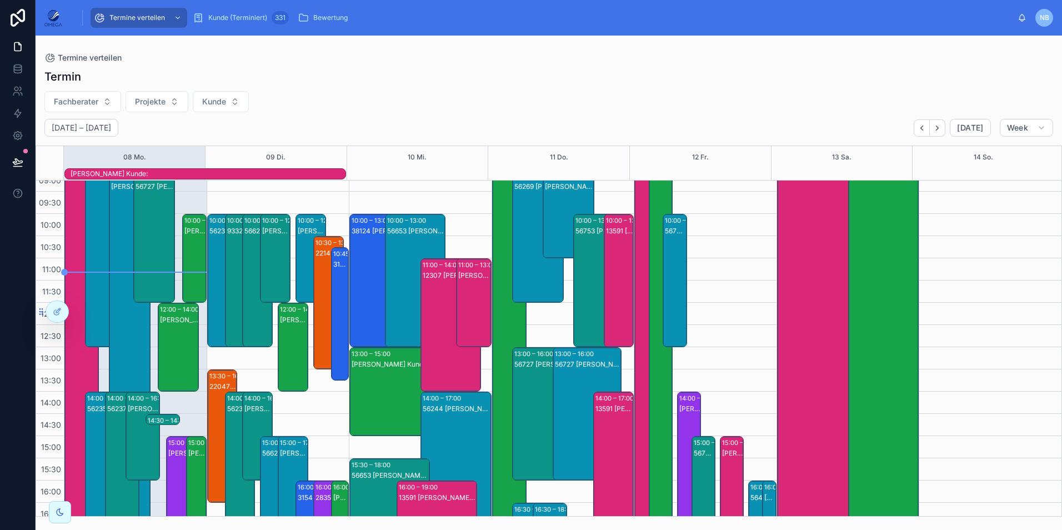
click at [244, 252] on div "56626 [PERSON_NAME]:[PERSON_NAME]" at bounding box center [257, 291] width 27 height 131
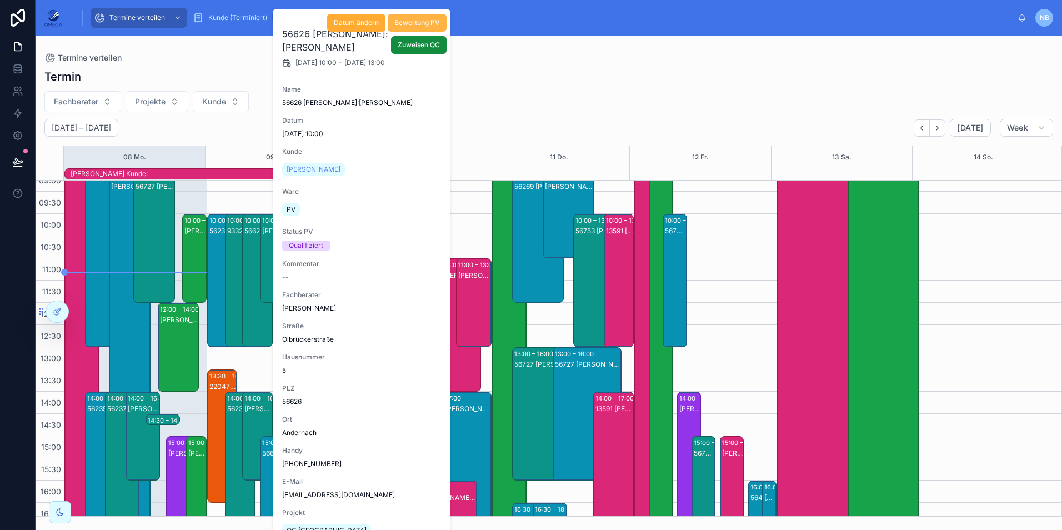
click at [422, 24] on span "Bewertung PV" at bounding box center [417, 22] width 46 height 9
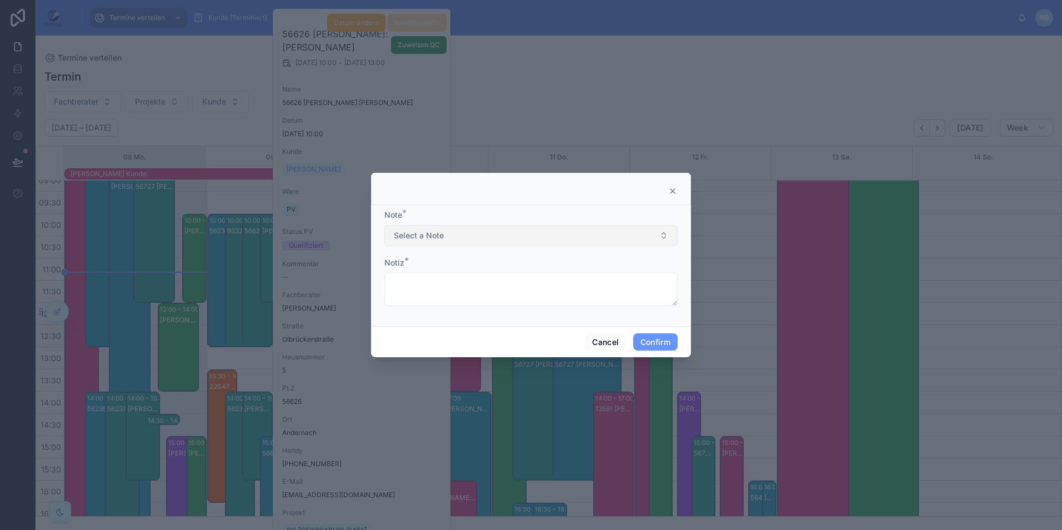
click at [451, 235] on button "Select a Note" at bounding box center [530, 235] width 293 height 21
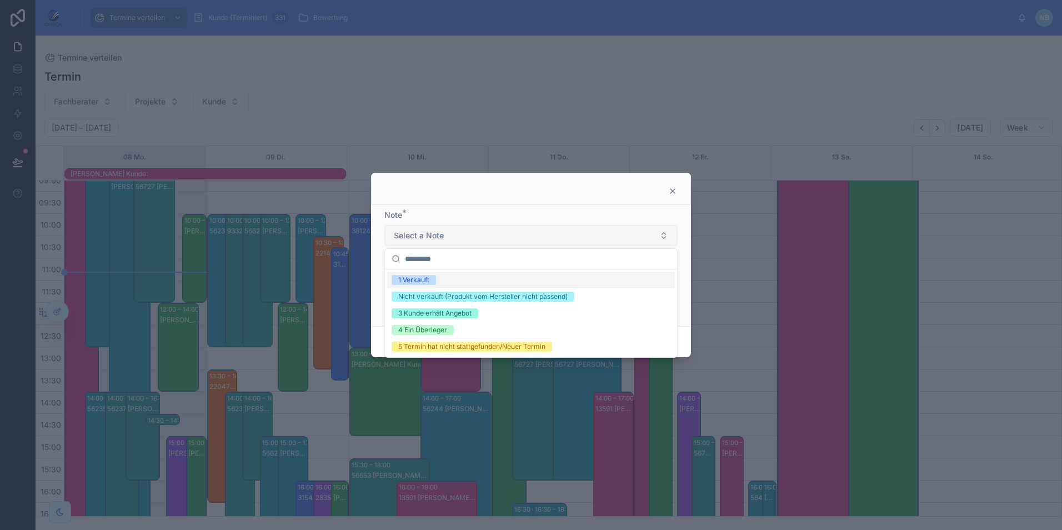
click at [454, 233] on button "Select a Note" at bounding box center [530, 235] width 293 height 21
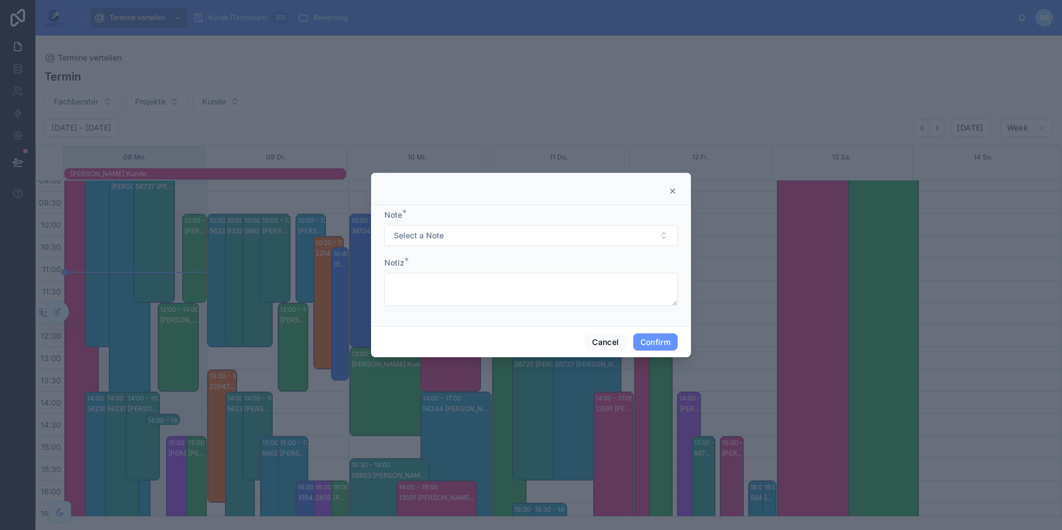
click at [673, 192] on icon at bounding box center [672, 191] width 4 height 4
